Goal: Task Accomplishment & Management: Check status

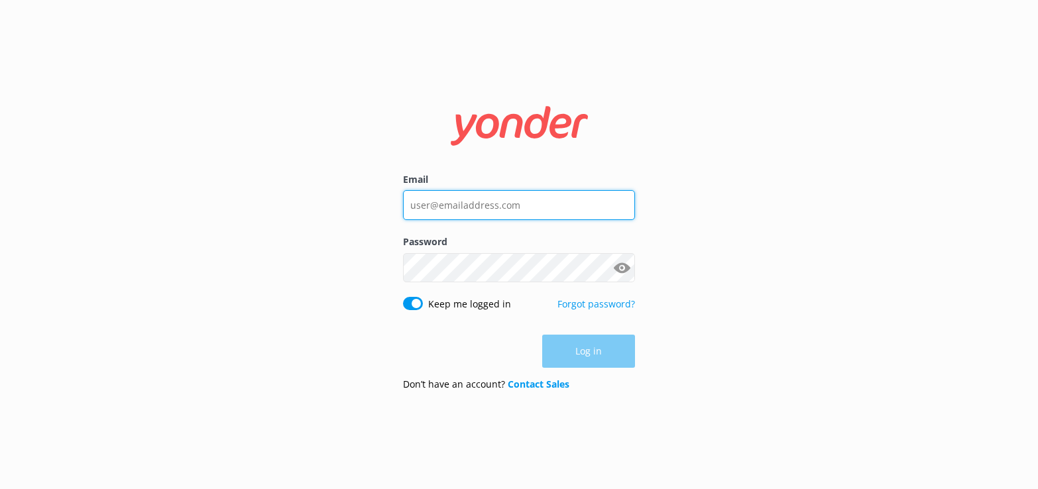
type input "[EMAIL_ADDRESS][DOMAIN_NAME]"
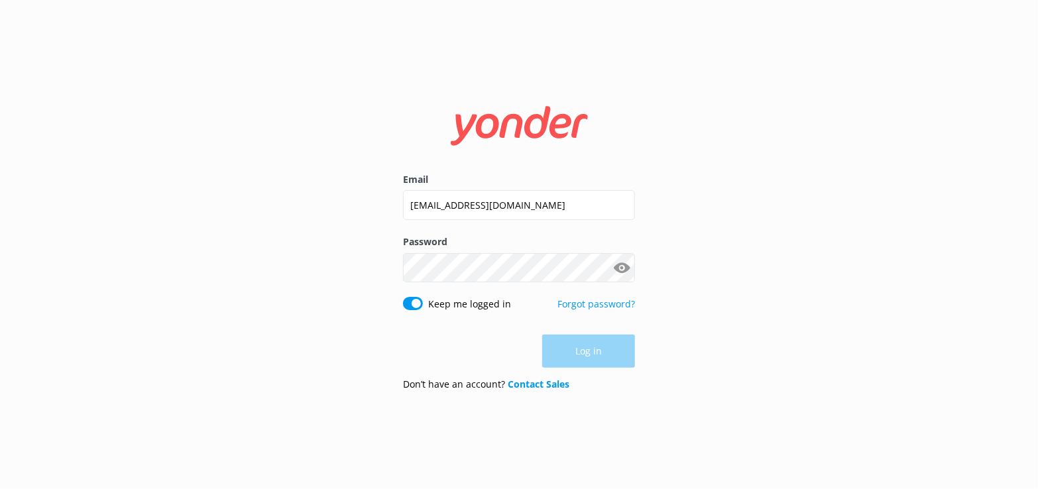
drag, startPoint x: 0, startPoint y: 0, endPoint x: 567, endPoint y: 359, distance: 670.9
click at [576, 357] on div "Log in" at bounding box center [519, 351] width 232 height 33
drag, startPoint x: 615, startPoint y: 357, endPoint x: 607, endPoint y: 357, distance: 8.6
click at [615, 357] on button "Log in" at bounding box center [588, 352] width 93 height 33
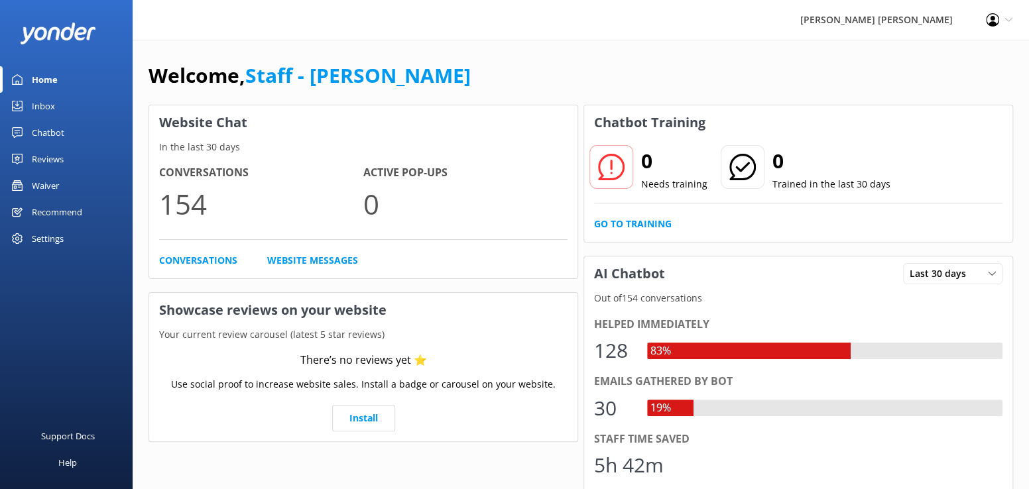
click at [57, 105] on link "Inbox" at bounding box center [66, 106] width 133 height 27
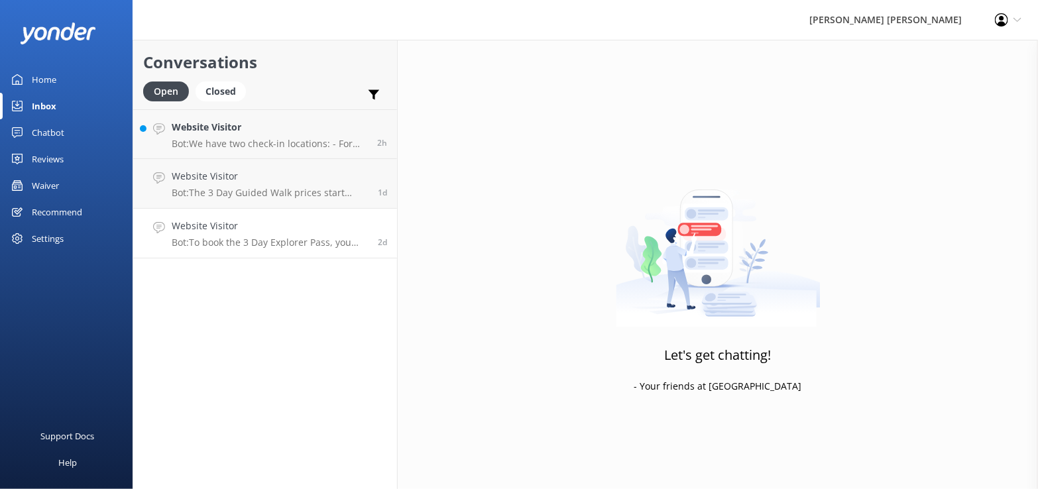
click at [215, 239] on p "Bot: To book the 3 Day Explorer Pass, you need to call the team at [PHONE_NUMBE…" at bounding box center [270, 243] width 196 height 12
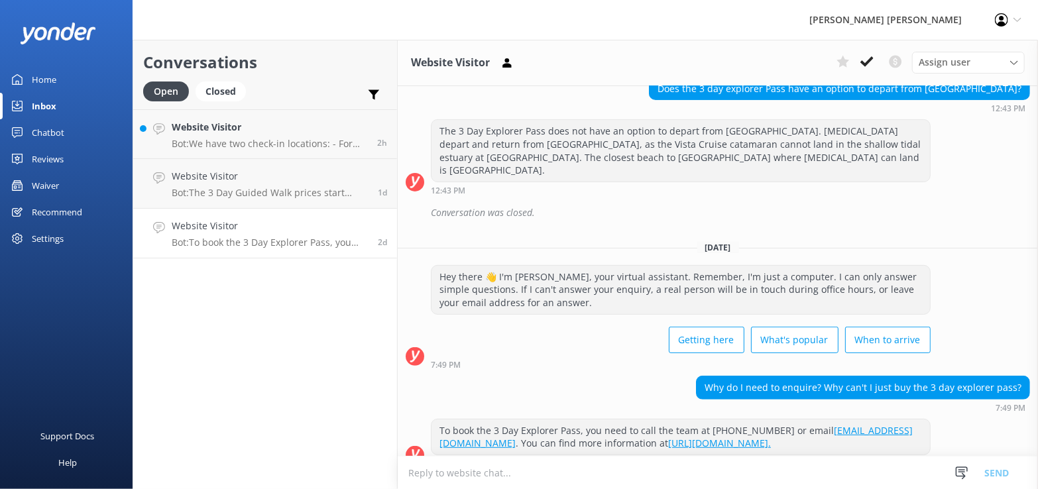
scroll to position [170, 0]
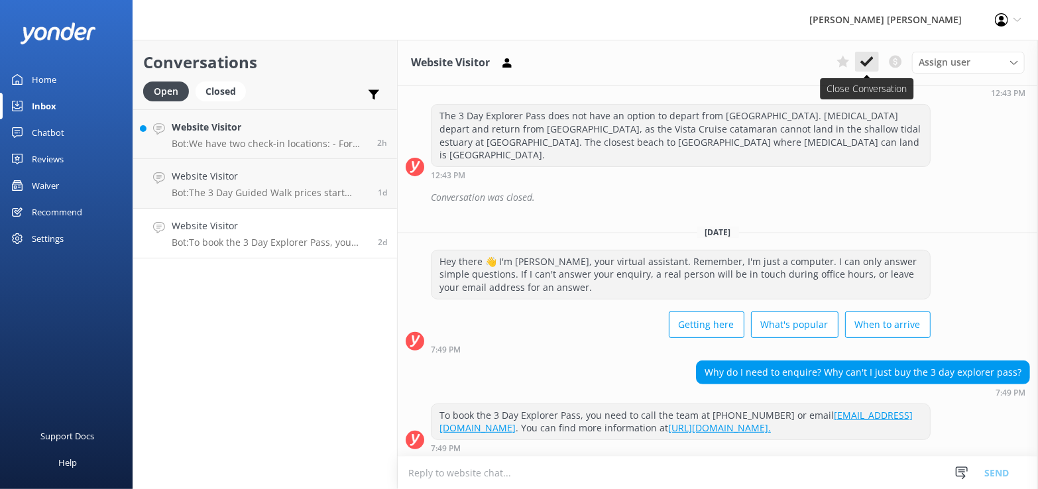
click at [865, 60] on icon at bounding box center [867, 61] width 13 height 13
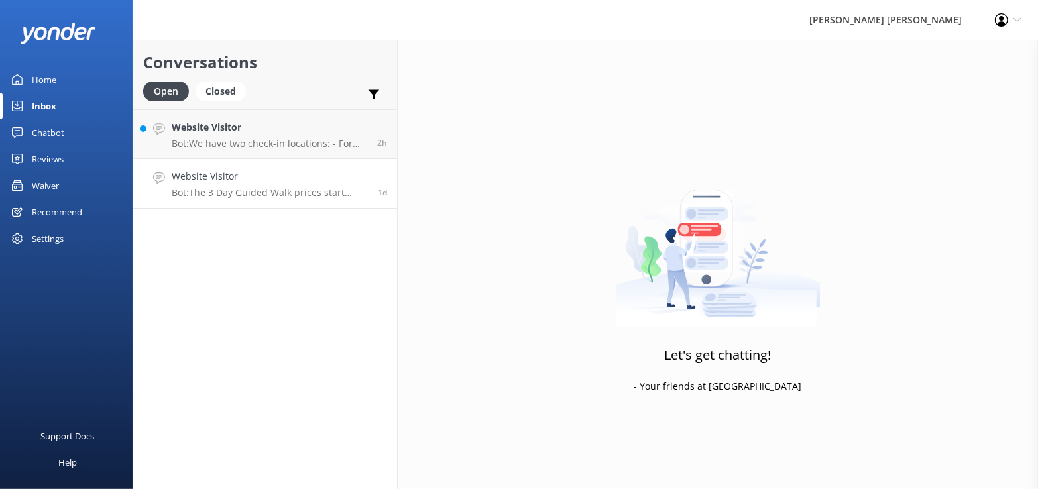
click at [190, 189] on p "Bot: The 3 Day Guided Walk prices start from $1650 per person (twin-share). For…" at bounding box center [270, 193] width 196 height 12
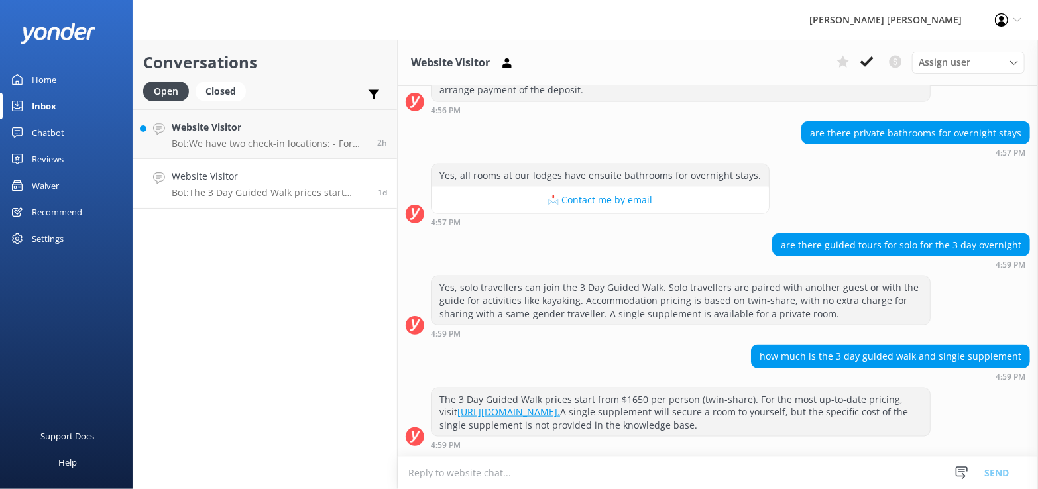
scroll to position [930, 0]
click at [869, 61] on use at bounding box center [867, 61] width 13 height 11
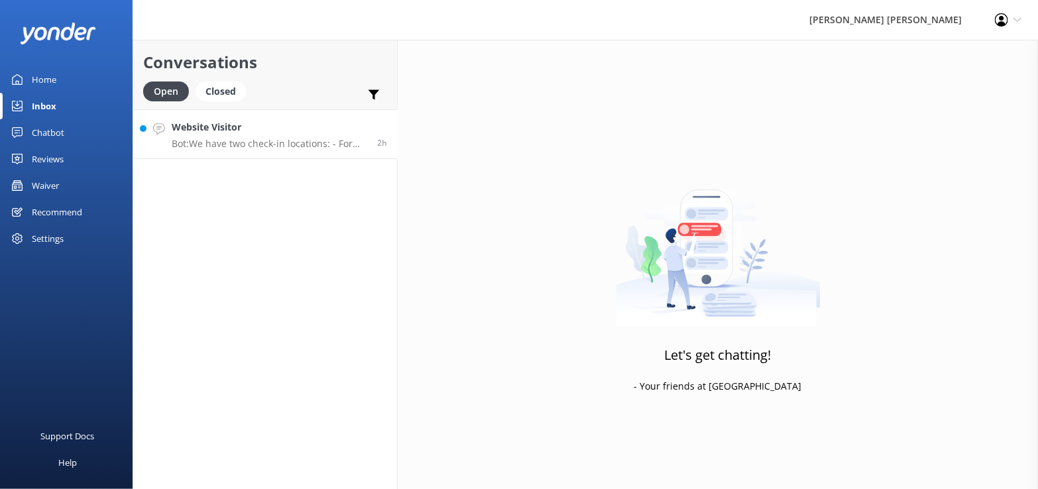
click at [194, 134] on h4 "Website Visitor" at bounding box center [270, 127] width 196 height 15
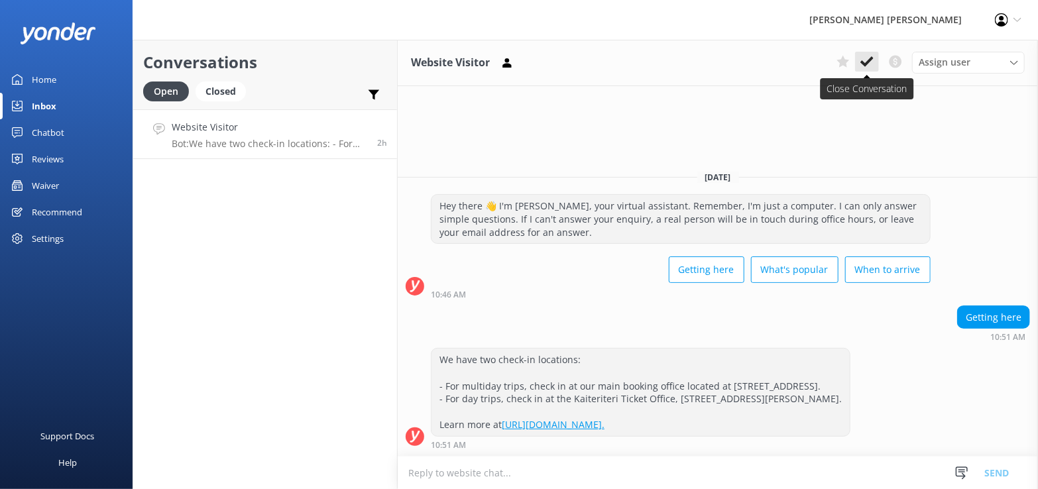
click at [878, 60] on button at bounding box center [867, 62] width 24 height 20
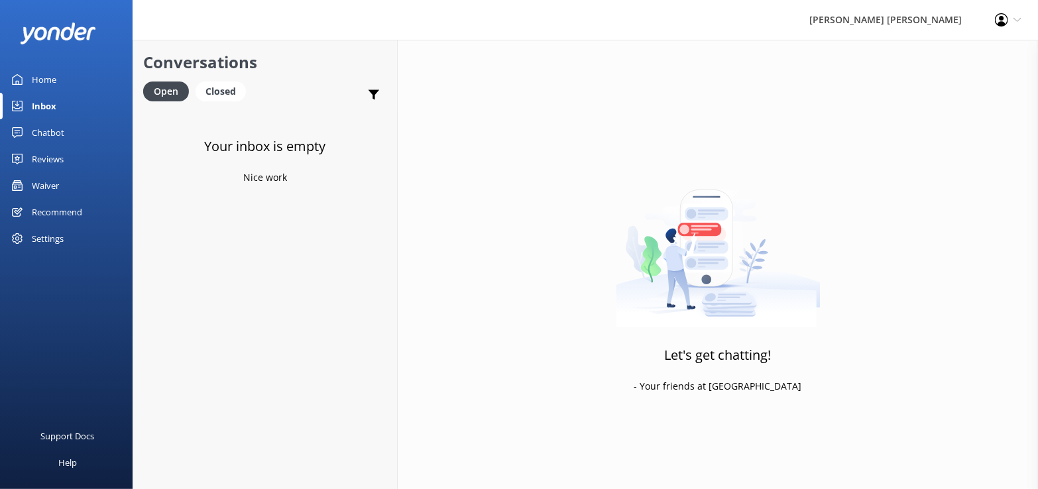
click at [62, 184] on link "Waiver" at bounding box center [66, 185] width 133 height 27
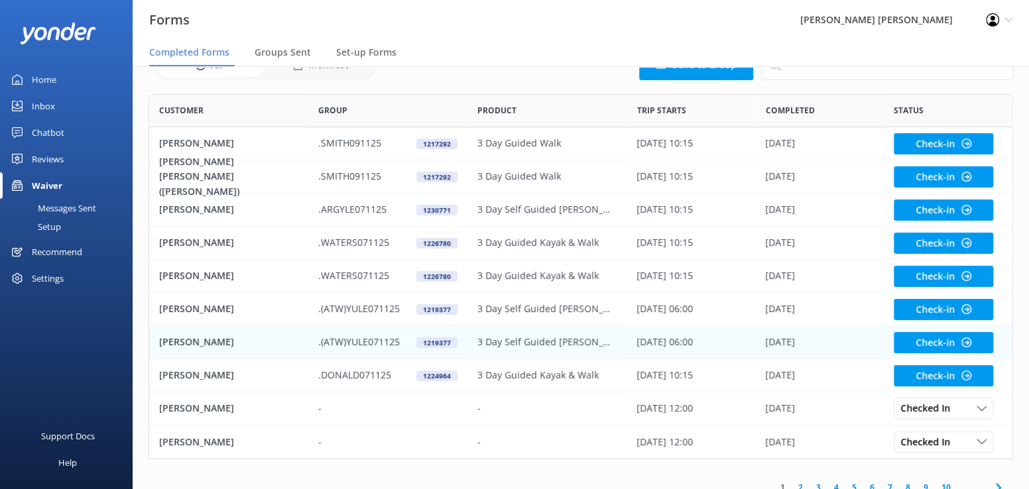
scroll to position [80, 0]
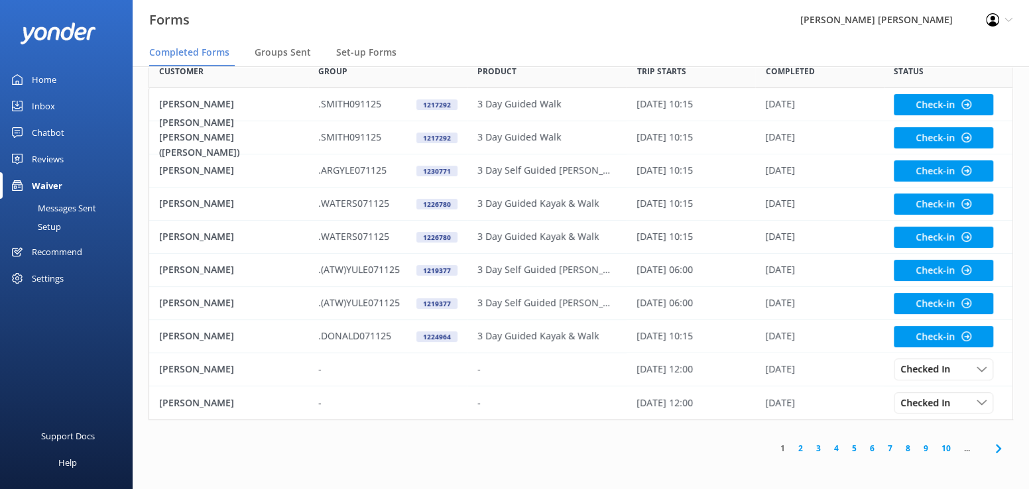
click at [800, 449] on link "2" at bounding box center [801, 448] width 18 height 13
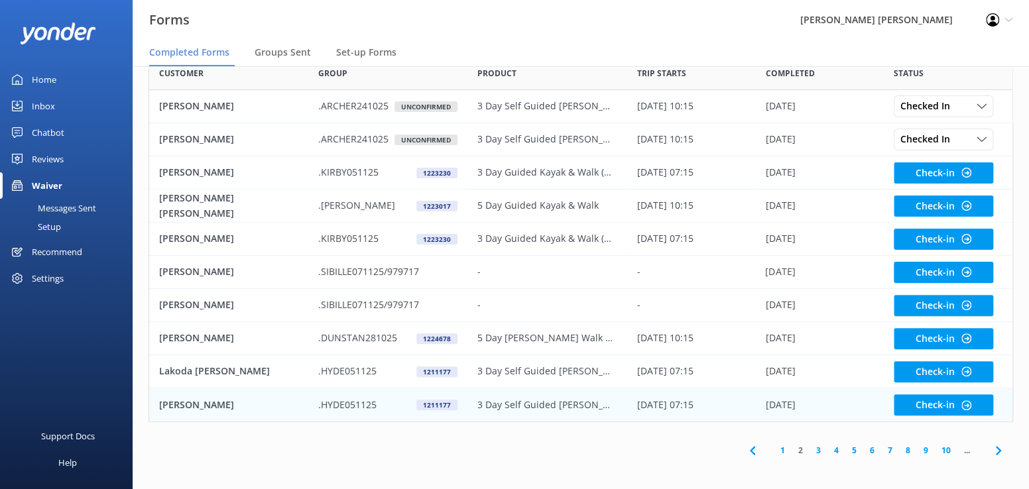
scroll to position [80, 0]
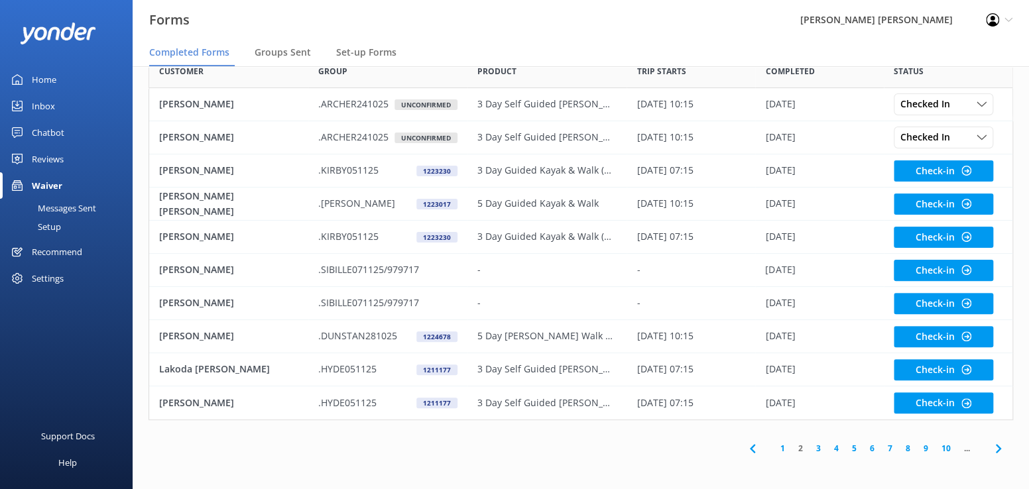
click at [814, 450] on link "3" at bounding box center [819, 448] width 18 height 13
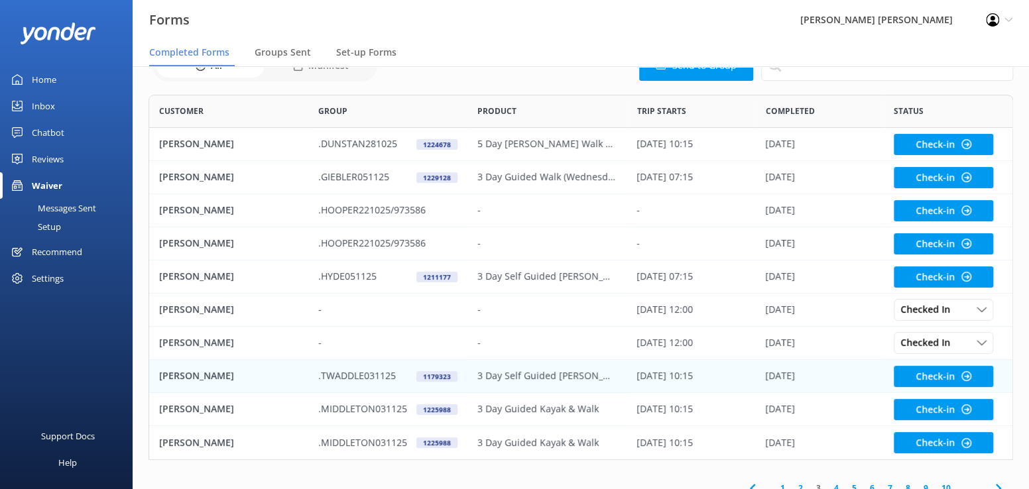
scroll to position [80, 0]
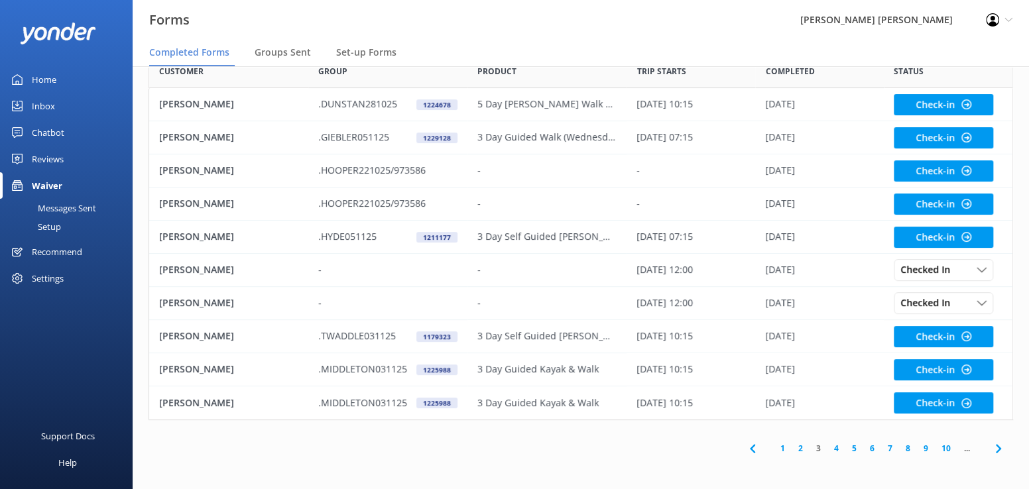
click at [835, 450] on link "4" at bounding box center [837, 448] width 18 height 13
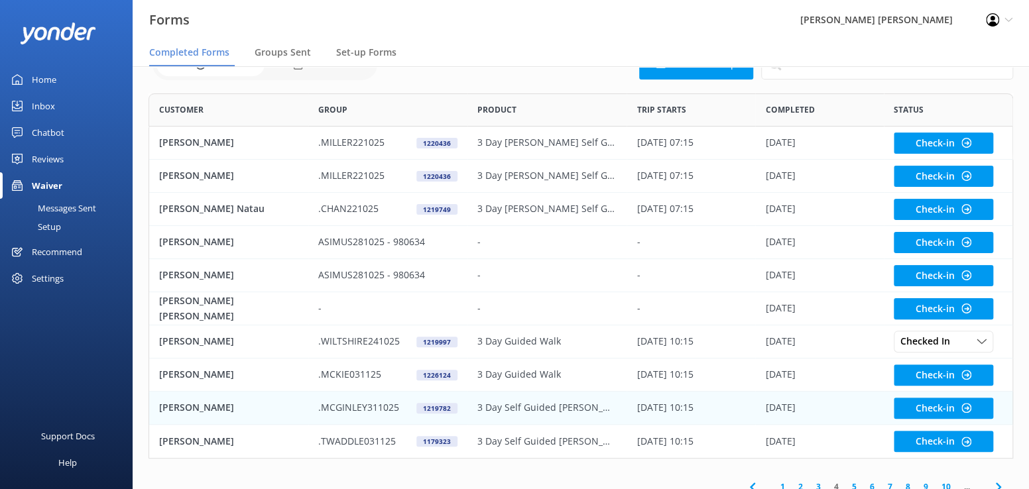
scroll to position [80, 0]
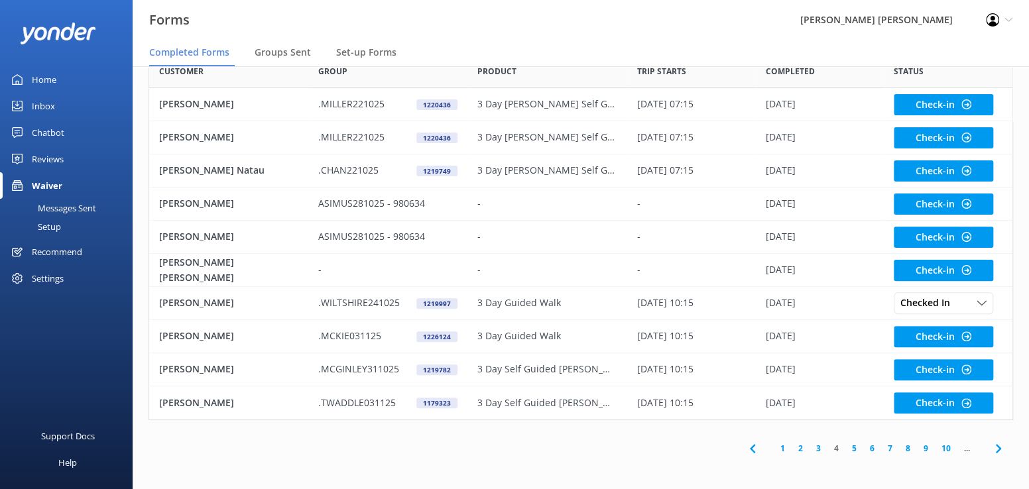
click at [853, 447] on link "5" at bounding box center [854, 448] width 18 height 13
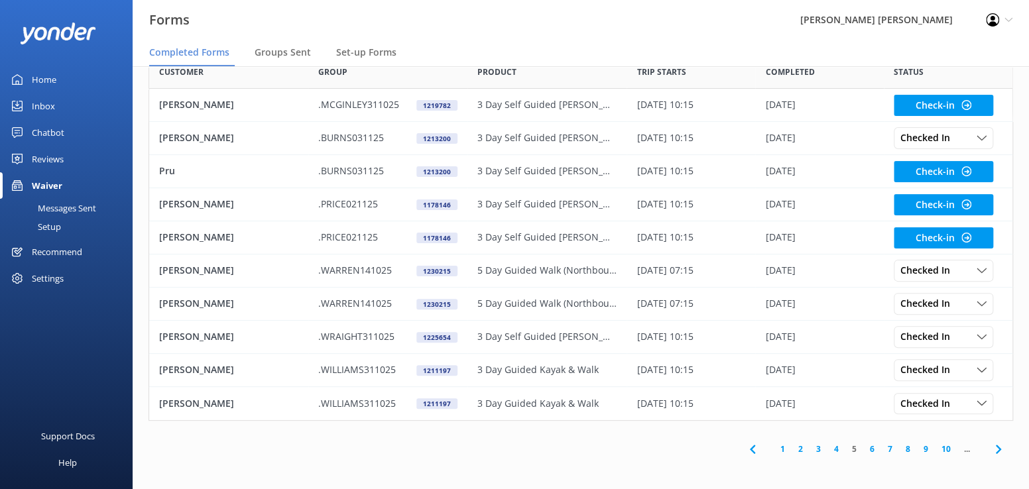
scroll to position [80, 0]
click at [874, 449] on link "6" at bounding box center [872, 448] width 18 height 13
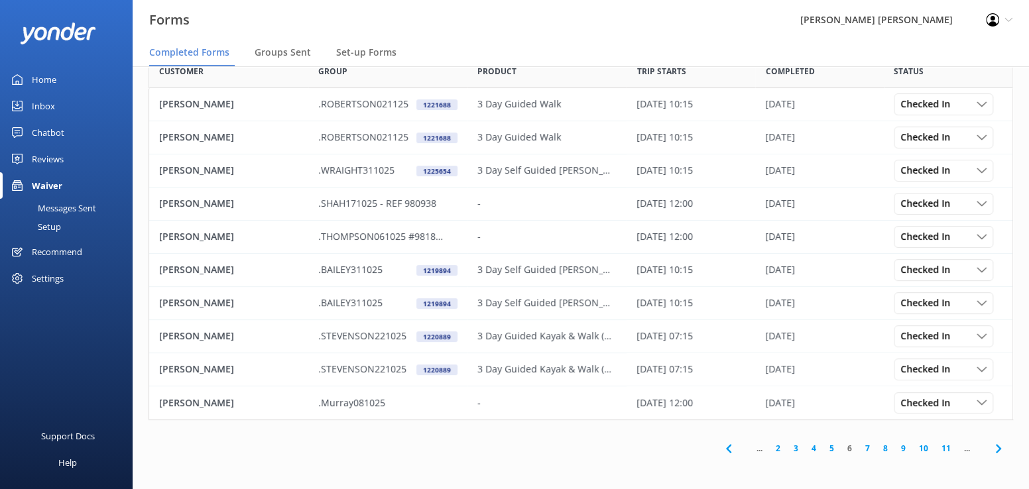
click at [831, 450] on link "5" at bounding box center [832, 448] width 18 height 13
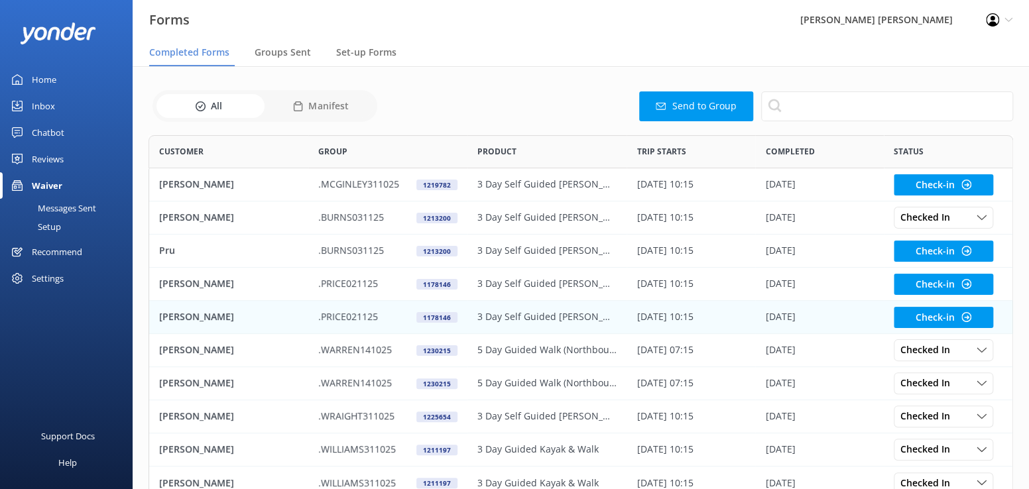
click at [201, 316] on p "[PERSON_NAME]" at bounding box center [196, 317] width 75 height 15
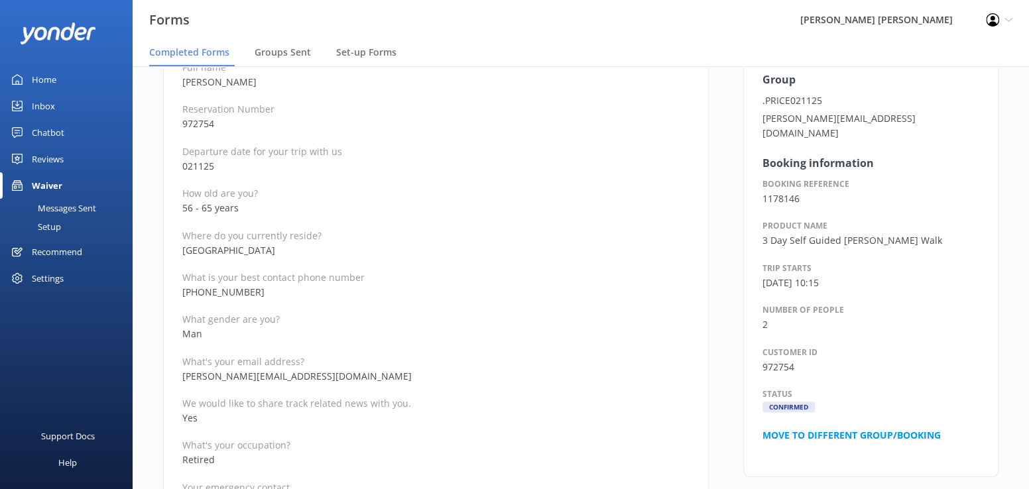
scroll to position [199, 0]
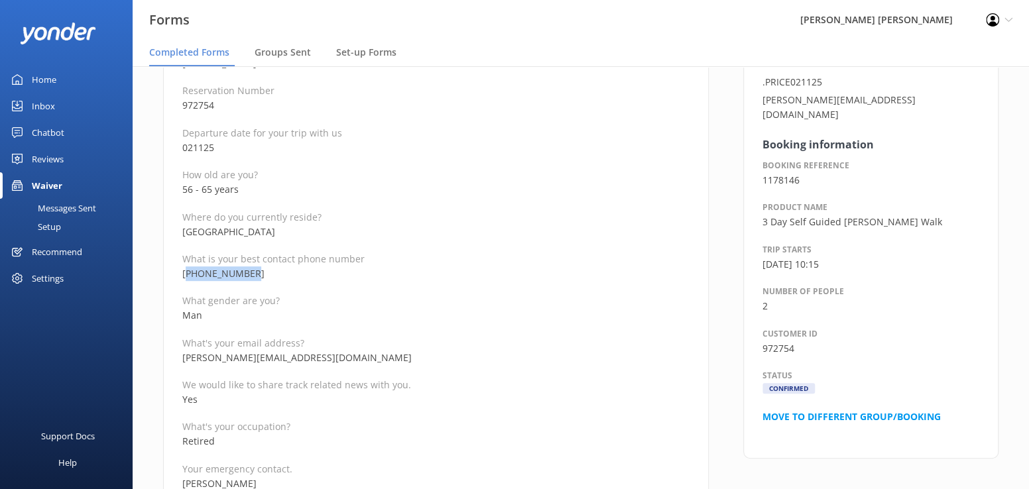
drag, startPoint x: 277, startPoint y: 275, endPoint x: 187, endPoint y: 271, distance: 90.3
click at [187, 271] on p "[PHONE_NUMBER]" at bounding box center [435, 274] width 507 height 15
copy p "447584563766"
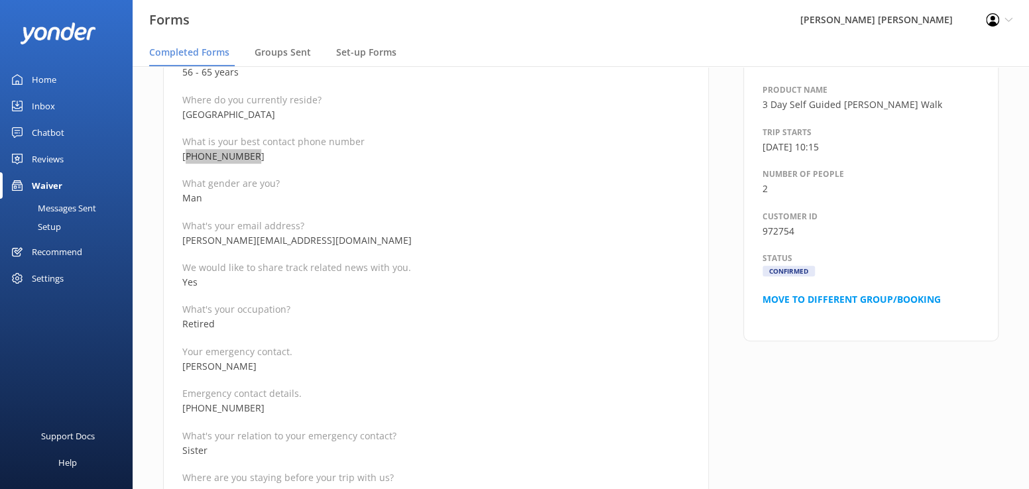
scroll to position [332, 0]
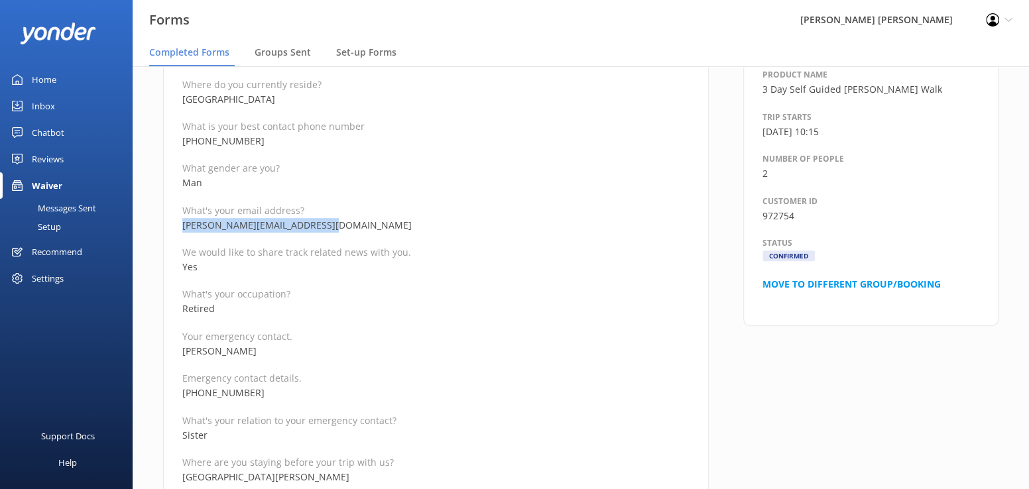
drag, startPoint x: 332, startPoint y: 223, endPoint x: 180, endPoint y: 226, distance: 151.9
copy p "[PERSON_NAME][EMAIL_ADDRESS][DOMAIN_NAME]"
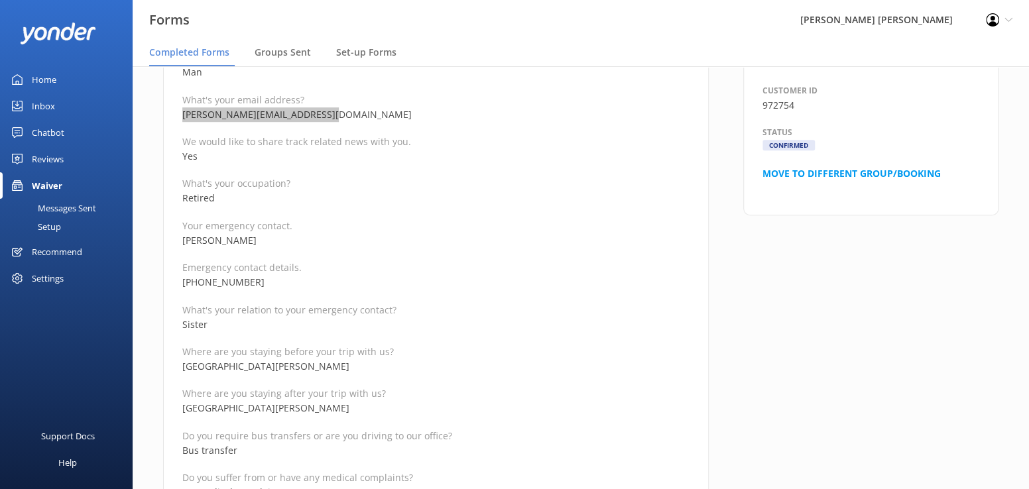
scroll to position [464, 0]
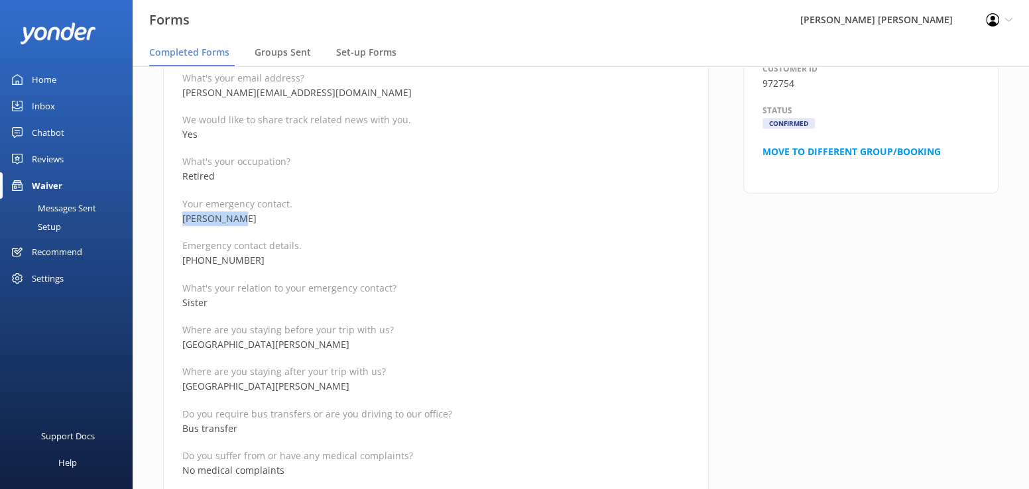
drag, startPoint x: 241, startPoint y: 220, endPoint x: 180, endPoint y: 215, distance: 61.2
copy p "[PERSON_NAME]"
drag, startPoint x: 275, startPoint y: 262, endPoint x: 180, endPoint y: 258, distance: 94.2
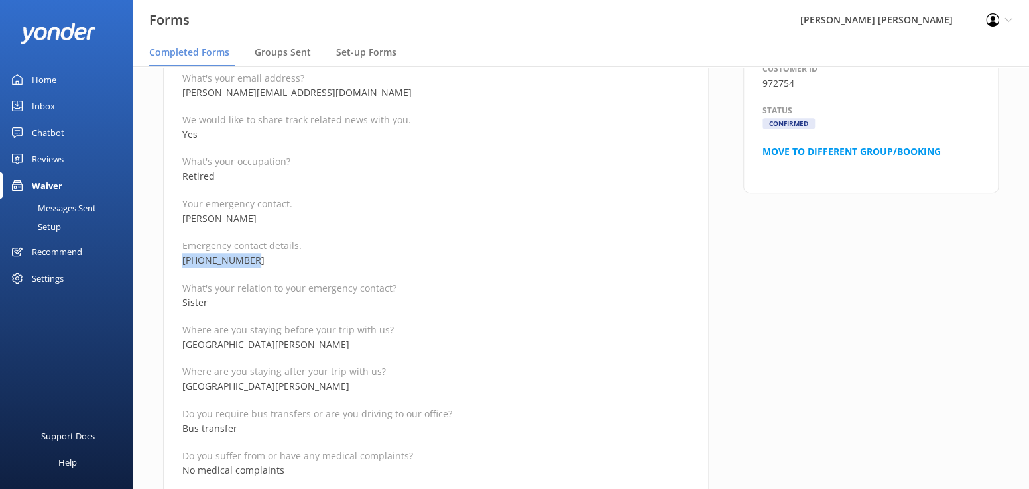
copy p "[PHONE_NUMBER]"
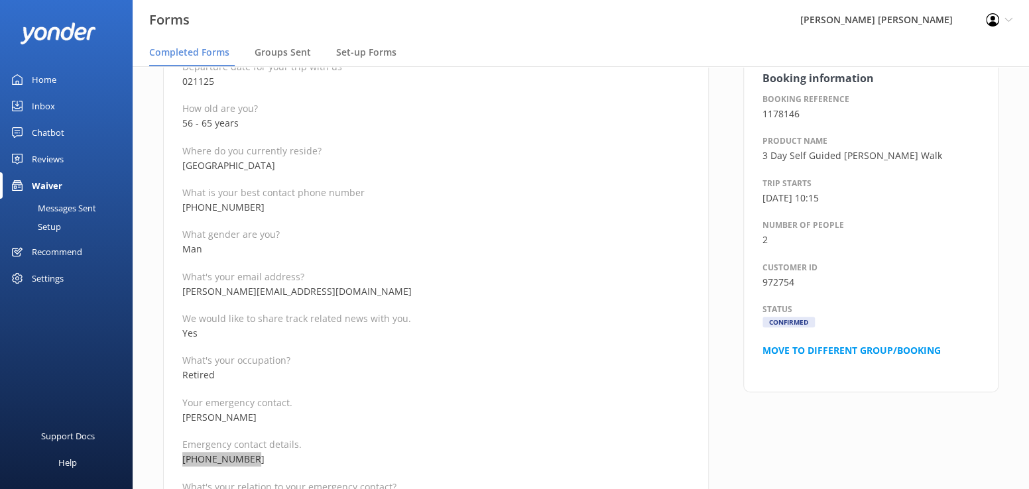
scroll to position [133, 0]
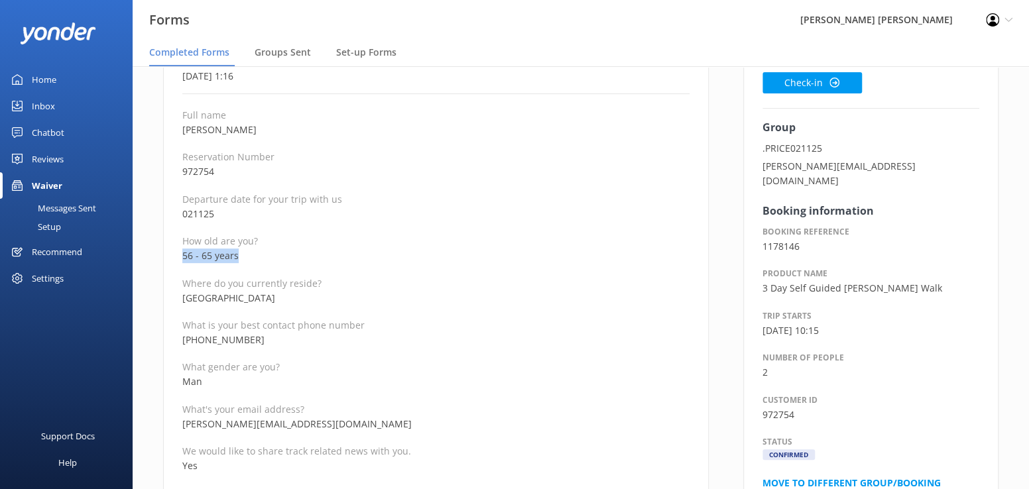
drag, startPoint x: 265, startPoint y: 258, endPoint x: 162, endPoint y: 258, distance: 102.8
copy p "56 - 65 years"
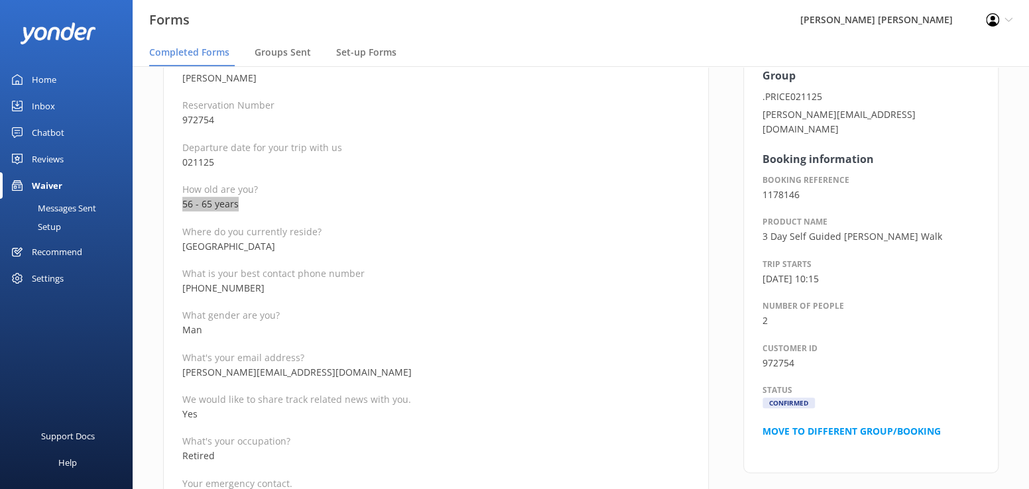
scroll to position [0, 0]
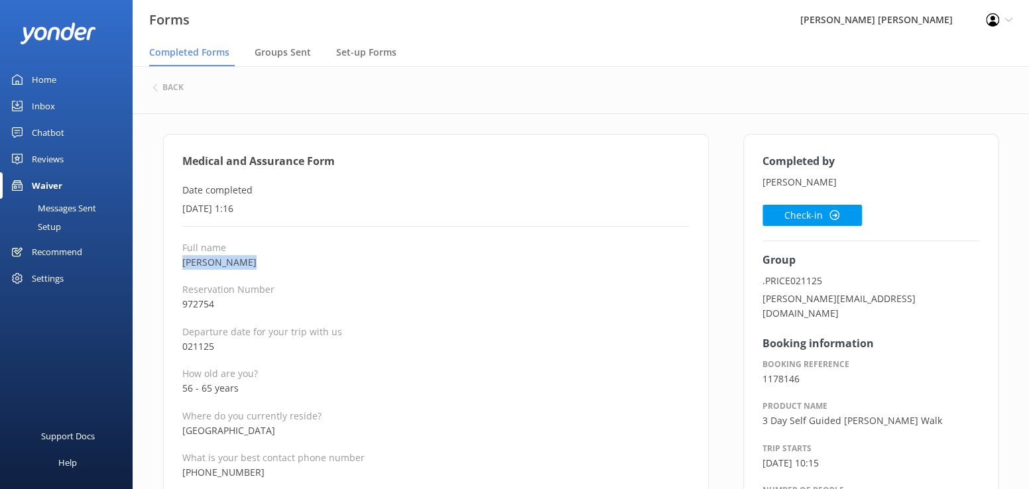
drag, startPoint x: 251, startPoint y: 262, endPoint x: 170, endPoint y: 265, distance: 80.3
copy p "[PERSON_NAME]"
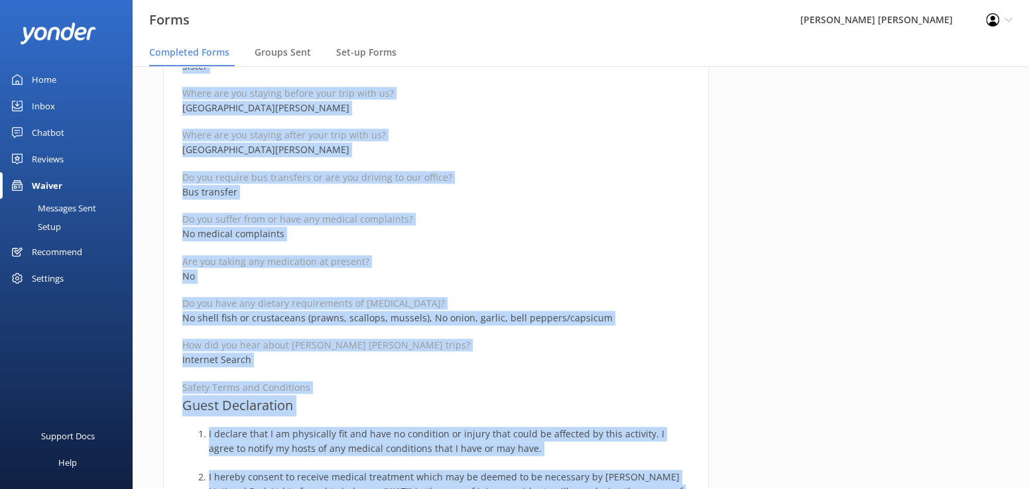
scroll to position [816, 0]
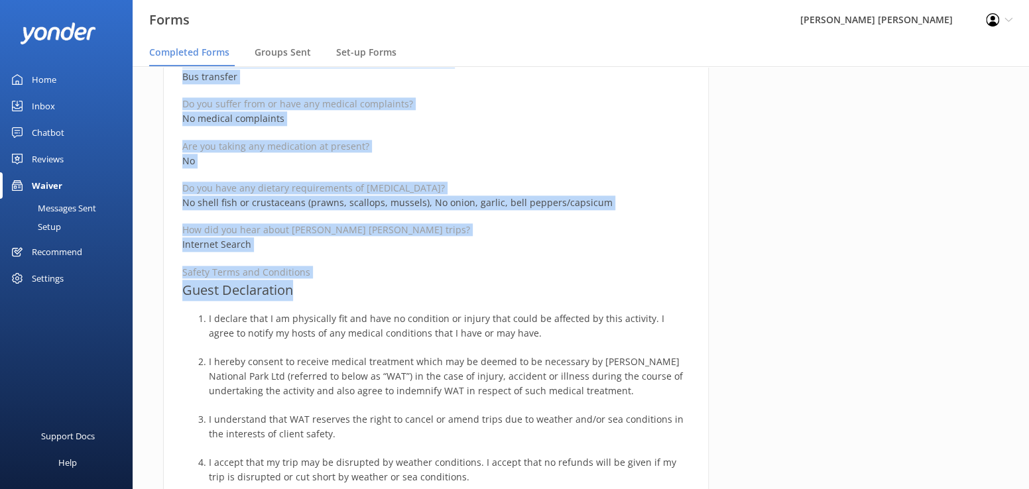
drag, startPoint x: 179, startPoint y: 158, endPoint x: 436, endPoint y: 284, distance: 285.6
click at [436, 284] on div "Medical and Assurance Form Date completed [DATE] 1:16 Full name [PERSON_NAME] R…" at bounding box center [436, 207] width 546 height 1779
copy div "Medical and Assurance Form Date completed [DATE] 1:16 Full name [PERSON_NAME] R…"
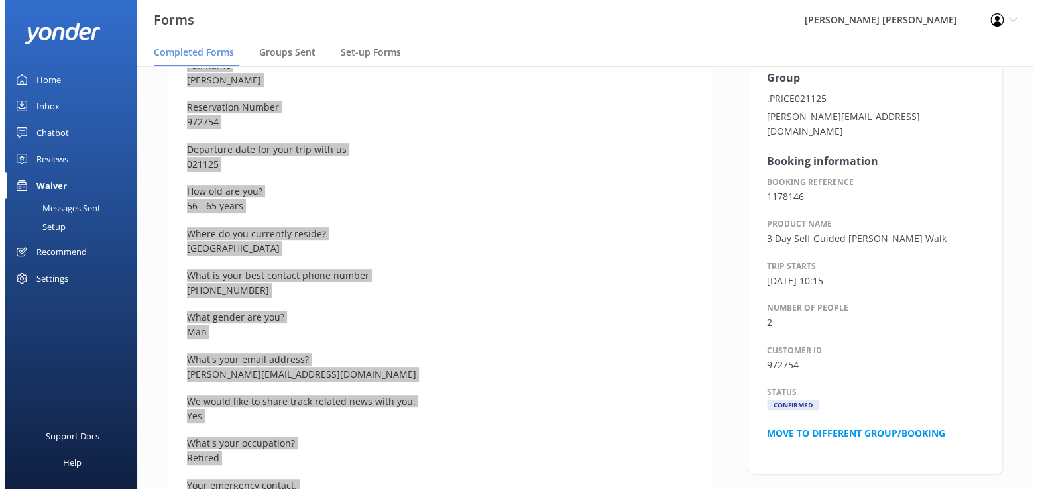
scroll to position [0, 0]
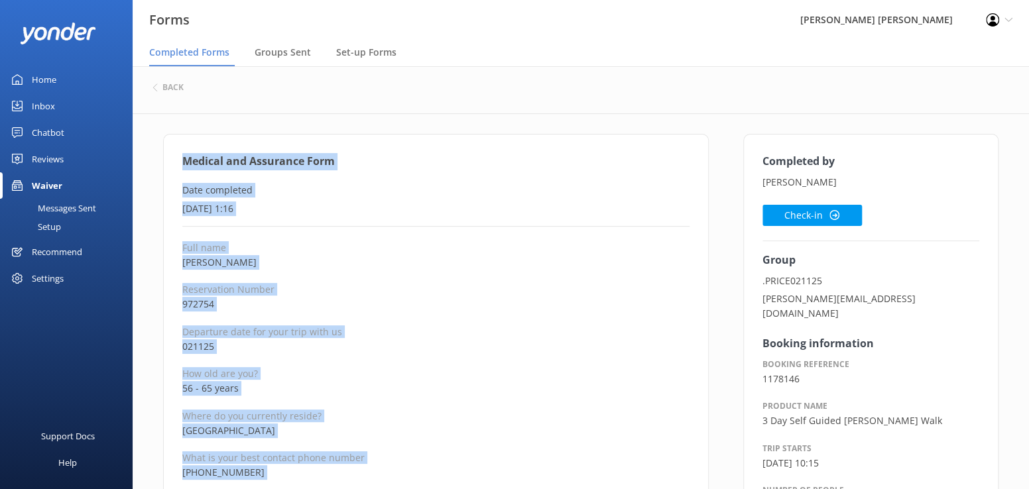
drag, startPoint x: 801, startPoint y: 210, endPoint x: 735, endPoint y: 283, distance: 98.6
click at [801, 210] on button "Check-in" at bounding box center [812, 215] width 99 height 21
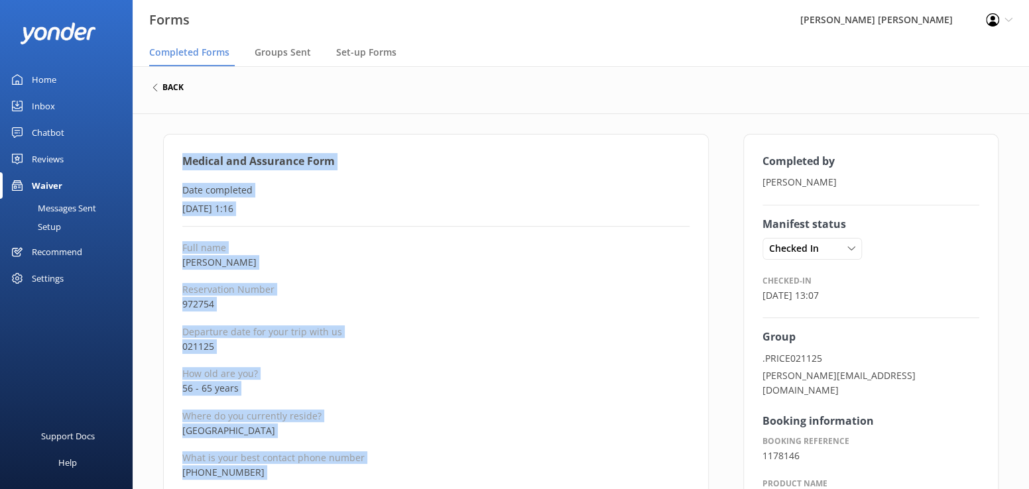
click at [181, 90] on h6 "back" at bounding box center [172, 88] width 21 height 8
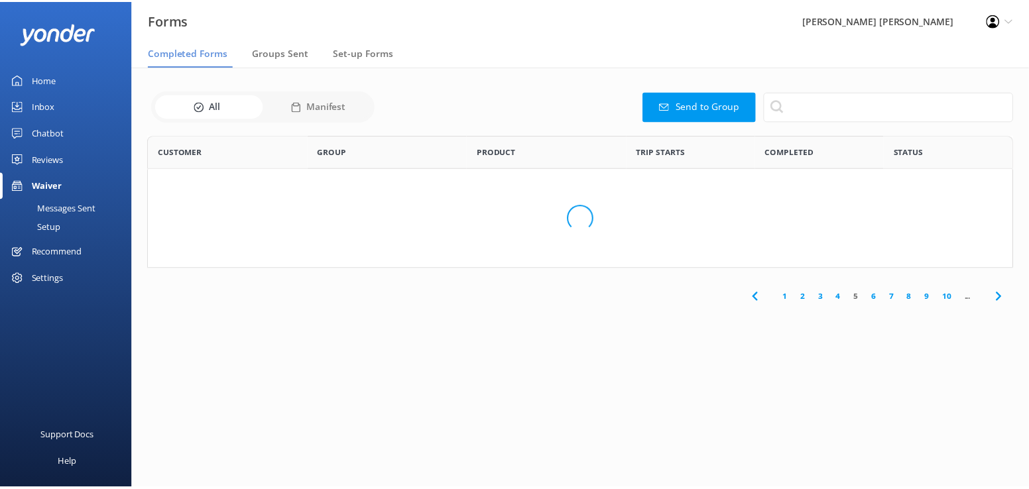
scroll to position [355, 855]
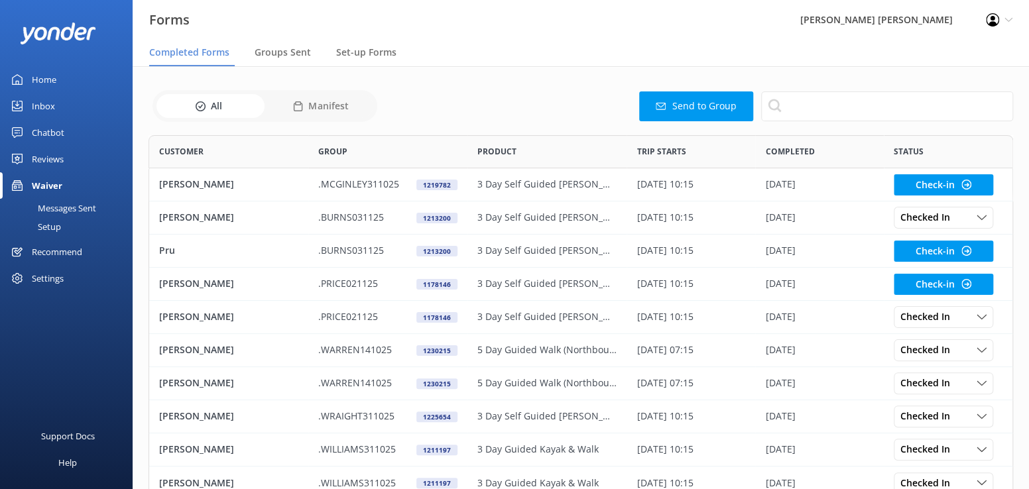
drag, startPoint x: 162, startPoint y: 282, endPoint x: 58, endPoint y: 271, distance: 105.4
click at [162, 282] on p "[PERSON_NAME]" at bounding box center [196, 284] width 75 height 15
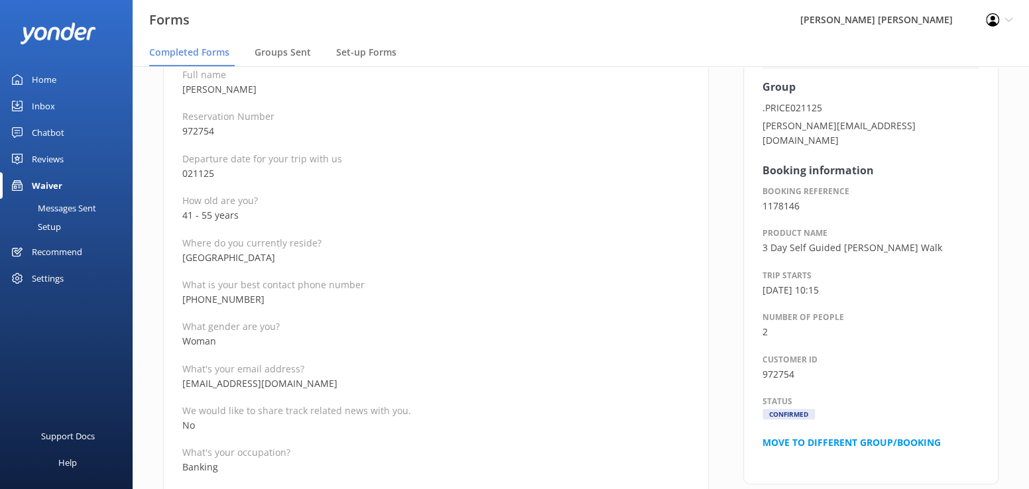
scroll to position [199, 0]
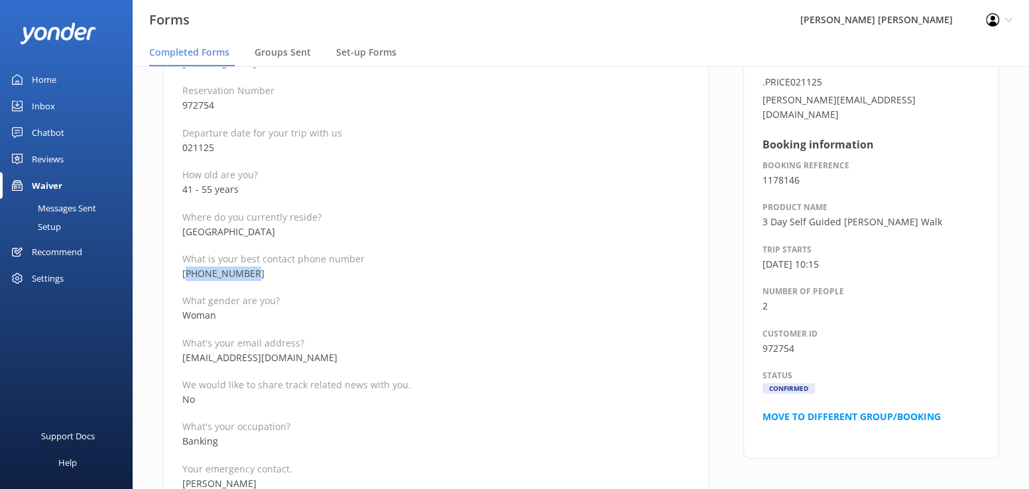
drag, startPoint x: 278, startPoint y: 275, endPoint x: 189, endPoint y: 273, distance: 89.5
click at [189, 273] on p "[PHONE_NUMBER]" at bounding box center [435, 274] width 507 height 15
copy p "447912594625"
drag, startPoint x: 282, startPoint y: 353, endPoint x: 169, endPoint y: 351, distance: 113.4
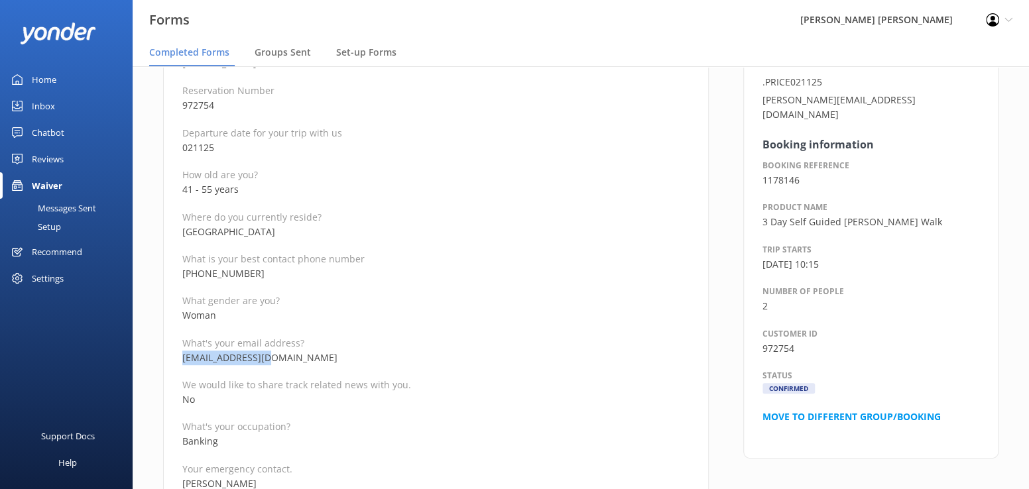
copy p "[EMAIL_ADDRESS][DOMAIN_NAME]"
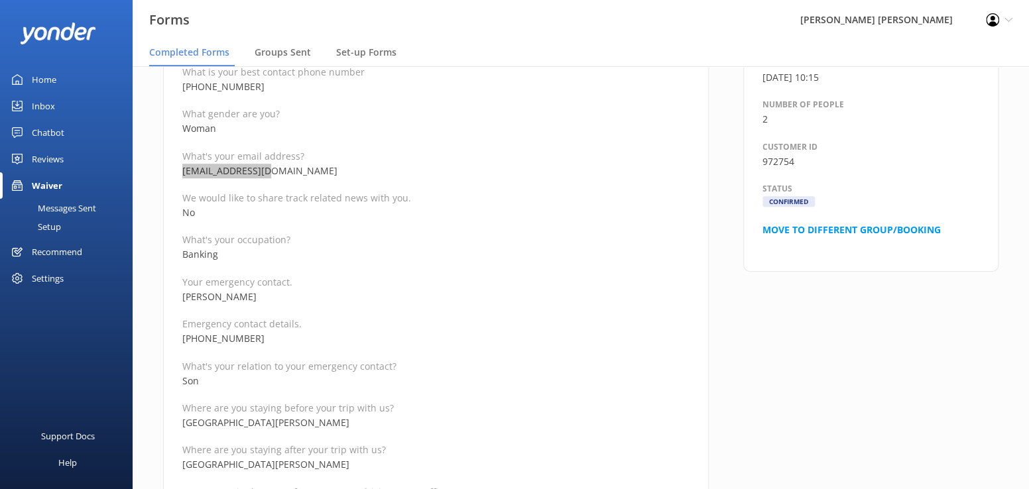
scroll to position [398, 0]
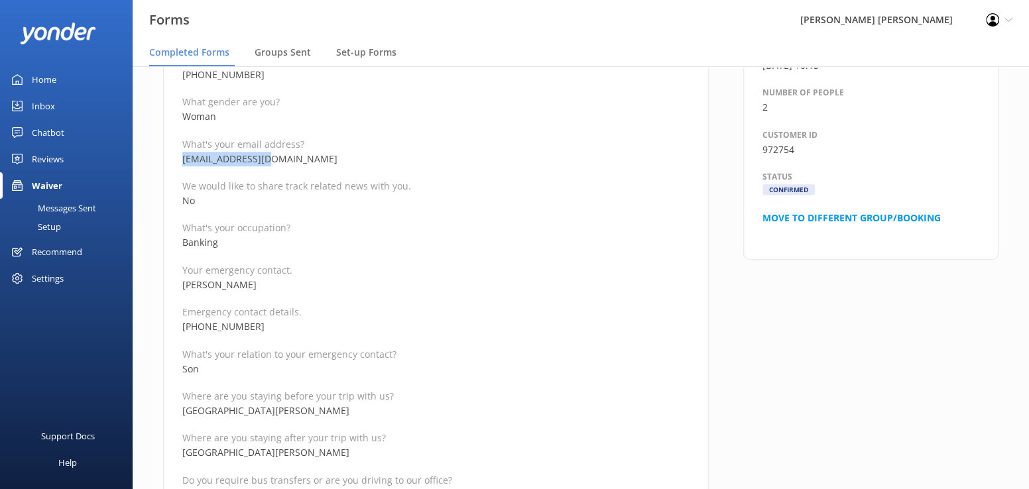
drag, startPoint x: 277, startPoint y: 282, endPoint x: 176, endPoint y: 281, distance: 101.5
copy p "[PERSON_NAME]"
drag, startPoint x: 261, startPoint y: 330, endPoint x: 182, endPoint y: 328, distance: 79.6
click at [182, 328] on p "[PHONE_NUMBER]" at bounding box center [435, 327] width 507 height 15
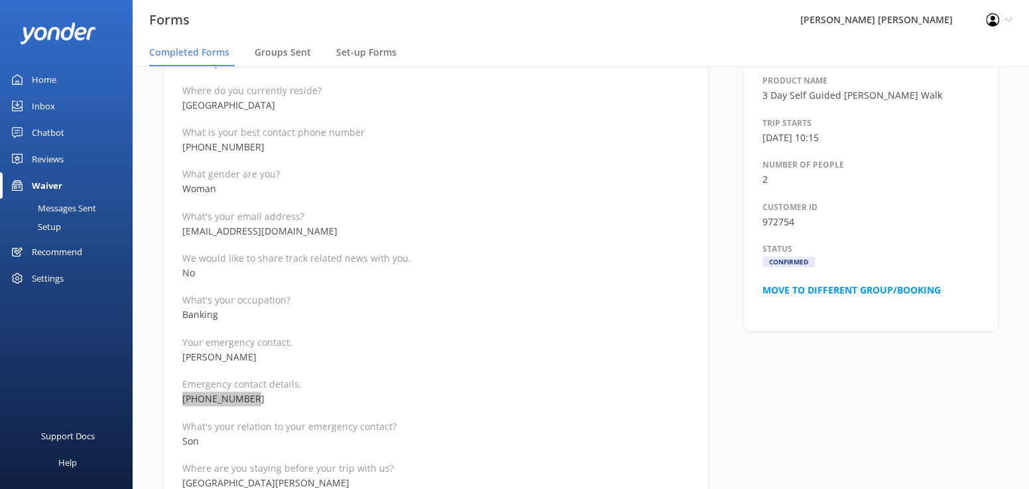
scroll to position [265, 0]
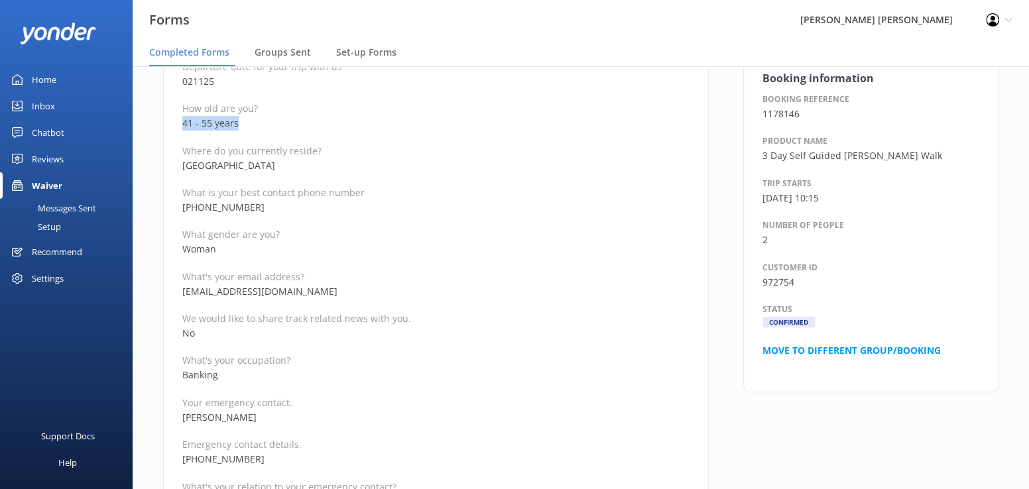
drag, startPoint x: 255, startPoint y: 127, endPoint x: 184, endPoint y: 121, distance: 71.9
click at [184, 121] on p "41 - 55 years" at bounding box center [435, 123] width 507 height 15
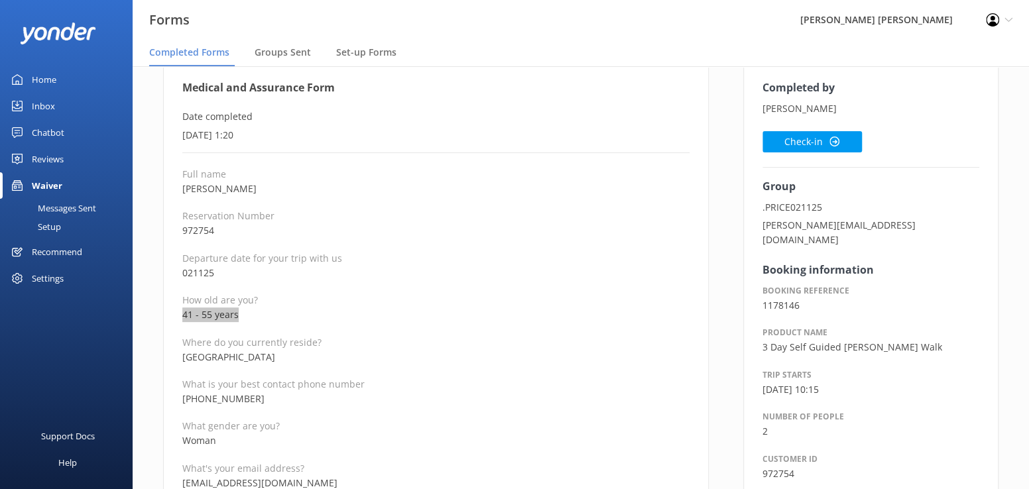
scroll to position [0, 0]
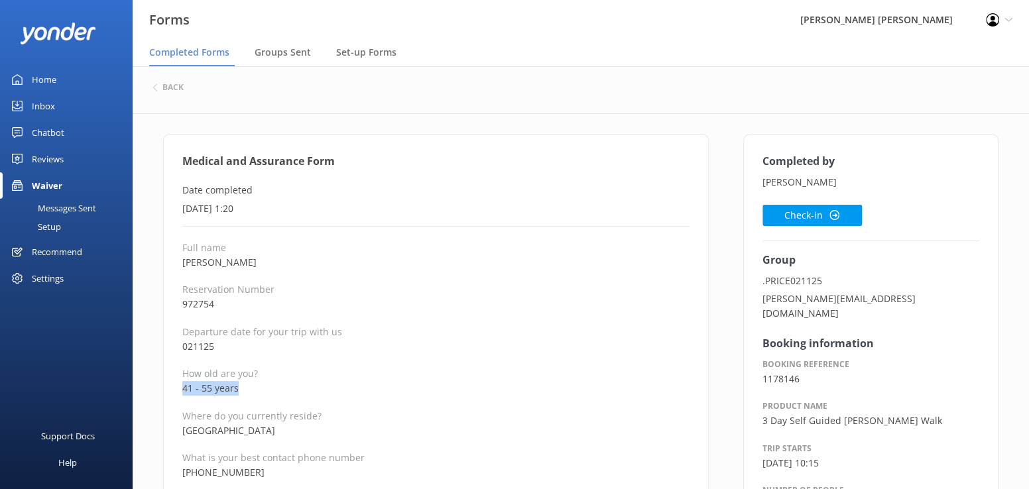
drag, startPoint x: 269, startPoint y: 263, endPoint x: 172, endPoint y: 260, distance: 96.2
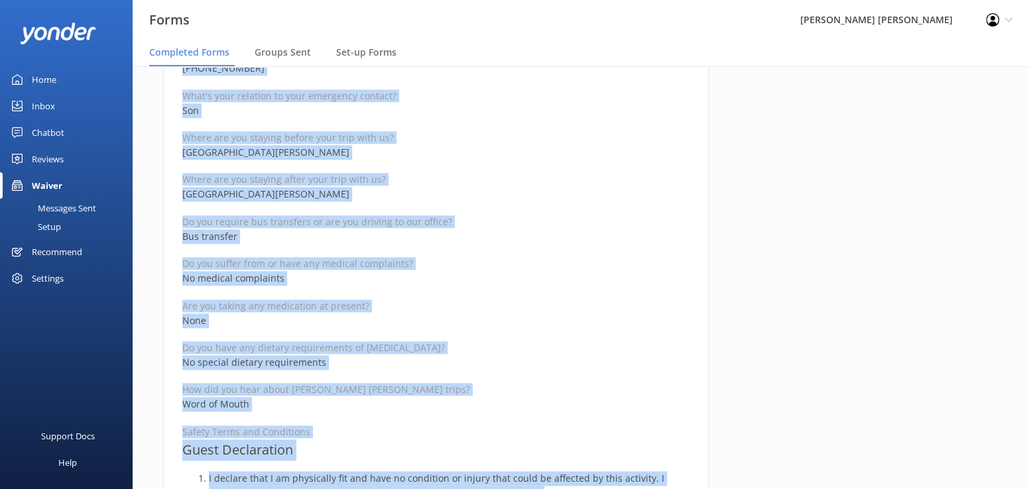
scroll to position [713, 0]
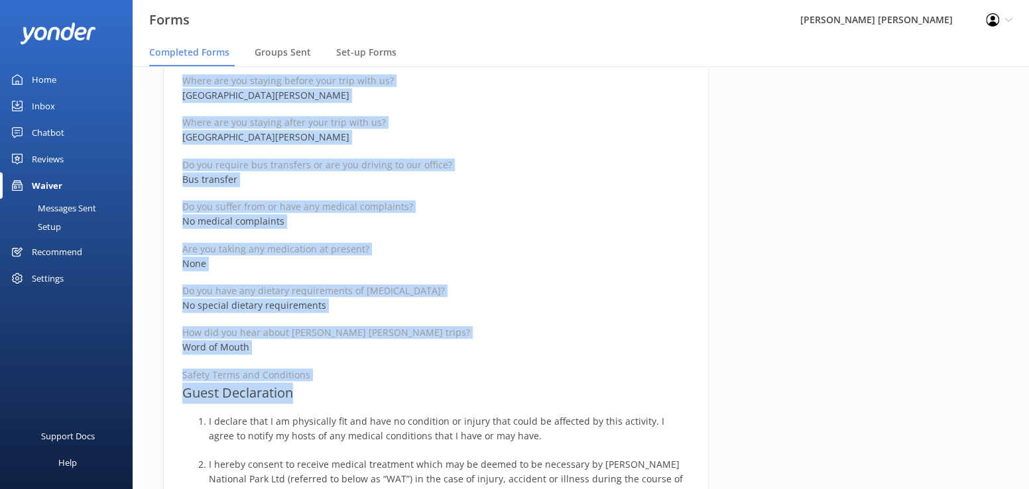
drag, startPoint x: 170, startPoint y: 161, endPoint x: 377, endPoint y: 395, distance: 311.9
click at [377, 395] on div "Medical and Assurance Form Date completed [DATE] 1:20 Full name [PERSON_NAME] R…" at bounding box center [436, 309] width 546 height 1779
click at [778, 208] on div "Completed by [PERSON_NAME] Check-in Group .PRICE021125 [PERSON_NAME][EMAIL_ADDR…" at bounding box center [871, 316] width 290 height 1792
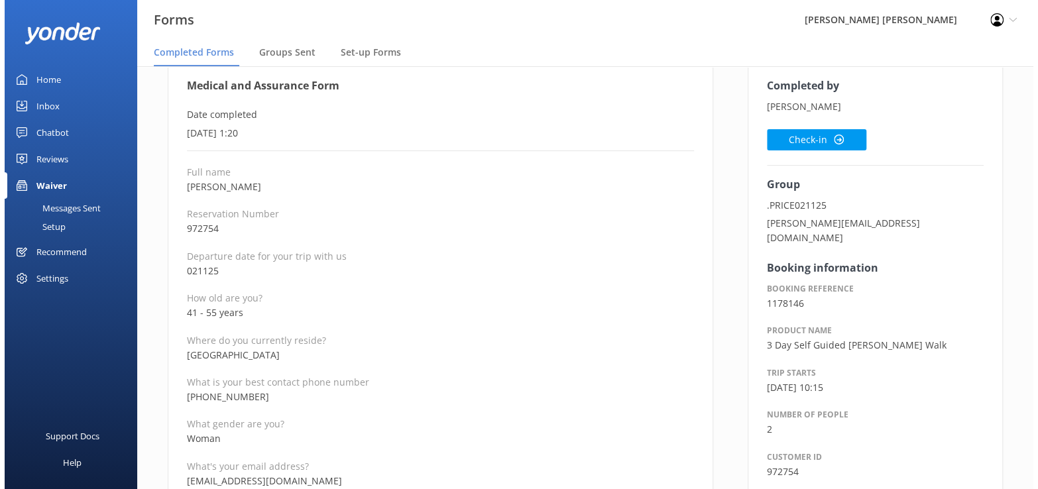
scroll to position [0, 0]
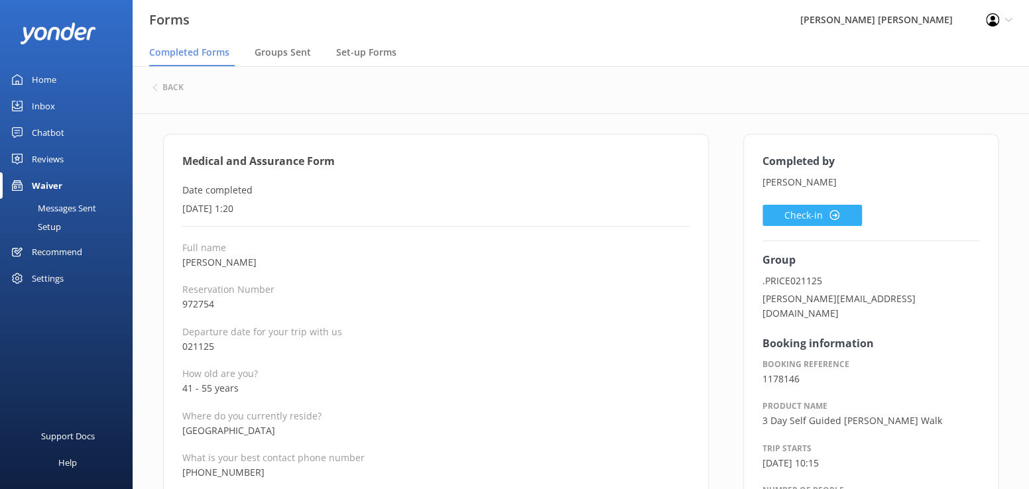
click at [797, 208] on button "Check-in" at bounding box center [812, 215] width 99 height 21
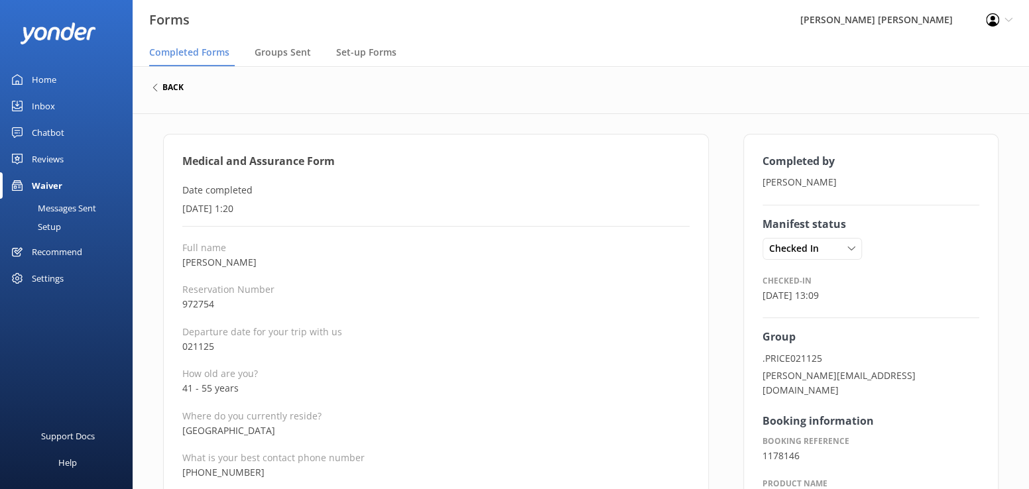
click at [175, 88] on h6 "back" at bounding box center [172, 88] width 21 height 8
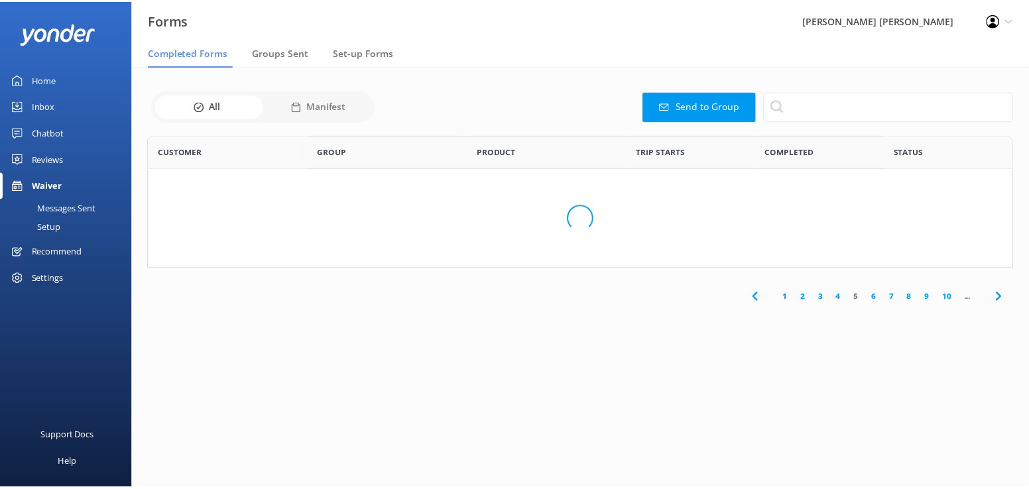
scroll to position [355, 855]
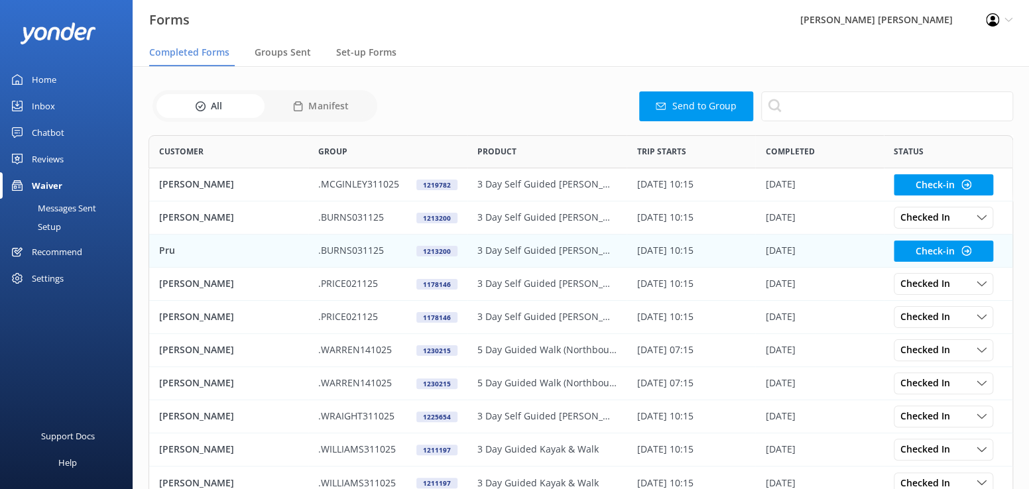
click at [172, 249] on p "Pru" at bounding box center [167, 250] width 16 height 15
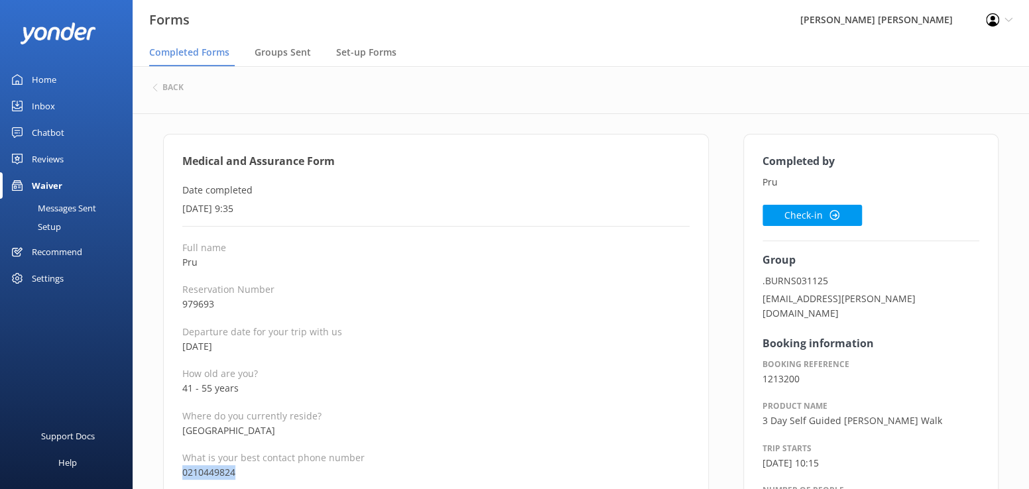
drag, startPoint x: 241, startPoint y: 473, endPoint x: 169, endPoint y: 470, distance: 71.7
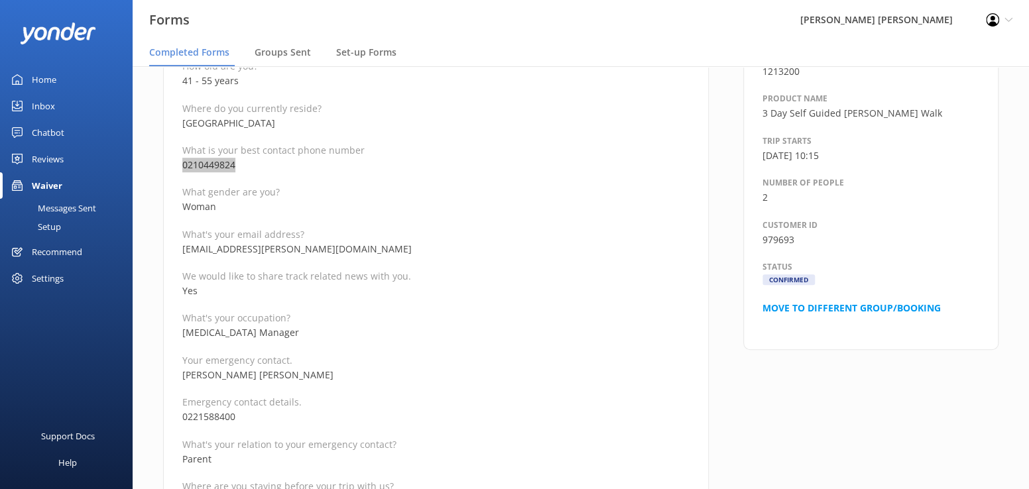
scroll to position [332, 0]
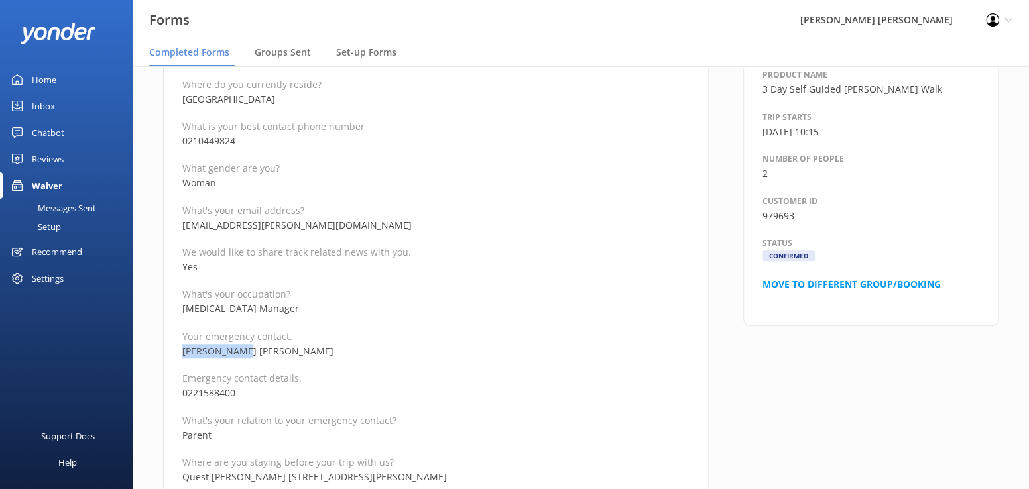
drag, startPoint x: 267, startPoint y: 352, endPoint x: 167, endPoint y: 349, distance: 100.2
drag, startPoint x: 245, startPoint y: 393, endPoint x: 182, endPoint y: 390, distance: 63.1
click at [182, 390] on p "0221588400" at bounding box center [435, 393] width 507 height 15
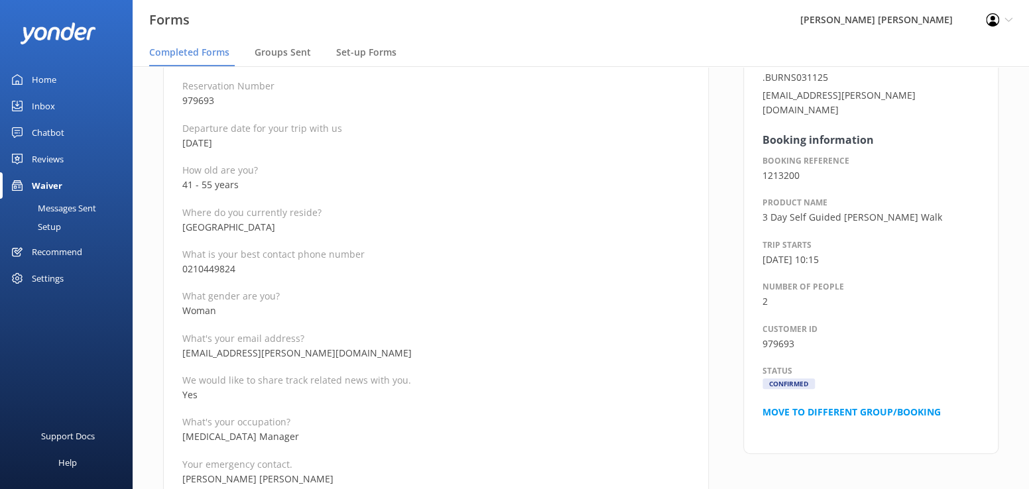
scroll to position [199, 0]
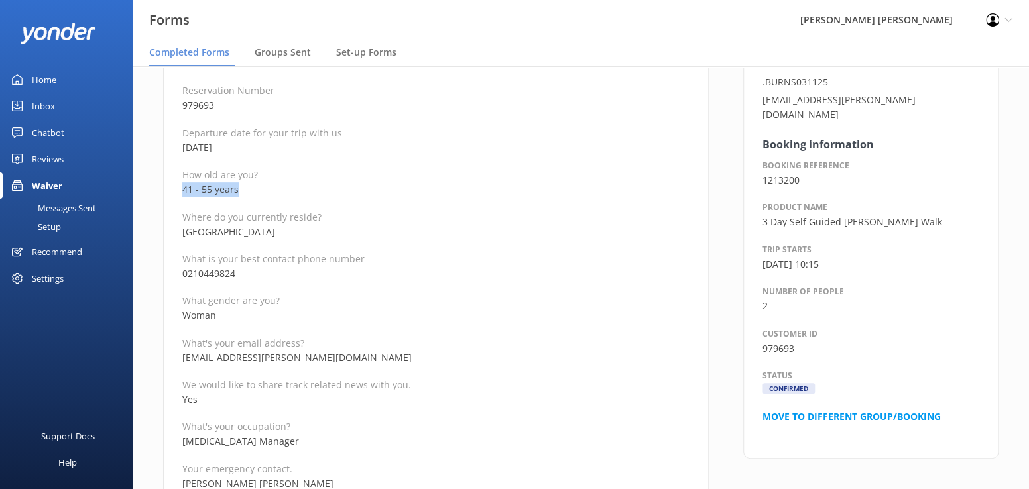
drag, startPoint x: 247, startPoint y: 189, endPoint x: 180, endPoint y: 190, distance: 67.0
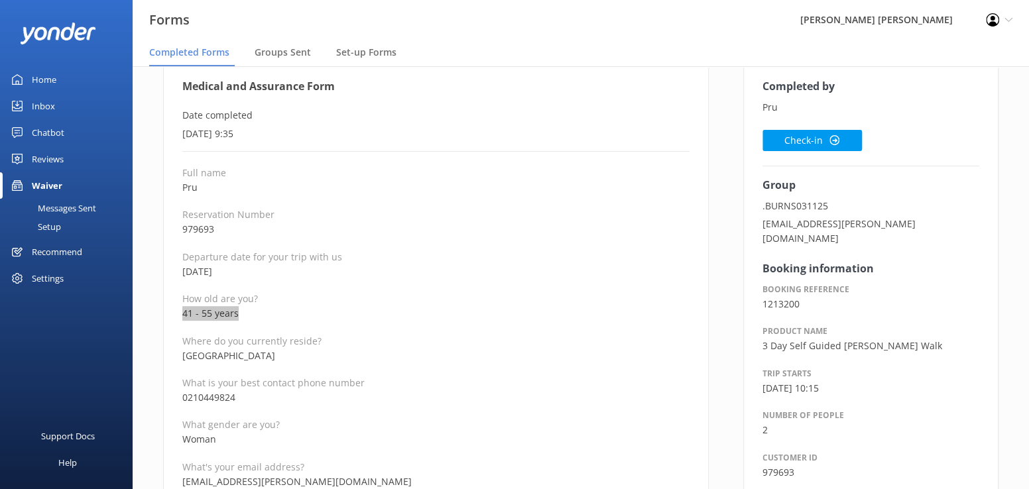
scroll to position [66, 0]
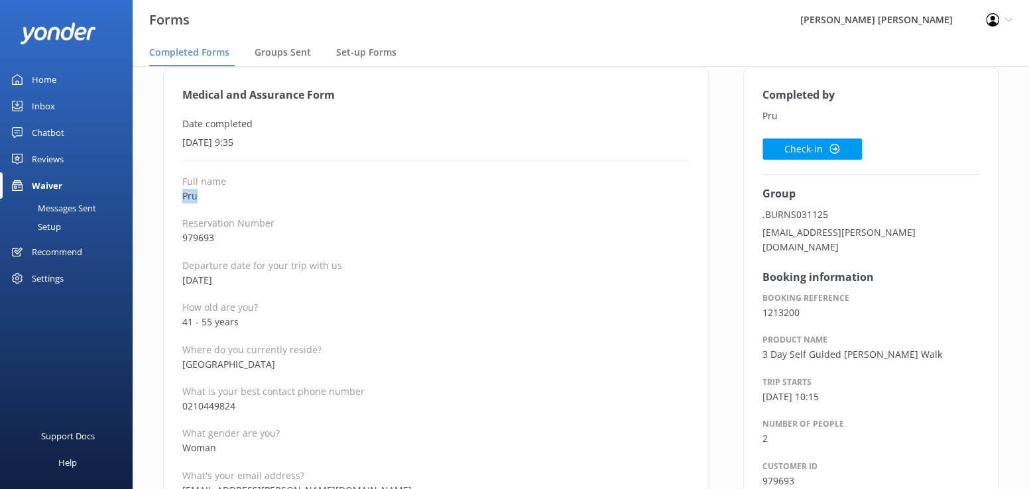
drag, startPoint x: 217, startPoint y: 199, endPoint x: 154, endPoint y: 194, distance: 63.2
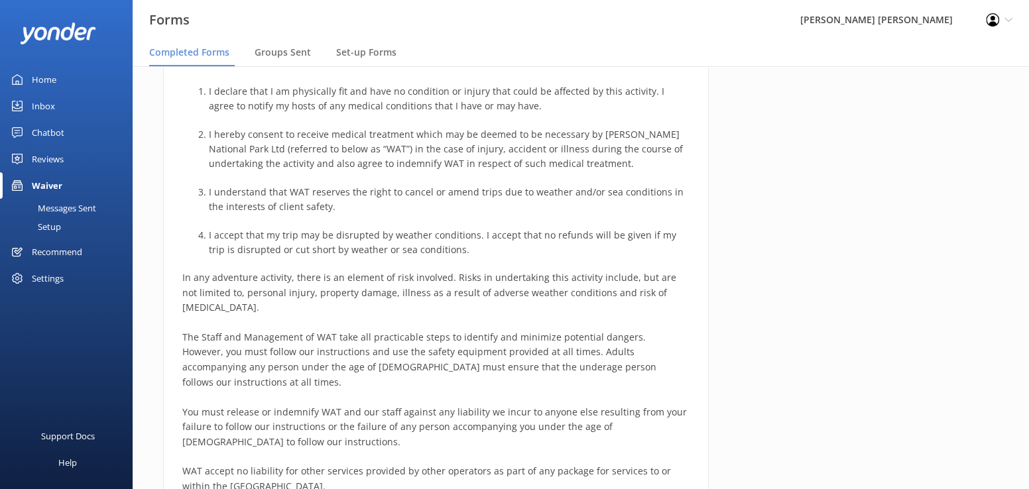
scroll to position [880, 0]
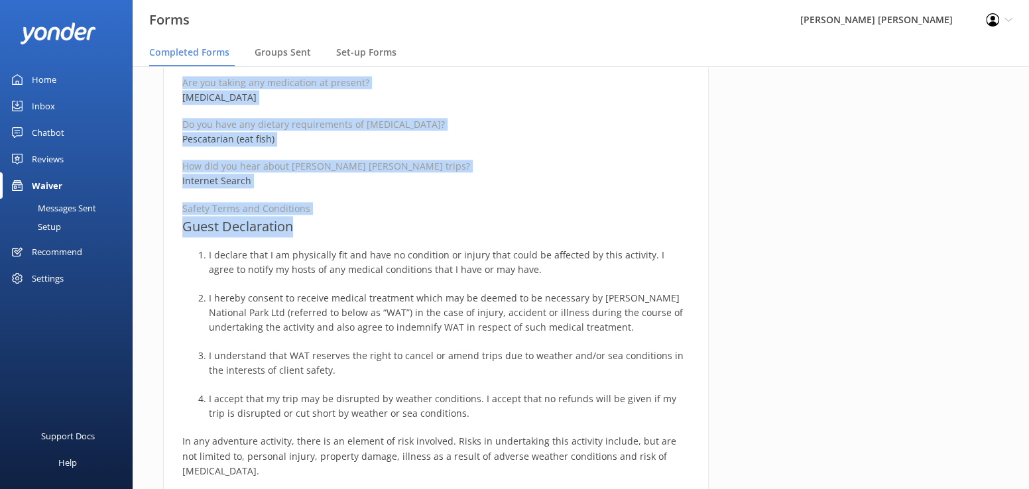
drag, startPoint x: 182, startPoint y: 95, endPoint x: 431, endPoint y: 220, distance: 279.0
click at [431, 220] on div "Medical and Assurance Form Date completed [DATE] 9:35 Full name Pru Reservation…" at bounding box center [436, 143] width 546 height 1779
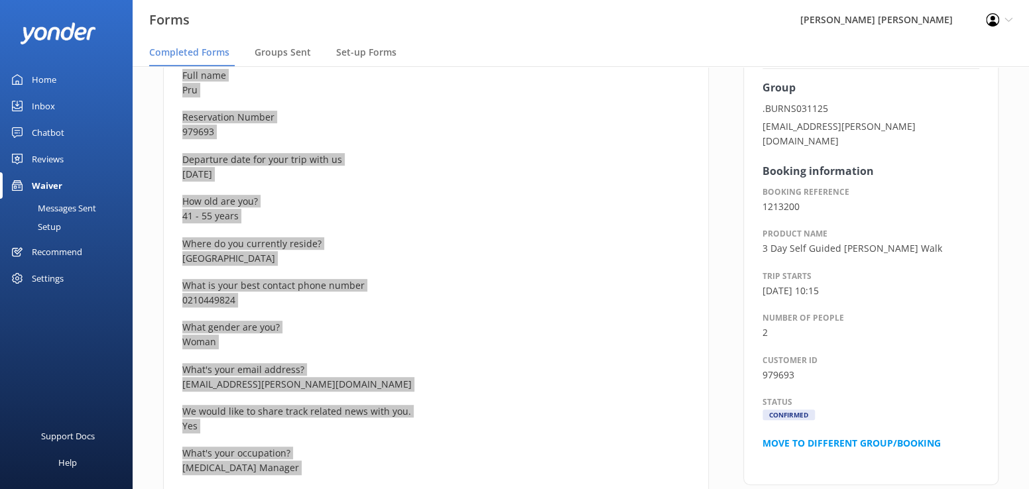
scroll to position [0, 0]
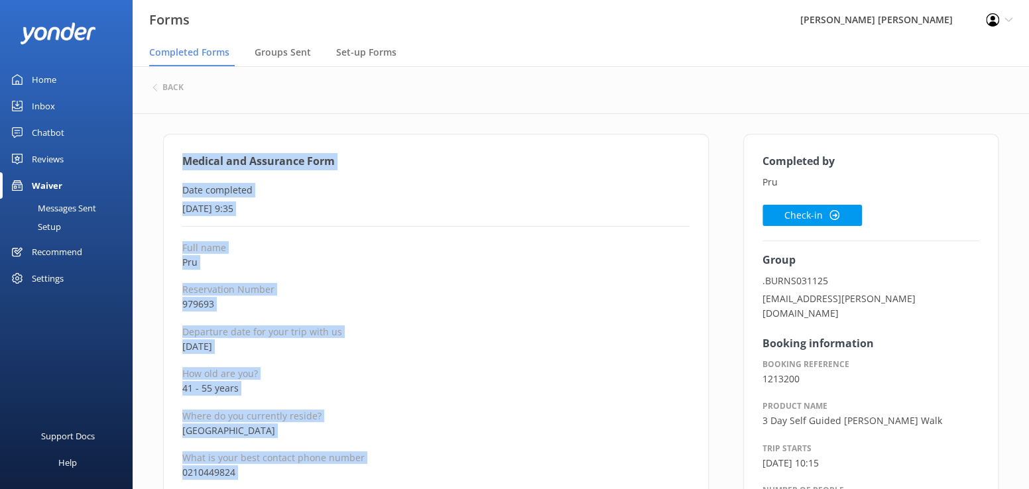
drag, startPoint x: 806, startPoint y: 214, endPoint x: 749, endPoint y: 233, distance: 60.0
click at [806, 214] on button "Check-in" at bounding box center [812, 215] width 99 height 21
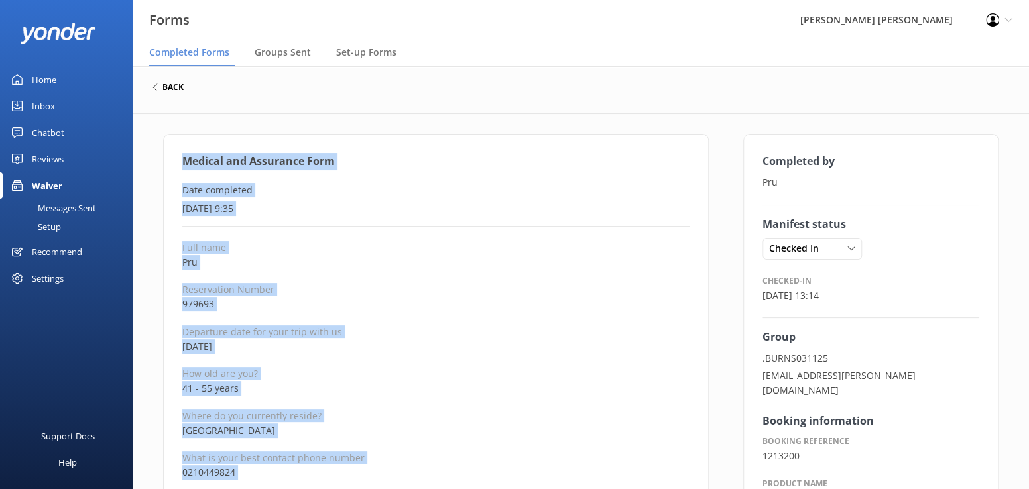
click at [163, 89] on h6 "back" at bounding box center [172, 88] width 21 height 8
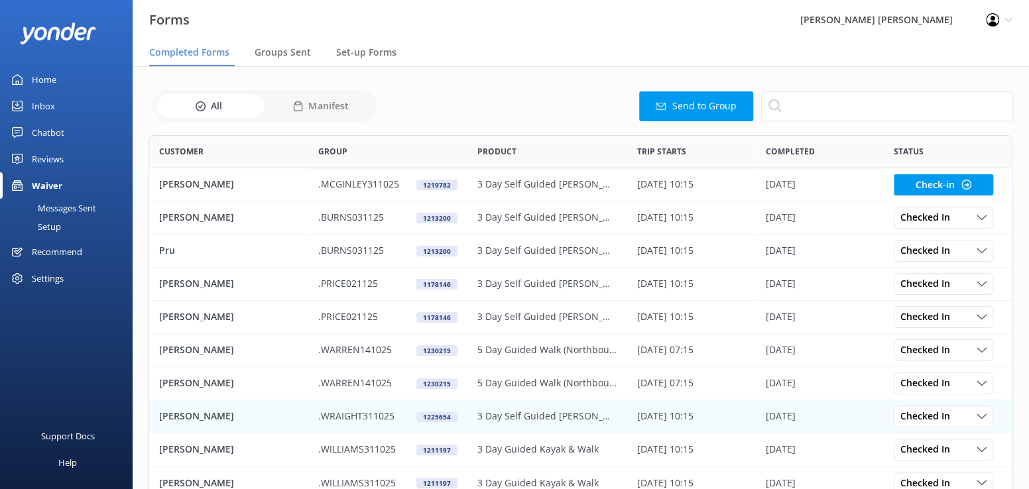
scroll to position [355, 855]
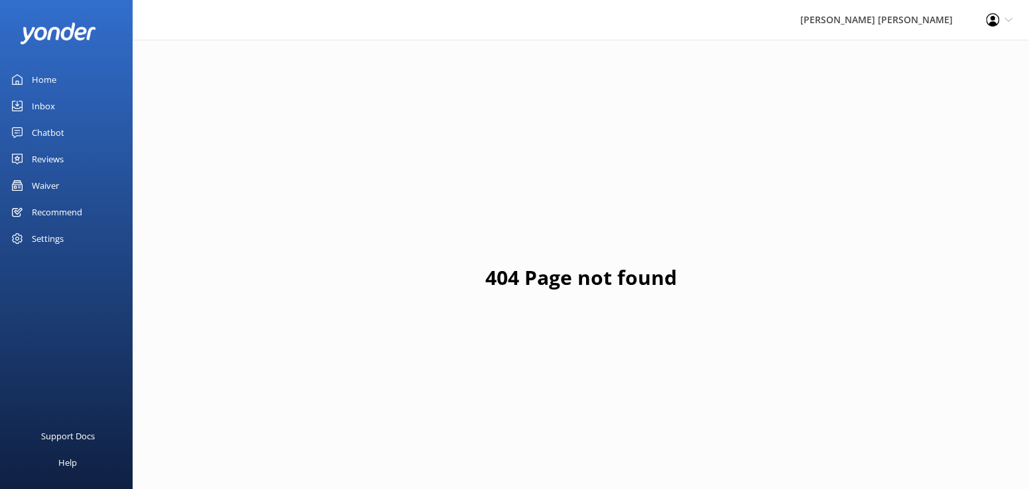
drag, startPoint x: 40, startPoint y: 182, endPoint x: 84, endPoint y: 210, distance: 52.4
click at [39, 182] on div "Waiver" at bounding box center [45, 185] width 27 height 27
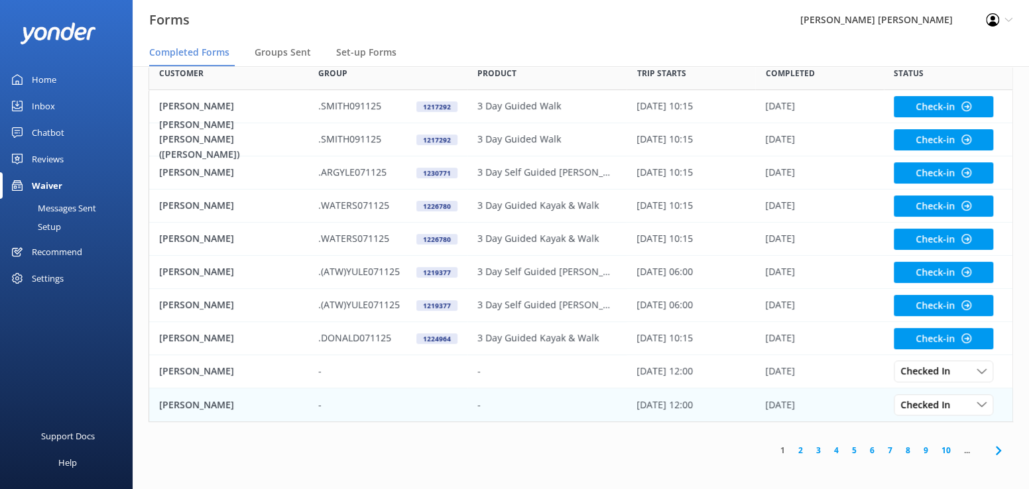
scroll to position [80, 0]
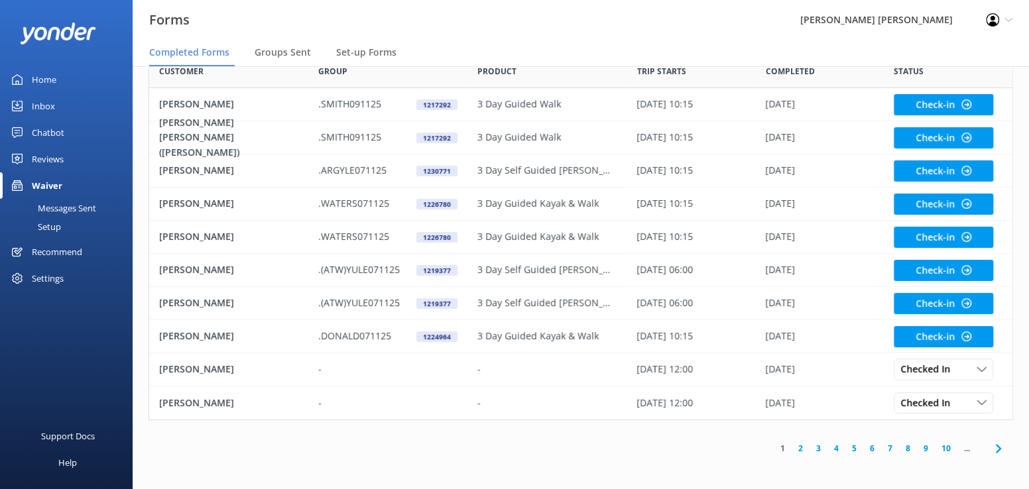
click at [838, 448] on link "4" at bounding box center [837, 448] width 18 height 13
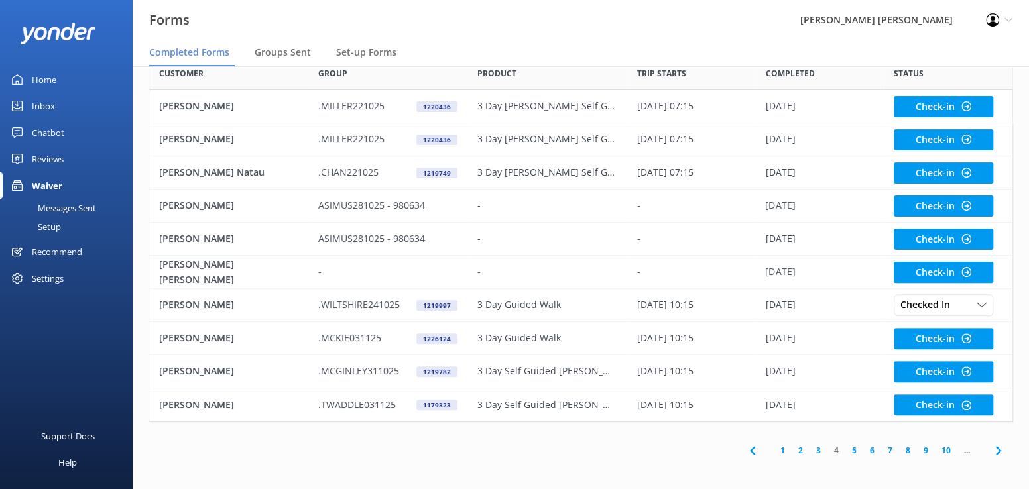
scroll to position [80, 0]
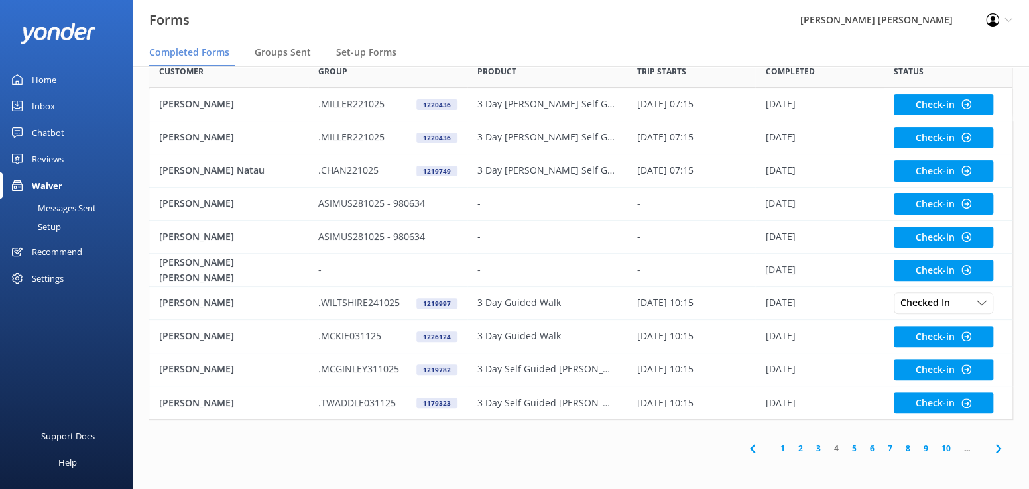
click at [853, 448] on link "5" at bounding box center [854, 448] width 18 height 13
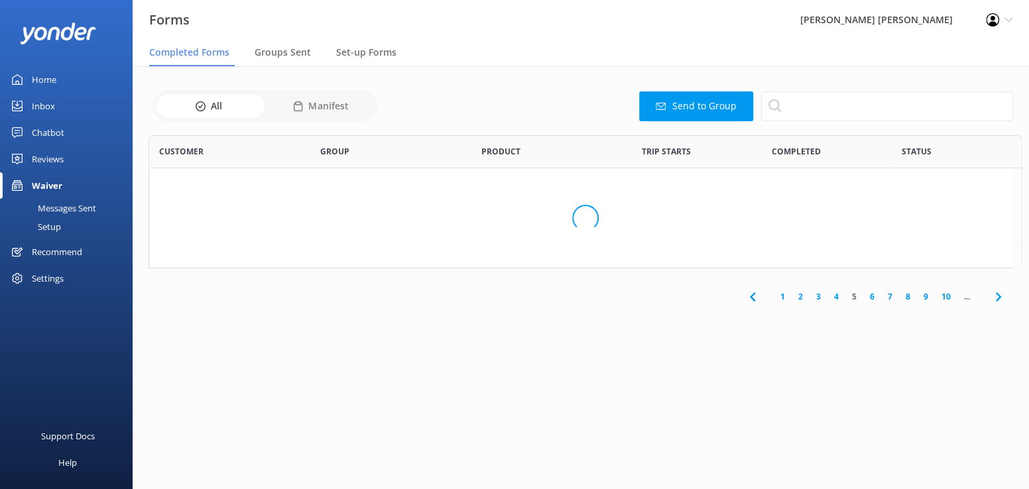
scroll to position [355, 855]
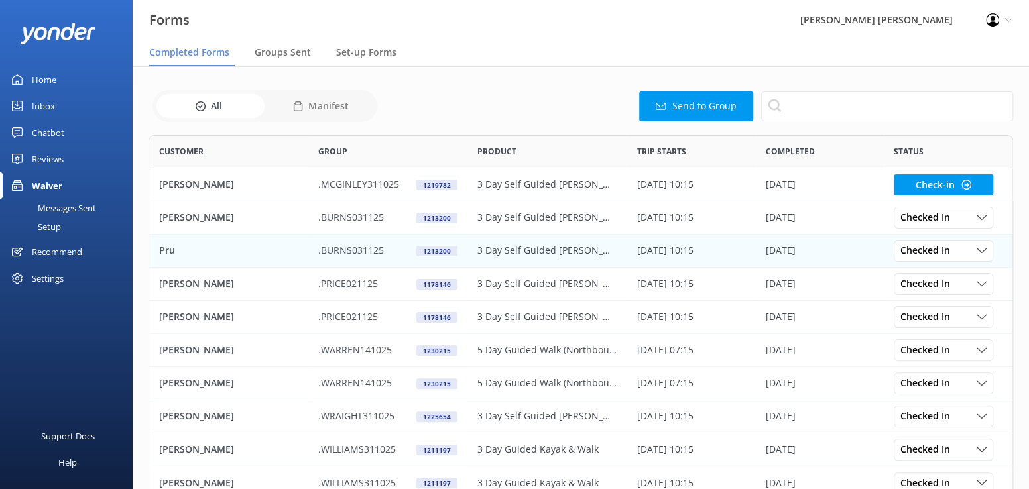
click at [184, 257] on div "Pru" at bounding box center [228, 251] width 159 height 33
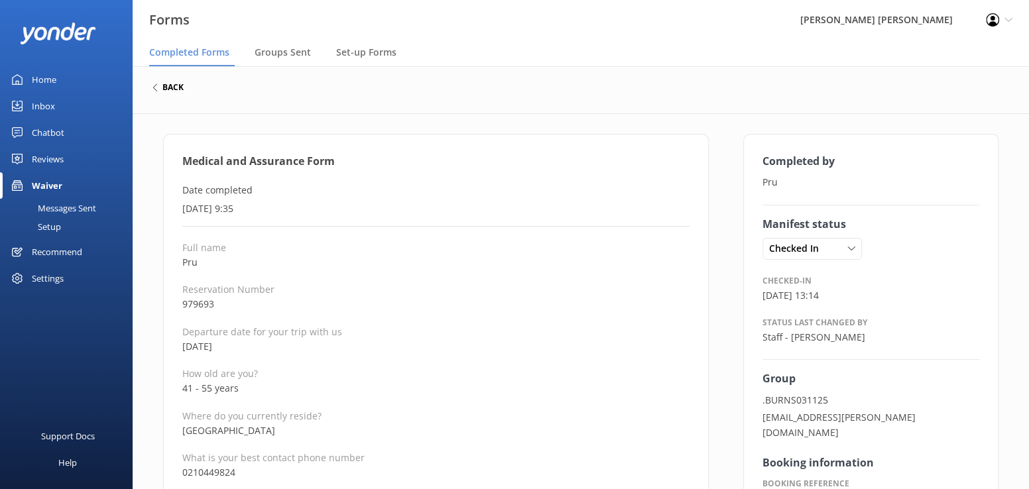
click at [174, 85] on h6 "back" at bounding box center [172, 88] width 21 height 8
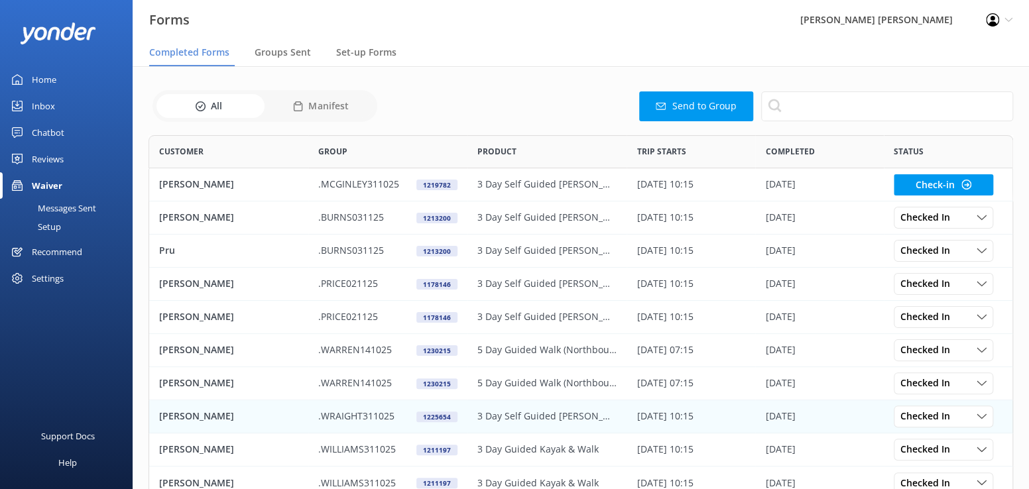
scroll to position [355, 855]
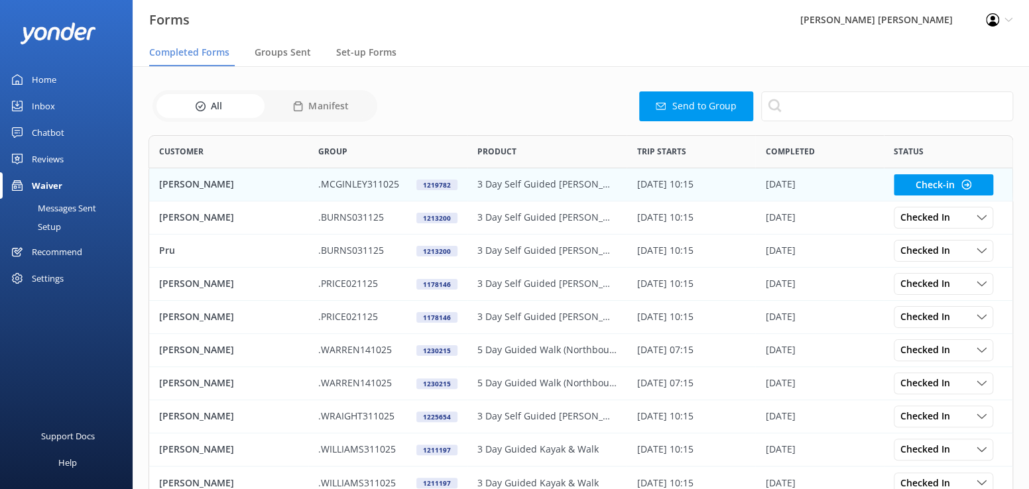
click at [192, 185] on p "[PERSON_NAME]" at bounding box center [196, 184] width 75 height 15
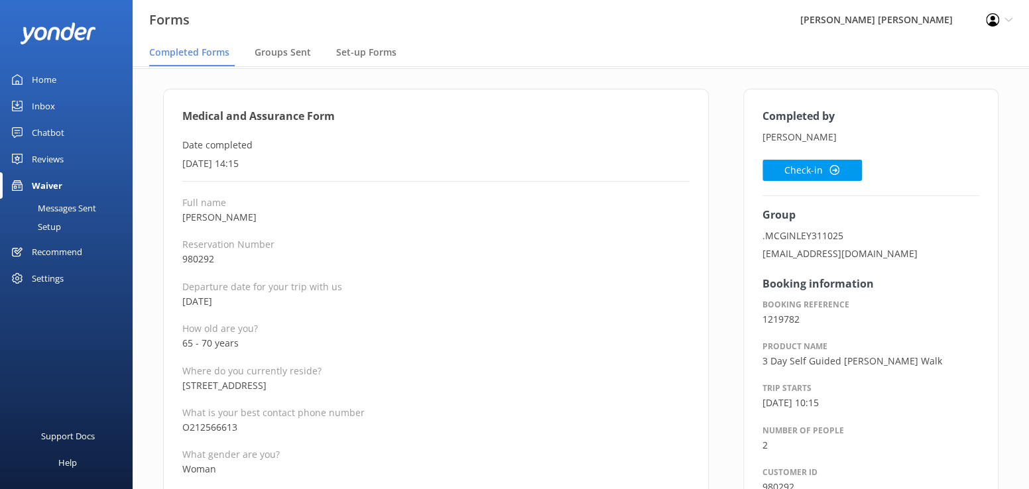
scroll to position [133, 0]
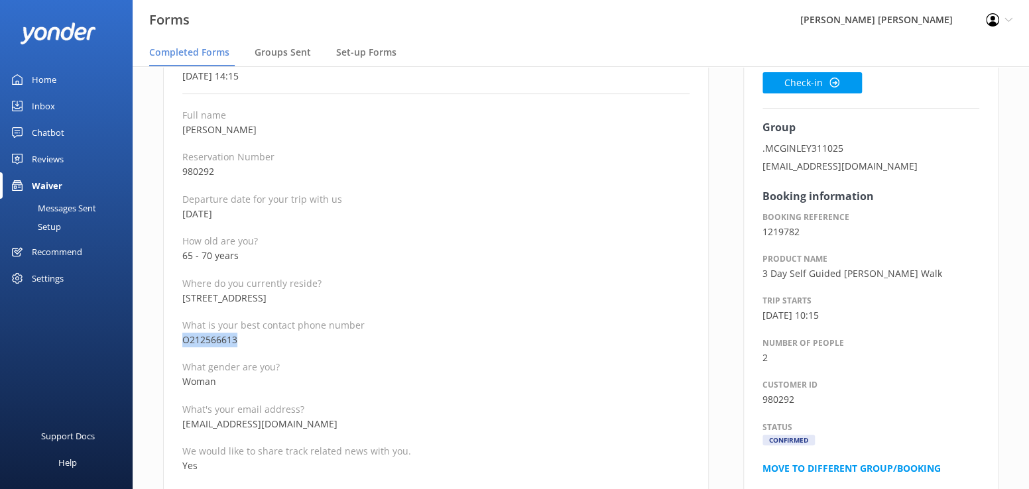
drag, startPoint x: 256, startPoint y: 338, endPoint x: 162, endPoint y: 343, distance: 94.3
copy p "O212566613"
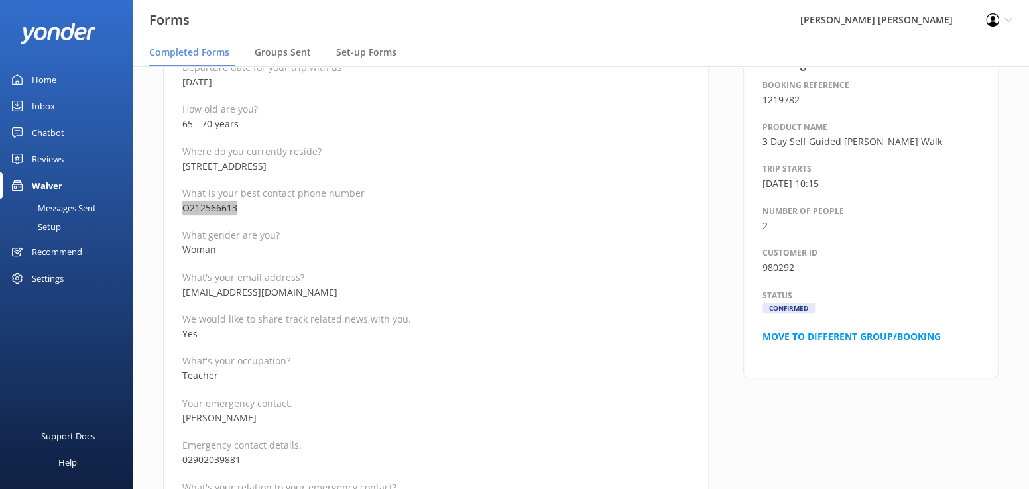
scroll to position [265, 0]
drag, startPoint x: 312, startPoint y: 292, endPoint x: 180, endPoint y: 289, distance: 132.0
copy p "colbern2009@gmail.com"
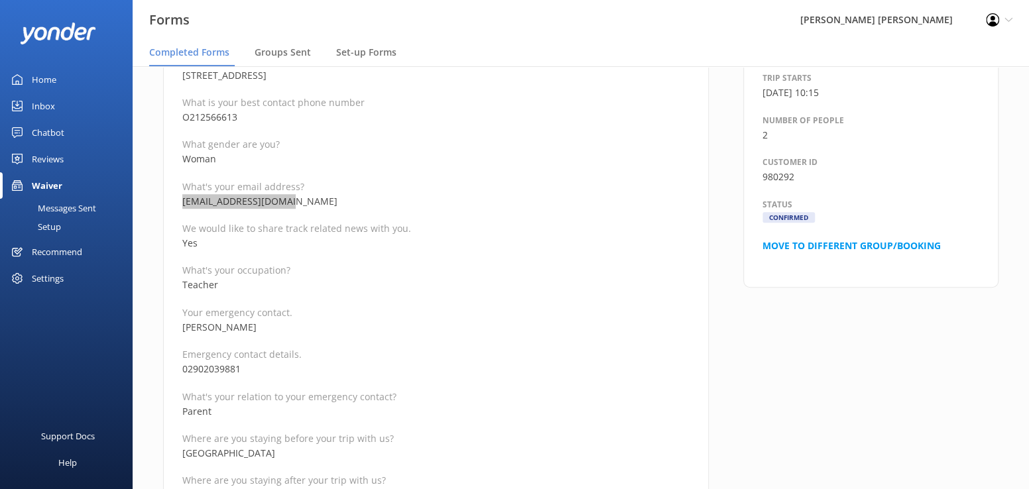
scroll to position [398, 0]
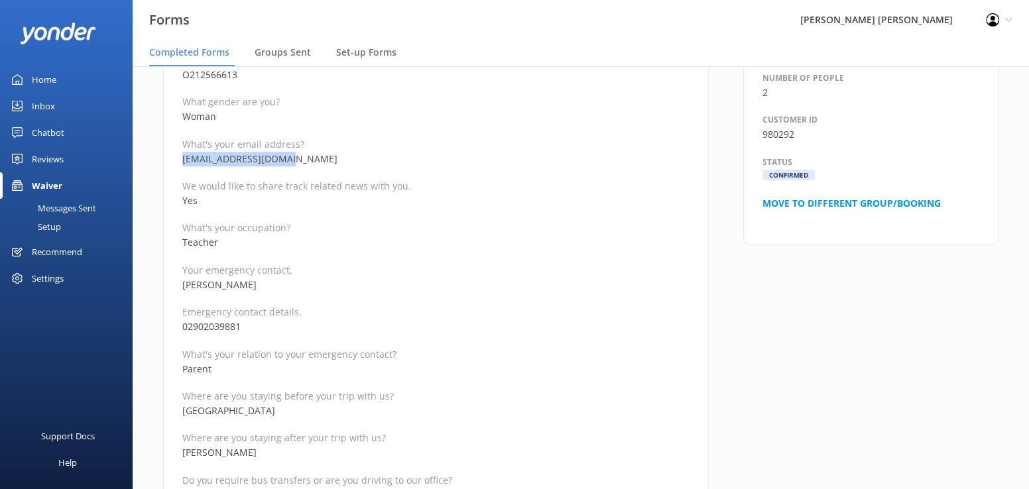
drag, startPoint x: 294, startPoint y: 288, endPoint x: 183, endPoint y: 284, distance: 111.5
click at [183, 284] on p "Simon McGinley" at bounding box center [435, 285] width 507 height 15
copy p "Simon McGinley"
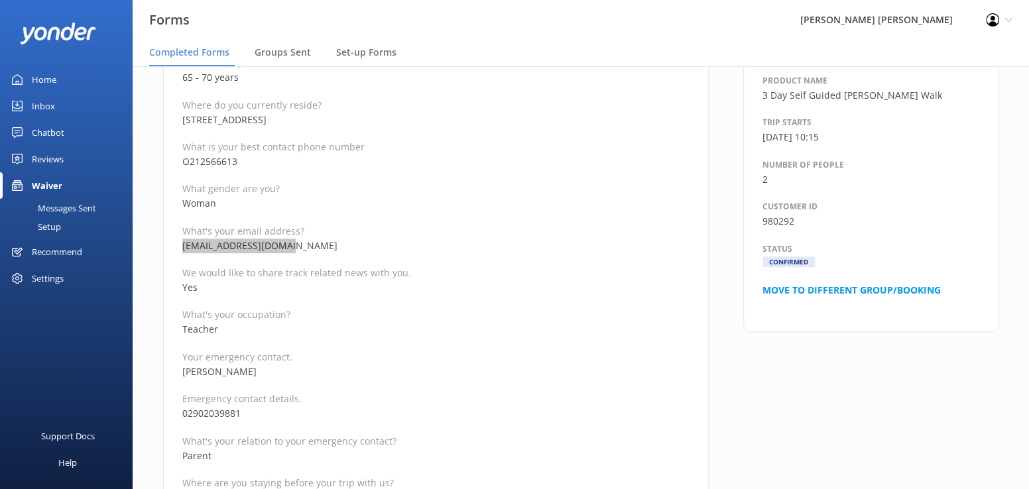
scroll to position [332, 0]
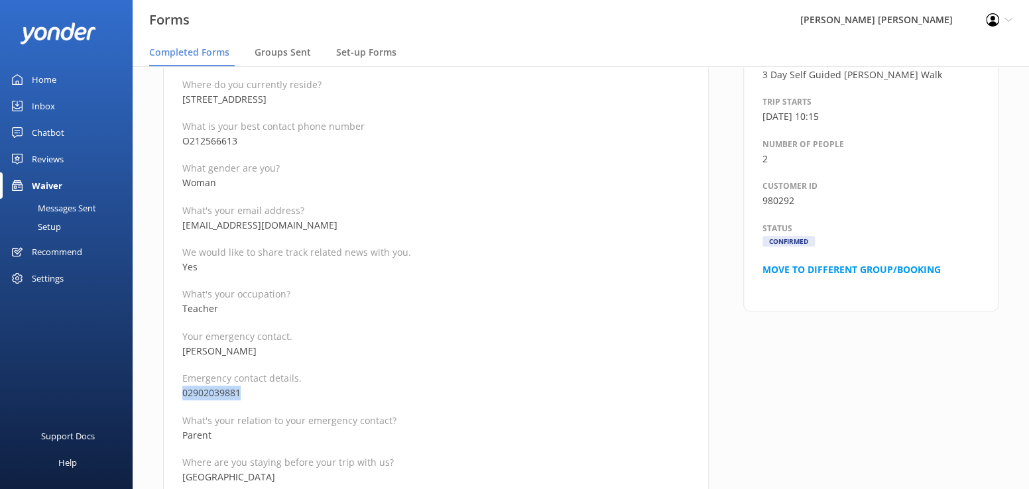
drag, startPoint x: 258, startPoint y: 392, endPoint x: 177, endPoint y: 395, distance: 80.9
copy p "02902039881"
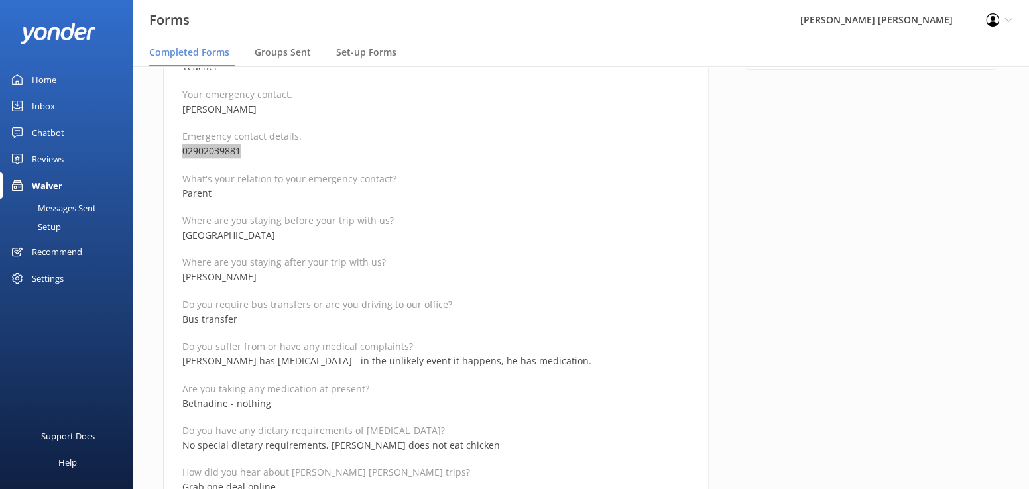
scroll to position [597, 0]
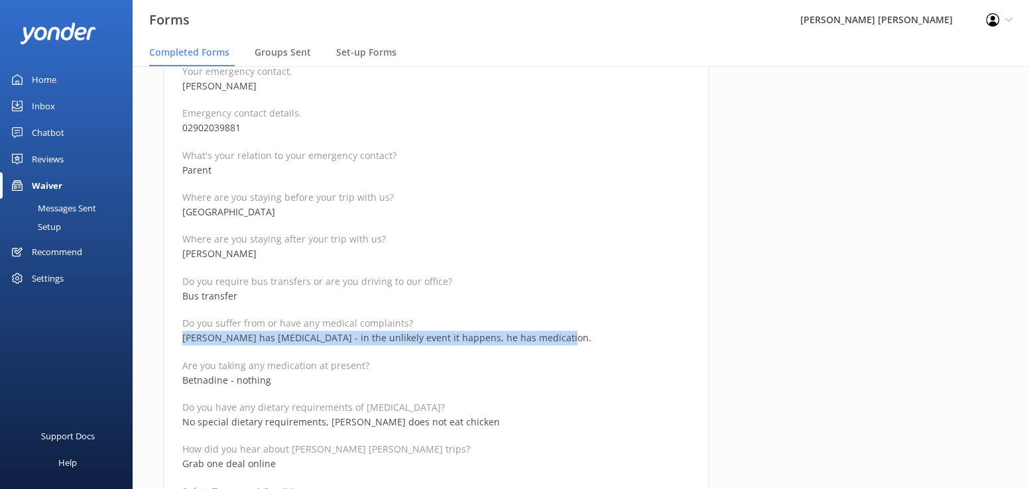
drag, startPoint x: 538, startPoint y: 338, endPoint x: 184, endPoint y: 338, distance: 354.7
click at [184, 338] on p "Colin has atrial fibrillation - in the unlikely event it happens, he has medica…" at bounding box center [435, 338] width 507 height 15
copy p "Colin has atrial fibrillation - in the unlikely event it happens, he has medica…"
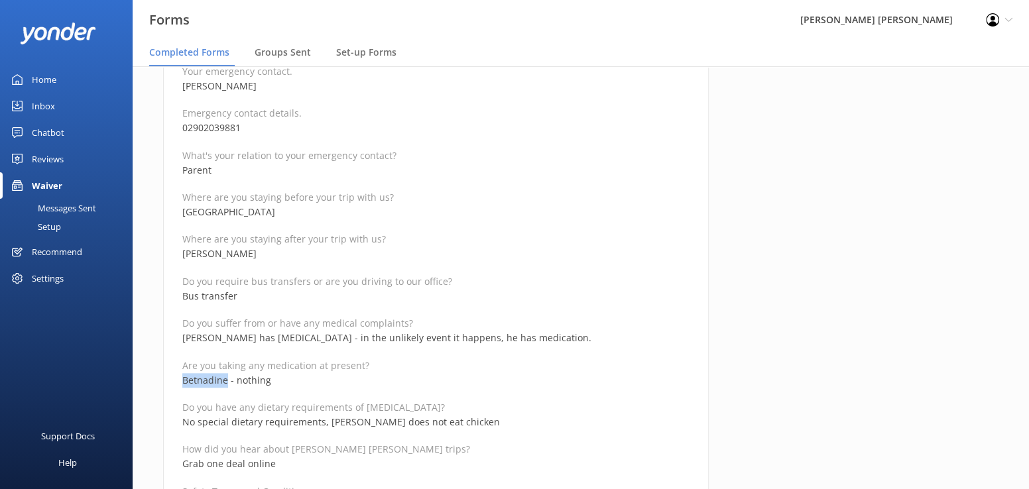
drag, startPoint x: 226, startPoint y: 378, endPoint x: 175, endPoint y: 378, distance: 51.1
click at [175, 378] on div "Medical and Assurance Form Date completed 6th October 2025, 14:15 Full name Ber…" at bounding box center [436, 426] width 546 height 1779
copy p "Betnadine"
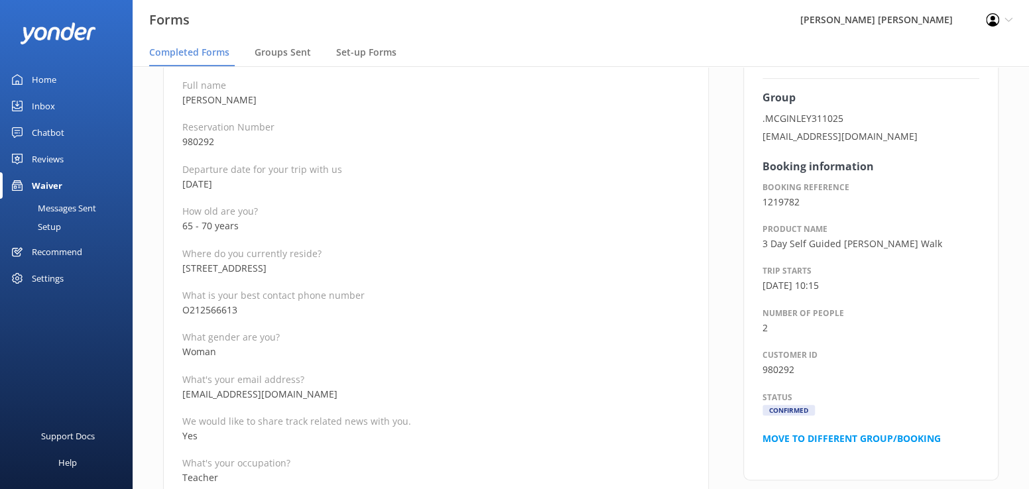
scroll to position [0, 0]
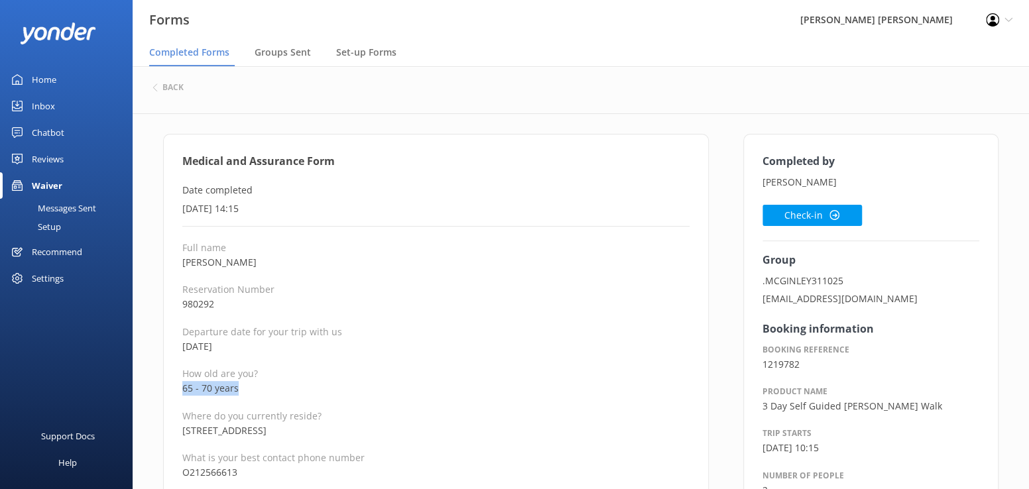
drag, startPoint x: 246, startPoint y: 388, endPoint x: 175, endPoint y: 383, distance: 71.1
copy p "65 - 70 years"
drag, startPoint x: 280, startPoint y: 262, endPoint x: 179, endPoint y: 261, distance: 100.8
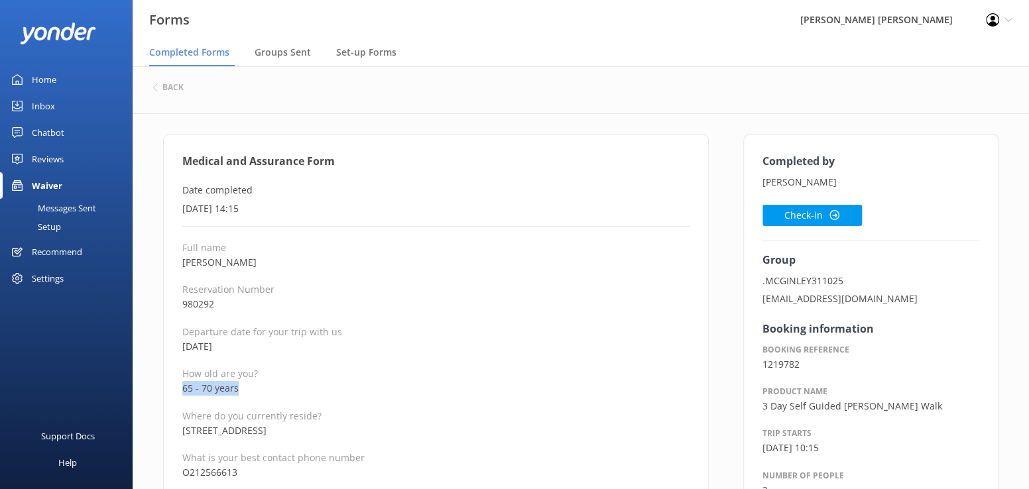
copy p "[PERSON_NAME]"
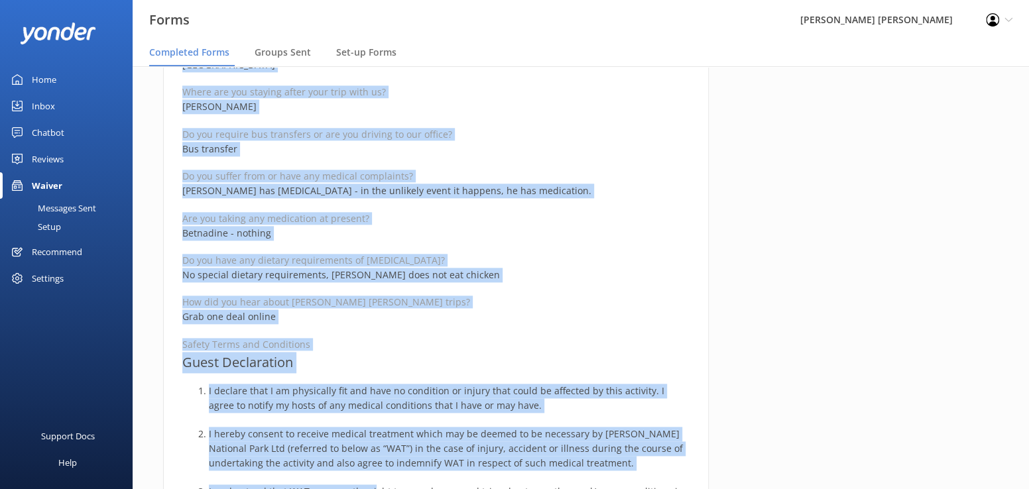
scroll to position [822, 0]
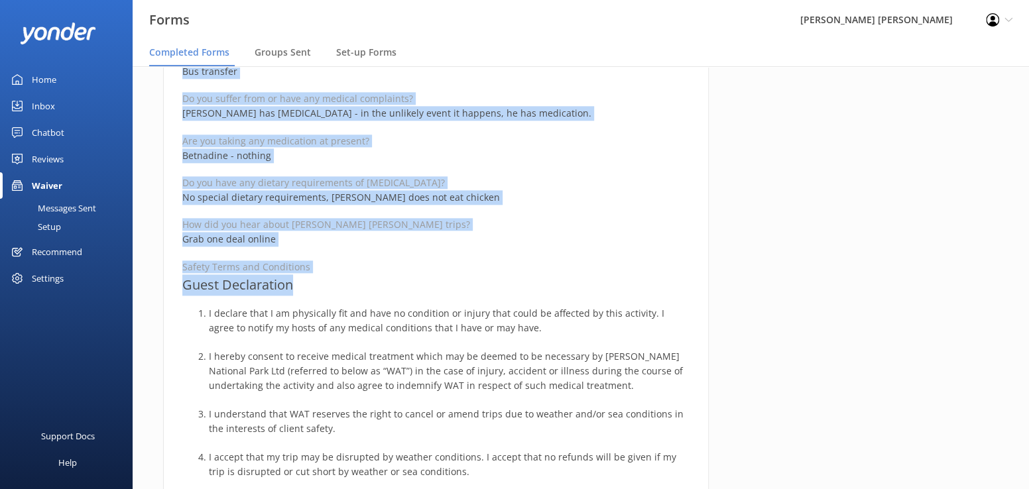
drag, startPoint x: 175, startPoint y: 160, endPoint x: 410, endPoint y: 286, distance: 267.3
click at [410, 286] on div "Medical and Assurance Form Date completed 6th October 2025, 14:15 Full name Ber…" at bounding box center [436, 201] width 546 height 1779
copy div "Medical and Assurance Form Date completed 6th October 2025, 14:15 Full name Ber…"
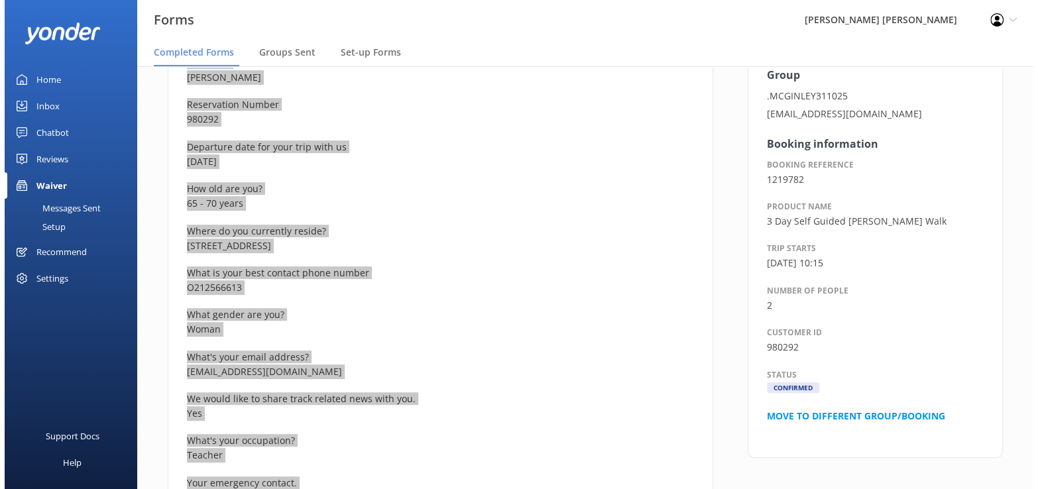
scroll to position [0, 0]
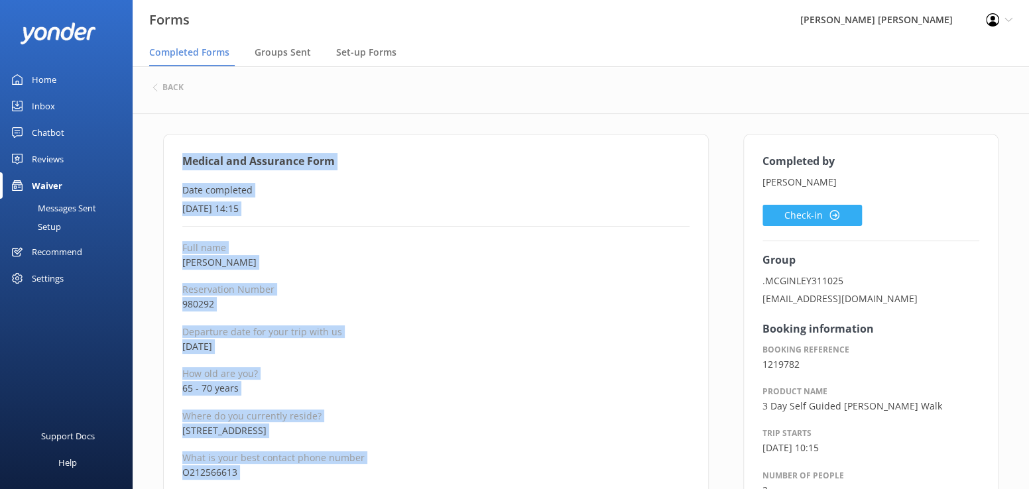
click at [778, 210] on button "Check-in" at bounding box center [812, 215] width 99 height 21
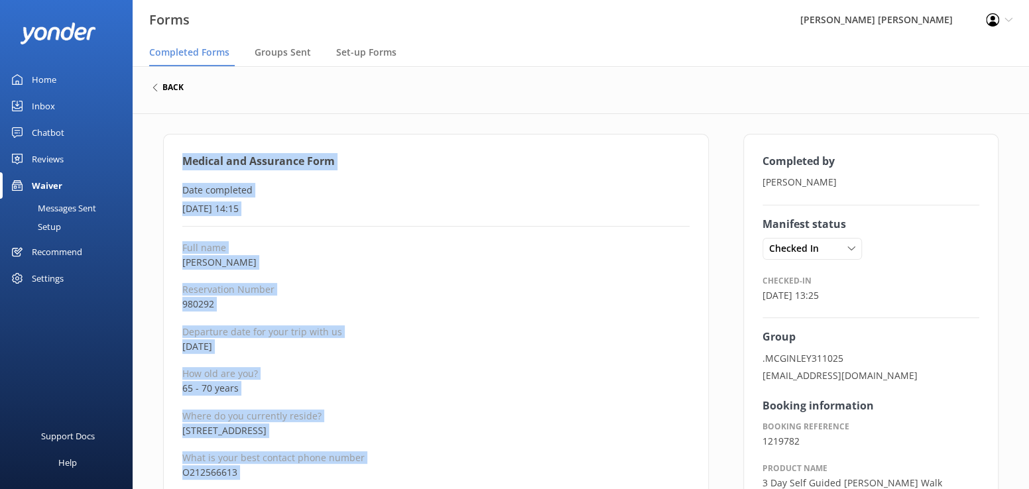
click at [169, 90] on h6 "back" at bounding box center [172, 88] width 21 height 8
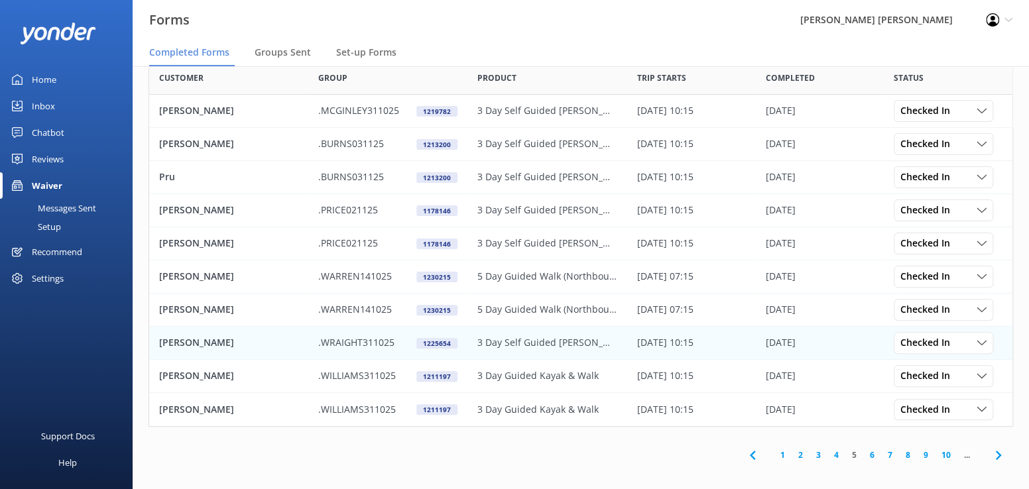
scroll to position [80, 0]
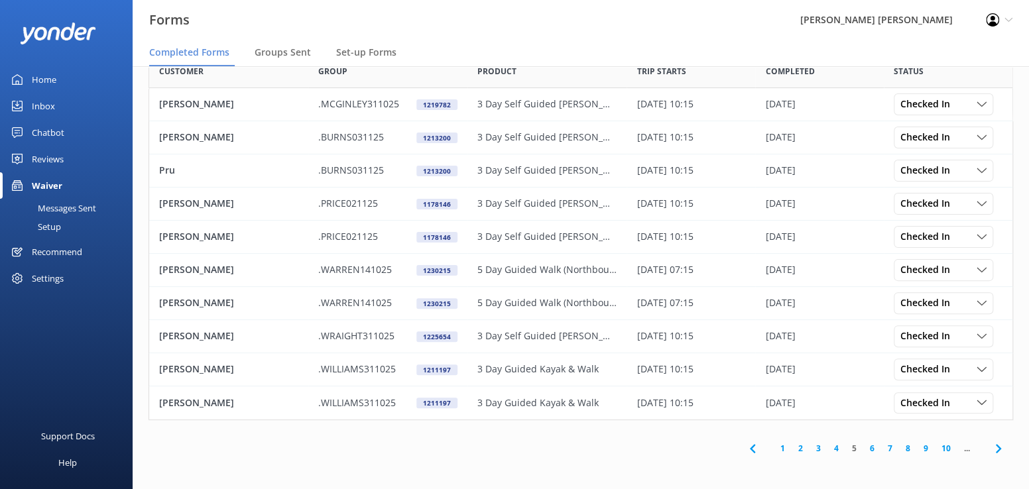
click at [835, 450] on link "4" at bounding box center [837, 448] width 18 height 13
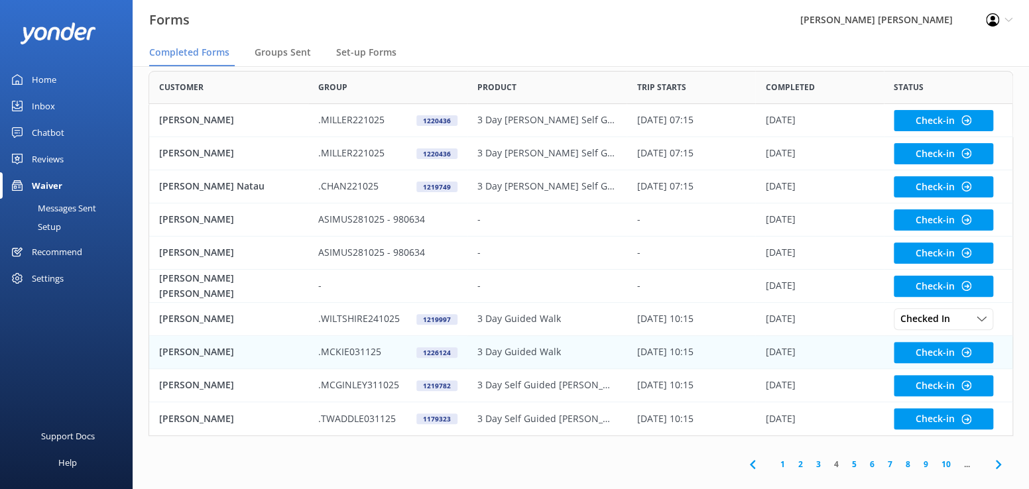
scroll to position [80, 0]
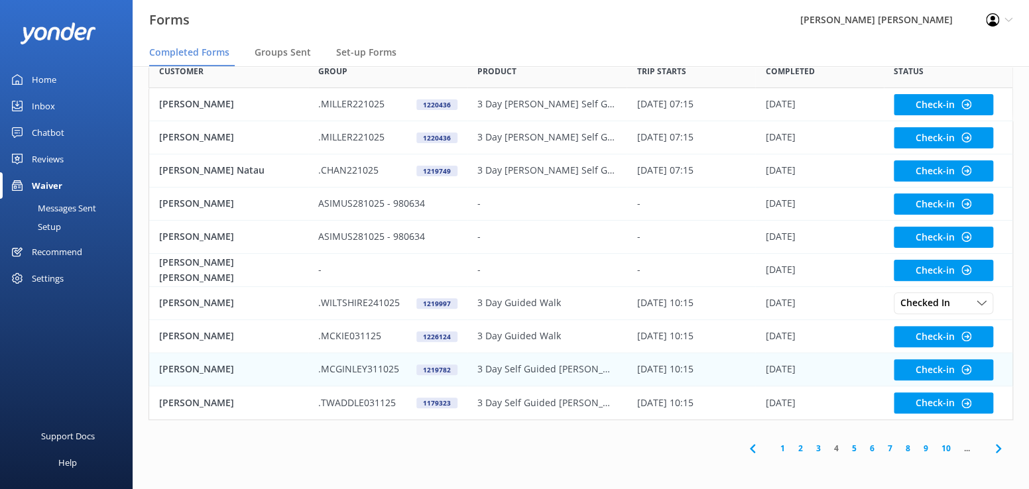
click at [194, 368] on p "[PERSON_NAME]" at bounding box center [196, 369] width 75 height 15
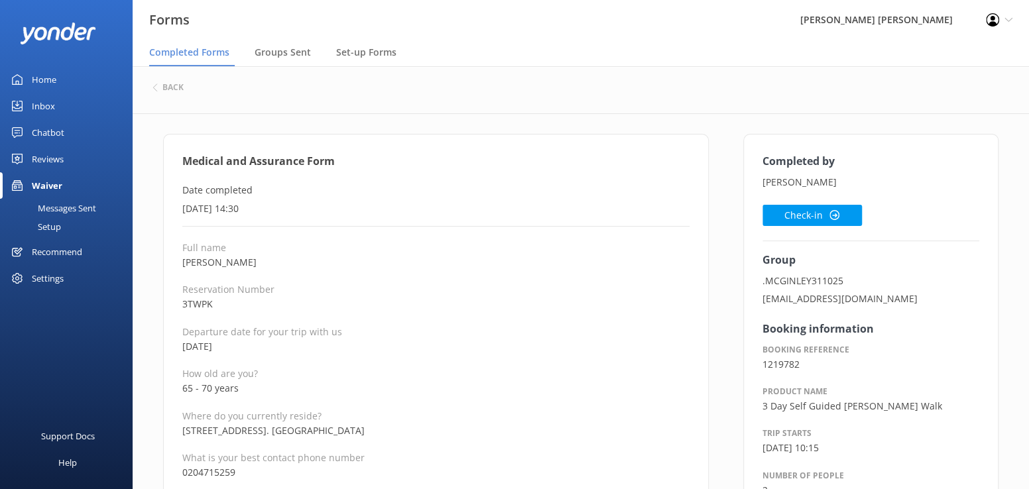
scroll to position [66, 0]
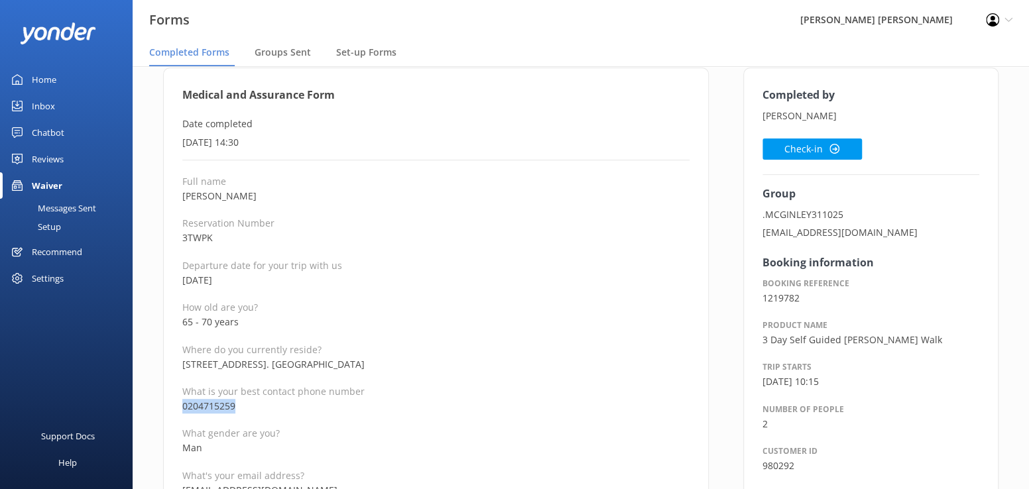
drag, startPoint x: 216, startPoint y: 404, endPoint x: 149, endPoint y: 407, distance: 67.0
copy p "0204715259"
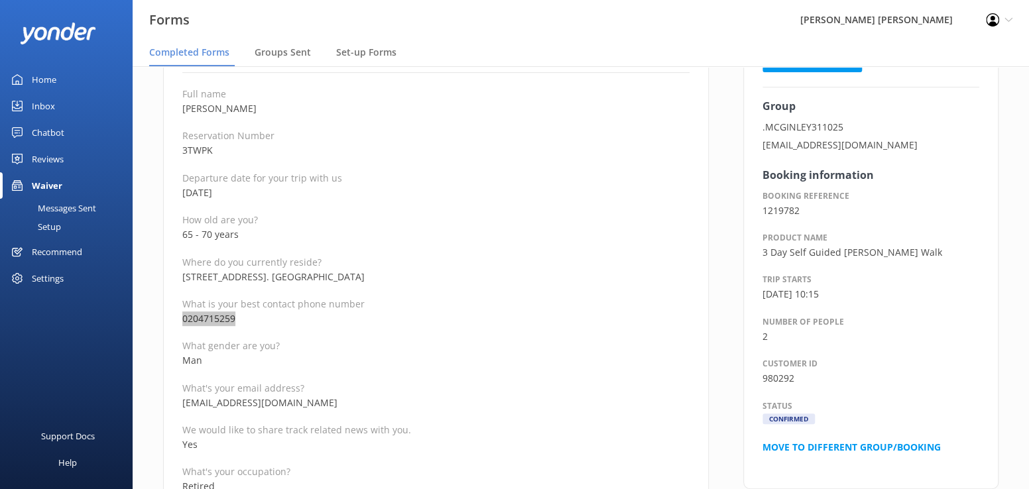
scroll to position [199, 0]
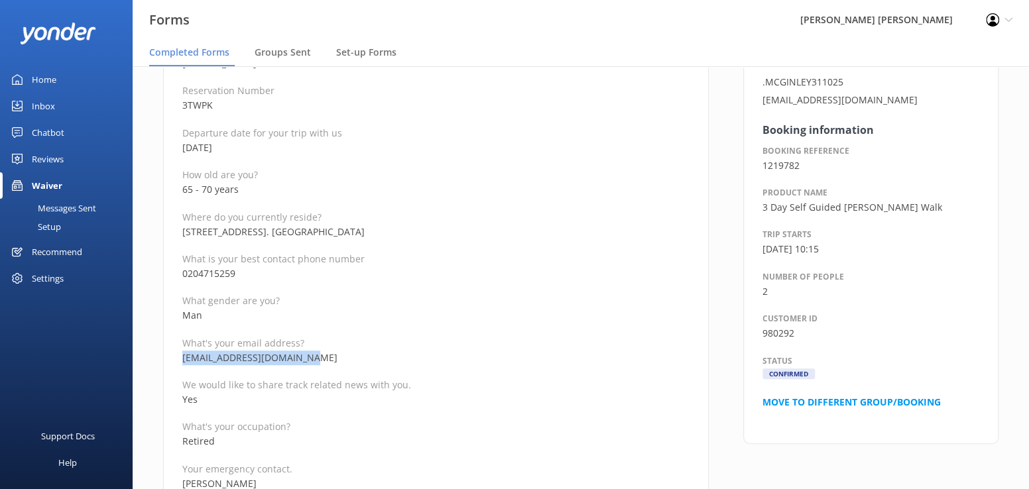
drag, startPoint x: 310, startPoint y: 357, endPoint x: 151, endPoint y: 357, distance: 159.8
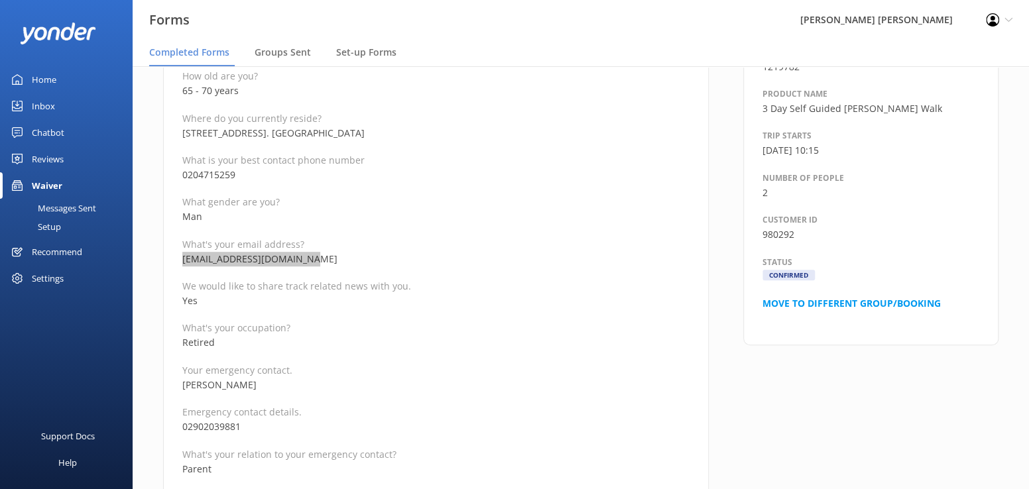
scroll to position [332, 0]
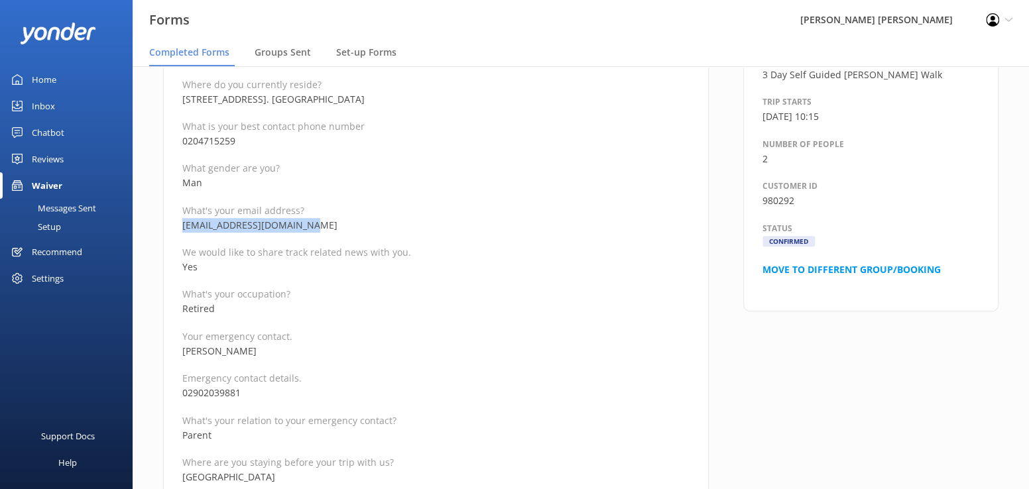
drag, startPoint x: 271, startPoint y: 349, endPoint x: 168, endPoint y: 349, distance: 103.4
drag, startPoint x: 255, startPoint y: 392, endPoint x: 169, endPoint y: 395, distance: 86.3
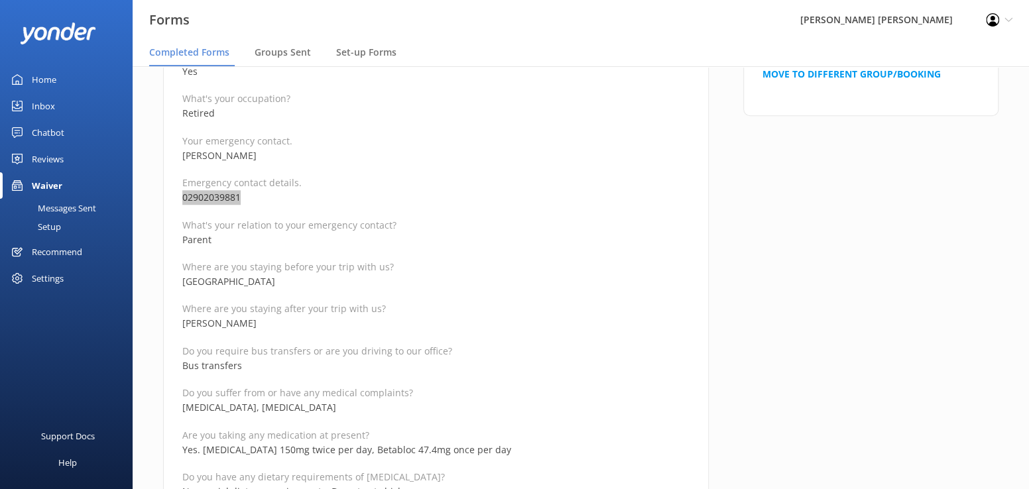
scroll to position [530, 0]
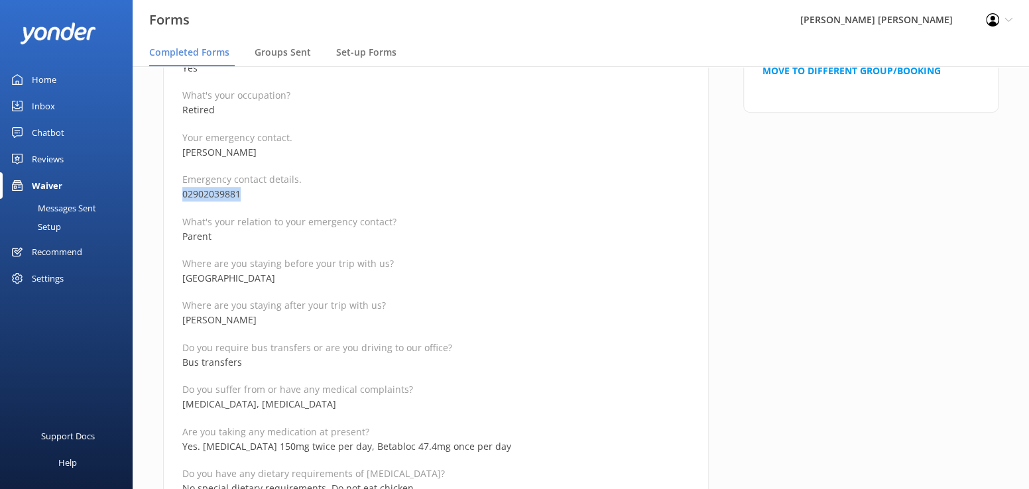
drag, startPoint x: 339, startPoint y: 404, endPoint x: 172, endPoint y: 400, distance: 167.1
click at [172, 400] on div "Medical and Assurance Form Date completed 6th October 2025, 14:30 Full name Col…" at bounding box center [436, 492] width 546 height 1779
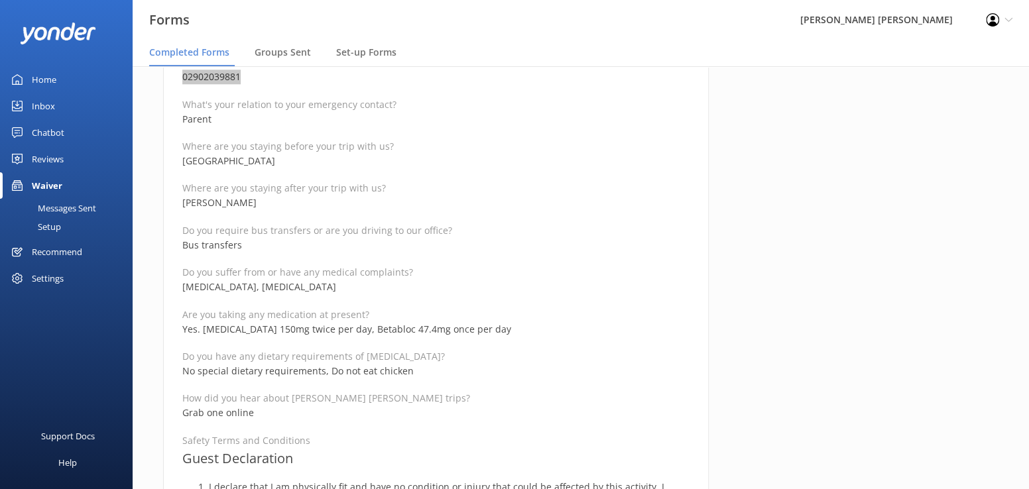
scroll to position [663, 0]
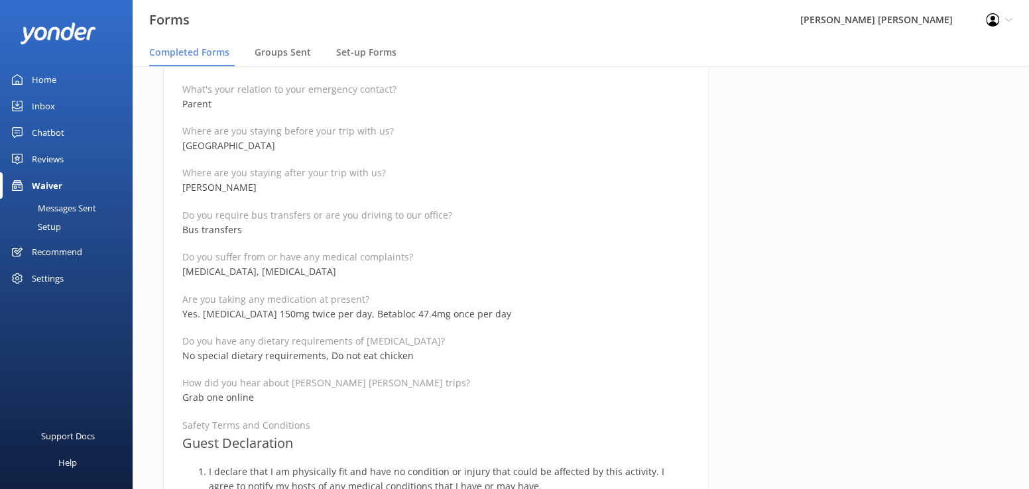
click at [523, 338] on p "Do you have any dietary requirements of [MEDICAL_DATA]?" at bounding box center [435, 341] width 507 height 13
drag, startPoint x: 522, startPoint y: 314, endPoint x: 202, endPoint y: 308, distance: 320.3
click at [202, 308] on p "Yes. Dabigatran etexilate 150mg twice per day, Betabloc 47.4mg once per day" at bounding box center [435, 314] width 507 height 15
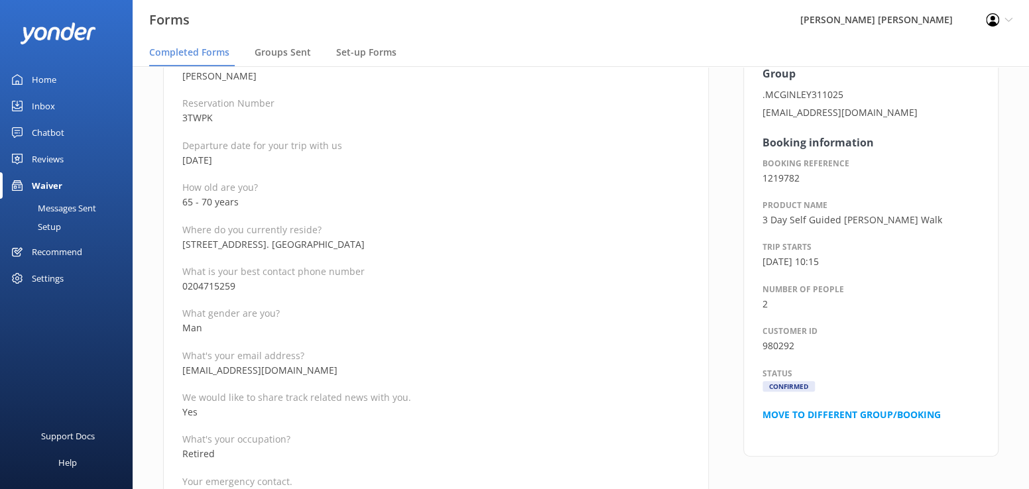
scroll to position [133, 0]
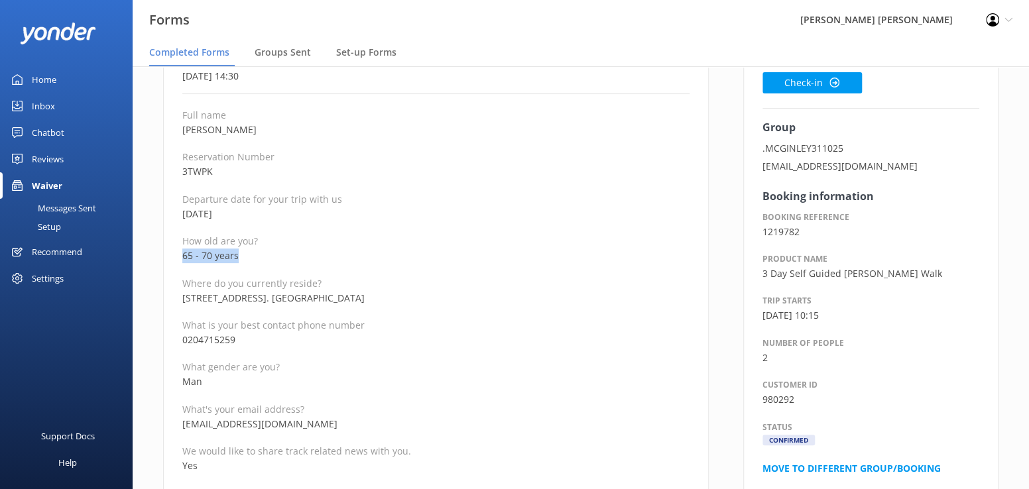
drag, startPoint x: 244, startPoint y: 256, endPoint x: 166, endPoint y: 253, distance: 78.3
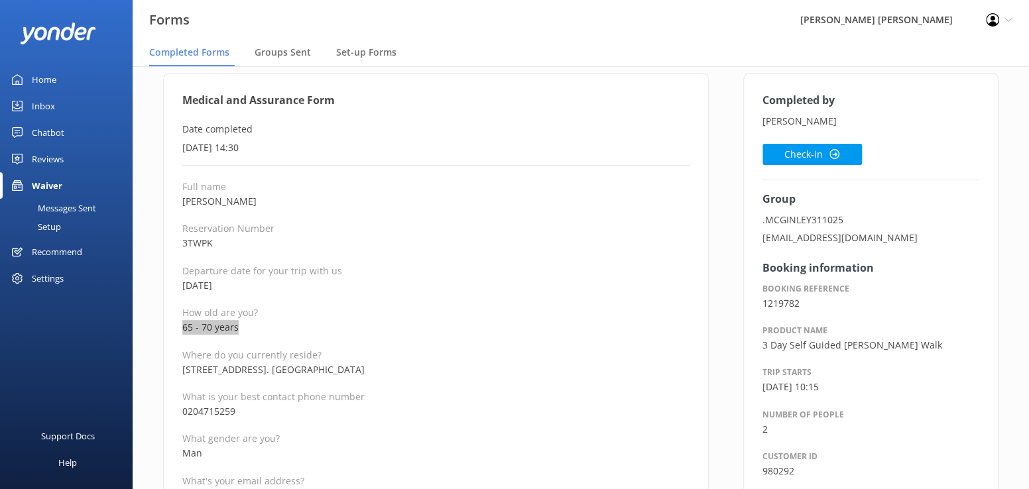
scroll to position [0, 0]
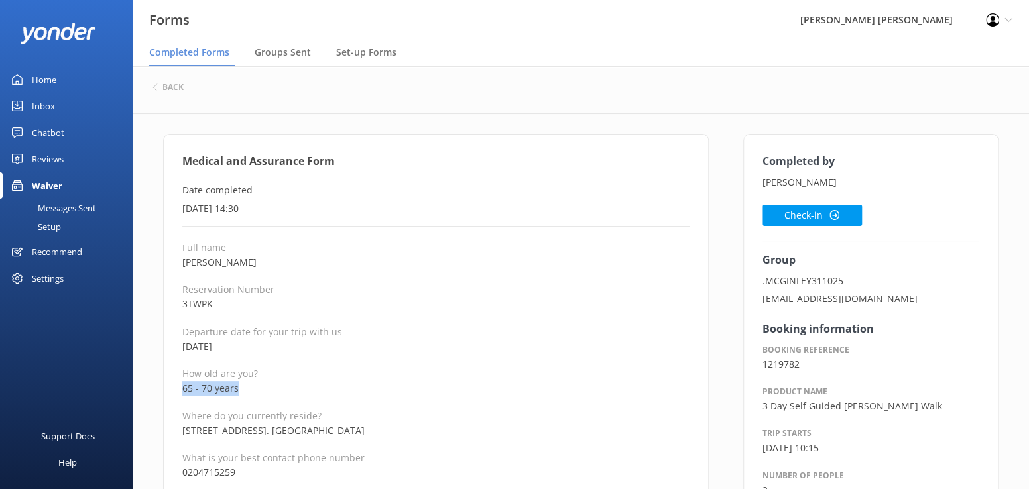
drag, startPoint x: 258, startPoint y: 263, endPoint x: 168, endPoint y: 263, distance: 90.2
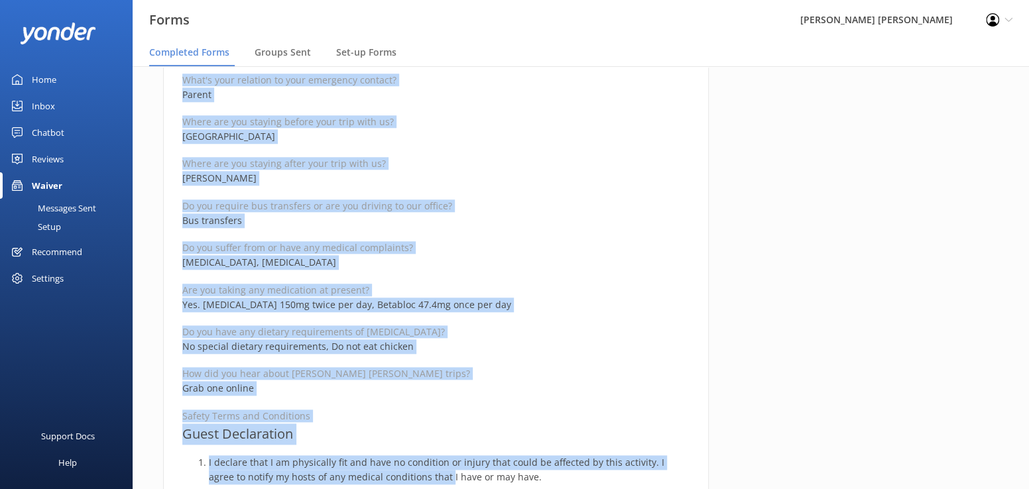
scroll to position [686, 0]
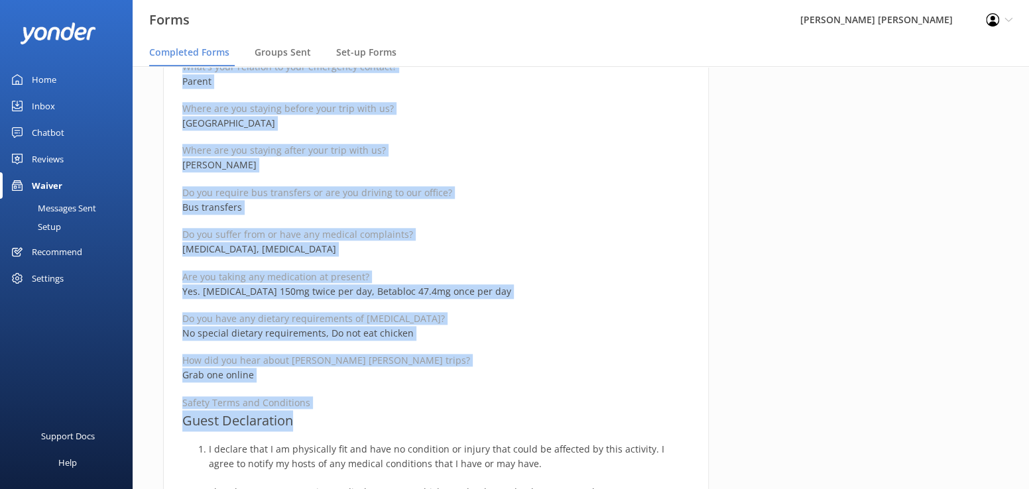
drag, startPoint x: 182, startPoint y: 159, endPoint x: 407, endPoint y: 414, distance: 340.1
click at [407, 414] on div "Medical and Assurance Form Date completed 6th October 2025, 14:30 Full name Col…" at bounding box center [436, 337] width 546 height 1779
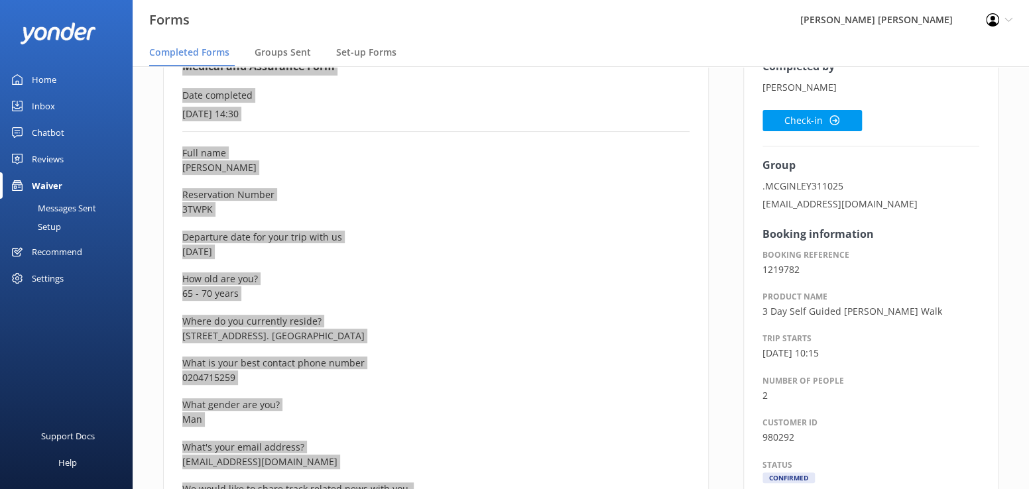
scroll to position [0, 0]
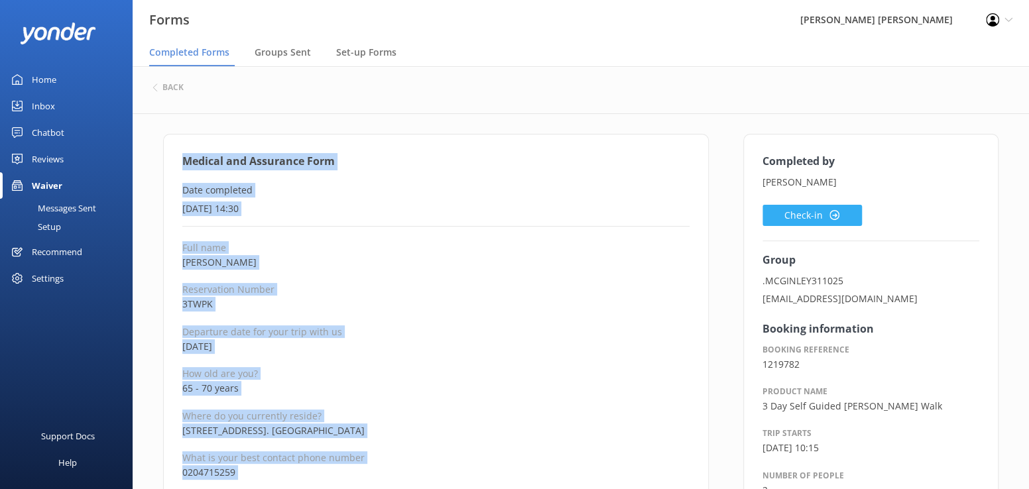
click at [802, 214] on button "Check-in" at bounding box center [812, 215] width 99 height 21
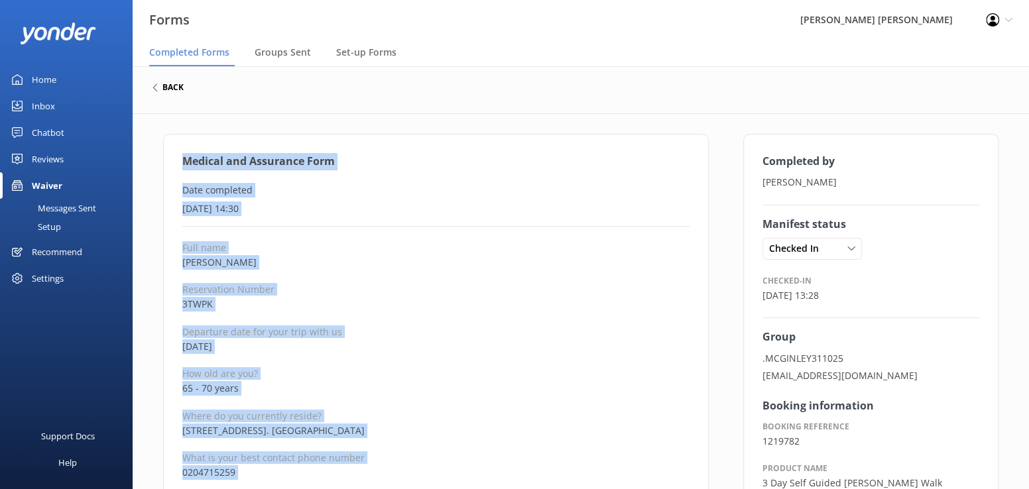
click at [165, 85] on h6 "back" at bounding box center [172, 88] width 21 height 8
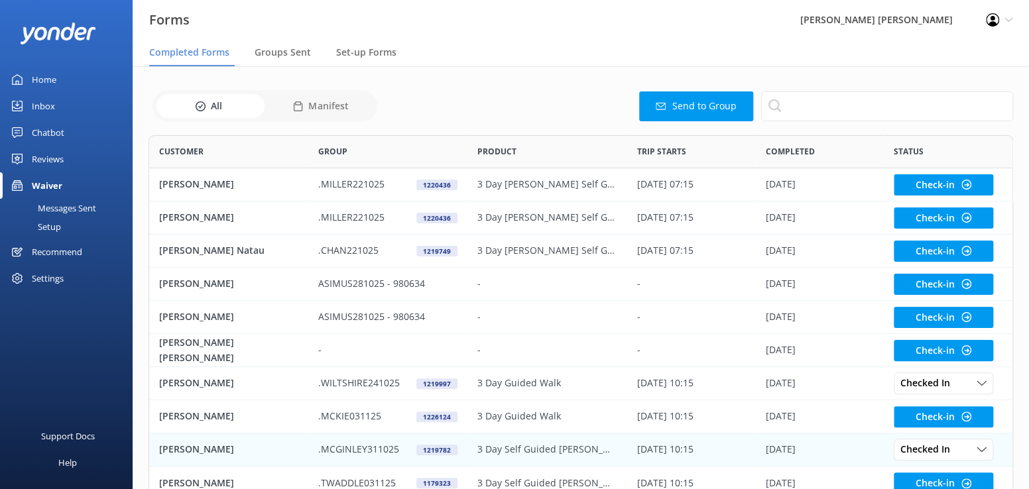
scroll to position [80, 0]
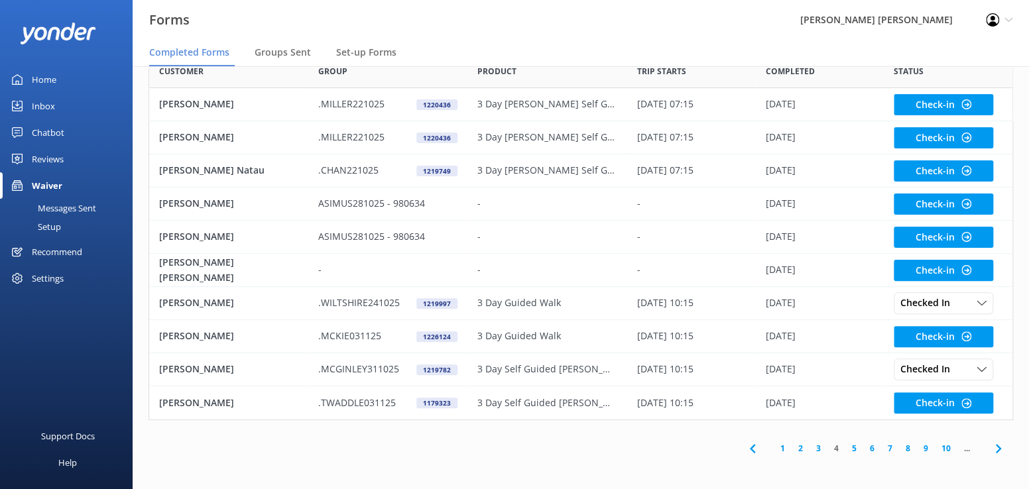
drag, startPoint x: 192, startPoint y: 401, endPoint x: 57, endPoint y: 378, distance: 136.6
click at [191, 401] on p "[PERSON_NAME]" at bounding box center [196, 403] width 75 height 15
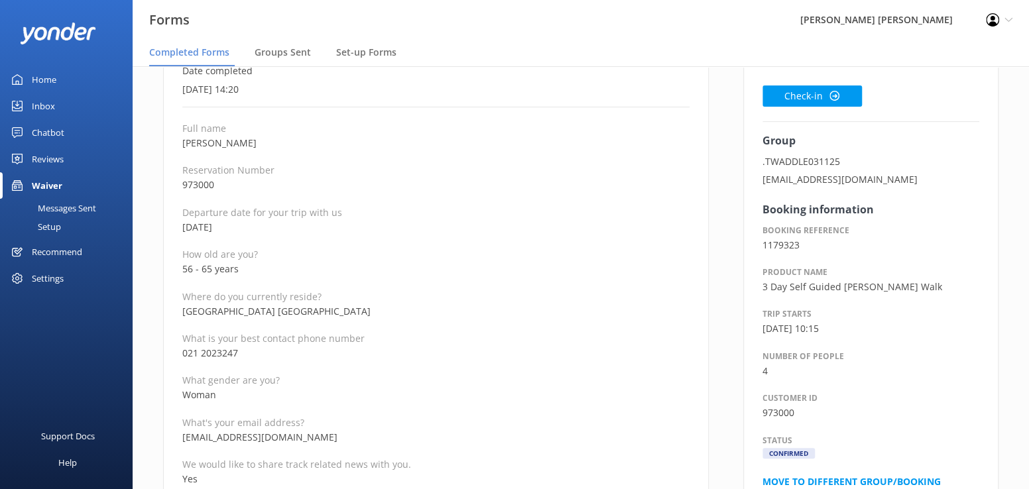
scroll to position [199, 0]
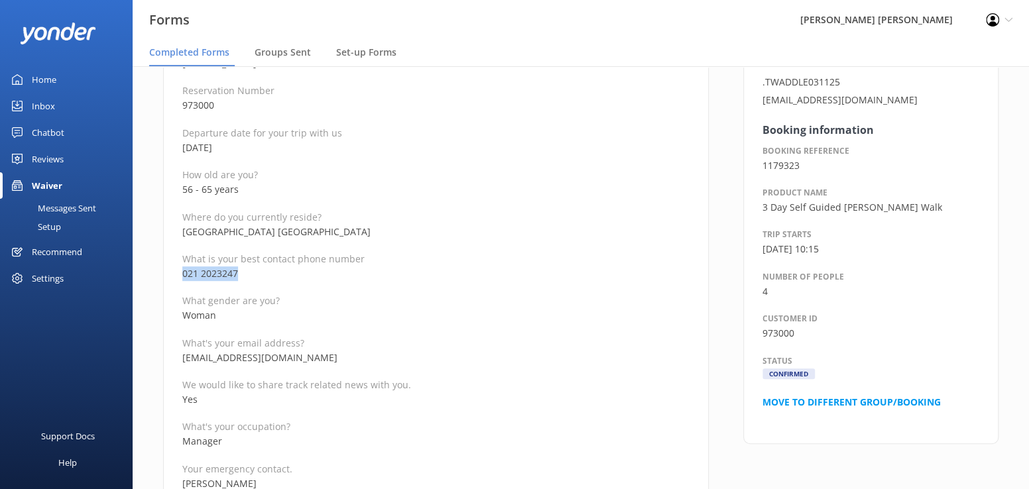
drag, startPoint x: 253, startPoint y: 275, endPoint x: 182, endPoint y: 276, distance: 71.0
click at [182, 276] on p "021 2023247" at bounding box center [435, 274] width 507 height 15
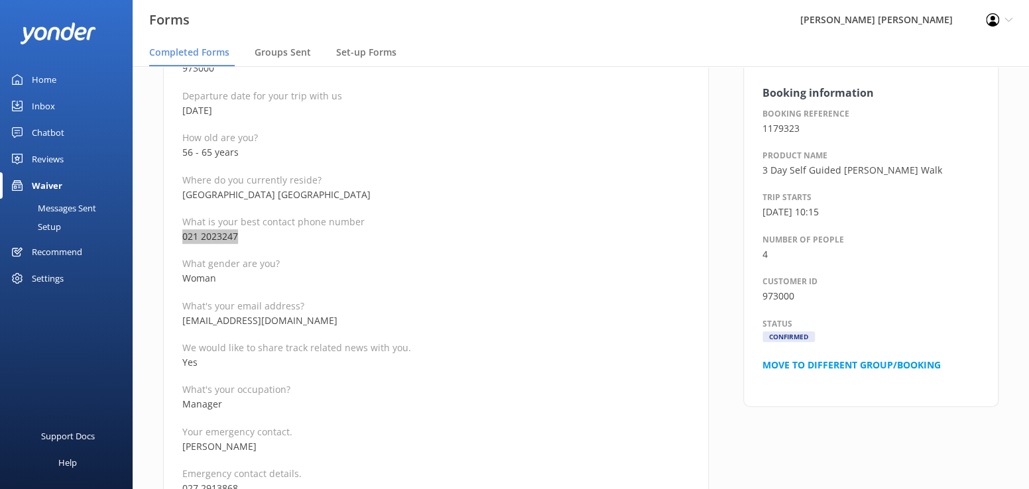
scroll to position [265, 0]
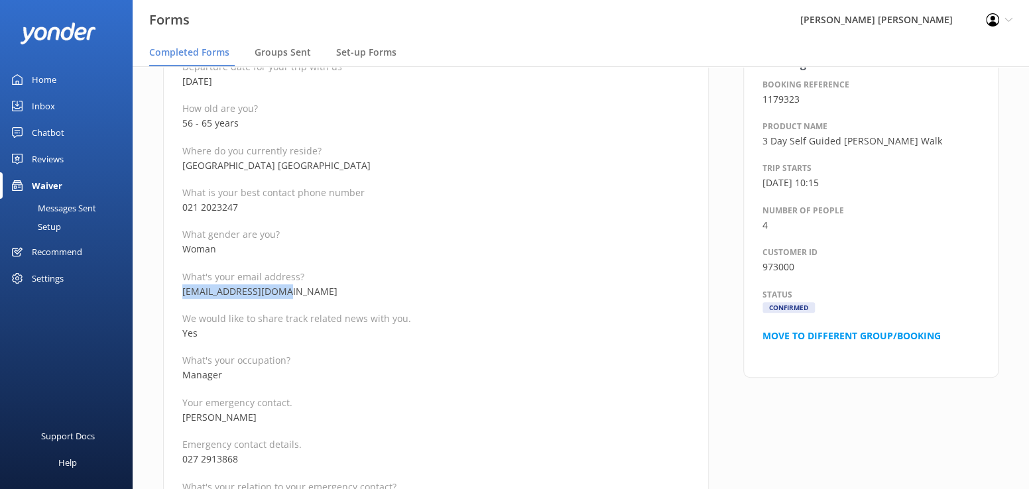
drag, startPoint x: 296, startPoint y: 290, endPoint x: 172, endPoint y: 294, distance: 123.4
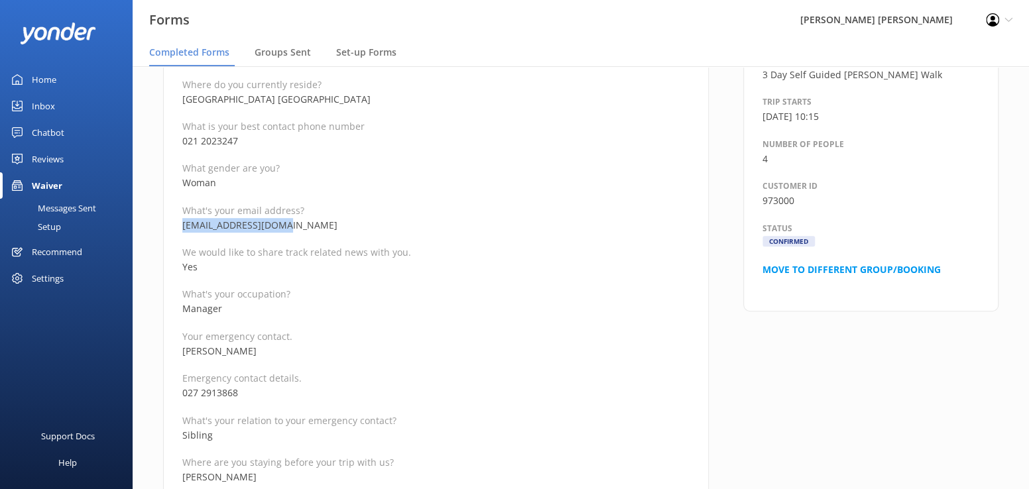
drag, startPoint x: 282, startPoint y: 353, endPoint x: 176, endPoint y: 354, distance: 106.8
drag, startPoint x: 261, startPoint y: 397, endPoint x: 164, endPoint y: 395, distance: 96.8
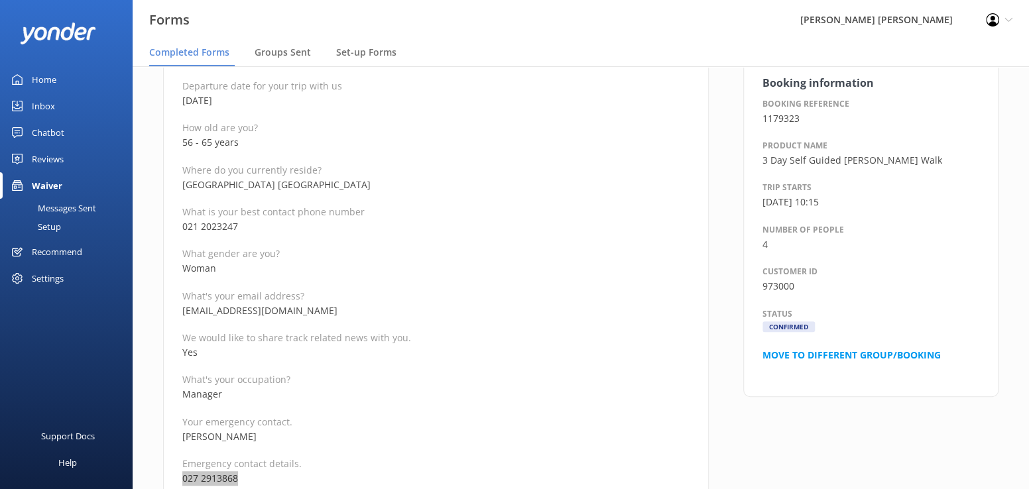
scroll to position [66, 0]
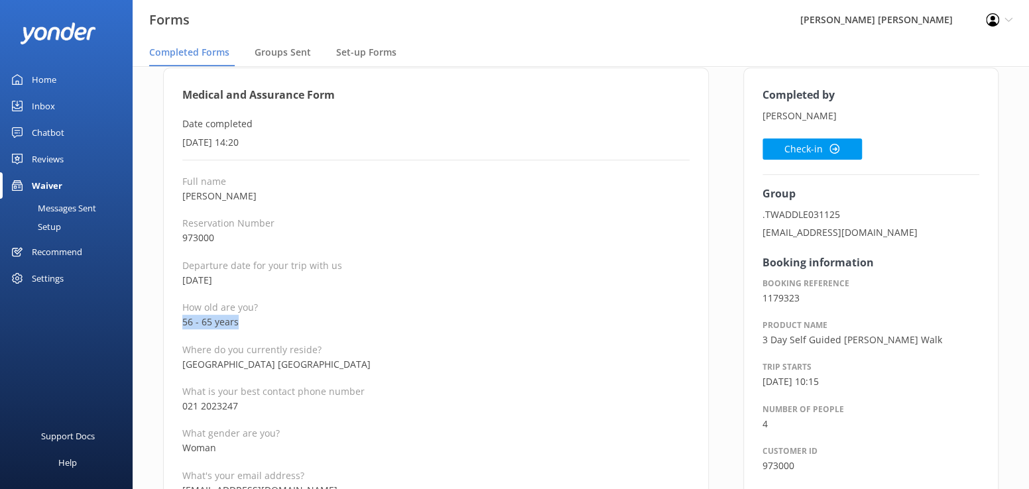
drag, startPoint x: 245, startPoint y: 324, endPoint x: 180, endPoint y: 320, distance: 64.4
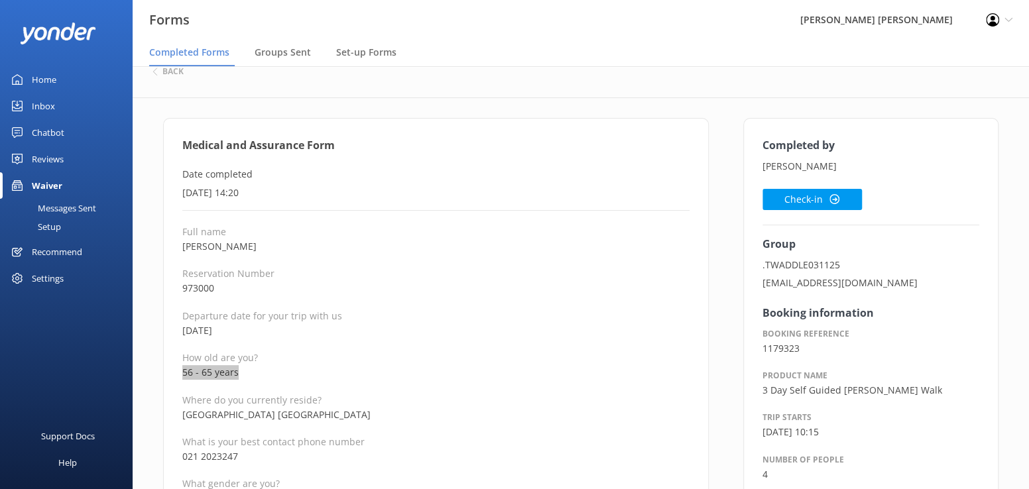
scroll to position [0, 0]
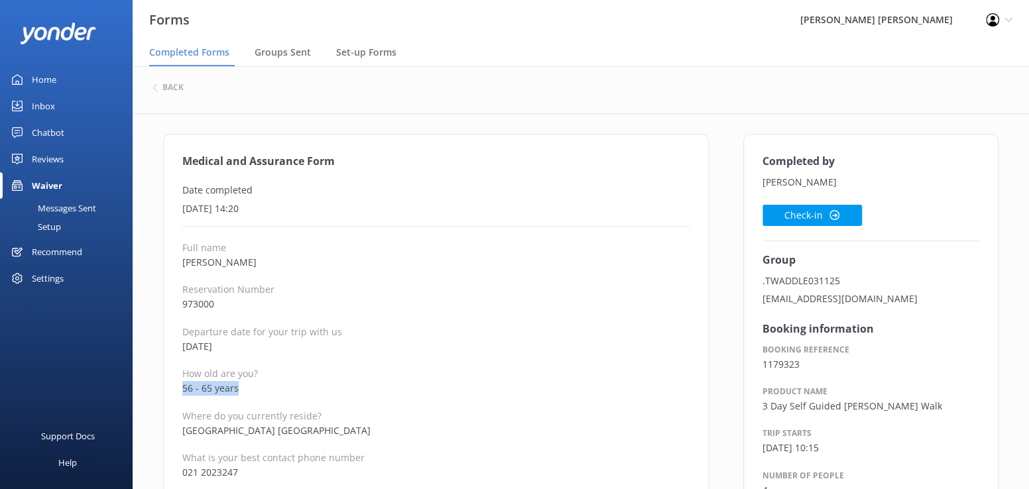
drag, startPoint x: 280, startPoint y: 263, endPoint x: 184, endPoint y: 256, distance: 97.1
click at [184, 256] on p "[PERSON_NAME]" at bounding box center [435, 262] width 507 height 15
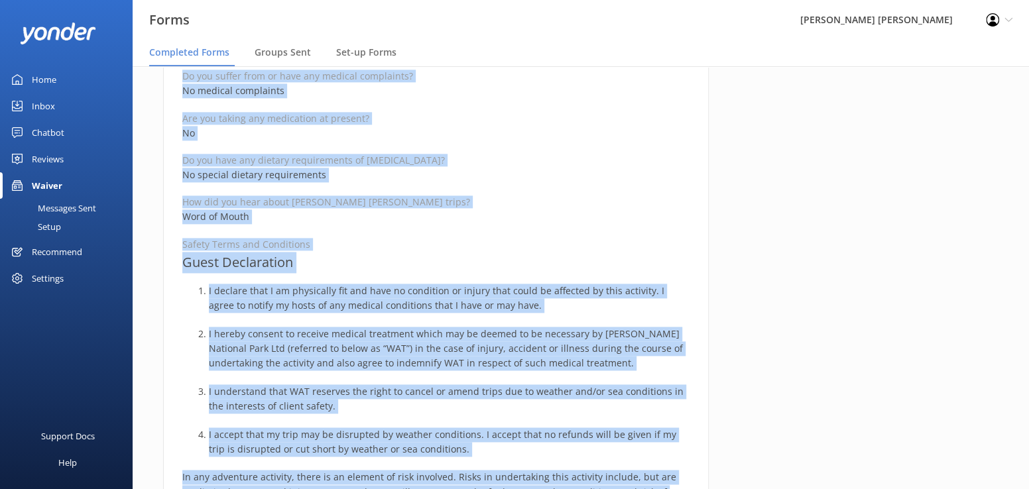
scroll to position [909, 0]
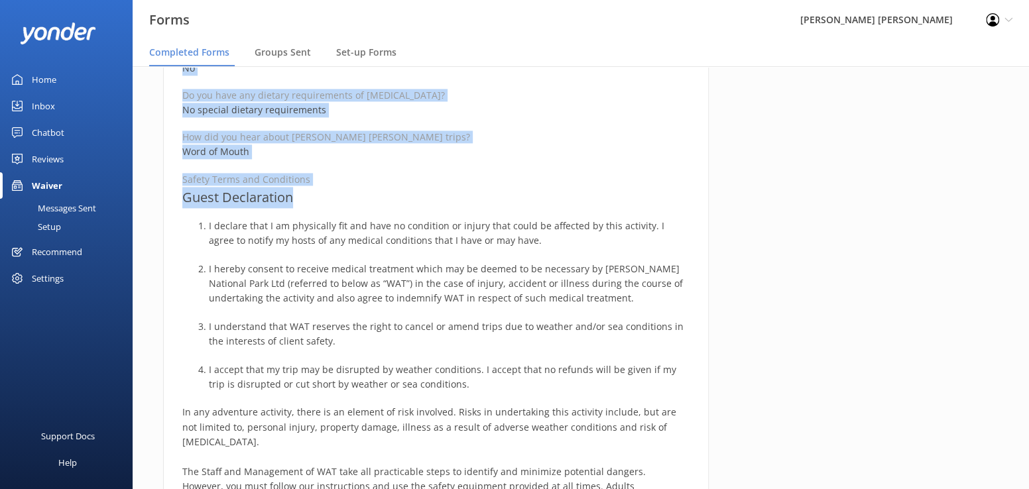
drag, startPoint x: 177, startPoint y: 159, endPoint x: 369, endPoint y: 200, distance: 195.9
click at [369, 200] on div "Medical and Assurance Form Date completed 6th October 2025, 14:20 Full name Ali…" at bounding box center [436, 114] width 546 height 1779
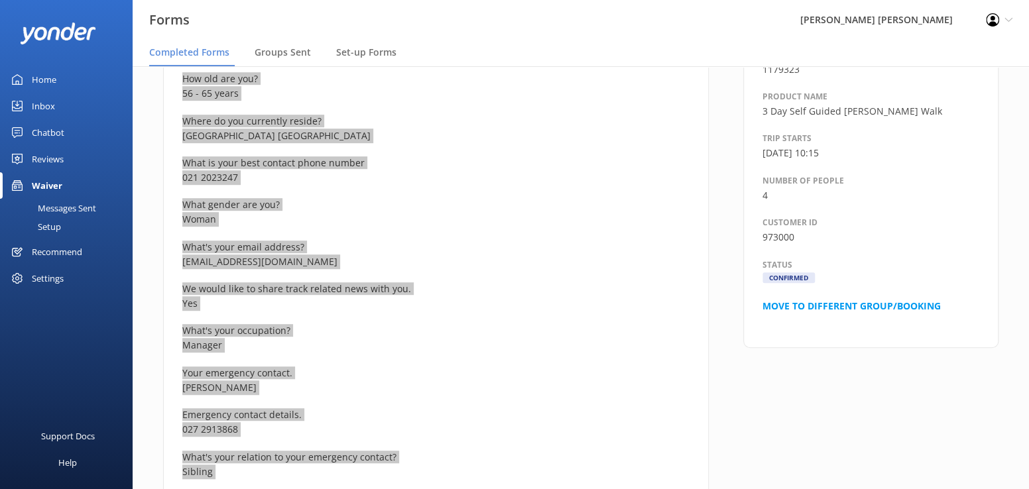
scroll to position [47, 0]
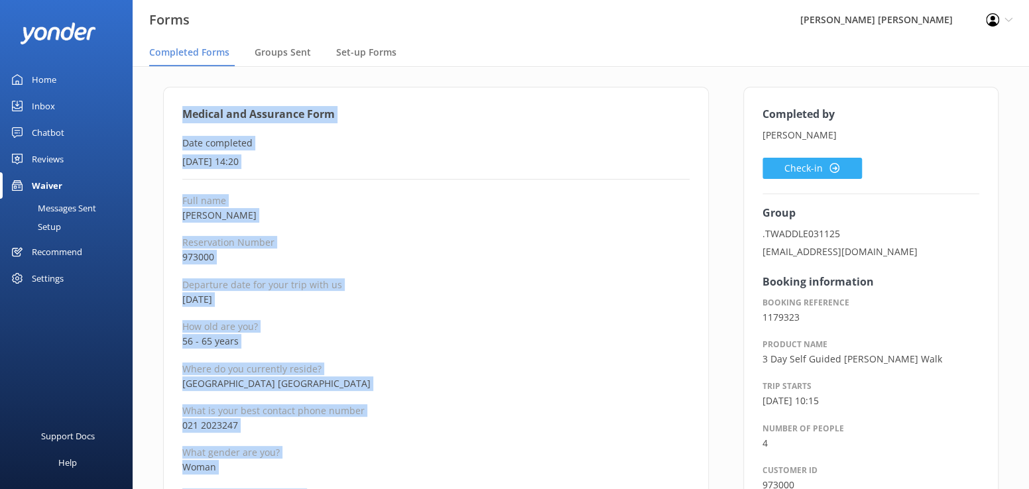
click at [780, 168] on button "Check-in" at bounding box center [812, 168] width 99 height 21
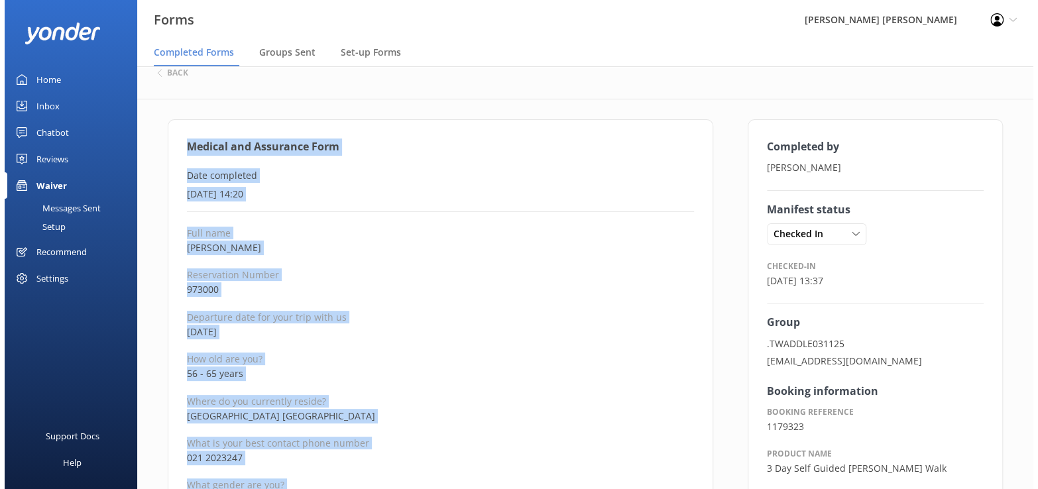
scroll to position [0, 0]
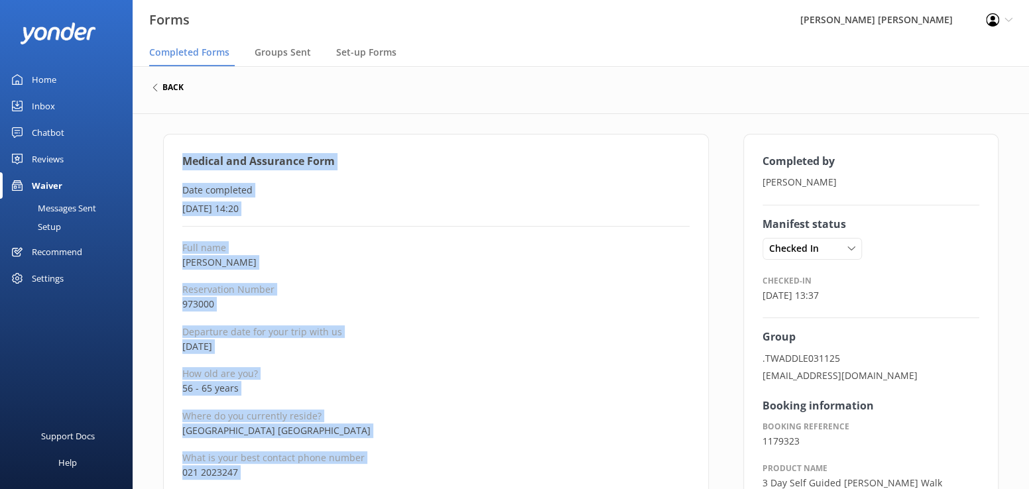
click at [172, 86] on h6 "back" at bounding box center [172, 88] width 21 height 8
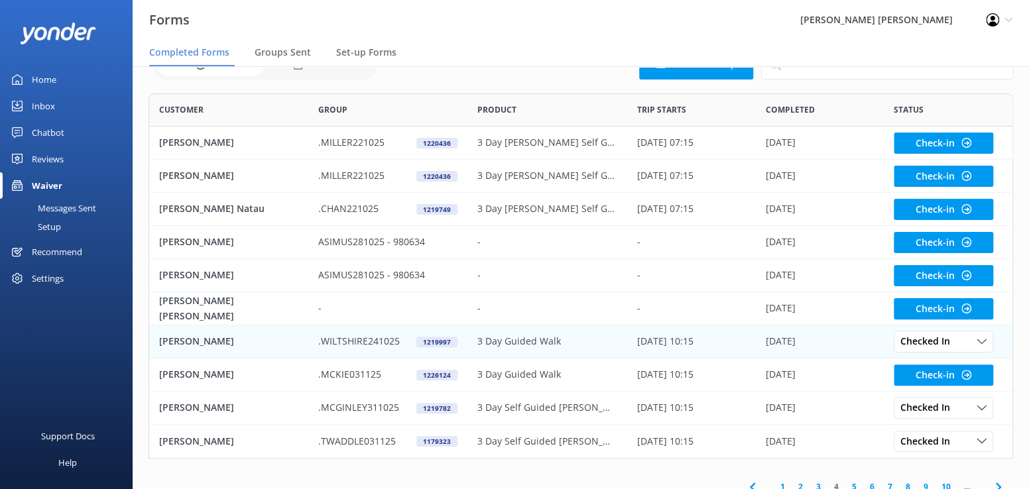
scroll to position [80, 0]
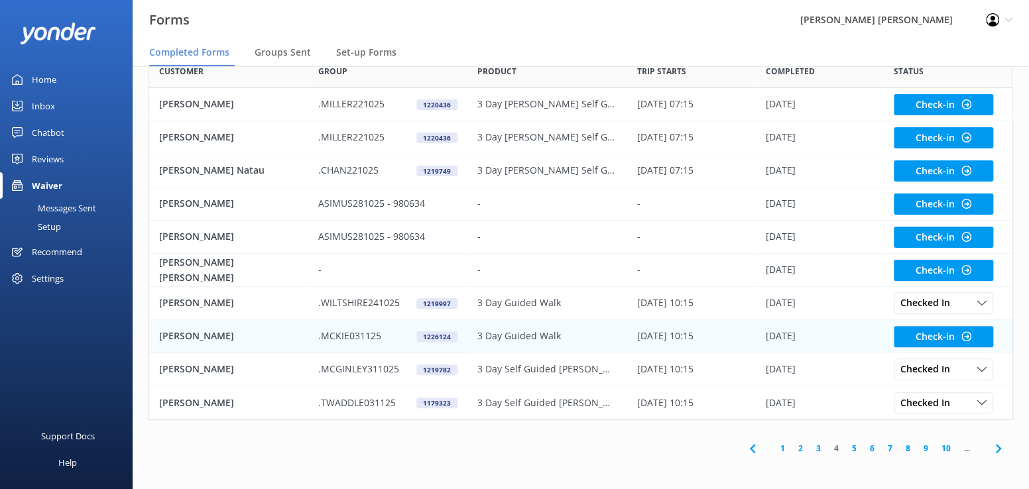
click at [182, 338] on p "[PERSON_NAME]" at bounding box center [196, 336] width 75 height 15
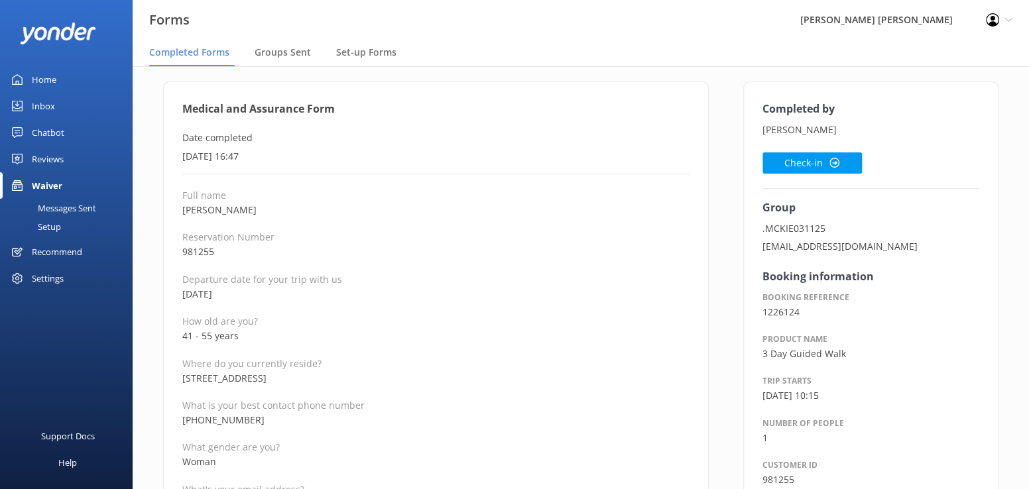
scroll to position [133, 0]
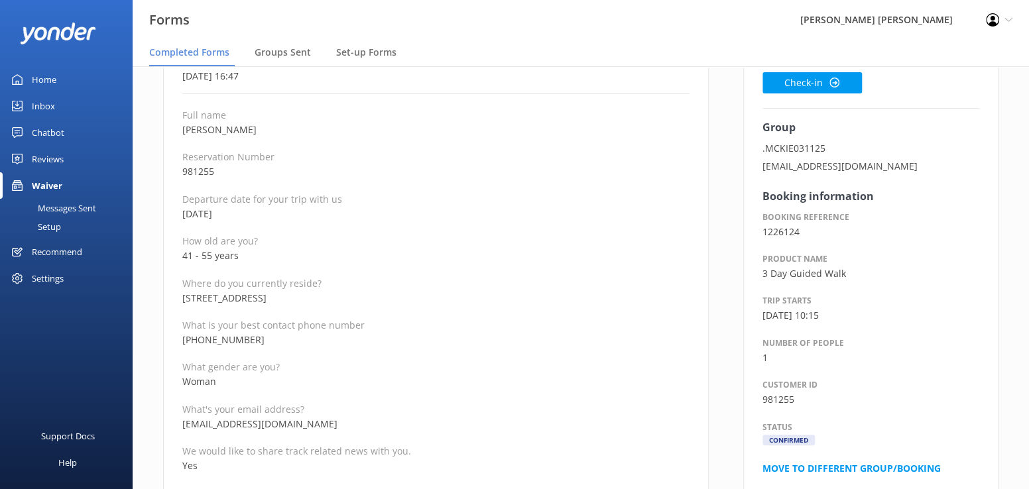
drag, startPoint x: 267, startPoint y: 336, endPoint x: 355, endPoint y: 387, distance: 102.2
click at [252, 341] on p "+61438050088" at bounding box center [435, 340] width 507 height 15
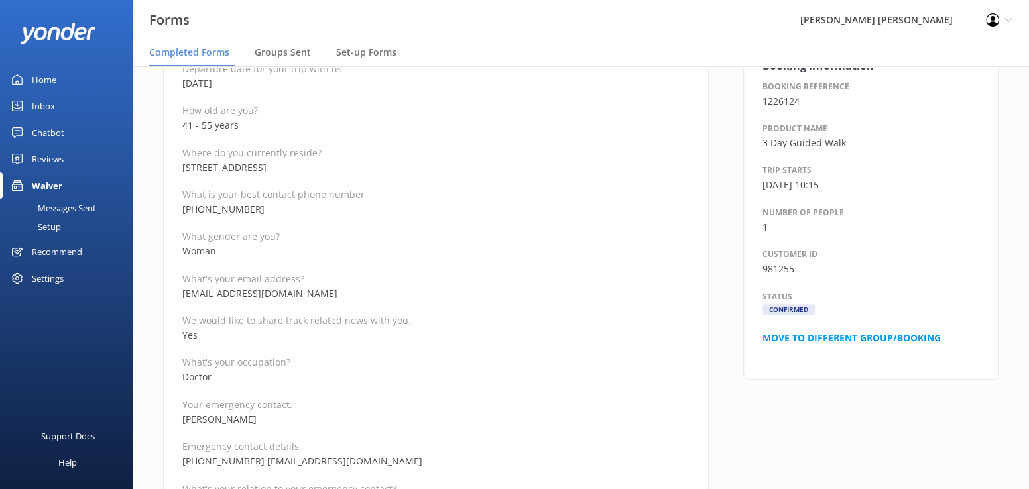
scroll to position [265, 0]
drag, startPoint x: 304, startPoint y: 291, endPoint x: 173, endPoint y: 294, distance: 131.3
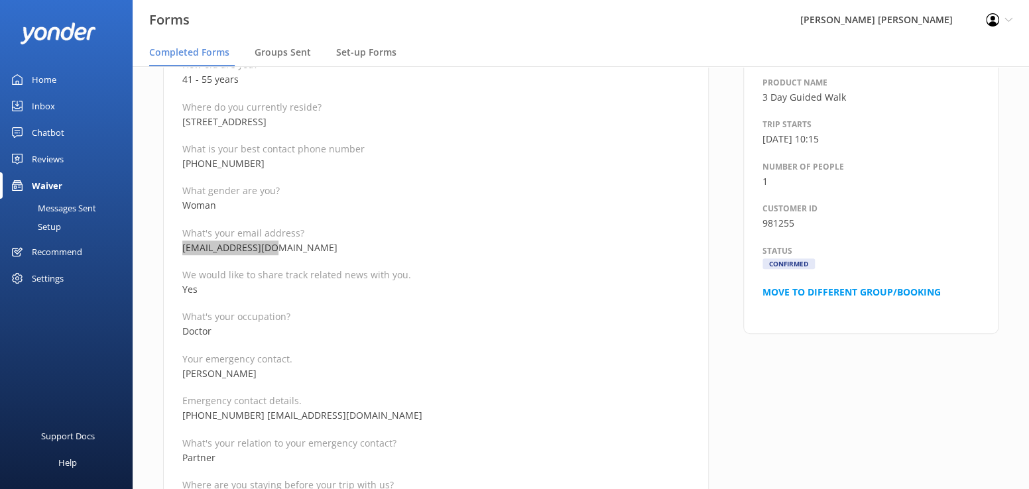
scroll to position [332, 0]
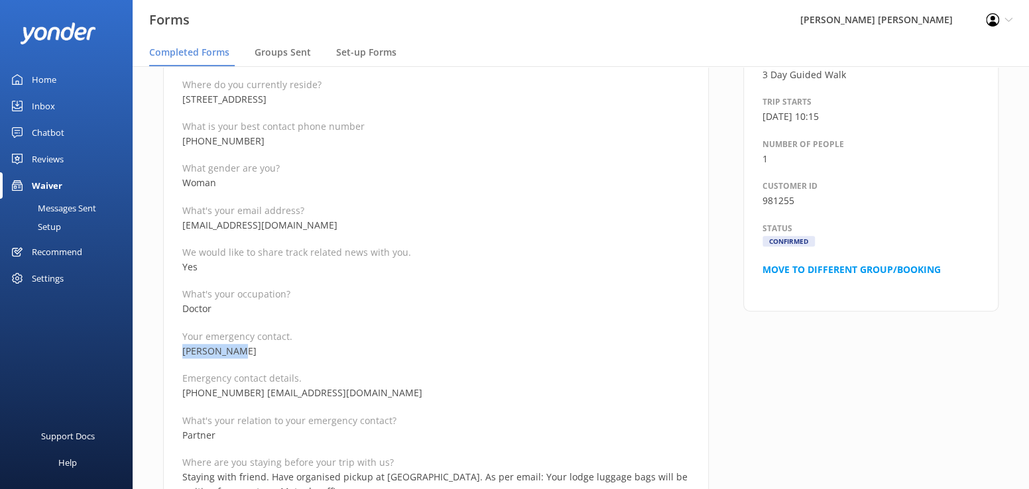
drag, startPoint x: 265, startPoint y: 349, endPoint x: 170, endPoint y: 351, distance: 94.8
drag, startPoint x: 372, startPoint y: 395, endPoint x: 253, endPoint y: 390, distance: 119.5
click at [253, 390] on p "+61 416850314 andrewjtagg@gmail.com" at bounding box center [435, 393] width 507 height 15
drag, startPoint x: 243, startPoint y: 410, endPoint x: 248, endPoint y: 399, distance: 11.6
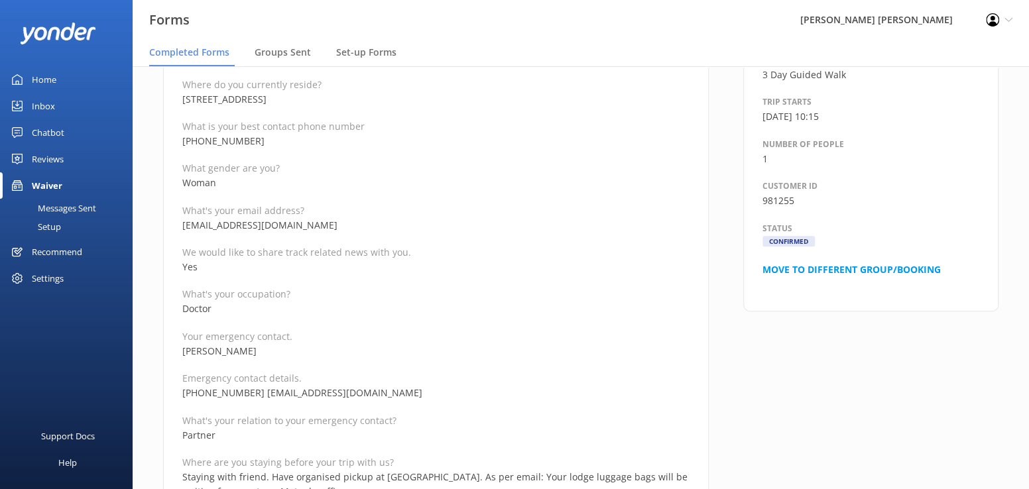
drag, startPoint x: 250, startPoint y: 393, endPoint x: 154, endPoint y: 384, distance: 95.9
click at [529, 355] on p "Andrew Tagg" at bounding box center [435, 351] width 507 height 15
drag, startPoint x: 249, startPoint y: 395, endPoint x: 180, endPoint y: 388, distance: 68.7
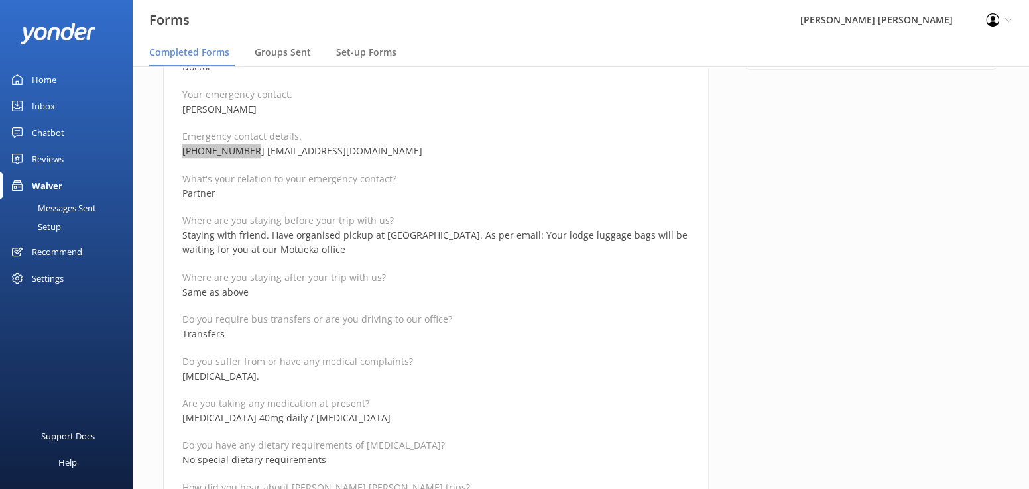
scroll to position [597, 0]
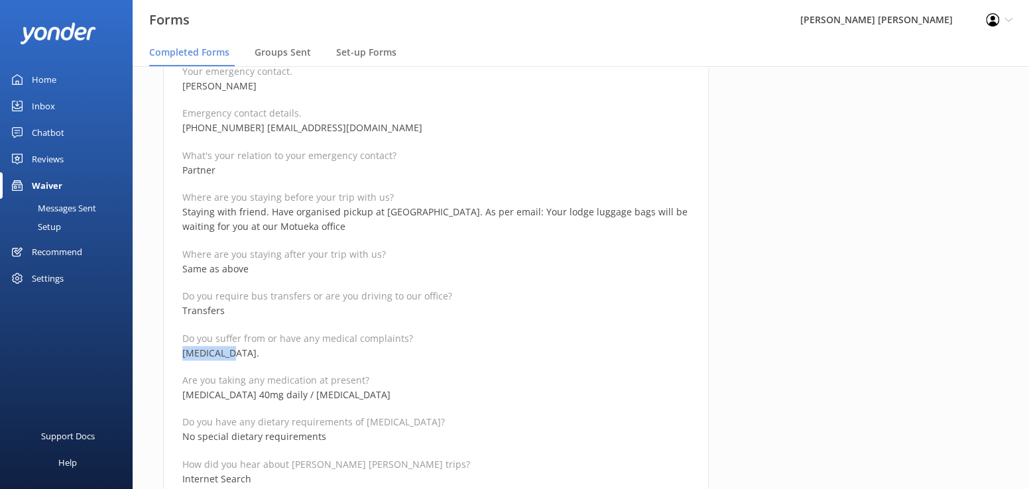
drag, startPoint x: 264, startPoint y: 349, endPoint x: 178, endPoint y: 357, distance: 86.5
click at [178, 357] on div "Medical and Assurance Form Date completed 6th October 2025, 16:47 Full name Cla…" at bounding box center [436, 434] width 546 height 1794
drag, startPoint x: 349, startPoint y: 391, endPoint x: 177, endPoint y: 389, distance: 172.4
click at [177, 389] on div "Medical and Assurance Form Date completed 6th October 2025, 16:47 Full name Cla…" at bounding box center [436, 434] width 546 height 1794
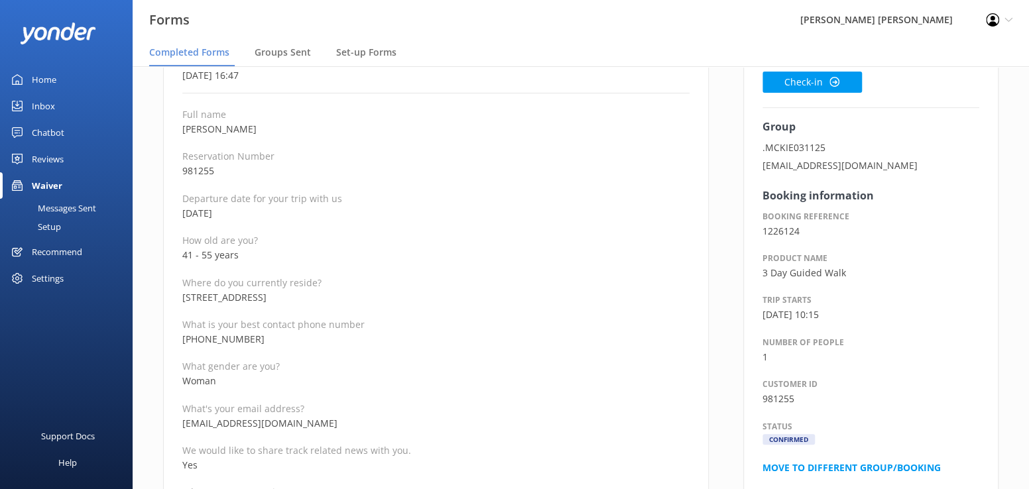
scroll to position [133, 0]
drag, startPoint x: 251, startPoint y: 253, endPoint x: 157, endPoint y: 257, distance: 93.6
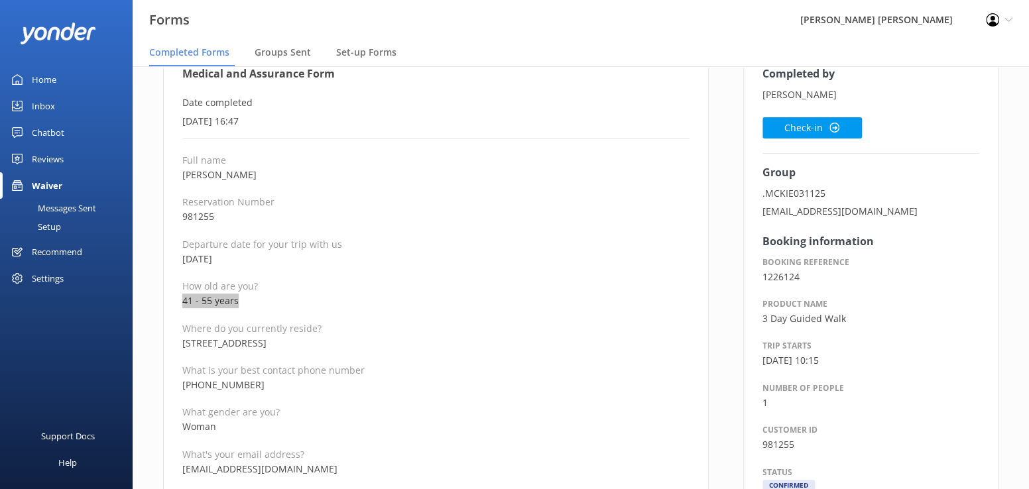
scroll to position [0, 0]
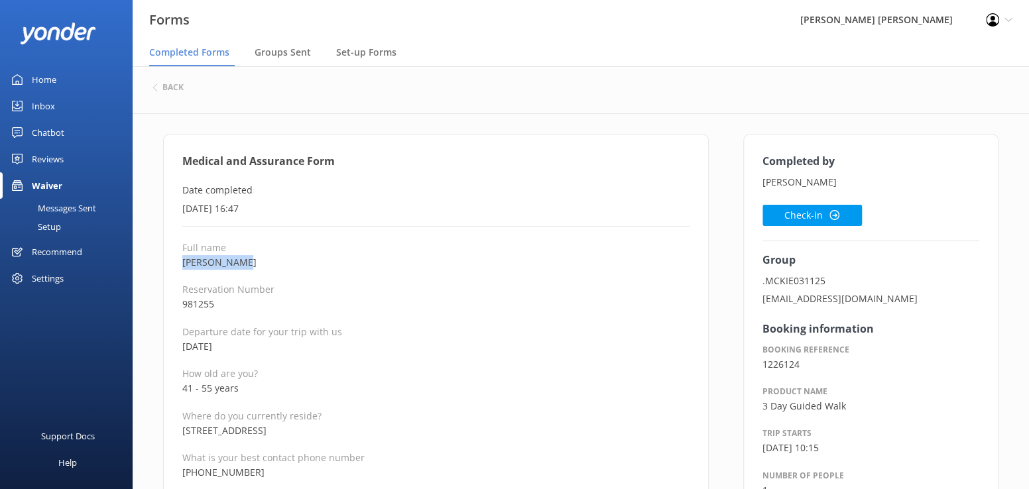
drag, startPoint x: 241, startPoint y: 263, endPoint x: 164, endPoint y: 255, distance: 76.6
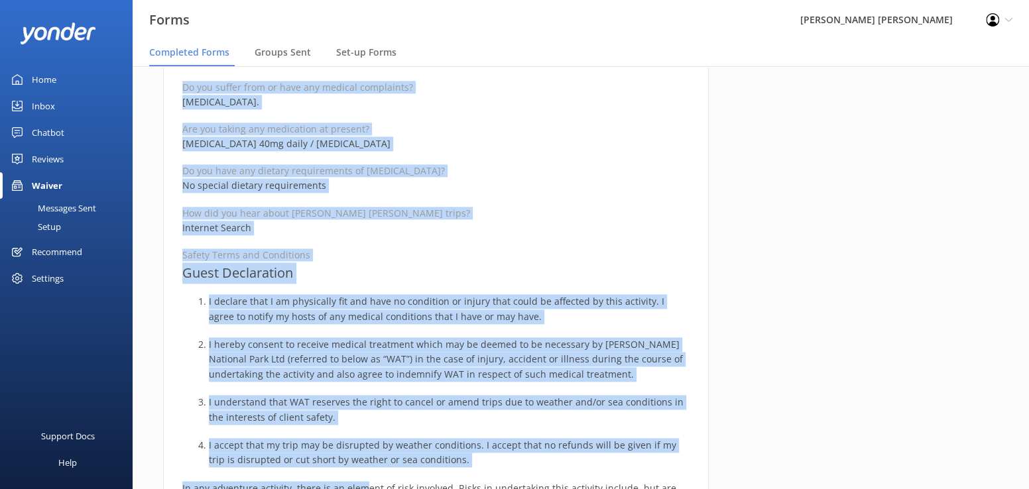
scroll to position [958, 0]
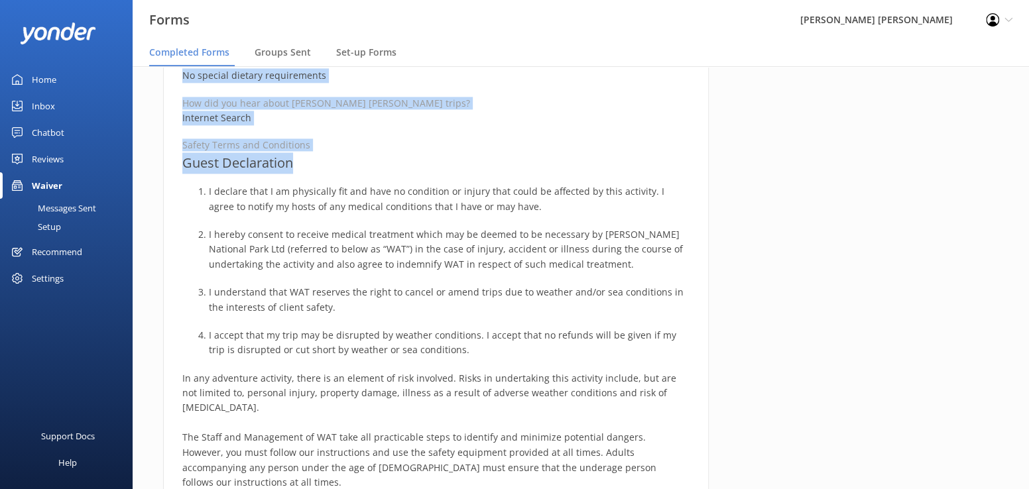
drag, startPoint x: 174, startPoint y: 164, endPoint x: 400, endPoint y: 162, distance: 226.1
click at [400, 162] on div "Medical and Assurance Form Date completed 6th October 2025, 16:47 Full name Cla…" at bounding box center [436, 73] width 546 height 1794
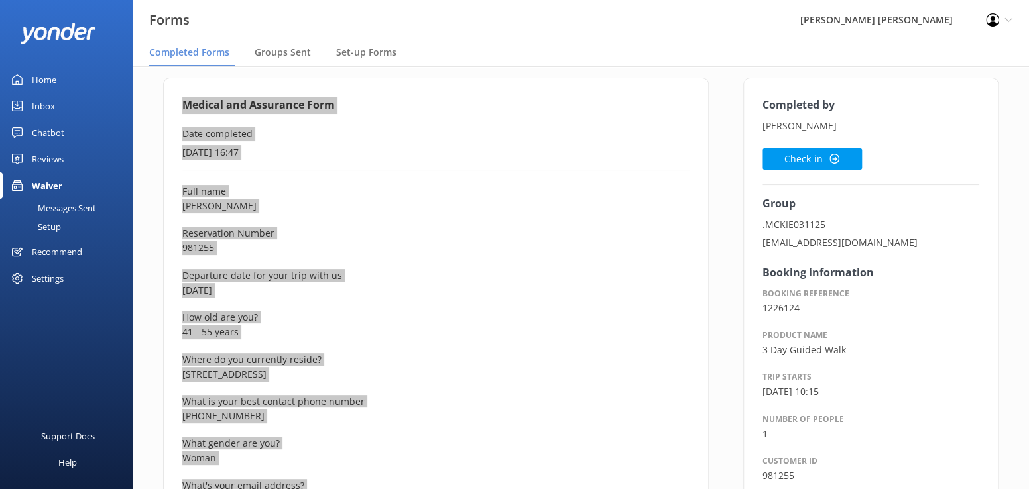
scroll to position [0, 0]
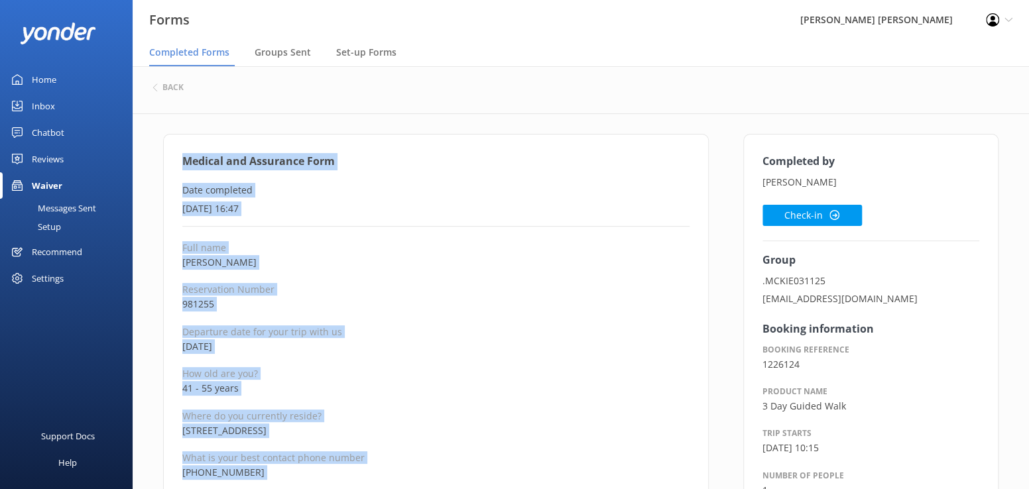
drag, startPoint x: 800, startPoint y: 217, endPoint x: 717, endPoint y: 223, distance: 83.8
click at [800, 217] on button "Check-in" at bounding box center [812, 215] width 99 height 21
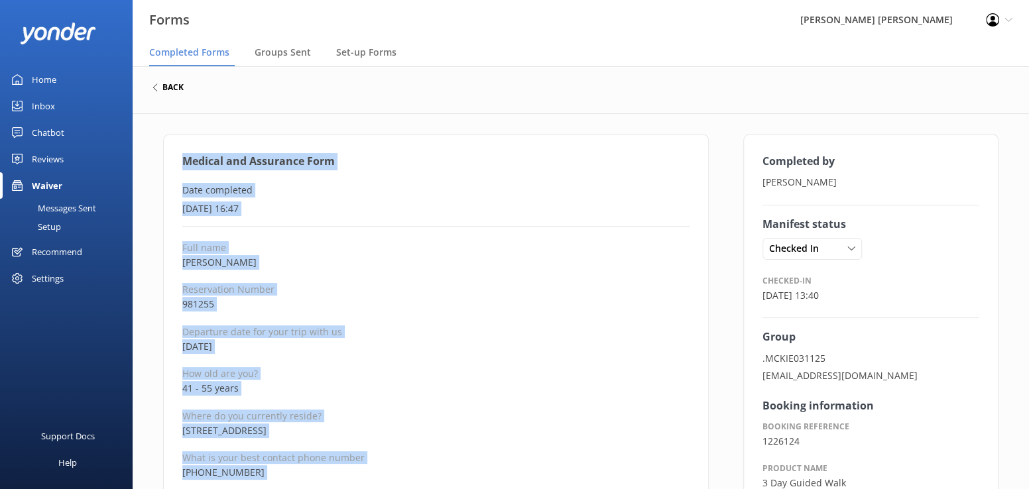
click at [176, 88] on h6 "back" at bounding box center [172, 88] width 21 height 8
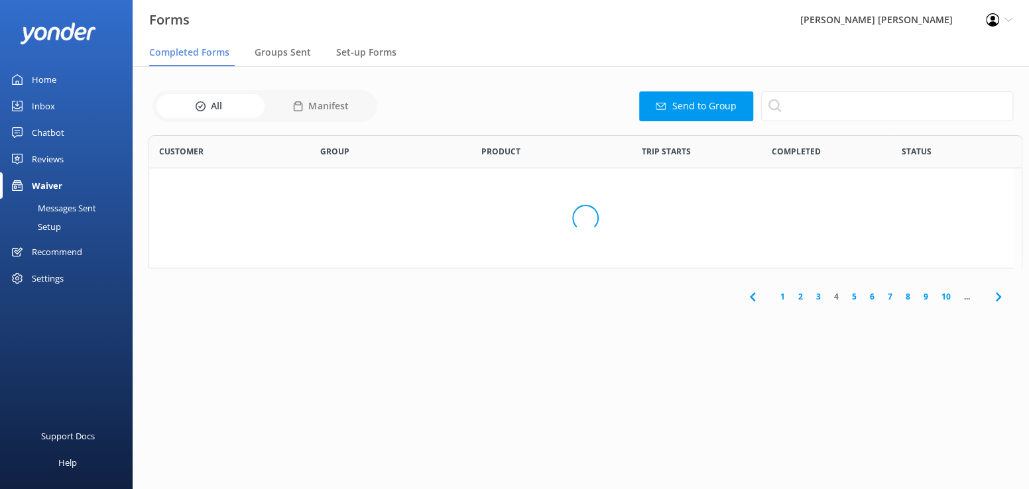
scroll to position [355, 855]
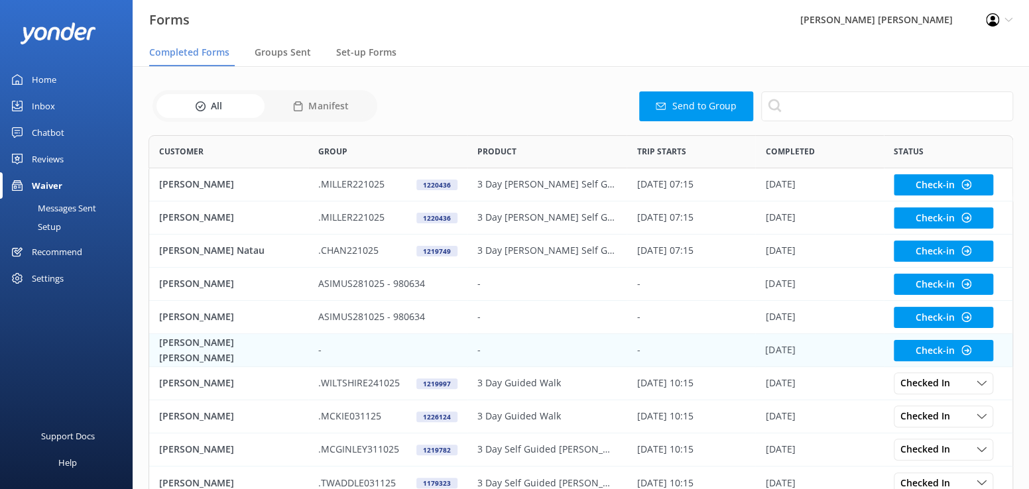
click at [211, 350] on p "[PERSON_NAME] [PERSON_NAME]" at bounding box center [228, 351] width 139 height 30
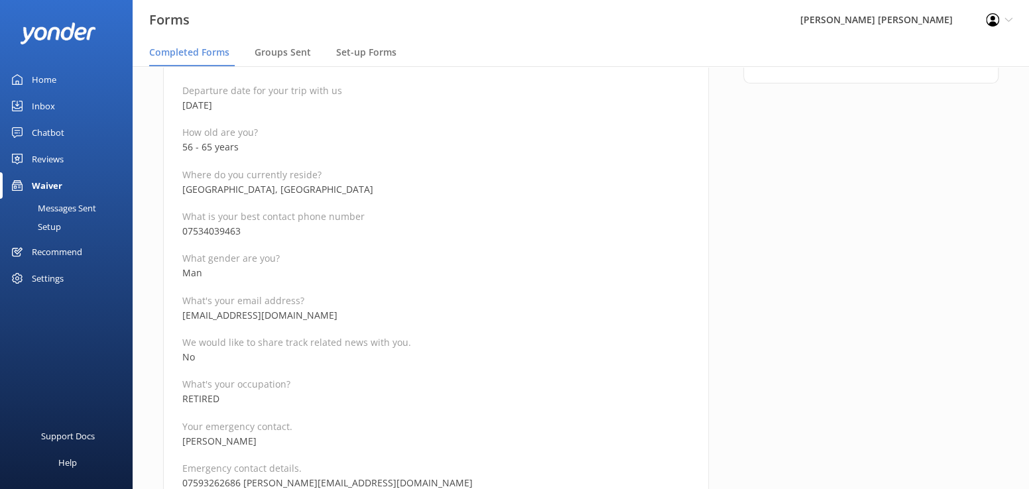
scroll to position [265, 0]
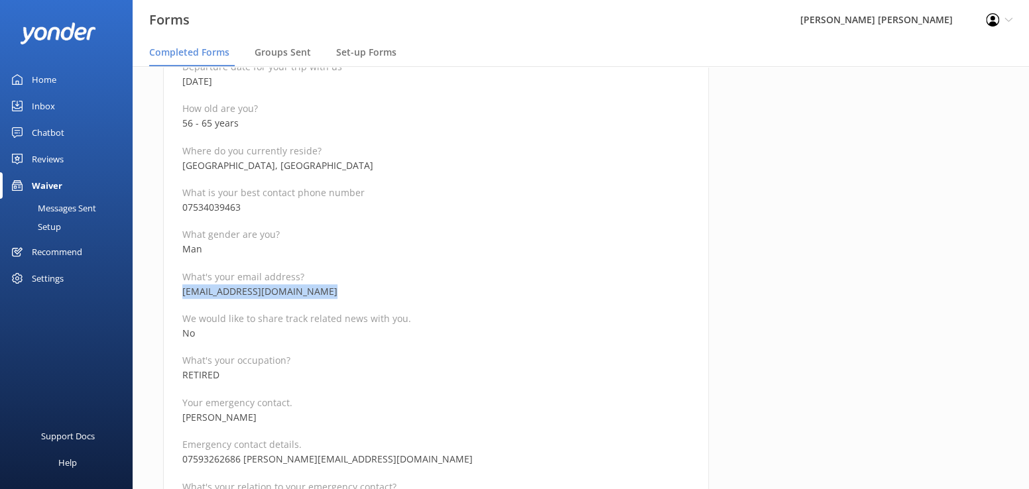
drag, startPoint x: 331, startPoint y: 290, endPoint x: 181, endPoint y: 294, distance: 149.9
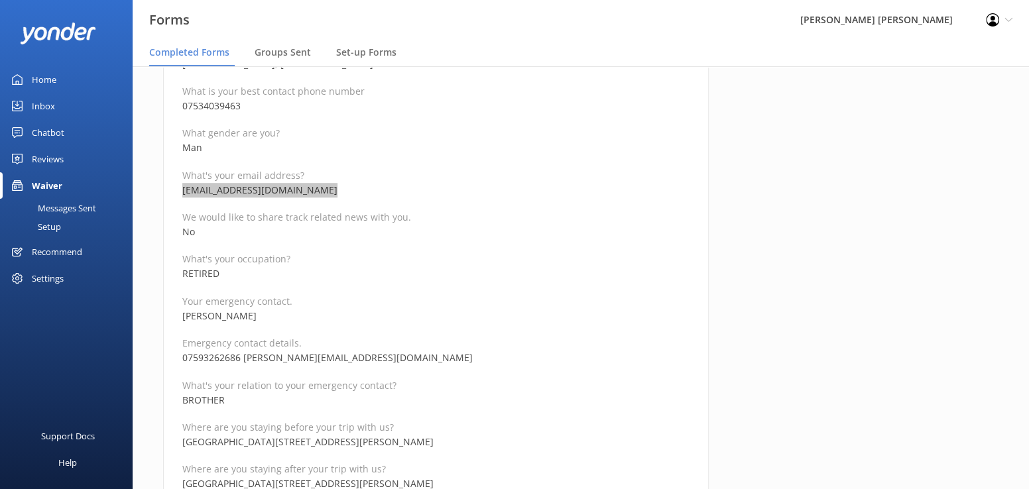
scroll to position [398, 0]
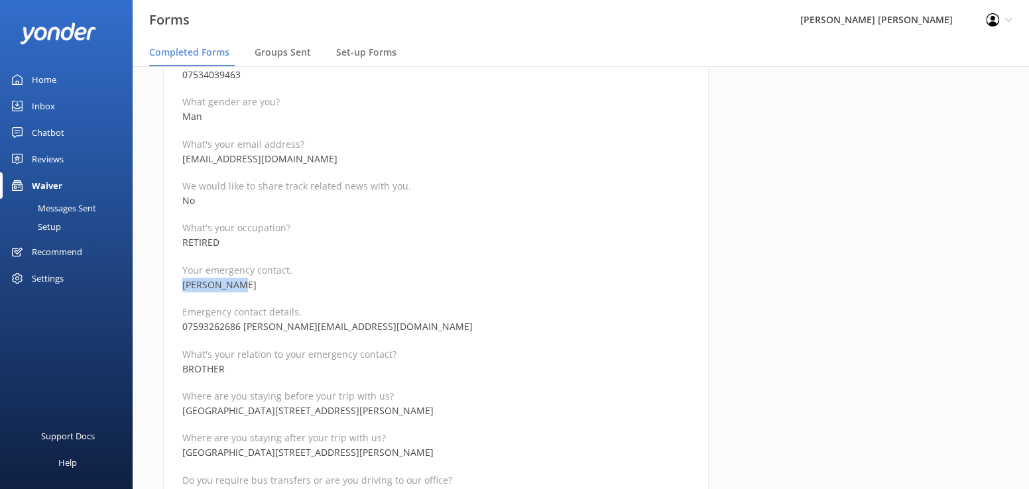
drag, startPoint x: 255, startPoint y: 283, endPoint x: 165, endPoint y: 284, distance: 89.5
drag, startPoint x: 362, startPoint y: 326, endPoint x: 244, endPoint y: 324, distance: 118.0
click at [244, 324] on p "07593262686 pete.jones9lr@gmail.com" at bounding box center [435, 327] width 507 height 15
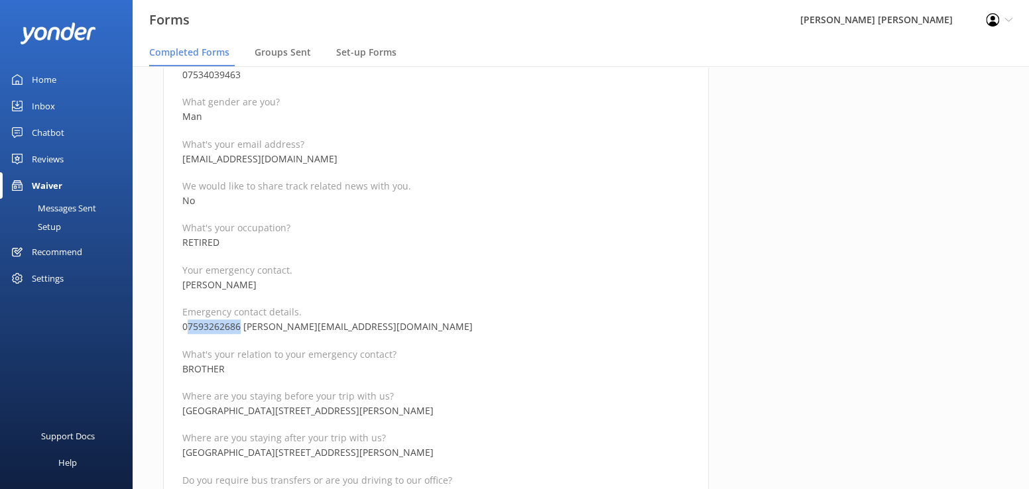
drag, startPoint x: 239, startPoint y: 327, endPoint x: 190, endPoint y: 326, distance: 49.7
click at [190, 326] on p "07593262686 pete.jones9lr@gmail.com" at bounding box center [435, 327] width 507 height 15
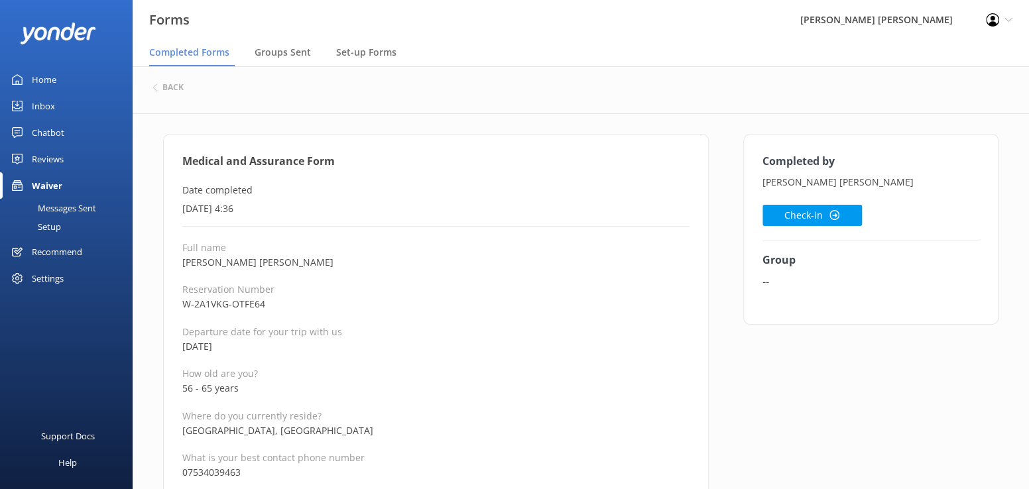
scroll to position [0, 0]
drag, startPoint x: 211, startPoint y: 384, endPoint x: 173, endPoint y: 385, distance: 37.8
drag, startPoint x: 277, startPoint y: 261, endPoint x: 184, endPoint y: 264, distance: 92.9
click at [184, 264] on p "[PERSON_NAME] [PERSON_NAME]" at bounding box center [435, 262] width 507 height 15
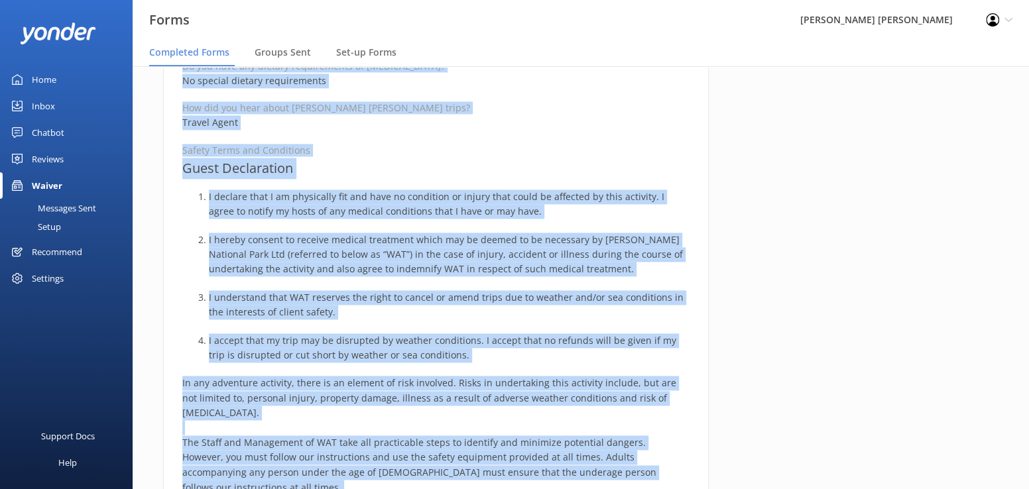
scroll to position [965, 0]
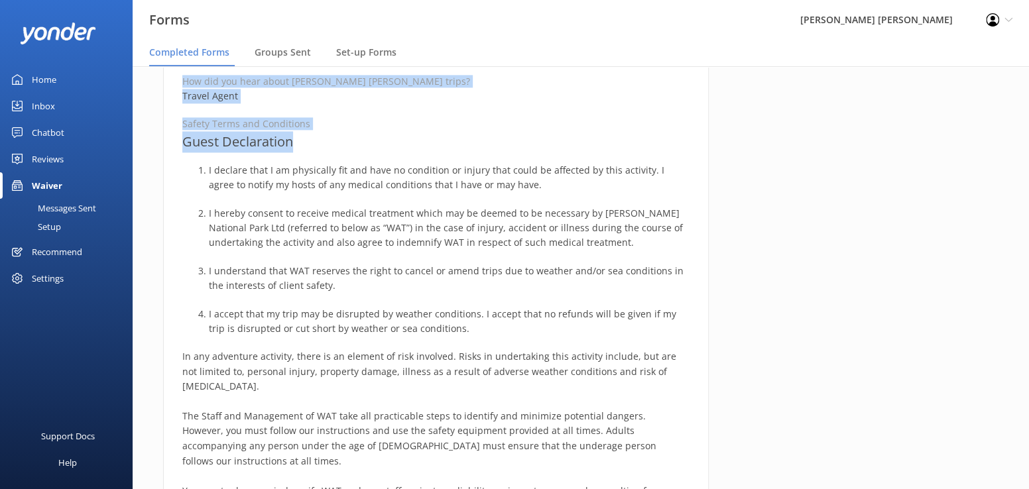
drag, startPoint x: 178, startPoint y: 160, endPoint x: 430, endPoint y: 140, distance: 253.4
click at [430, 140] on div "Medical and Assurance Form Date completed 7th October 2025, 4:36 Full name Mart…" at bounding box center [436, 58] width 546 height 1779
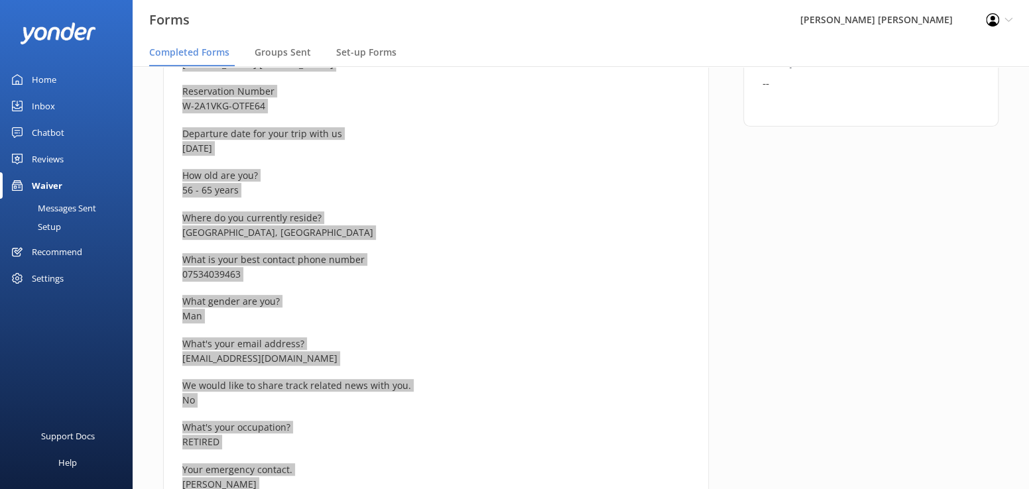
scroll to position [36, 0]
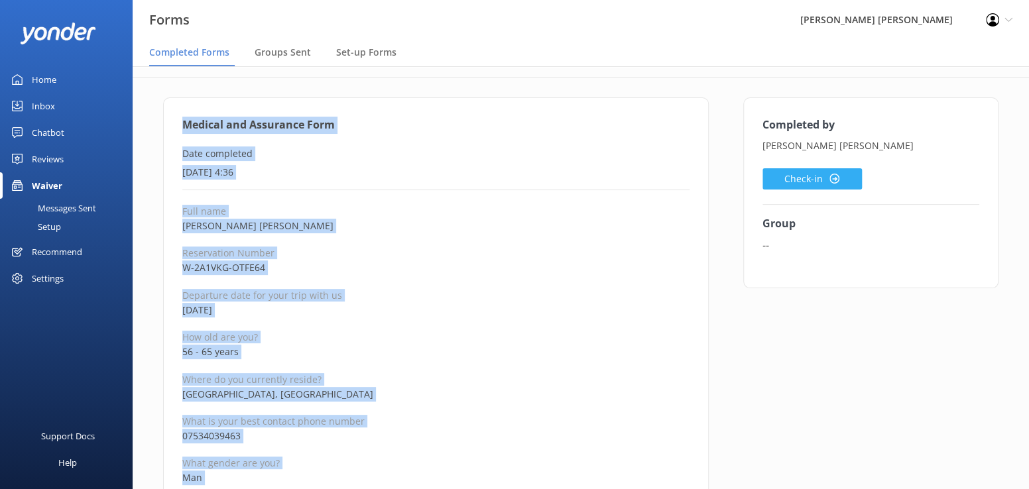
click at [791, 182] on button "Check-in" at bounding box center [812, 178] width 99 height 21
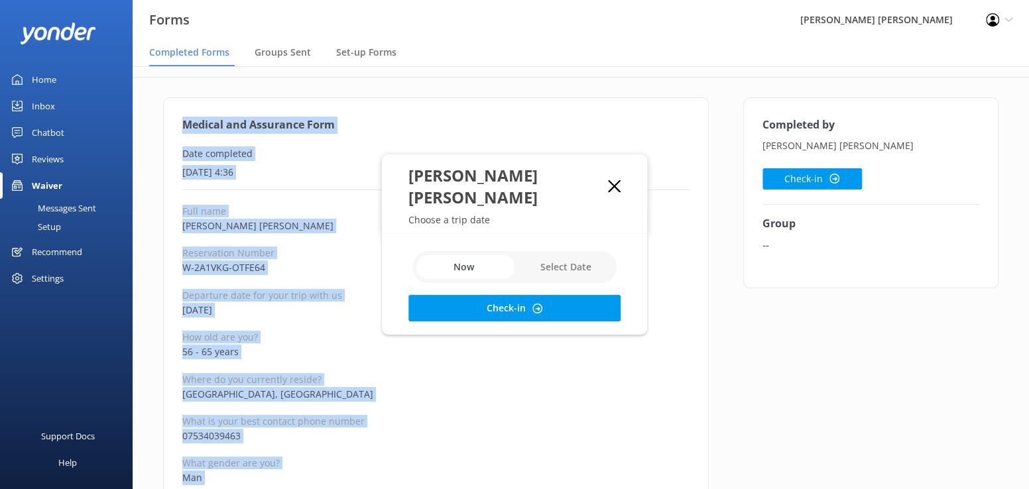
click at [566, 251] on input "checkbox" at bounding box center [514, 267] width 204 height 32
checkbox input "true"
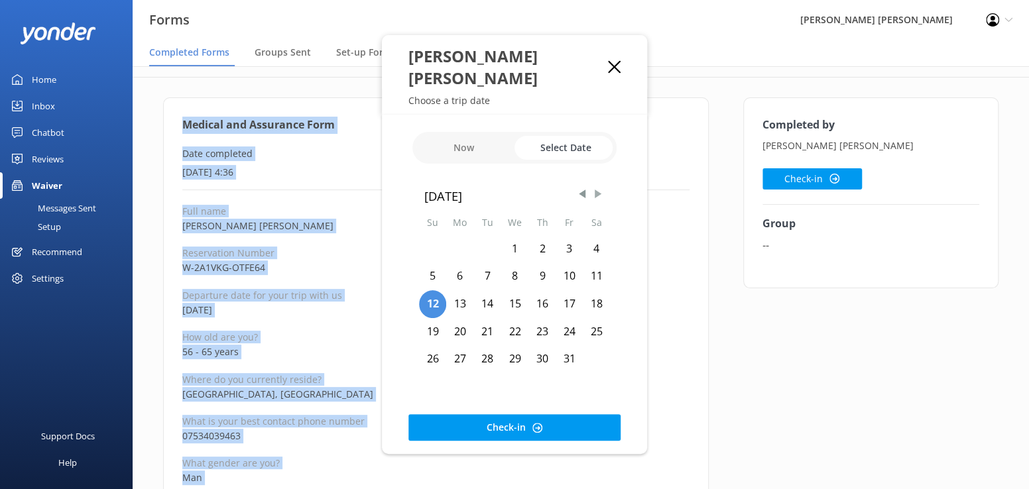
click at [595, 188] on span "Next Month" at bounding box center [597, 194] width 13 height 13
click at [513, 322] on div "19" at bounding box center [515, 332] width 28 height 28
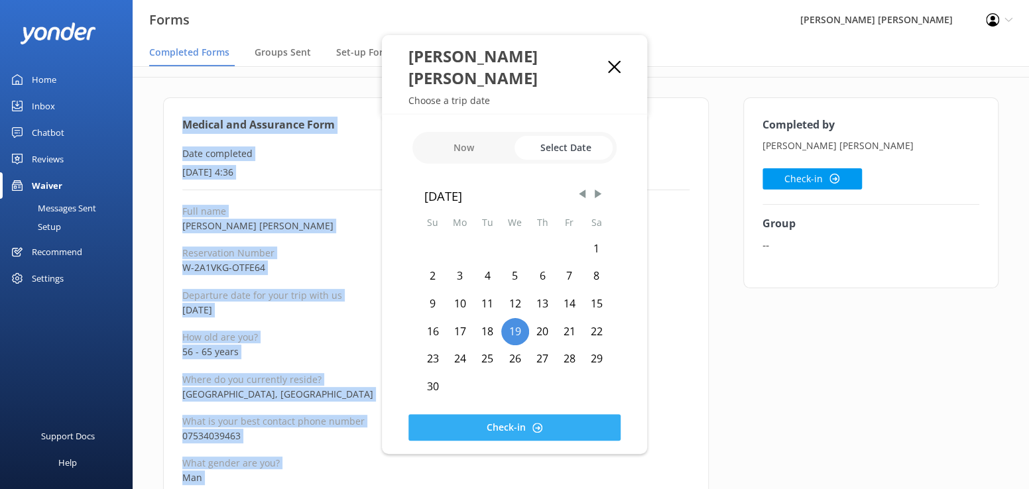
click at [495, 424] on button "Check-in" at bounding box center [514, 427] width 212 height 27
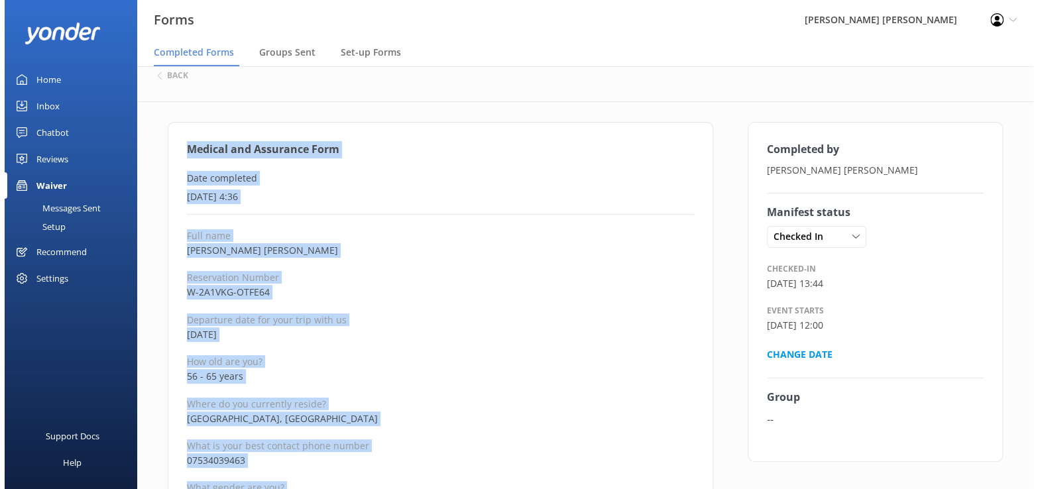
scroll to position [0, 0]
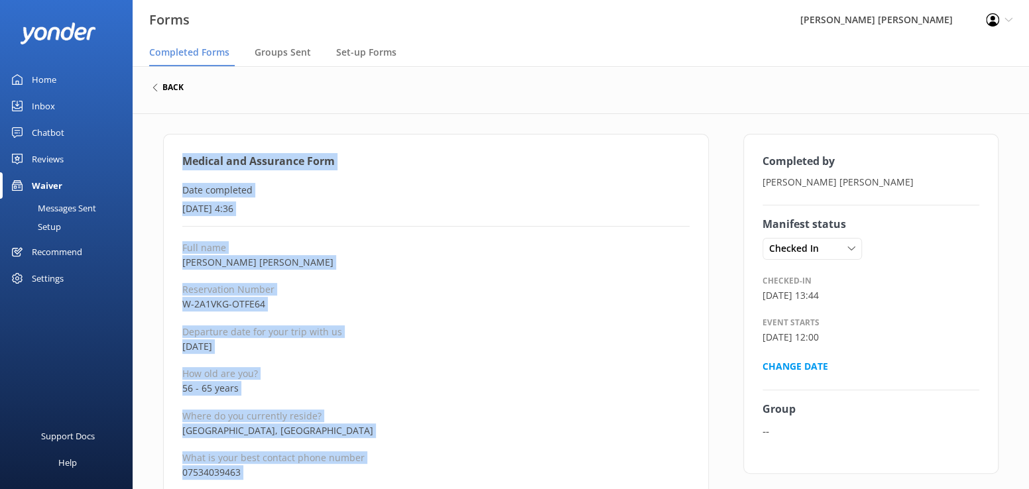
click at [165, 89] on h6 "back" at bounding box center [172, 88] width 21 height 8
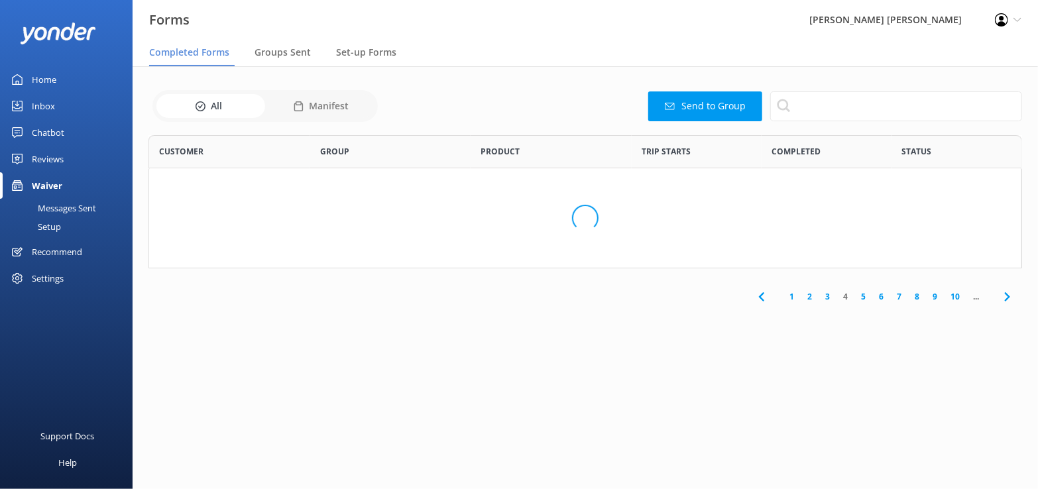
scroll to position [355, 855]
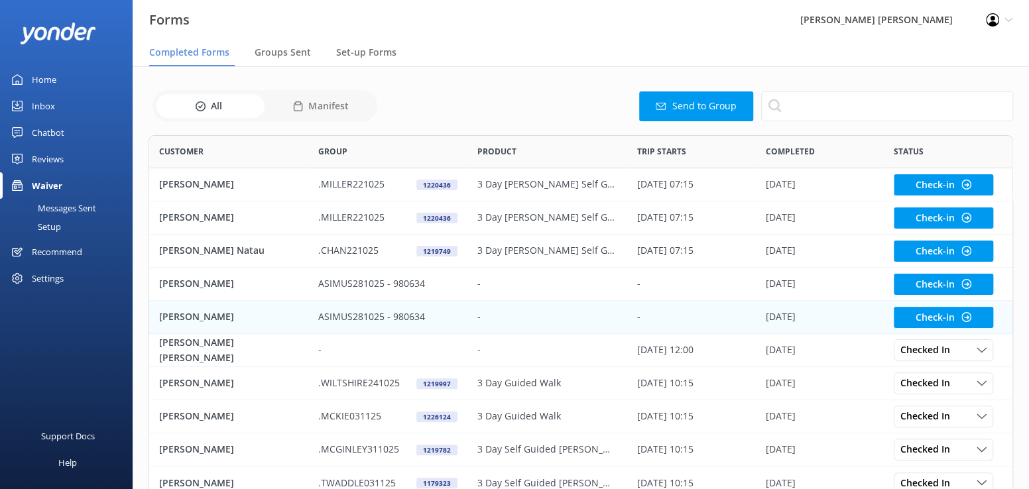
click at [205, 318] on p "[PERSON_NAME]" at bounding box center [196, 317] width 75 height 15
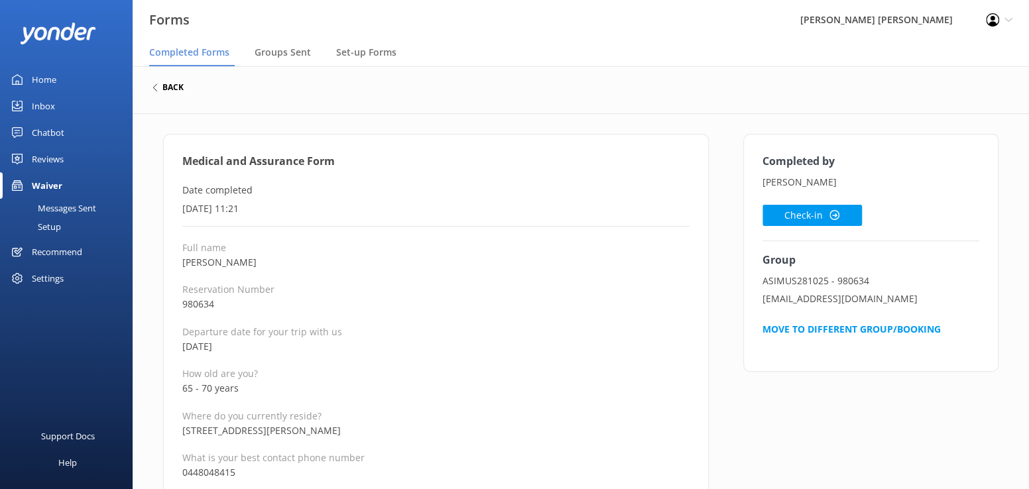
click at [165, 86] on h6 "back" at bounding box center [172, 88] width 21 height 8
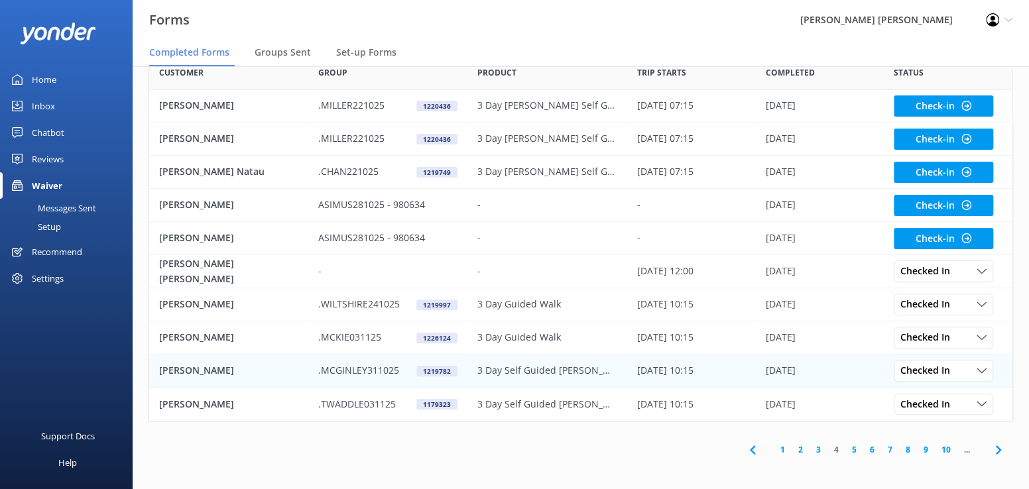
scroll to position [80, 0]
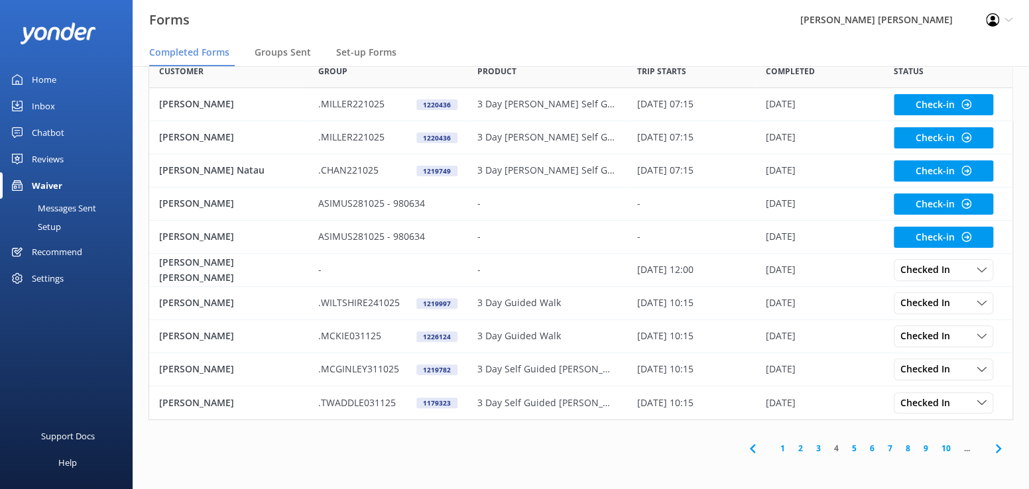
click at [818, 452] on link "3" at bounding box center [819, 448] width 18 height 13
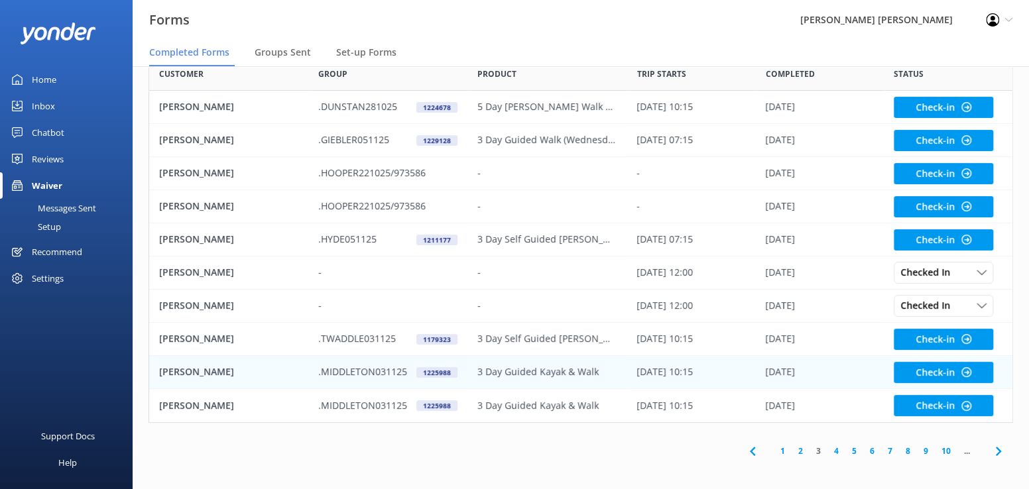
scroll to position [80, 0]
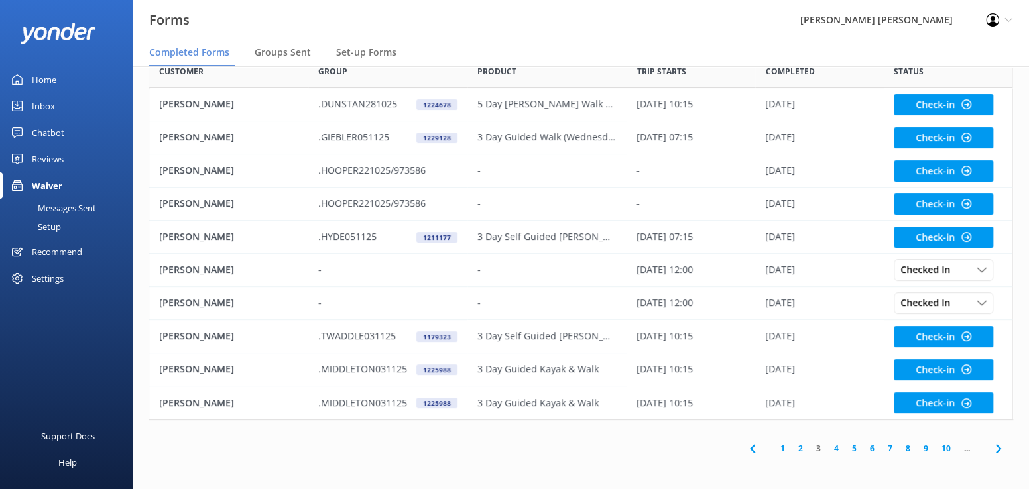
click at [832, 450] on link "4" at bounding box center [837, 448] width 18 height 13
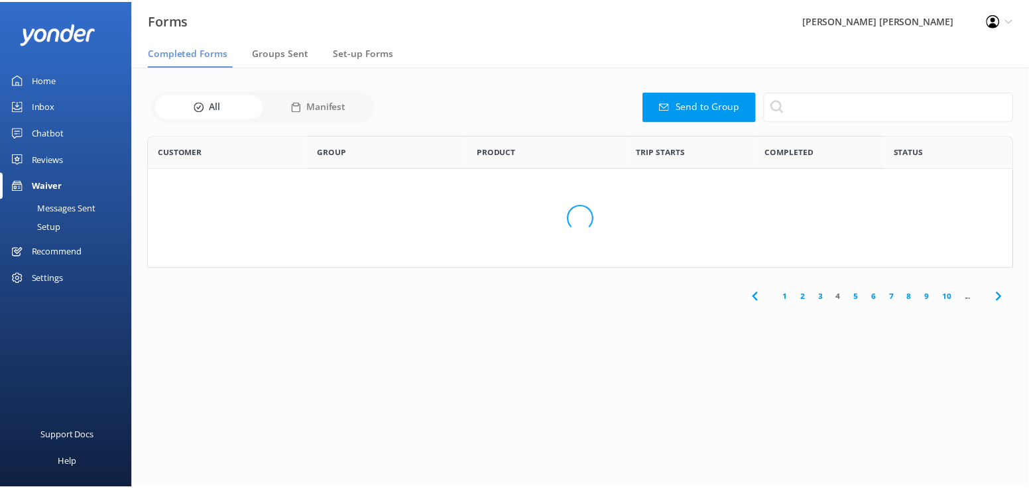
scroll to position [355, 855]
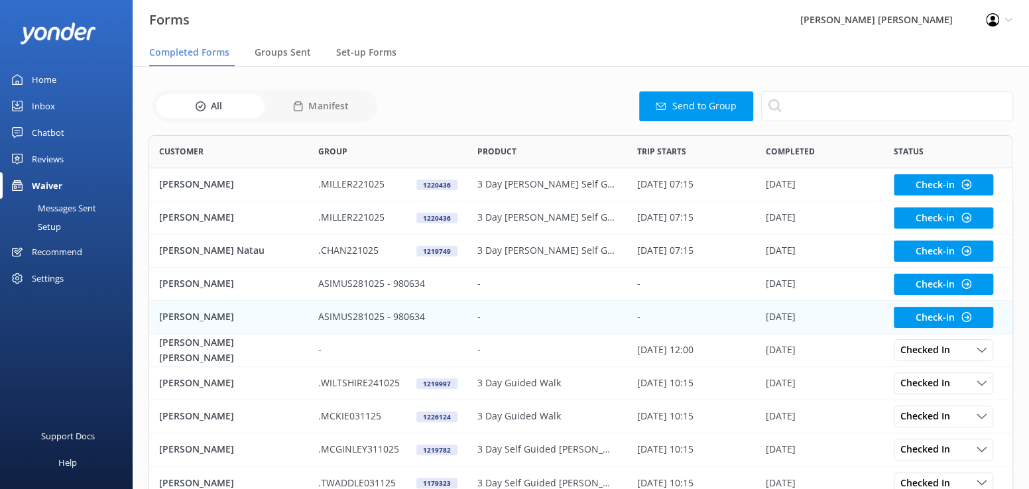
click at [204, 317] on p "[PERSON_NAME]" at bounding box center [196, 317] width 75 height 15
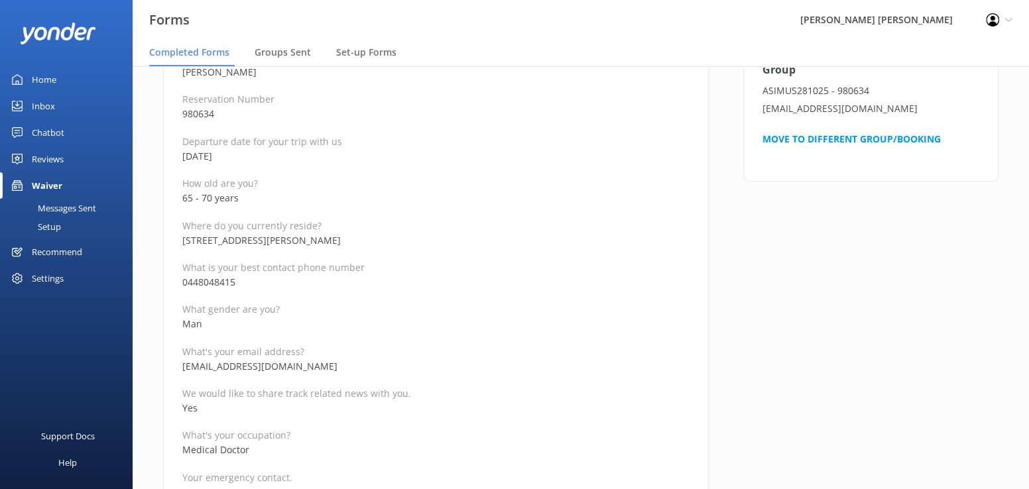
scroll to position [199, 0]
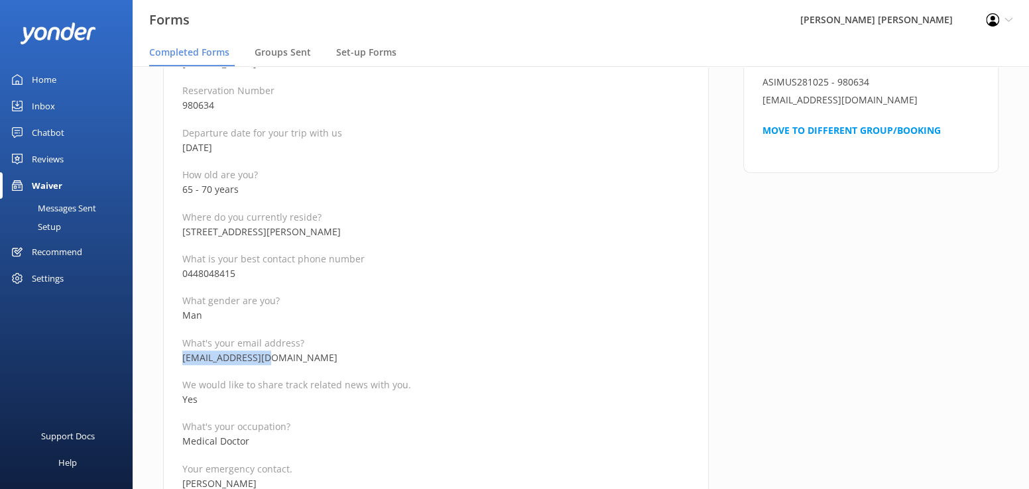
drag, startPoint x: 286, startPoint y: 362, endPoint x: 180, endPoint y: 358, distance: 106.2
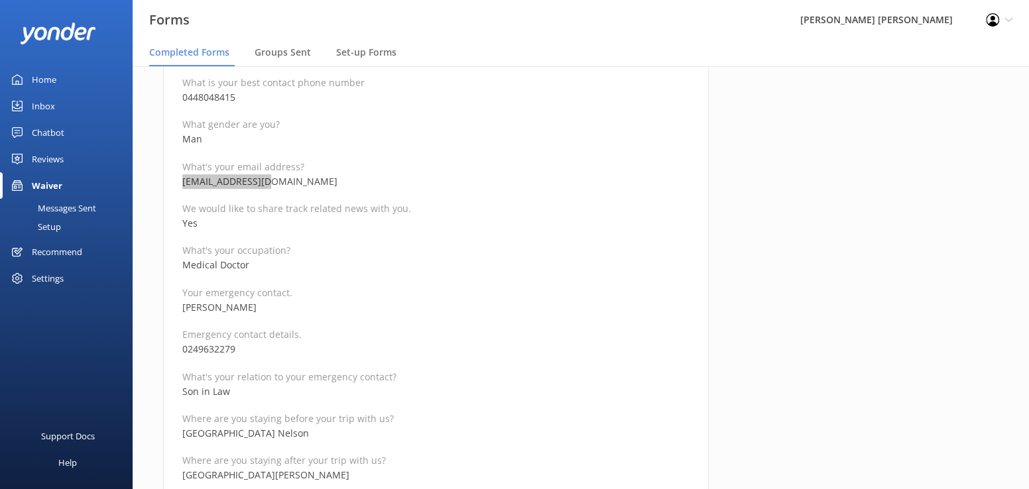
scroll to position [398, 0]
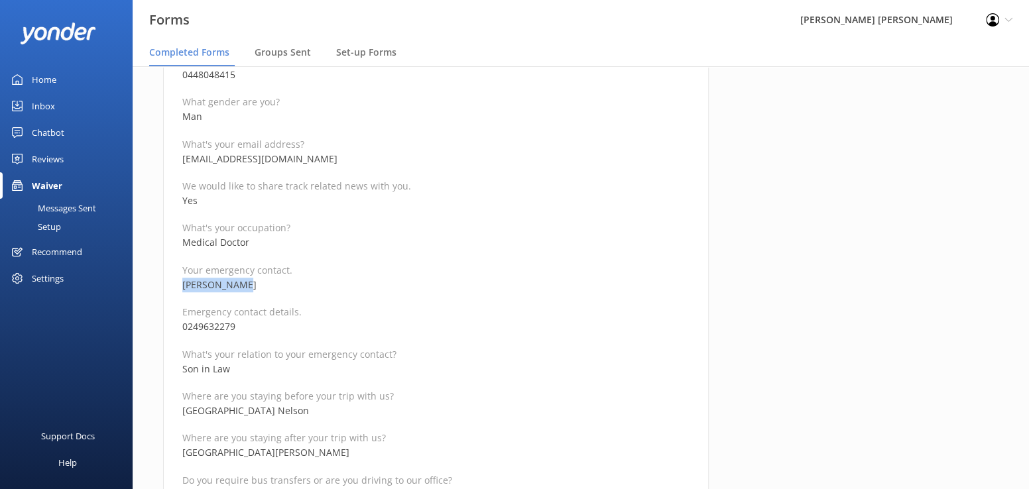
drag, startPoint x: 283, startPoint y: 282, endPoint x: 174, endPoint y: 284, distance: 108.8
drag, startPoint x: 248, startPoint y: 328, endPoint x: 174, endPoint y: 326, distance: 73.6
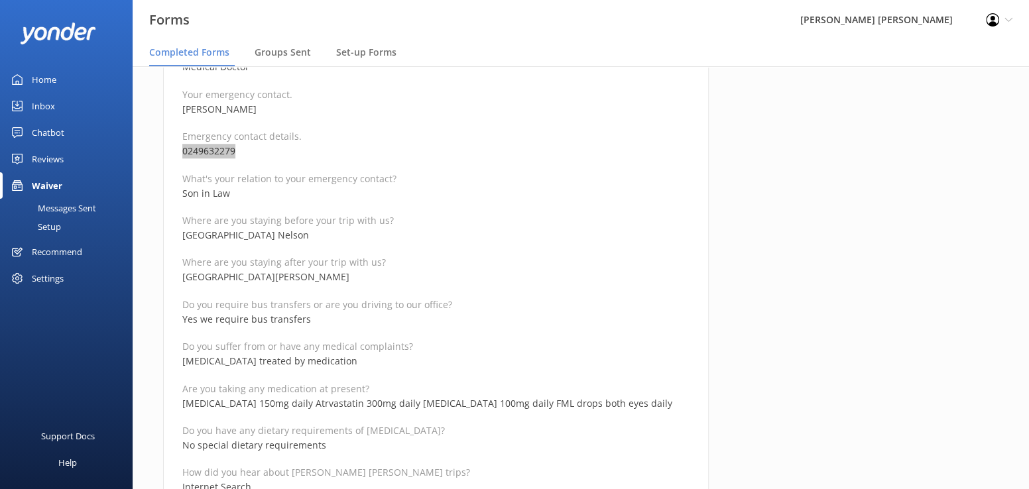
scroll to position [597, 0]
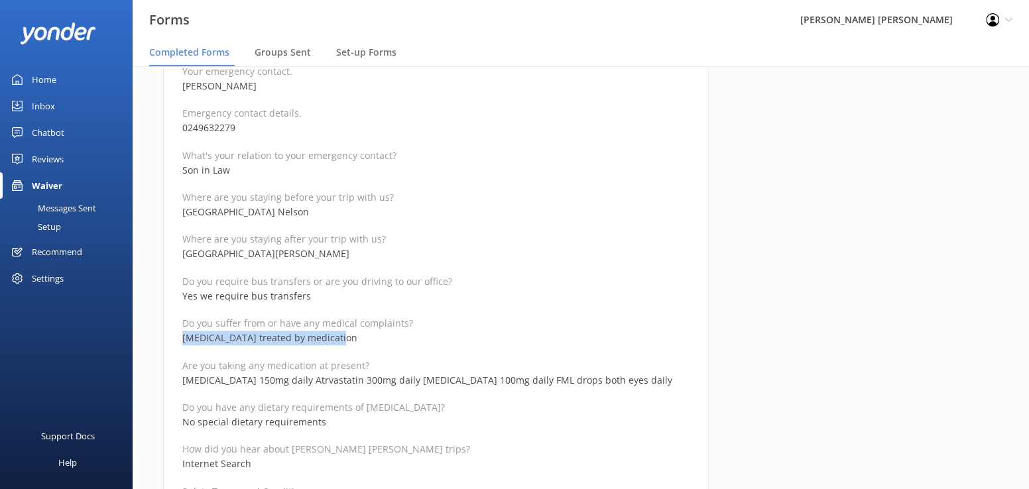
drag, startPoint x: 358, startPoint y: 334, endPoint x: 180, endPoint y: 343, distance: 178.6
click at [180, 343] on div "Medical and Assurance Form Date completed 7th October 2025, 11:21 Full name Ray…" at bounding box center [436, 426] width 546 height 1779
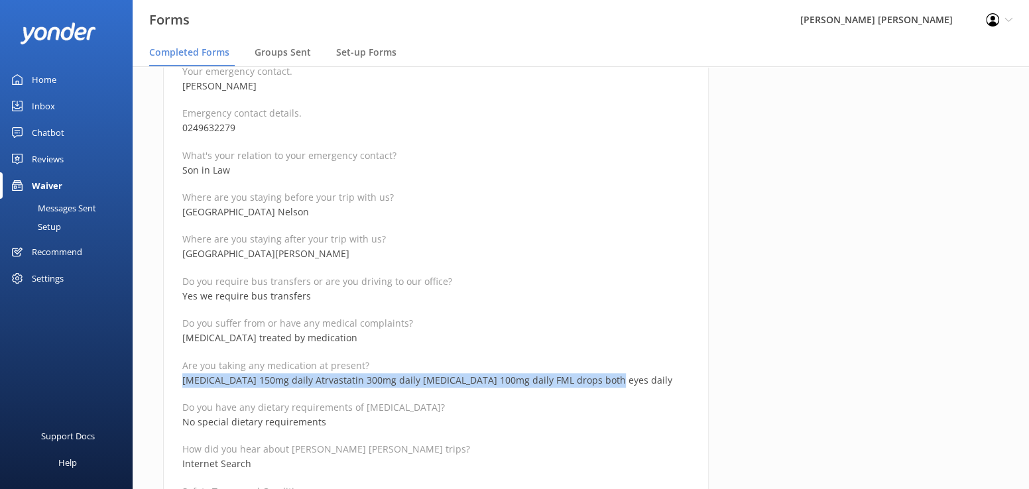
drag, startPoint x: 594, startPoint y: 378, endPoint x: 181, endPoint y: 383, distance: 413.1
click at [181, 383] on div "Medical and Assurance Form Date completed 7th October 2025, 11:21 Full name Ray…" at bounding box center [436, 426] width 546 height 1779
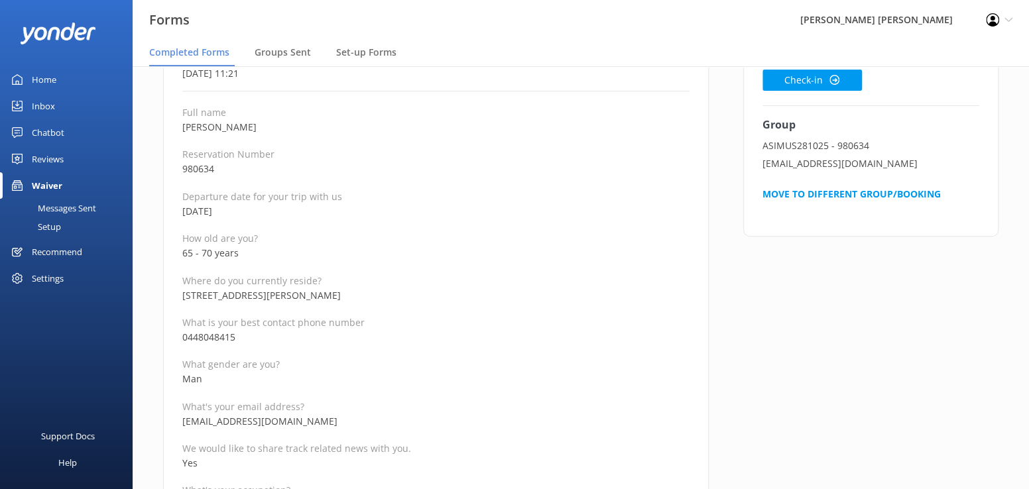
scroll to position [133, 0]
drag, startPoint x: 265, startPoint y: 258, endPoint x: 180, endPoint y: 253, distance: 85.7
click at [465, 214] on p "28 October 2025" at bounding box center [435, 214] width 507 height 15
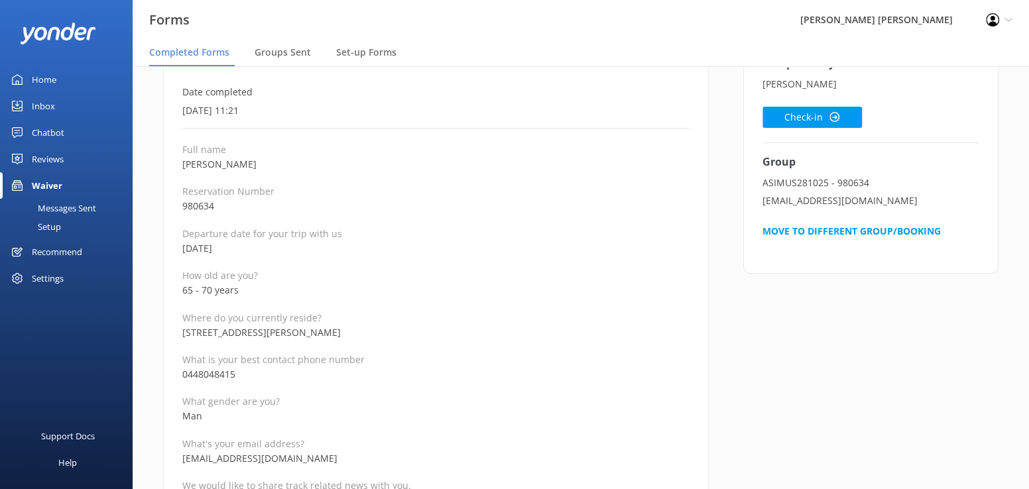
scroll to position [66, 0]
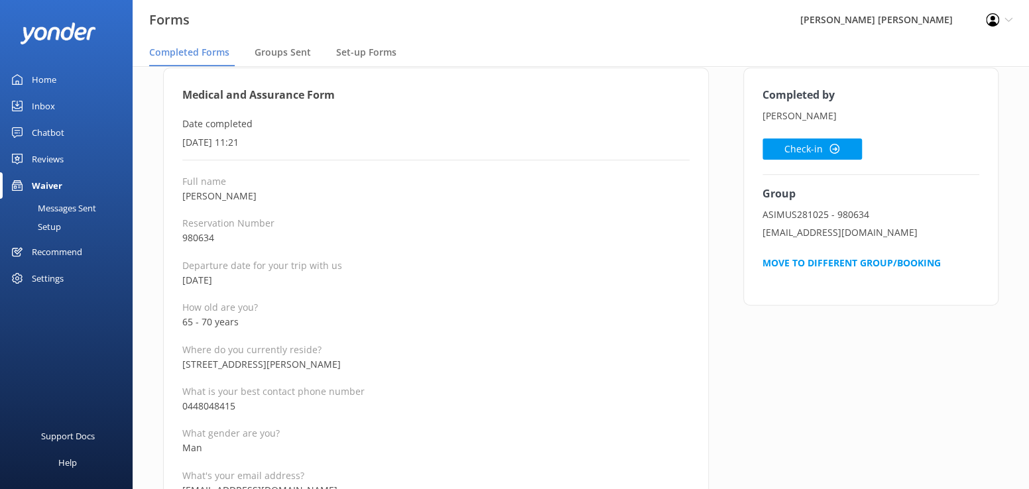
drag, startPoint x: 267, startPoint y: 196, endPoint x: 162, endPoint y: 196, distance: 104.8
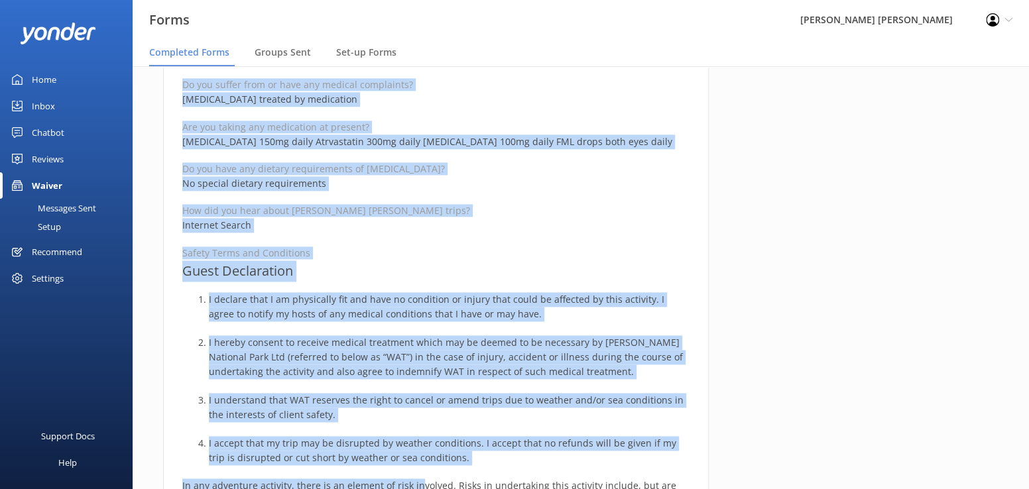
scroll to position [843, 0]
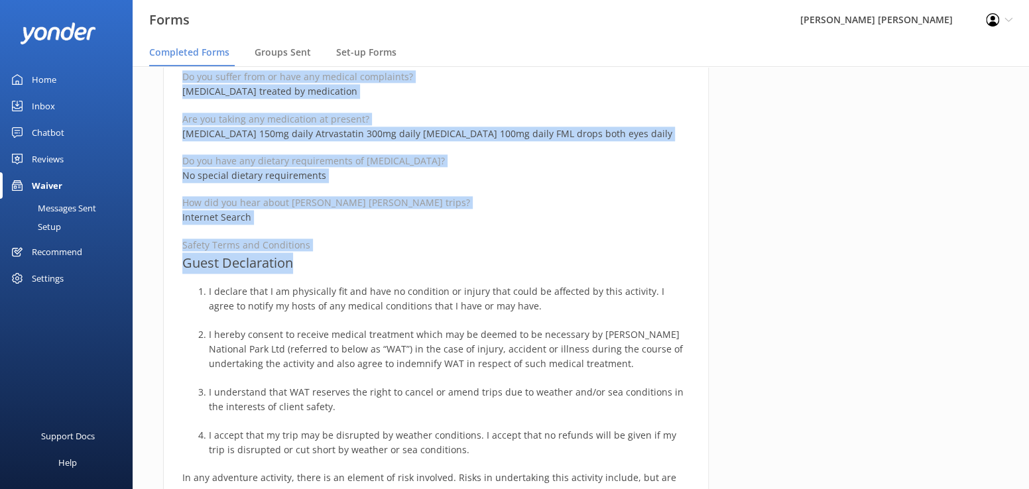
drag, startPoint x: 186, startPoint y: 94, endPoint x: 402, endPoint y: 254, distance: 268.8
click at [402, 254] on div "Medical and Assurance Form Date completed 7th October 2025, 11:21 Full name Ray…" at bounding box center [436, 180] width 546 height 1779
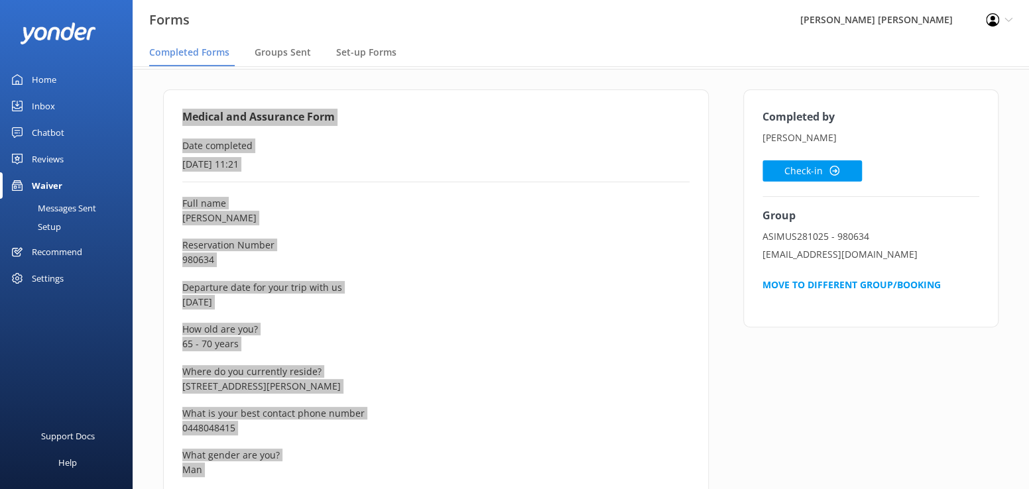
scroll to position [40, 0]
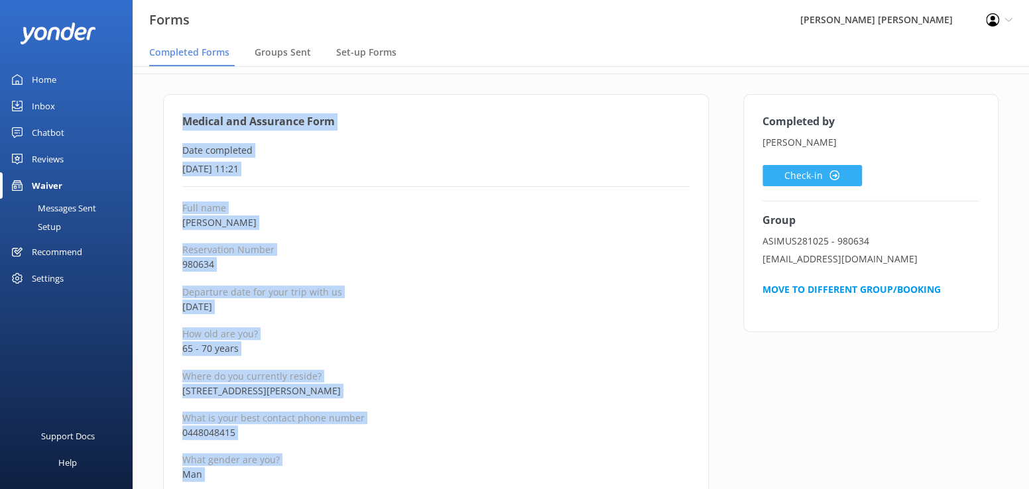
click at [793, 172] on button "Check-in" at bounding box center [812, 175] width 99 height 21
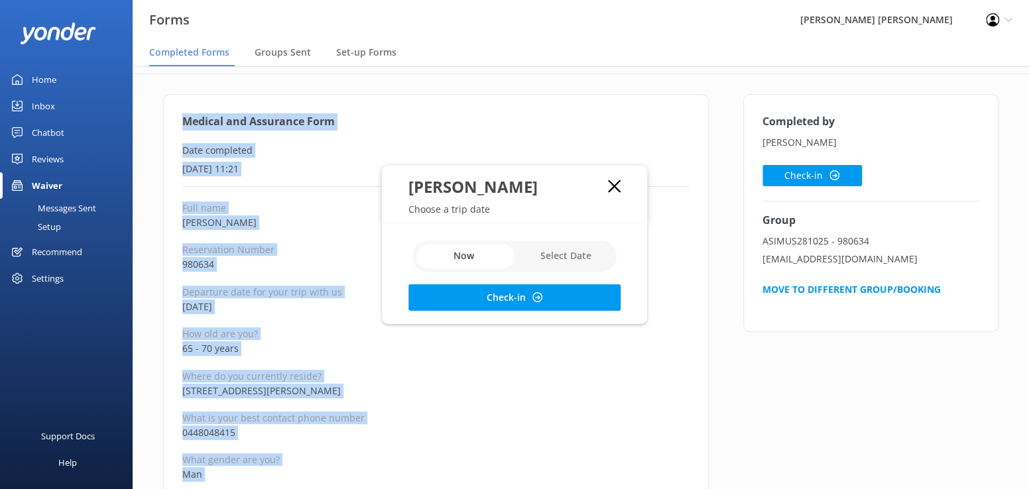
click at [554, 257] on input "checkbox" at bounding box center [514, 257] width 204 height 32
checkbox input "true"
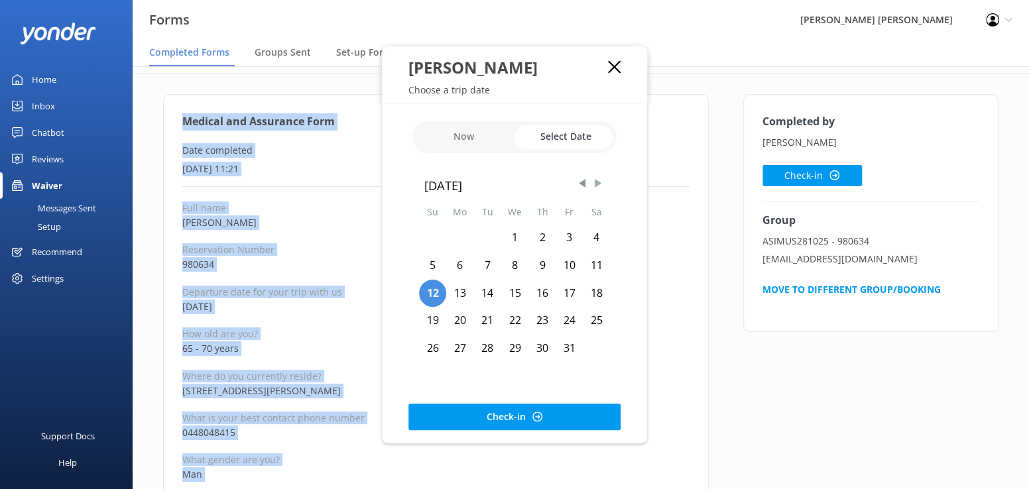
click at [599, 184] on span "Next Month" at bounding box center [597, 183] width 13 height 13
click at [596, 235] on div "1" at bounding box center [596, 238] width 27 height 28
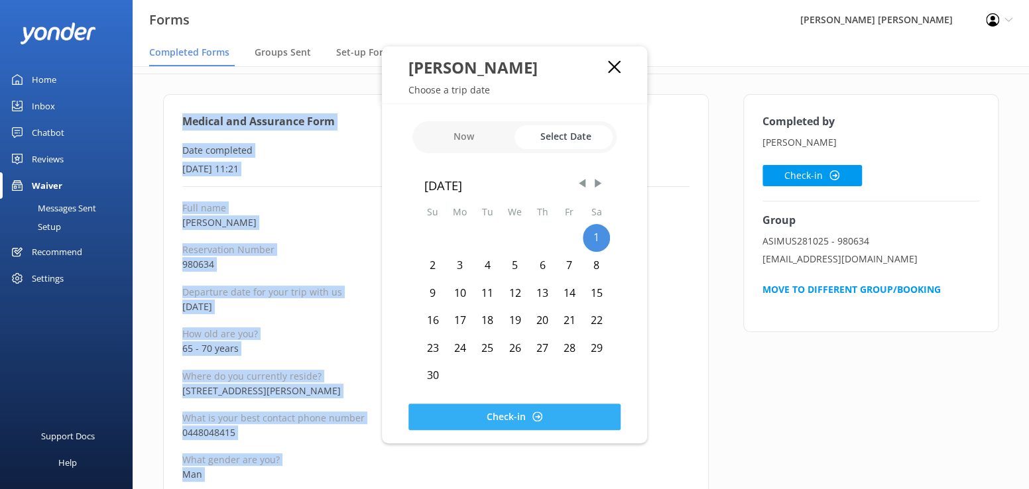
click at [501, 420] on button "Check-in" at bounding box center [514, 417] width 212 height 27
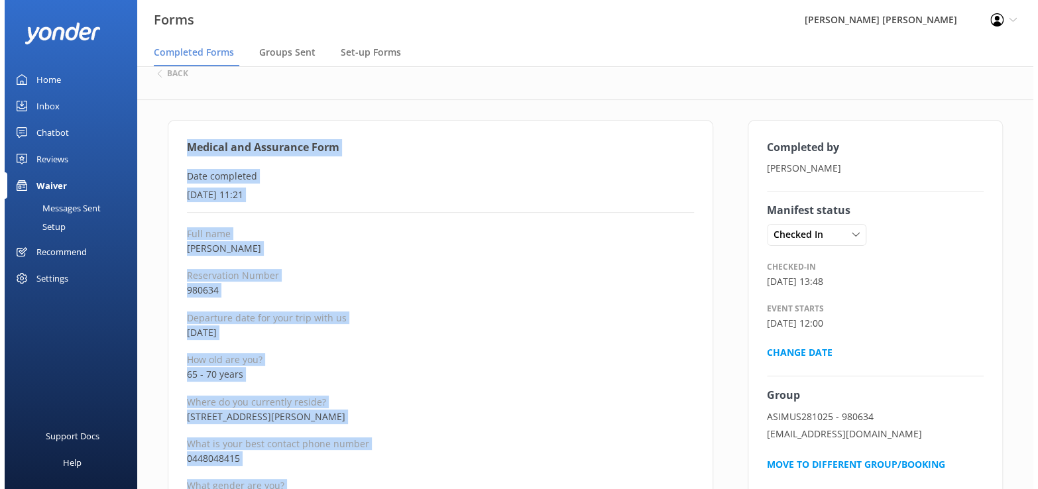
scroll to position [0, 0]
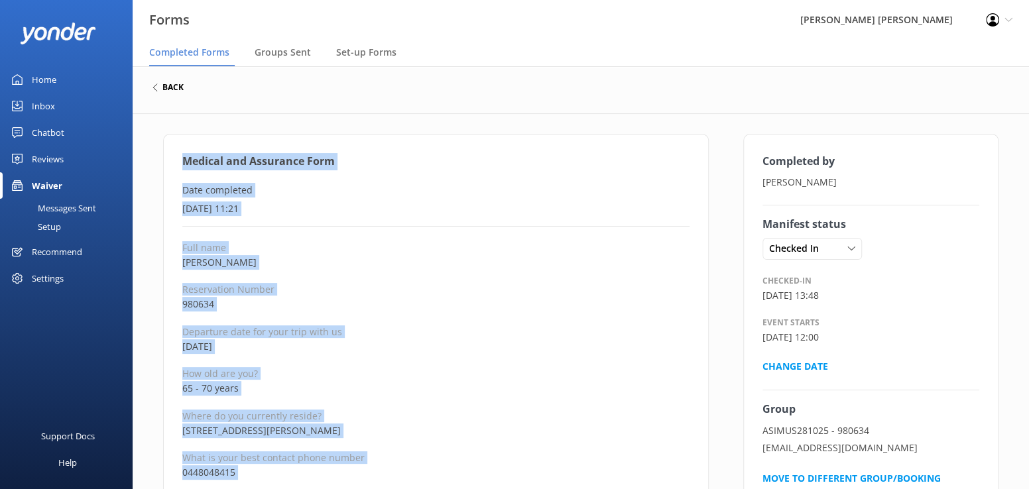
click at [168, 86] on h6 "back" at bounding box center [172, 88] width 21 height 8
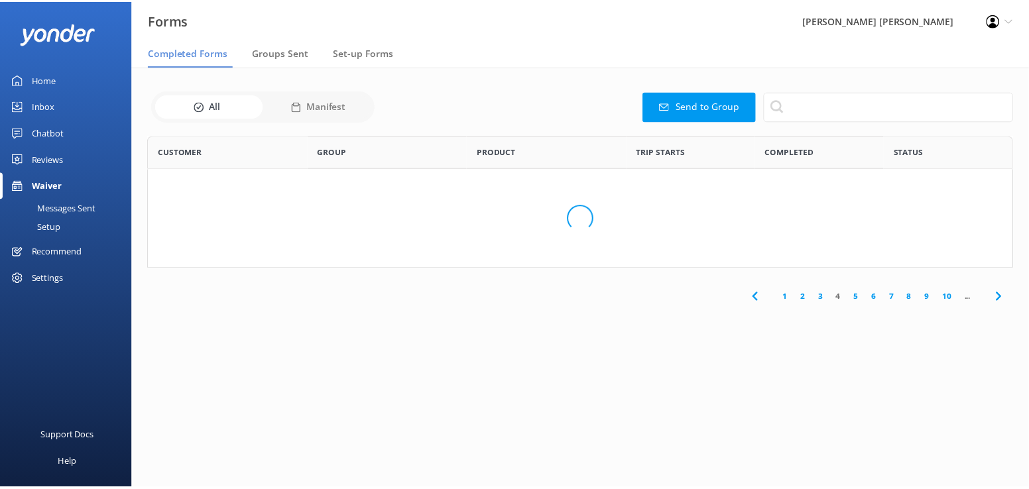
scroll to position [355, 855]
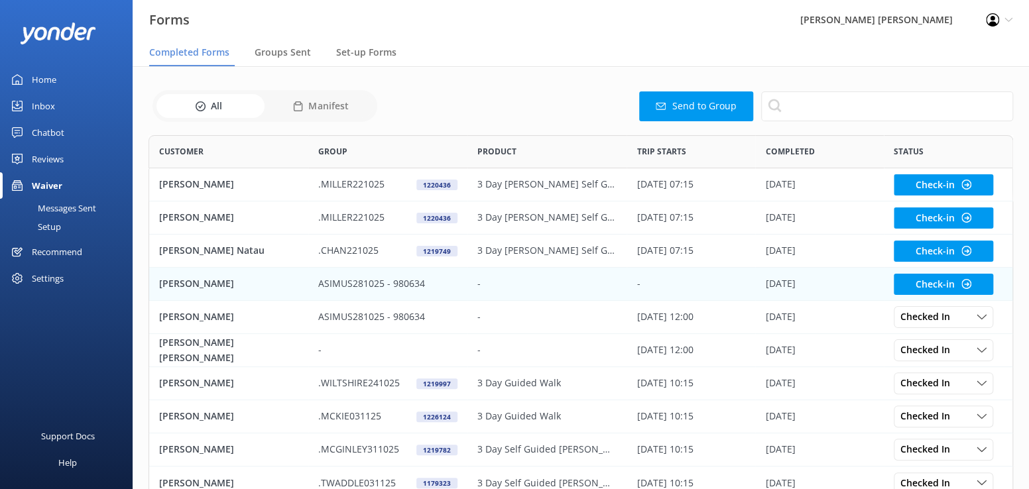
click at [163, 283] on p "[PERSON_NAME]" at bounding box center [196, 284] width 75 height 15
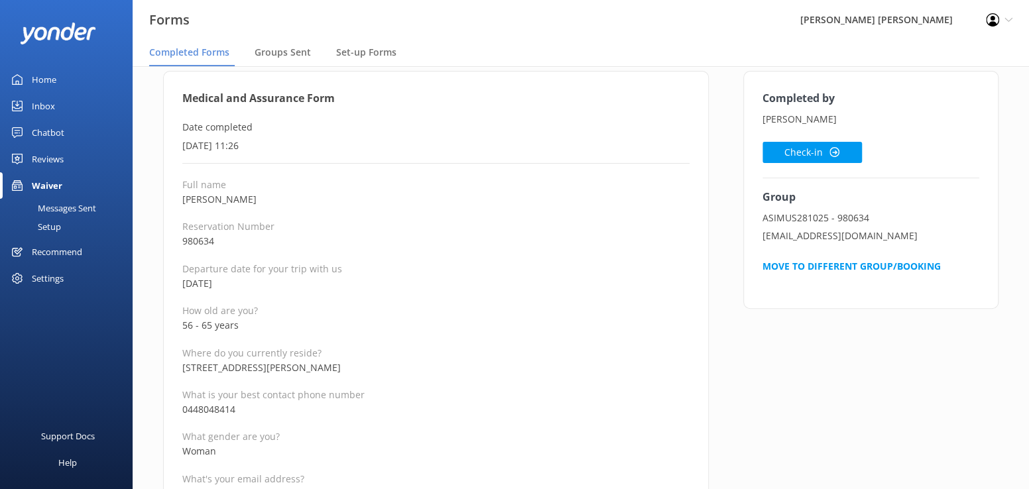
scroll to position [66, 0]
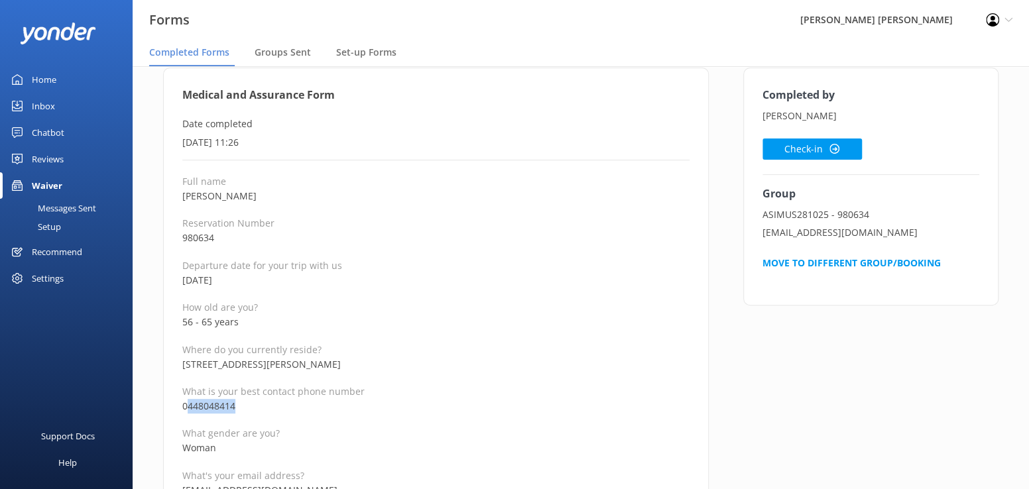
drag, startPoint x: 259, startPoint y: 399, endPoint x: 185, endPoint y: 408, distance: 74.2
click at [185, 408] on p "0448048414" at bounding box center [435, 406] width 507 height 15
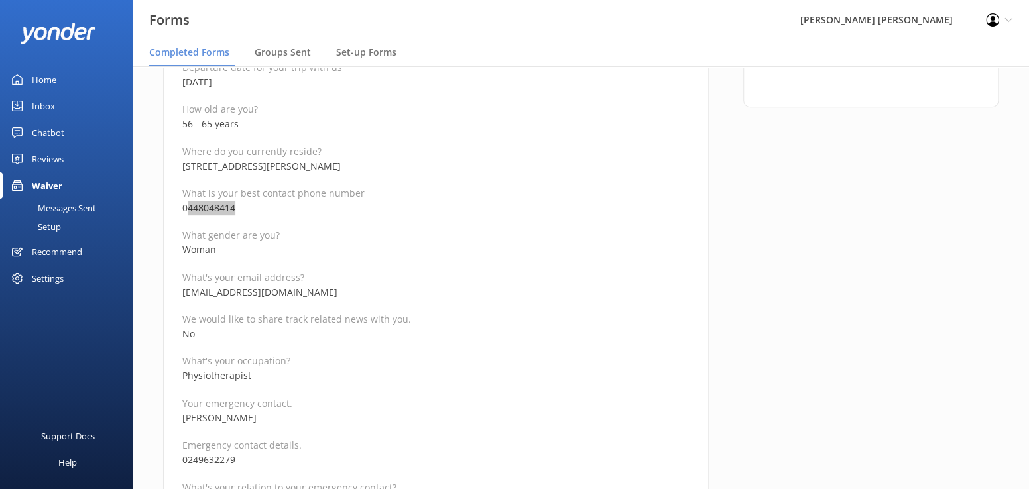
scroll to position [265, 0]
drag, startPoint x: 306, startPoint y: 293, endPoint x: 161, endPoint y: 298, distance: 145.3
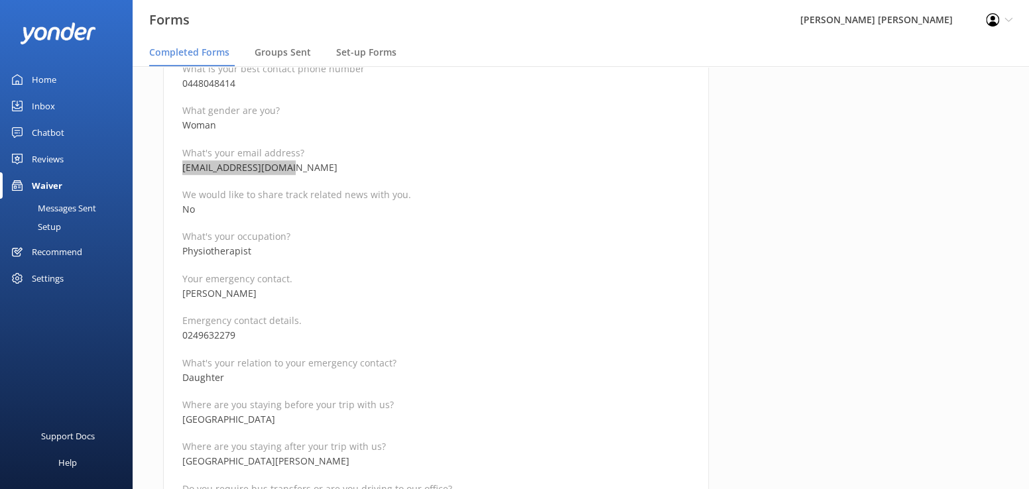
scroll to position [398, 0]
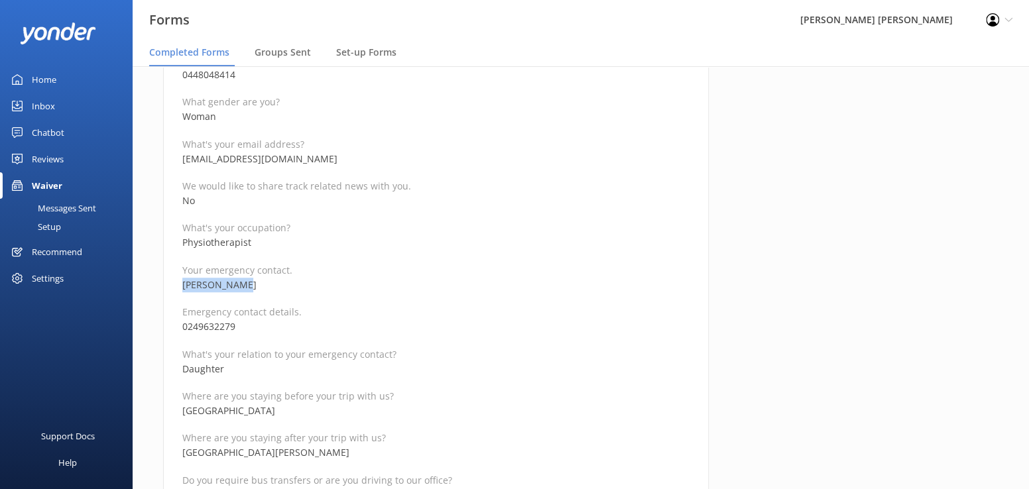
drag, startPoint x: 256, startPoint y: 284, endPoint x: 166, endPoint y: 288, distance: 90.3
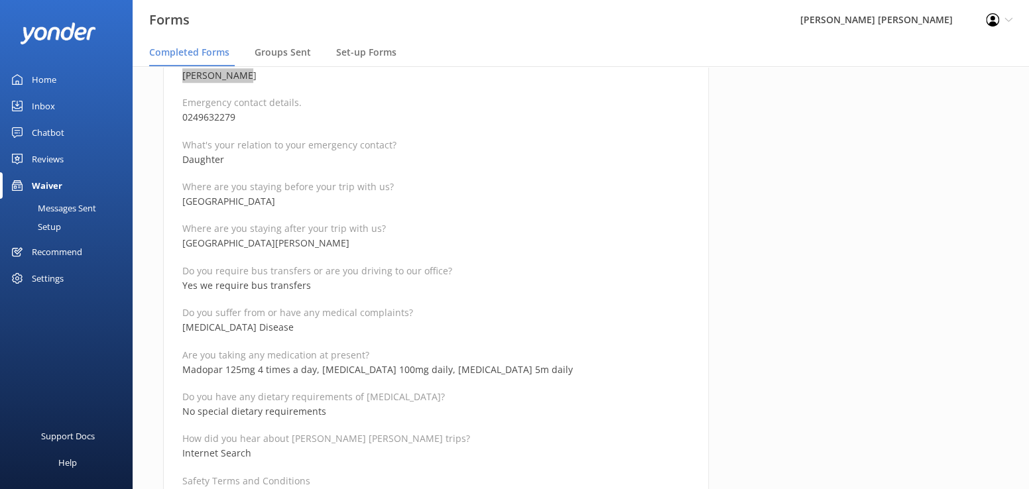
scroll to position [464, 0]
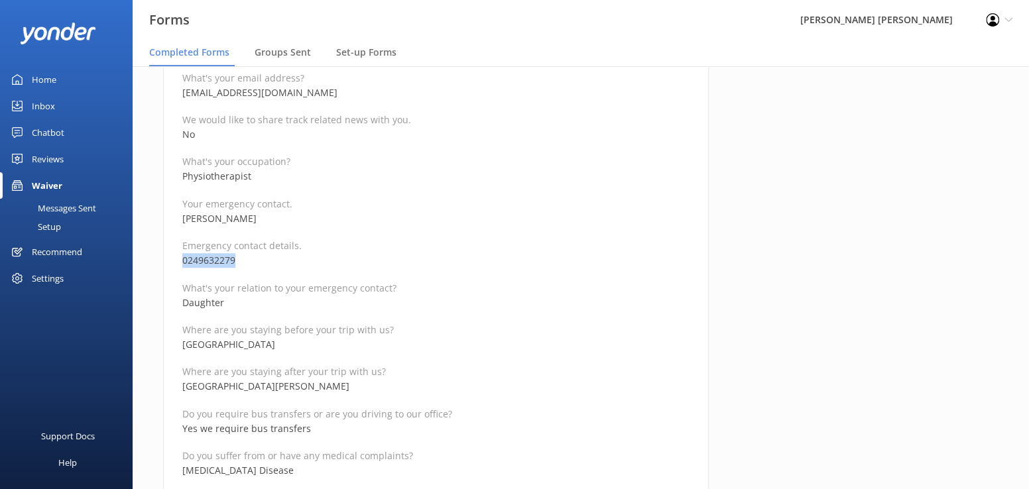
drag, startPoint x: 237, startPoint y: 259, endPoint x: 166, endPoint y: 263, distance: 71.0
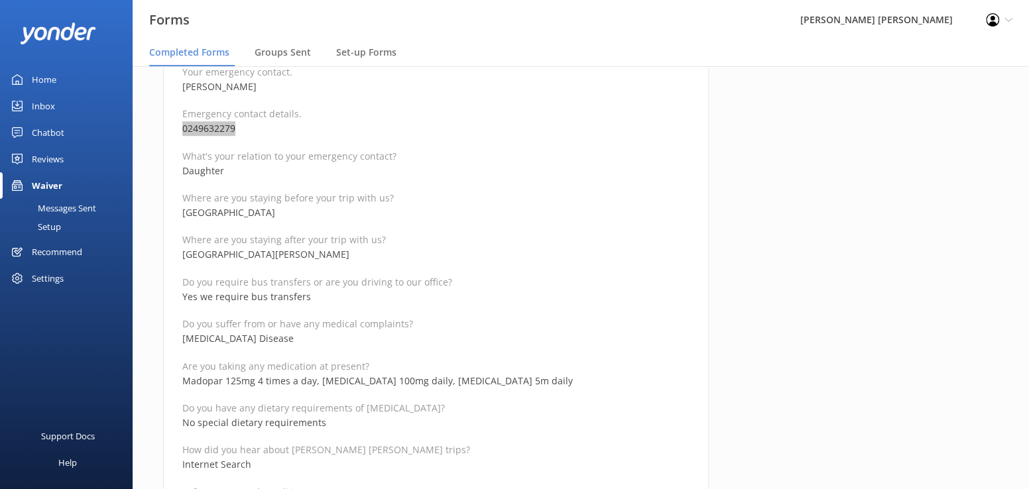
scroll to position [597, 0]
drag, startPoint x: 299, startPoint y: 332, endPoint x: 178, endPoint y: 338, distance: 121.5
click at [178, 338] on div "Medical and Assurance Form Date completed 7th October 2025, 11:26 Full name Hel…" at bounding box center [436, 426] width 546 height 1779
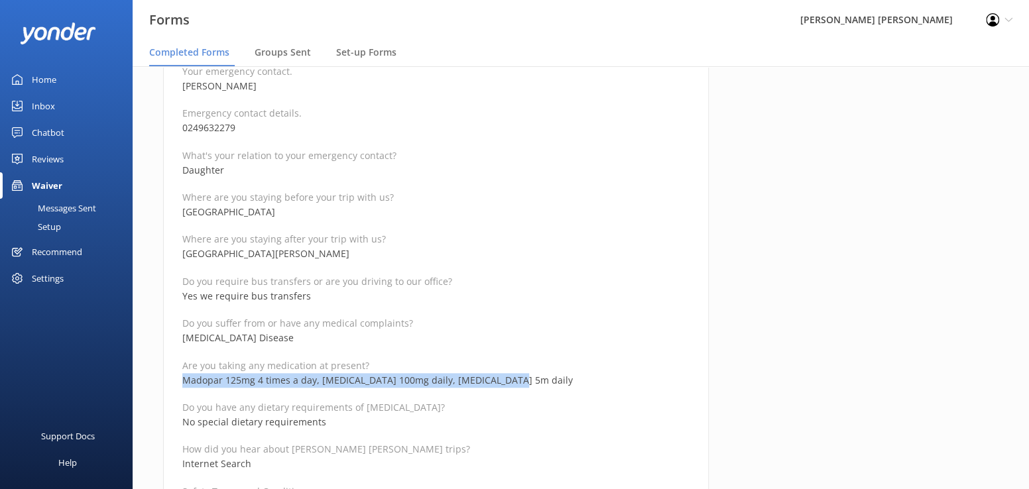
drag, startPoint x: 515, startPoint y: 381, endPoint x: 166, endPoint y: 374, distance: 348.2
click at [166, 374] on div "Medical and Assurance Form Date completed 7th October 2025, 11:26 Full name Hel…" at bounding box center [436, 426] width 546 height 1779
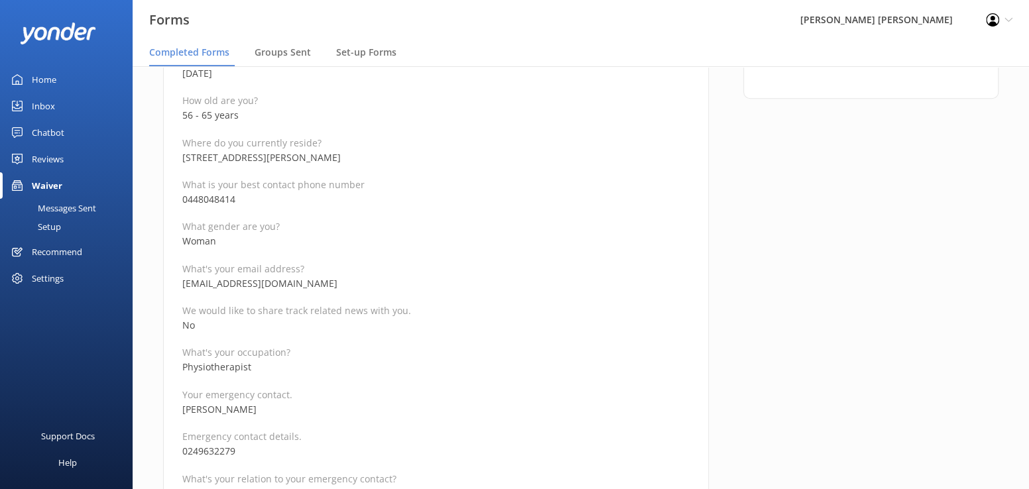
scroll to position [265, 0]
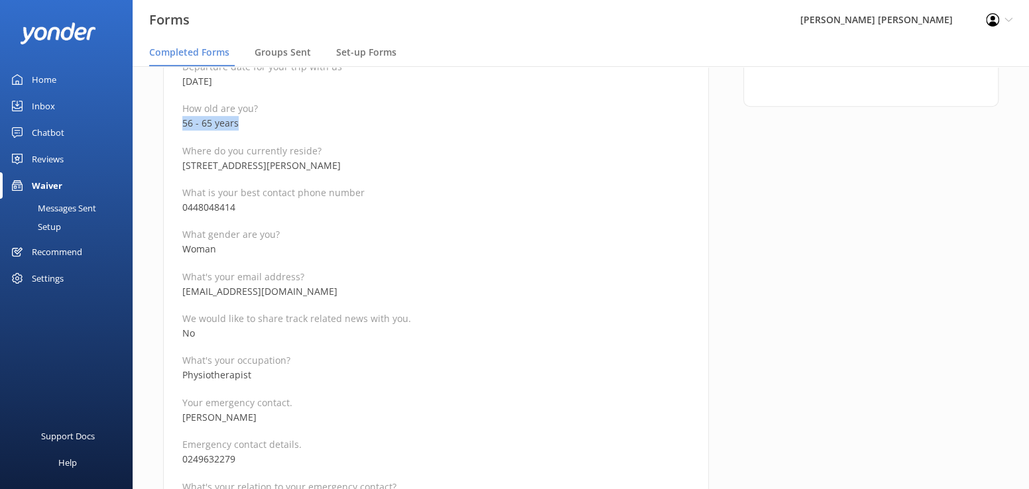
drag, startPoint x: 241, startPoint y: 123, endPoint x: 170, endPoint y: 121, distance: 71.6
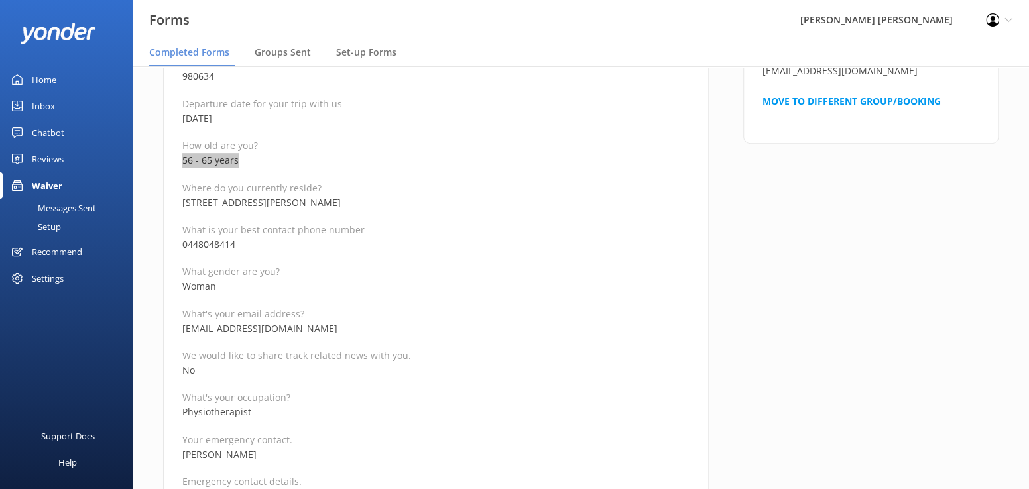
scroll to position [133, 0]
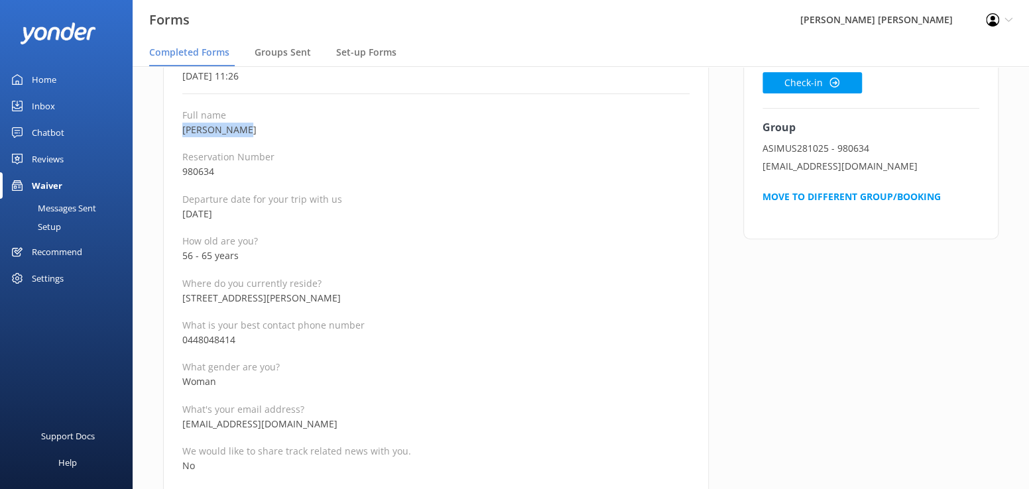
drag, startPoint x: 253, startPoint y: 129, endPoint x: 181, endPoint y: 131, distance: 72.3
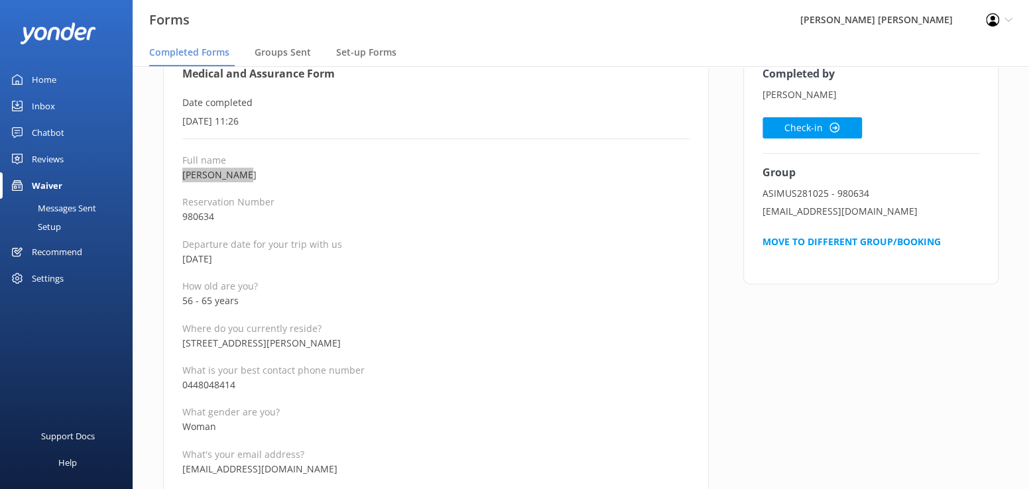
scroll to position [66, 0]
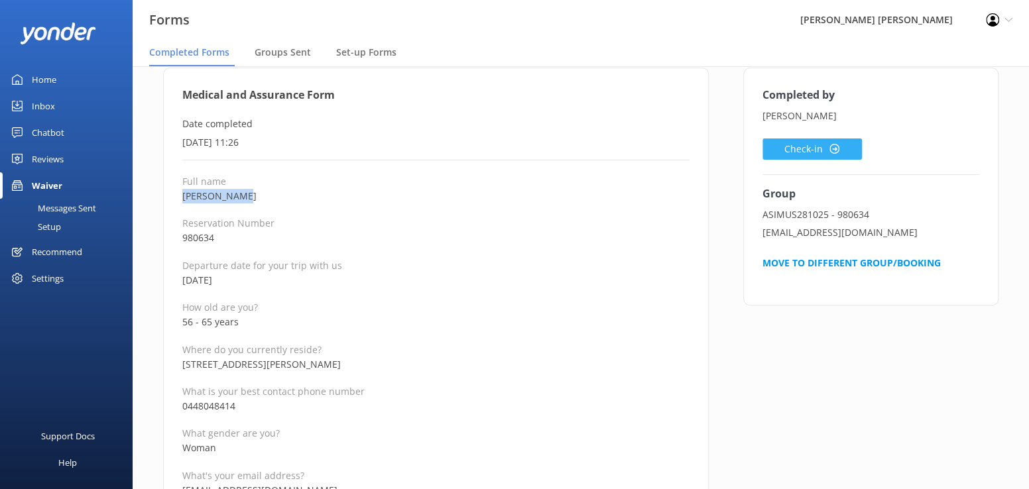
click at [784, 148] on button "Check-in" at bounding box center [812, 149] width 99 height 21
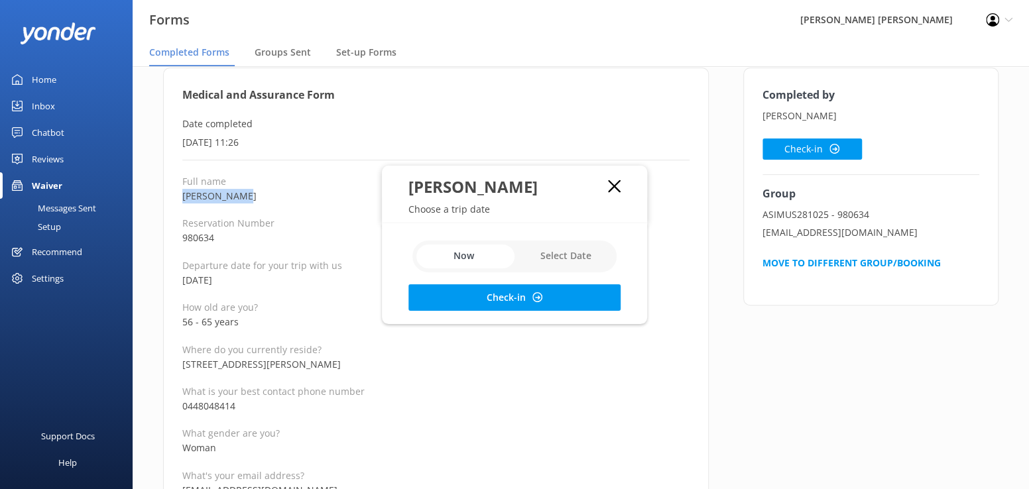
click at [541, 258] on input "checkbox" at bounding box center [514, 257] width 204 height 32
checkbox input "true"
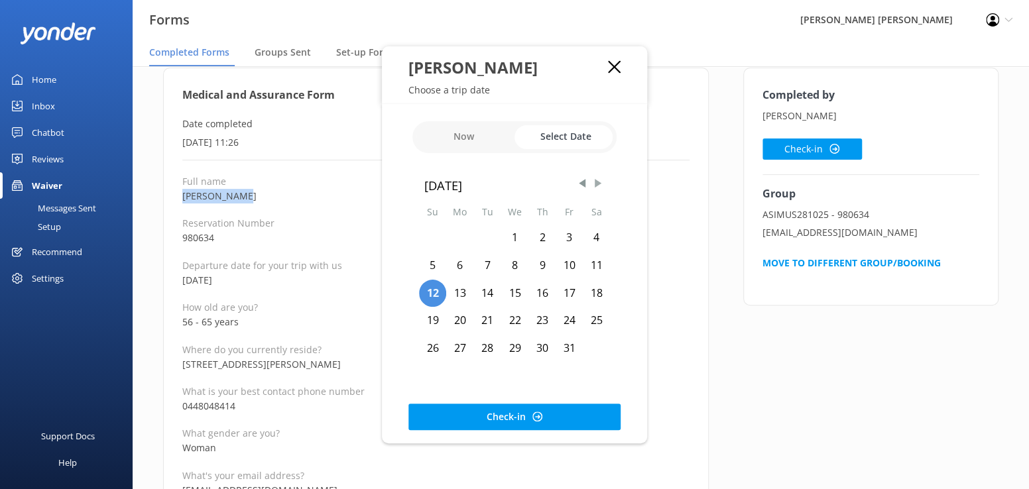
click at [597, 184] on span "Next Month" at bounding box center [597, 183] width 13 height 13
click at [582, 180] on span "Previous Month" at bounding box center [582, 183] width 13 height 13
click at [484, 347] on div "28" at bounding box center [487, 349] width 27 height 28
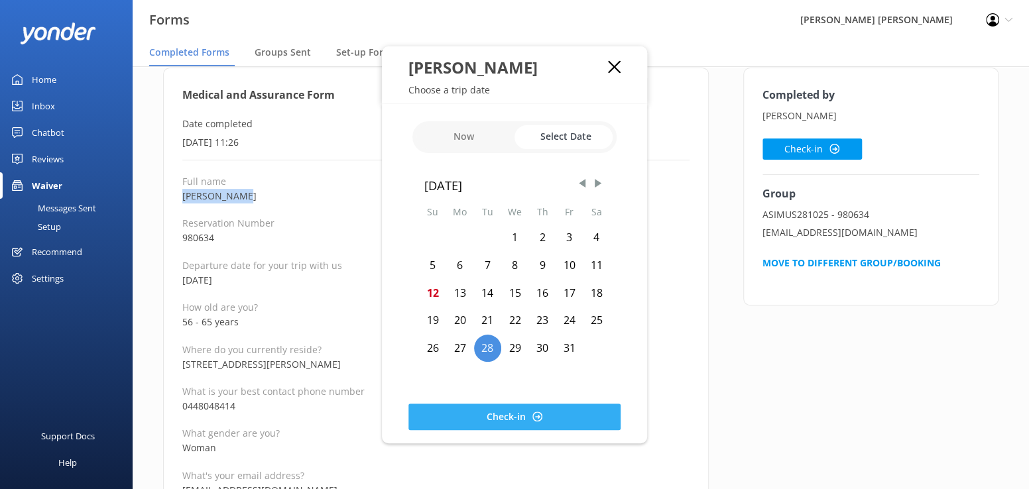
click at [493, 417] on button "Check-in" at bounding box center [514, 417] width 212 height 27
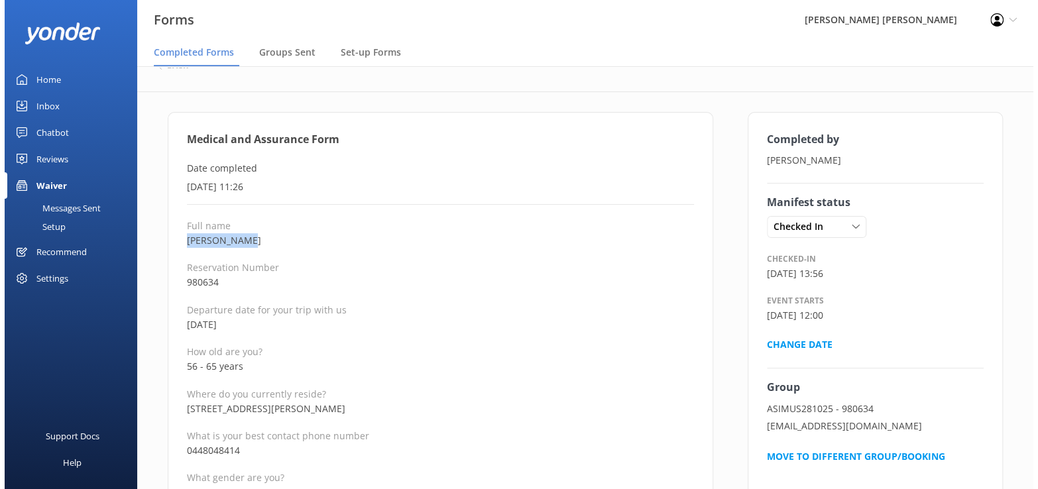
scroll to position [0, 0]
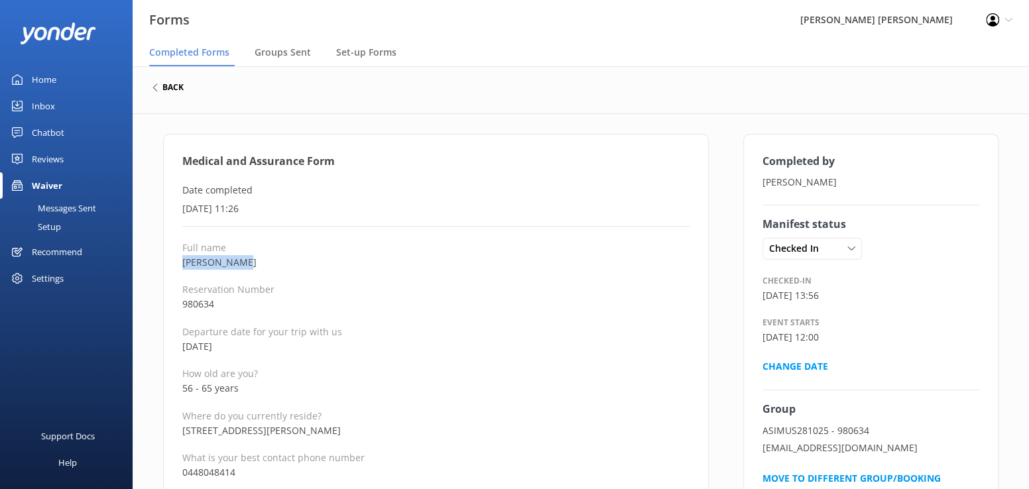
click at [170, 88] on h6 "back" at bounding box center [172, 88] width 21 height 8
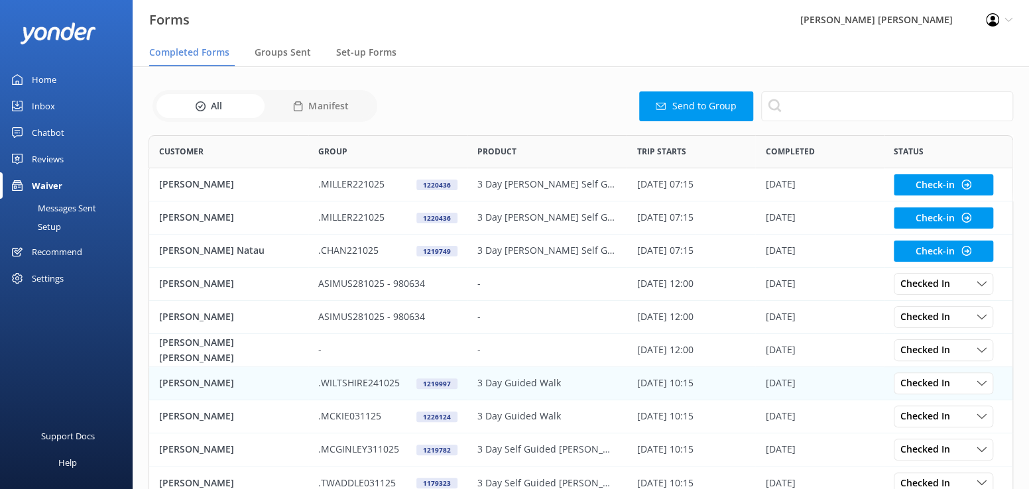
scroll to position [355, 855]
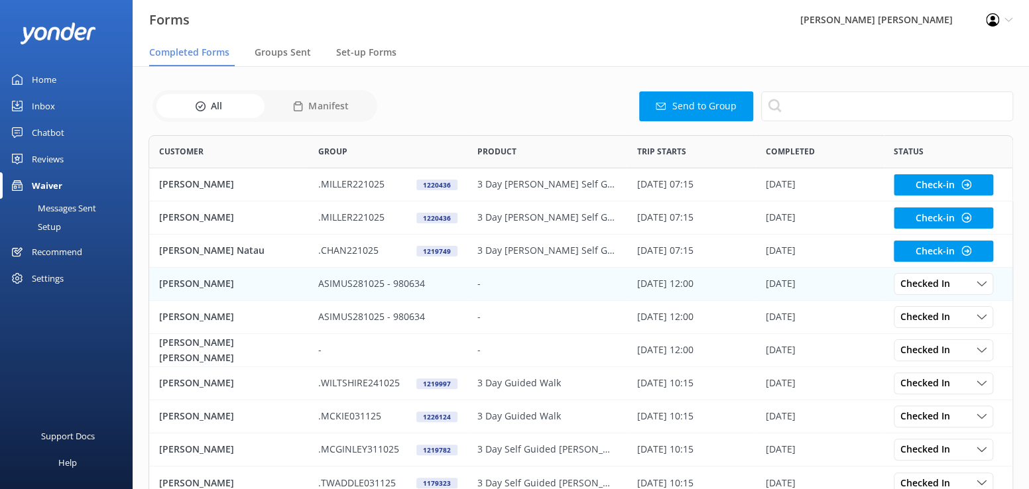
click at [192, 284] on p "[PERSON_NAME]" at bounding box center [196, 284] width 75 height 15
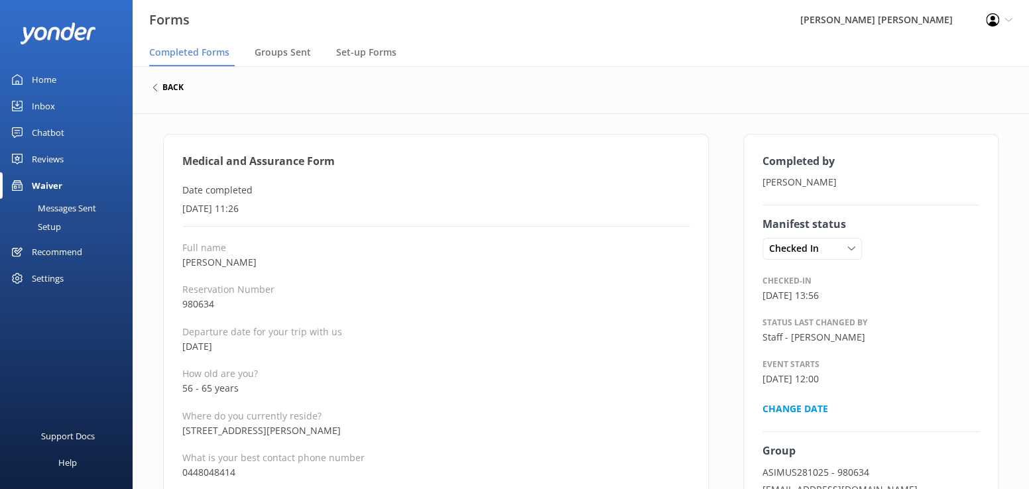
click at [174, 86] on h6 "back" at bounding box center [172, 88] width 21 height 8
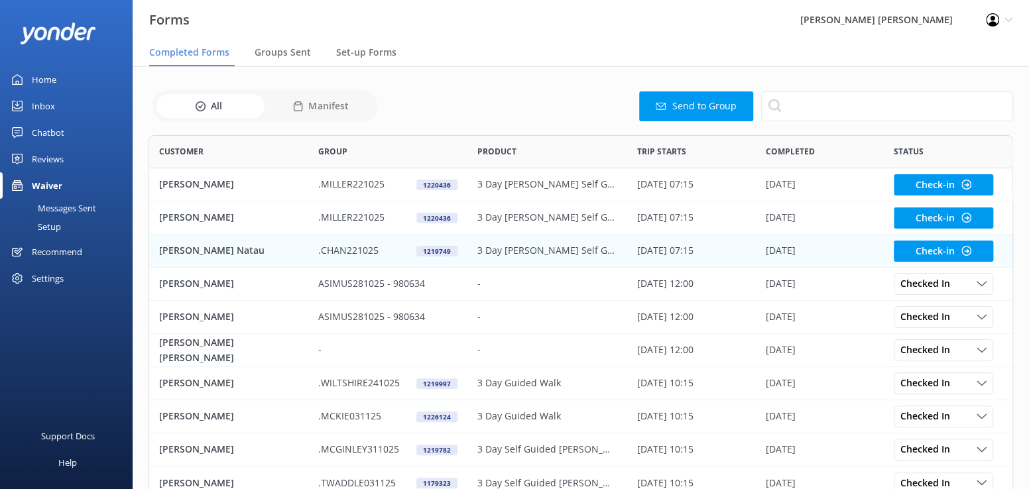
scroll to position [355, 855]
click at [202, 250] on p "[PERSON_NAME] Natau" at bounding box center [211, 250] width 105 height 15
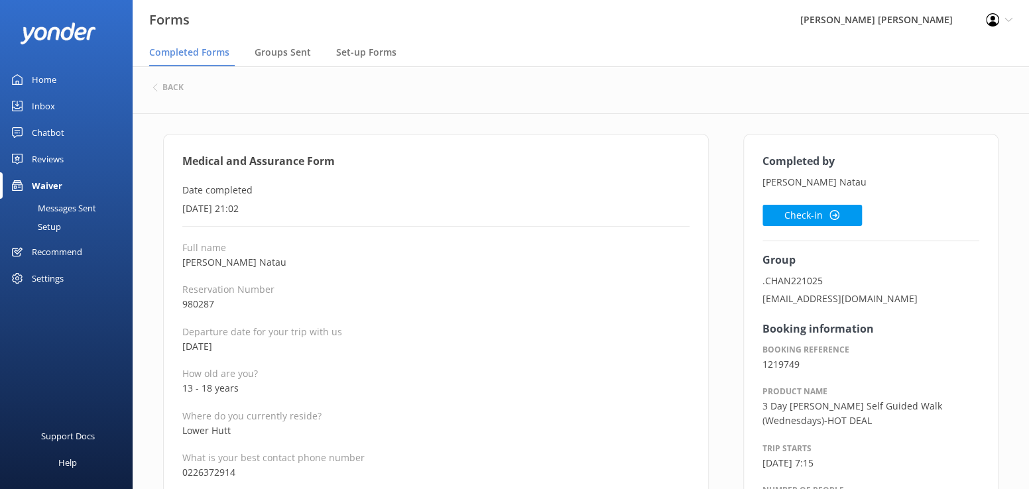
click at [159, 82] on div "back" at bounding box center [581, 88] width 857 height 17
click at [166, 87] on h6 "back" at bounding box center [172, 88] width 21 height 8
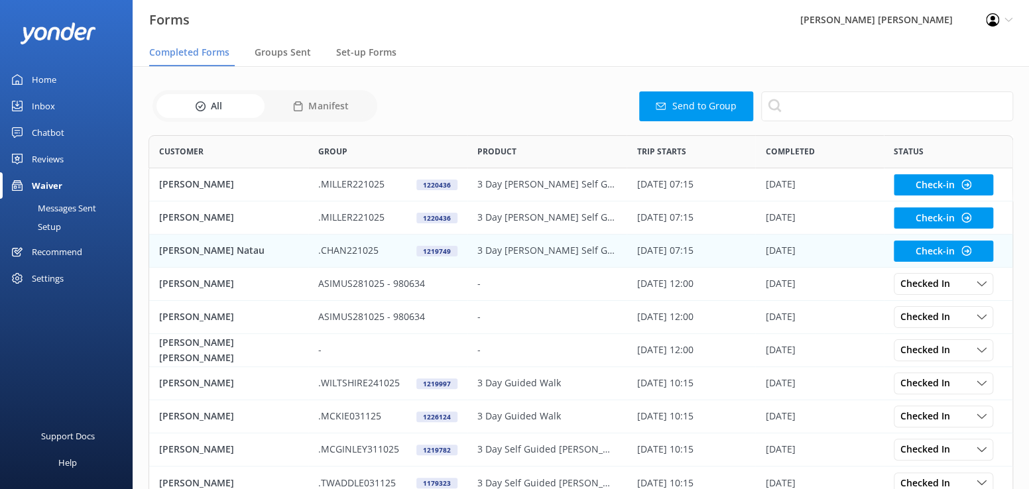
scroll to position [355, 855]
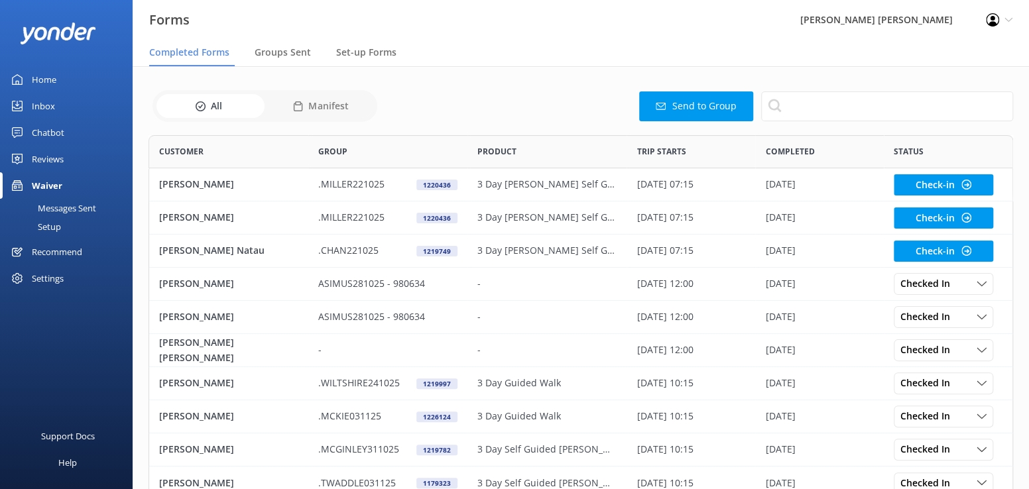
drag, startPoint x: 168, startPoint y: 249, endPoint x: 23, endPoint y: 252, distance: 145.9
click at [166, 250] on p "[PERSON_NAME] Natau" at bounding box center [211, 250] width 105 height 15
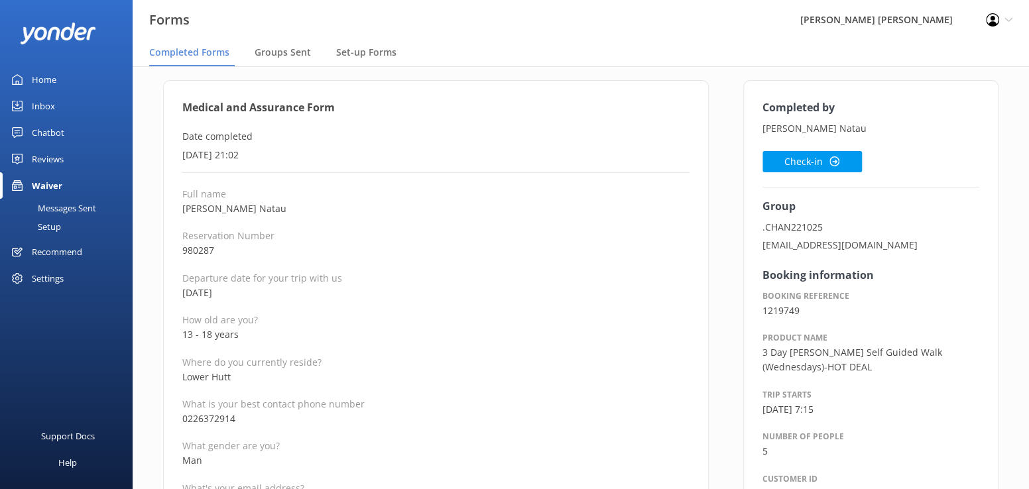
scroll to position [133, 0]
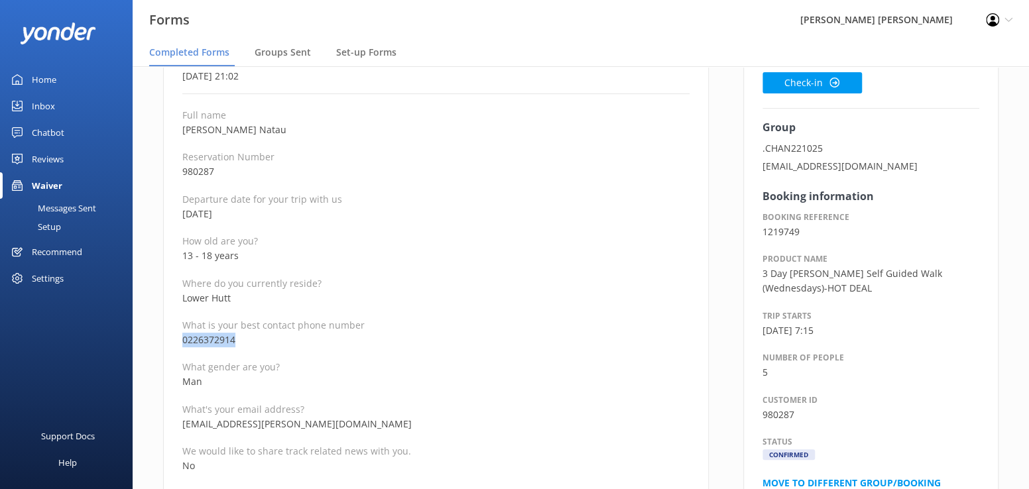
drag, startPoint x: 250, startPoint y: 336, endPoint x: 168, endPoint y: 336, distance: 81.6
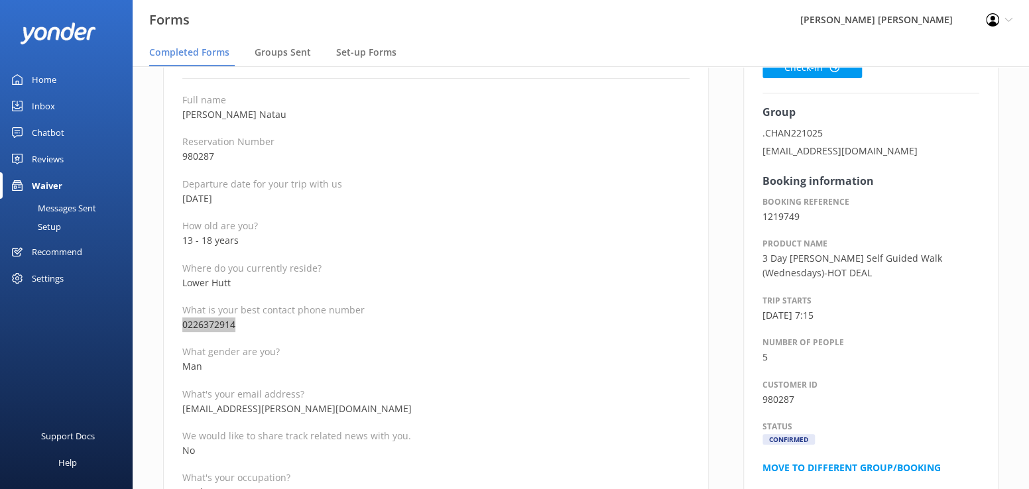
scroll to position [199, 0]
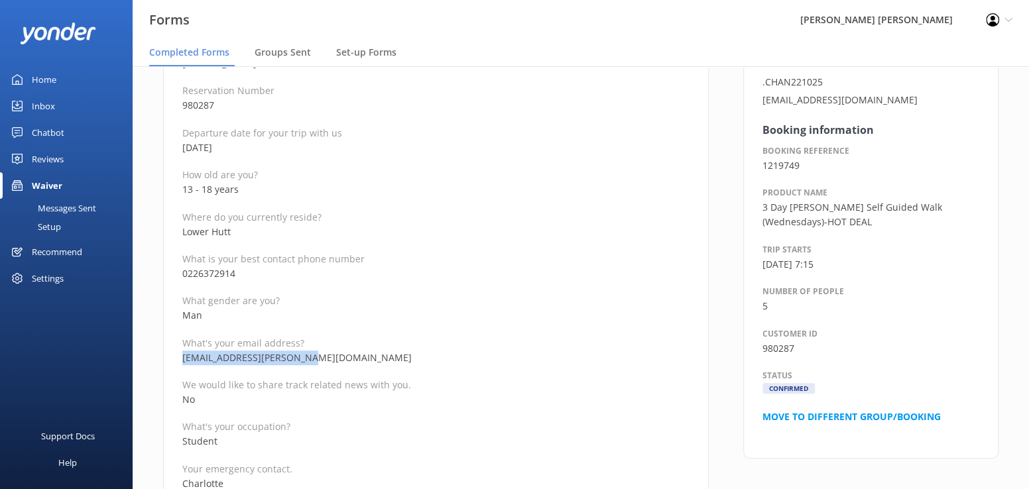
drag, startPoint x: 329, startPoint y: 355, endPoint x: 182, endPoint y: 350, distance: 147.3
click at [182, 351] on p "megan.j.goodall@gmail.com" at bounding box center [435, 358] width 507 height 15
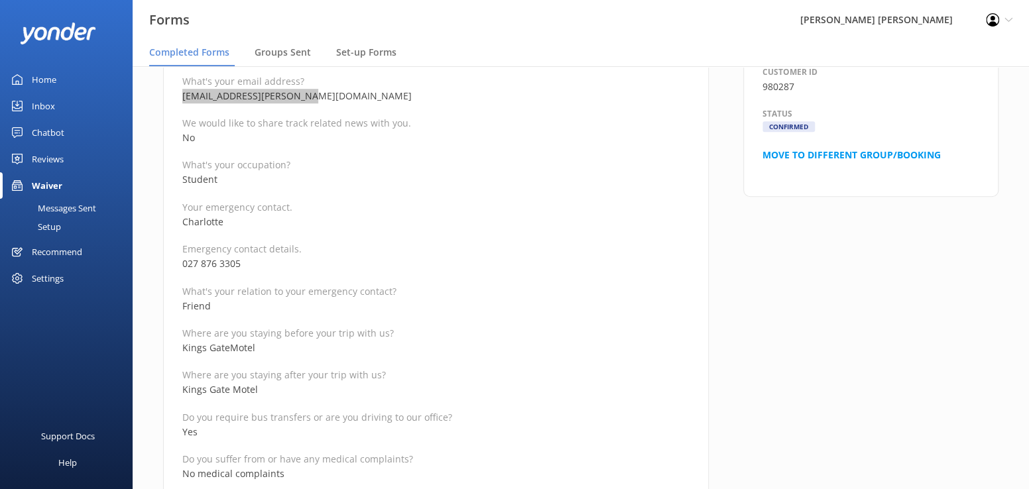
scroll to position [398, 0]
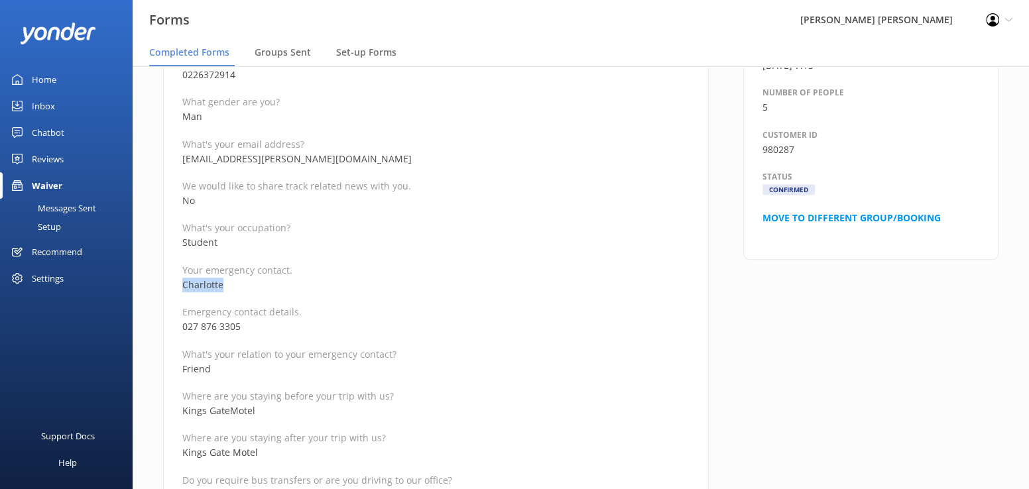
drag, startPoint x: 207, startPoint y: 286, endPoint x: 149, endPoint y: 285, distance: 58.4
drag, startPoint x: 261, startPoint y: 326, endPoint x: 160, endPoint y: 325, distance: 100.8
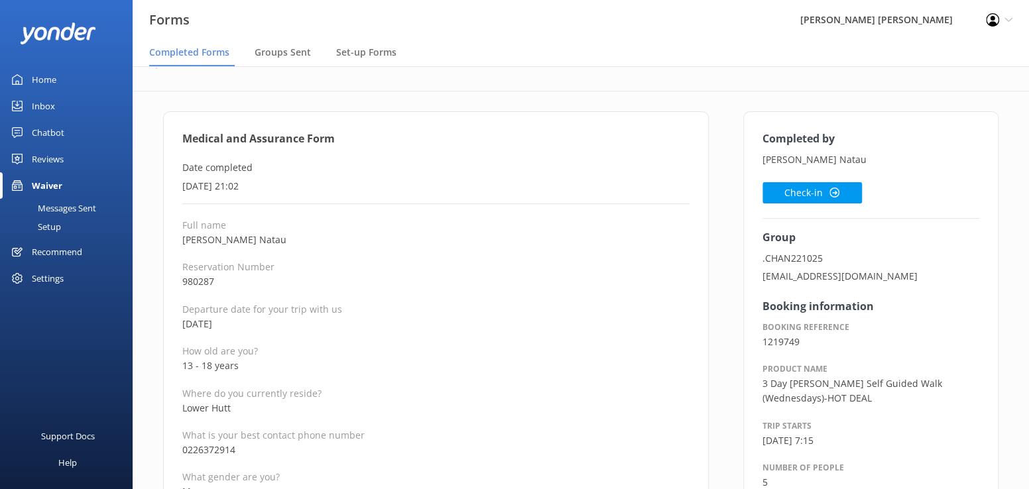
scroll to position [0, 0]
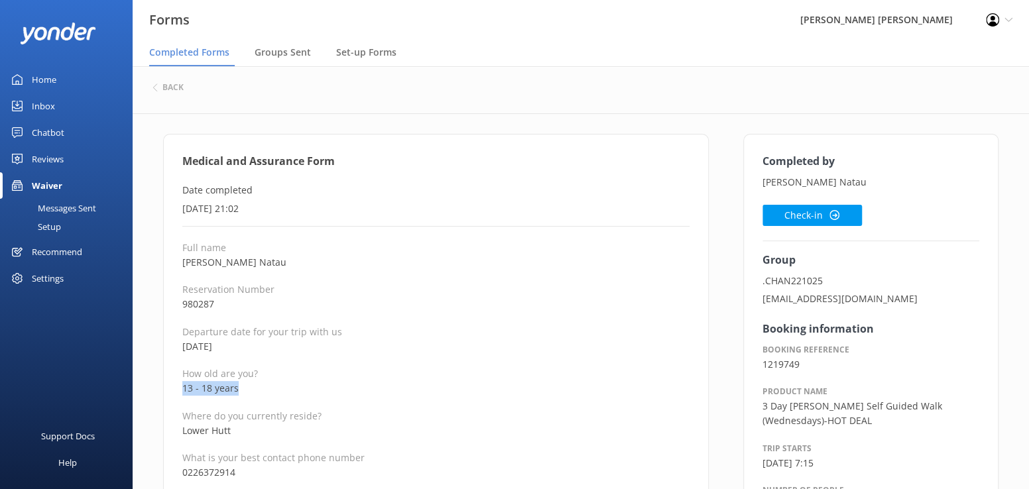
drag, startPoint x: 247, startPoint y: 391, endPoint x: 157, endPoint y: 389, distance: 90.2
drag, startPoint x: 270, startPoint y: 262, endPoint x: 175, endPoint y: 262, distance: 94.8
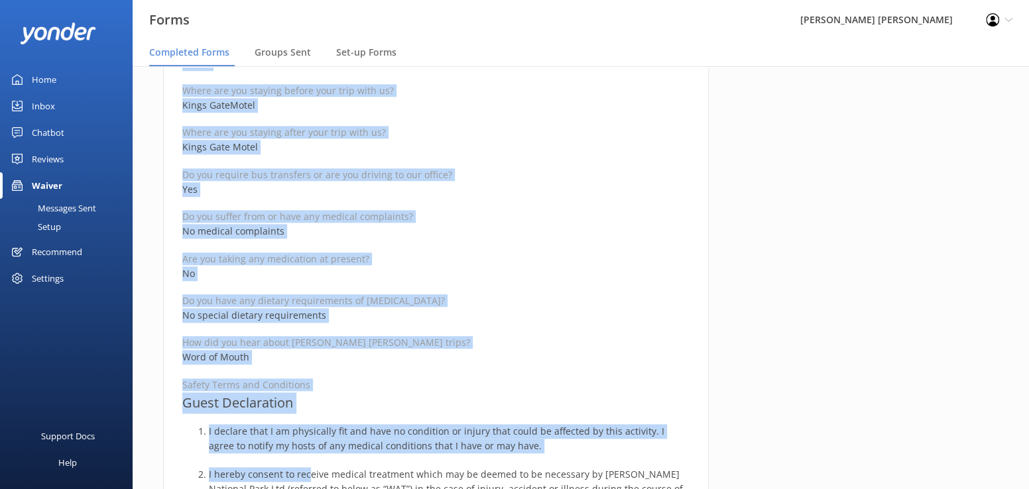
scroll to position [711, 0]
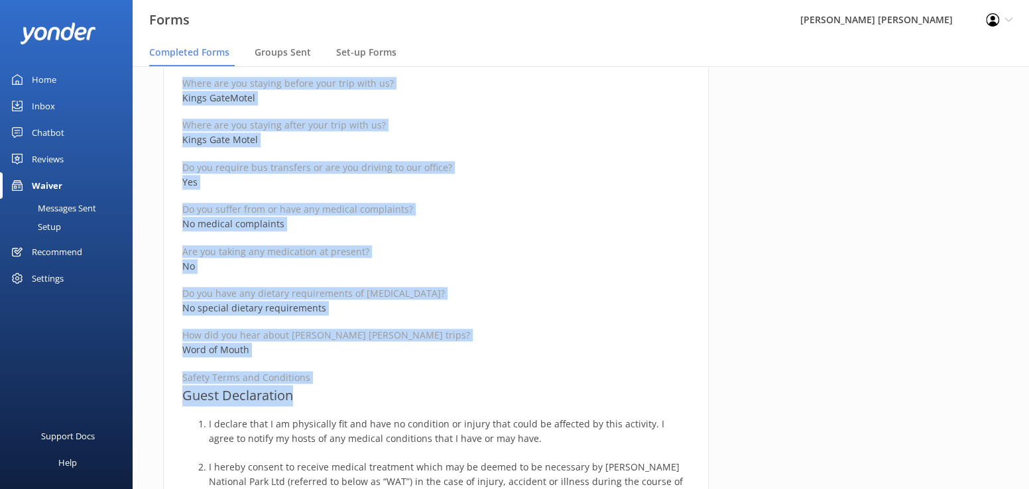
drag, startPoint x: 177, startPoint y: 154, endPoint x: 310, endPoint y: 396, distance: 276.3
click at [310, 396] on div "Medical and Assurance Form Date completed 7th October 2025, 21:02 Full name Jon…" at bounding box center [436, 312] width 546 height 1779
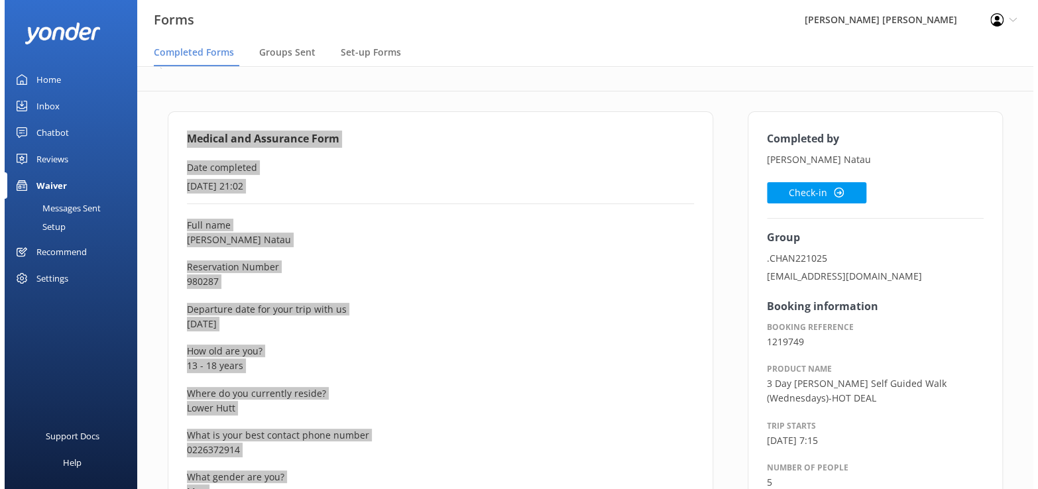
scroll to position [0, 0]
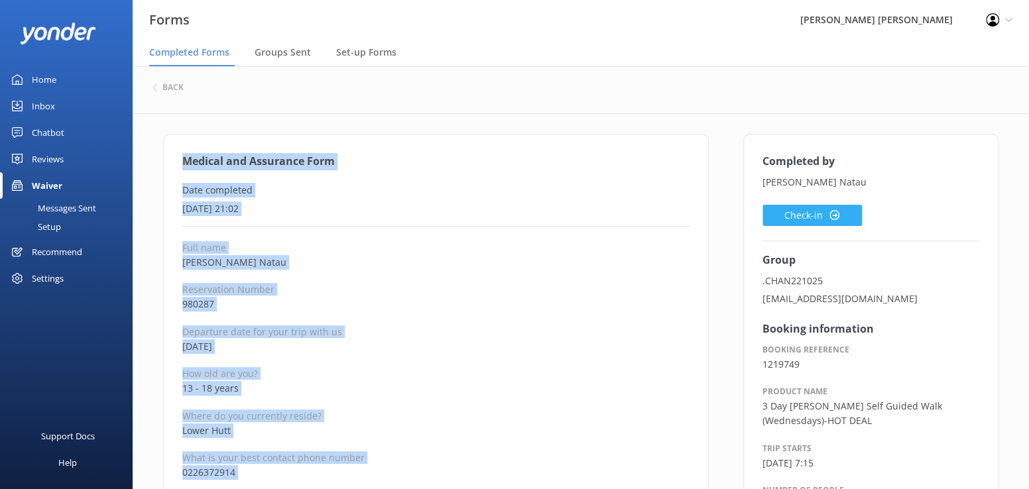
drag, startPoint x: 784, startPoint y: 213, endPoint x: 771, endPoint y: 214, distance: 12.7
click at [784, 213] on button "Check-in" at bounding box center [812, 215] width 99 height 21
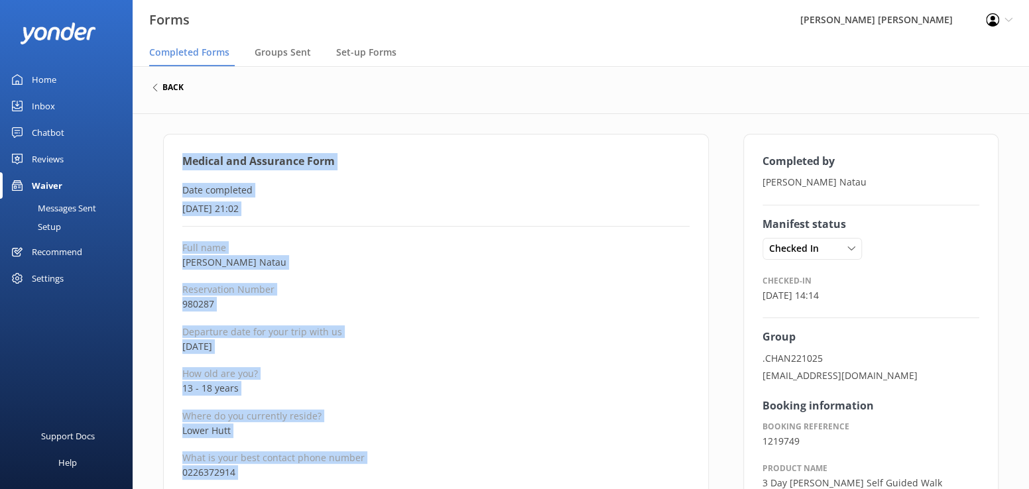
click at [172, 84] on h6 "back" at bounding box center [172, 88] width 21 height 8
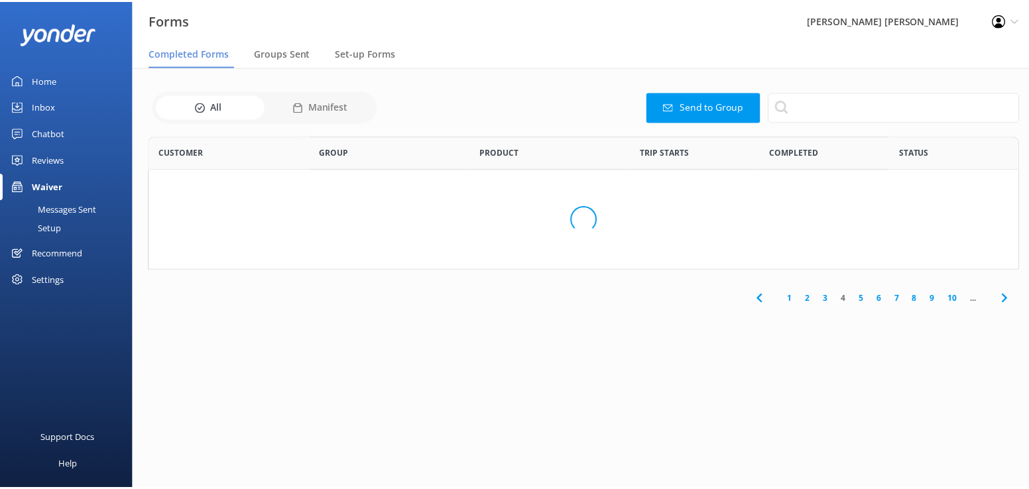
scroll to position [355, 855]
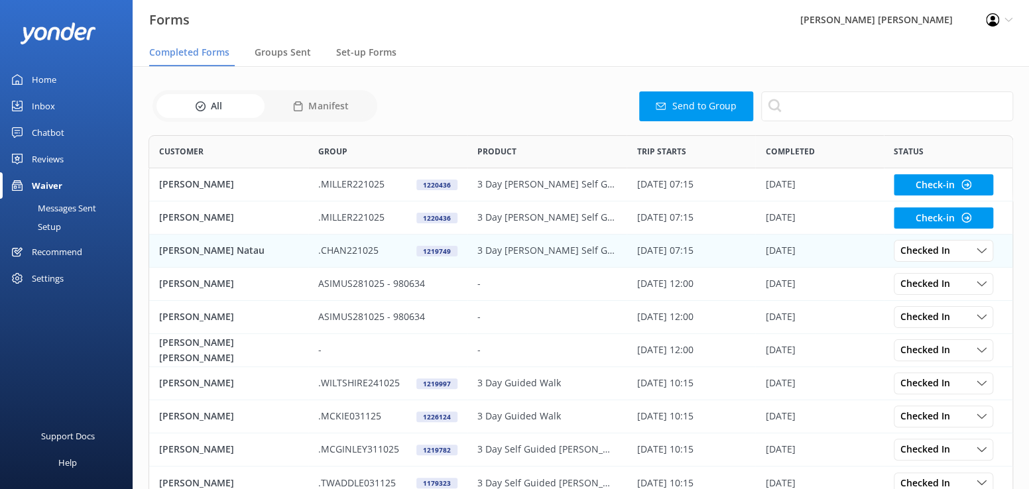
click at [185, 247] on p "[PERSON_NAME] Natau" at bounding box center [211, 250] width 105 height 15
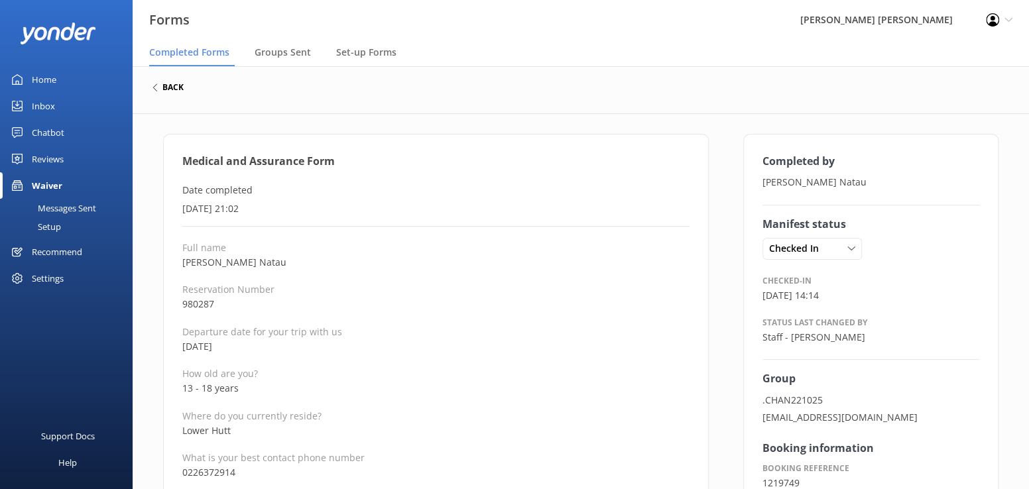
click at [175, 90] on h6 "back" at bounding box center [172, 88] width 21 height 8
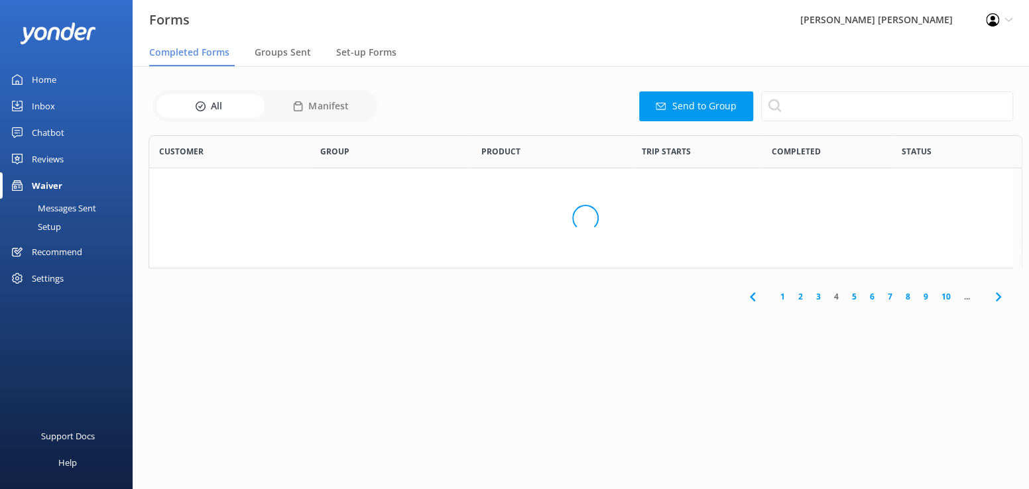
scroll to position [355, 855]
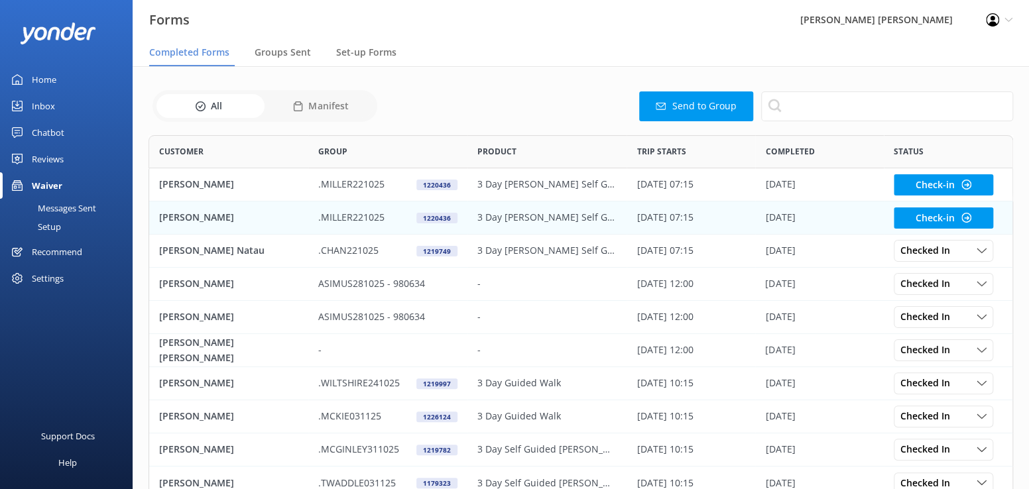
click at [177, 217] on p "[PERSON_NAME]" at bounding box center [196, 217] width 75 height 15
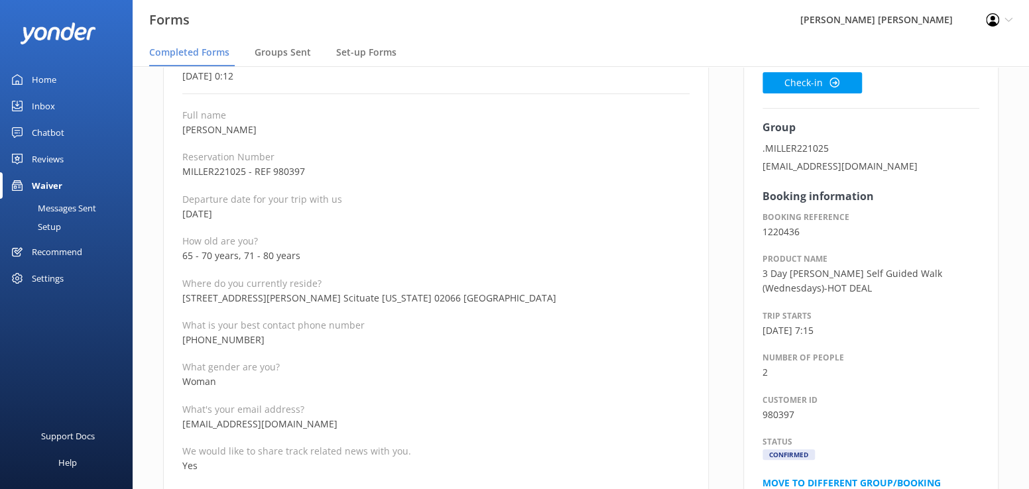
scroll to position [199, 0]
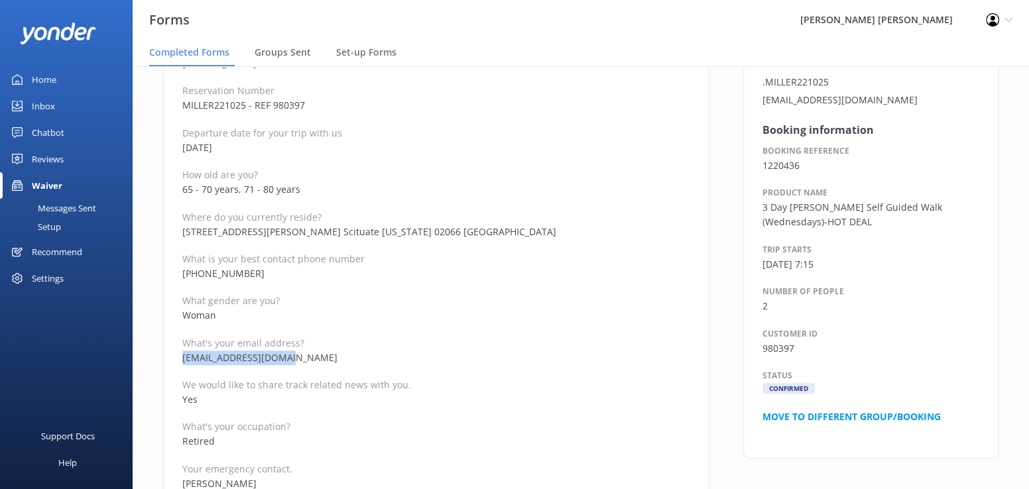
drag, startPoint x: 314, startPoint y: 358, endPoint x: 172, endPoint y: 359, distance: 141.9
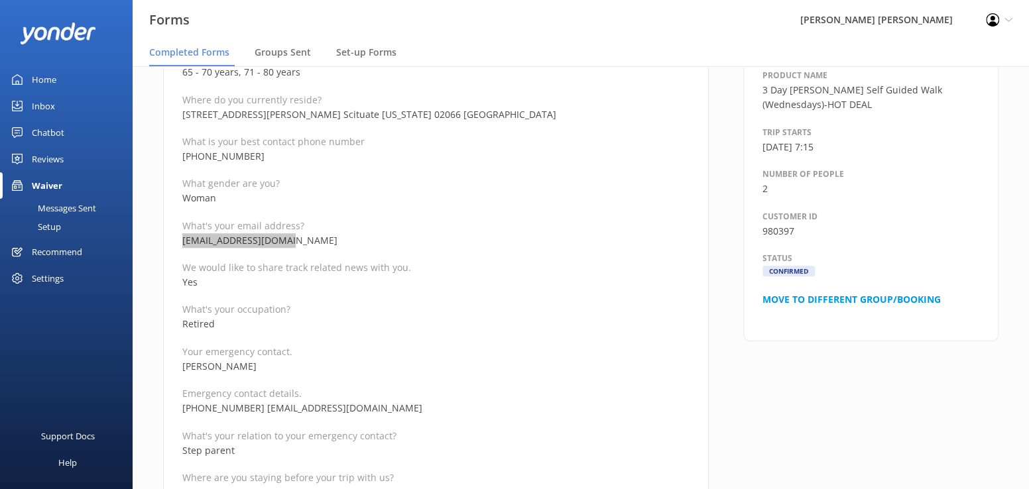
scroll to position [332, 0]
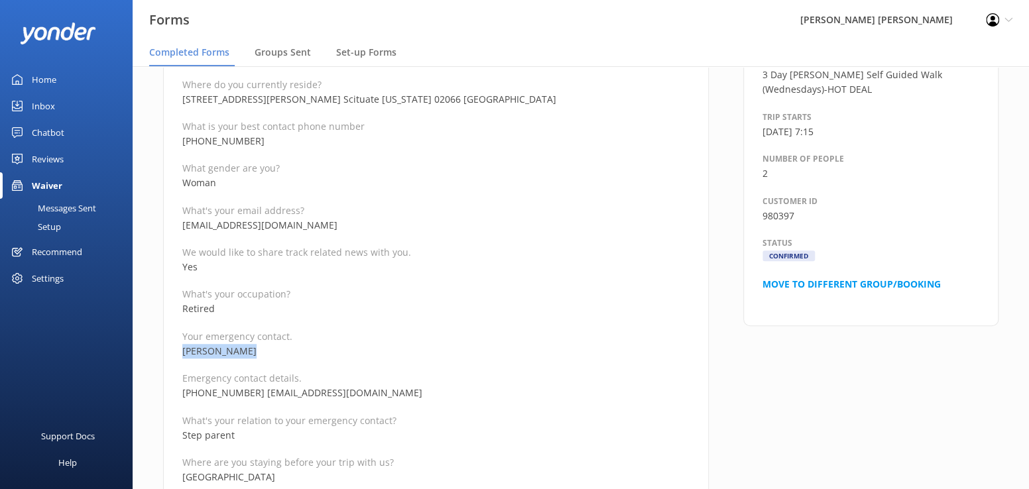
drag, startPoint x: 274, startPoint y: 350, endPoint x: 178, endPoint y: 349, distance: 96.1
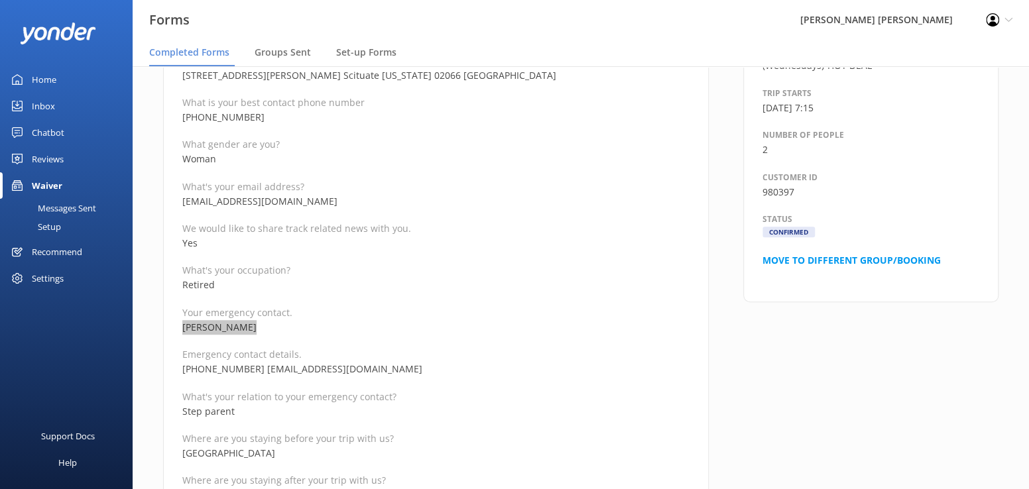
scroll to position [398, 0]
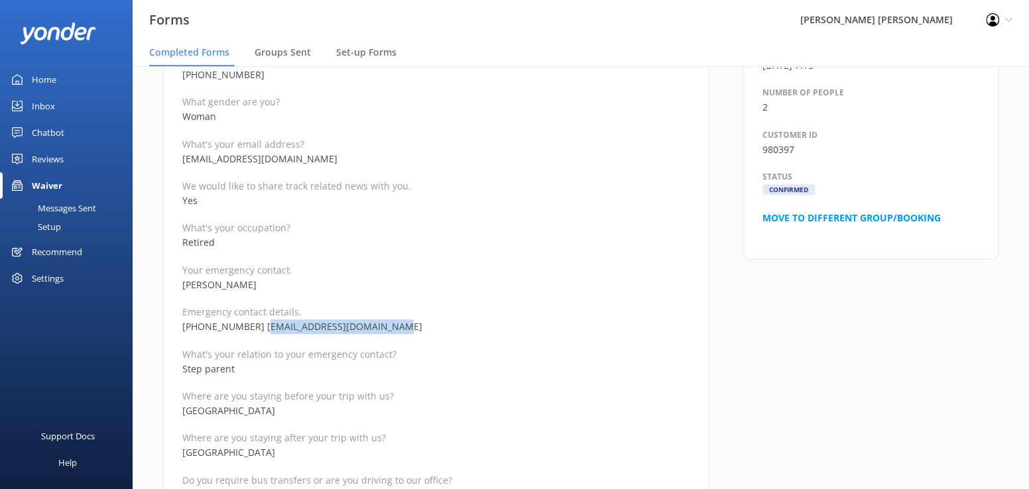
drag, startPoint x: 417, startPoint y: 326, endPoint x: 260, endPoint y: 330, distance: 157.2
click at [260, 330] on p "+1 (774) 929-0051 meaganebonner@gmail.com" at bounding box center [435, 327] width 507 height 15
drag, startPoint x: 238, startPoint y: 342, endPoint x: 253, endPoint y: 335, distance: 16.9
drag, startPoint x: 258, startPoint y: 328, endPoint x: 180, endPoint y: 328, distance: 77.6
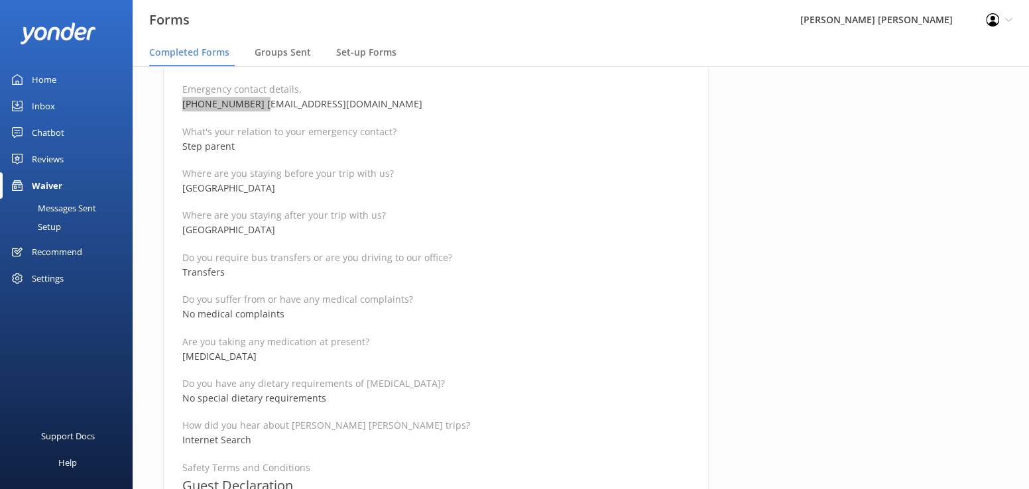
scroll to position [663, 0]
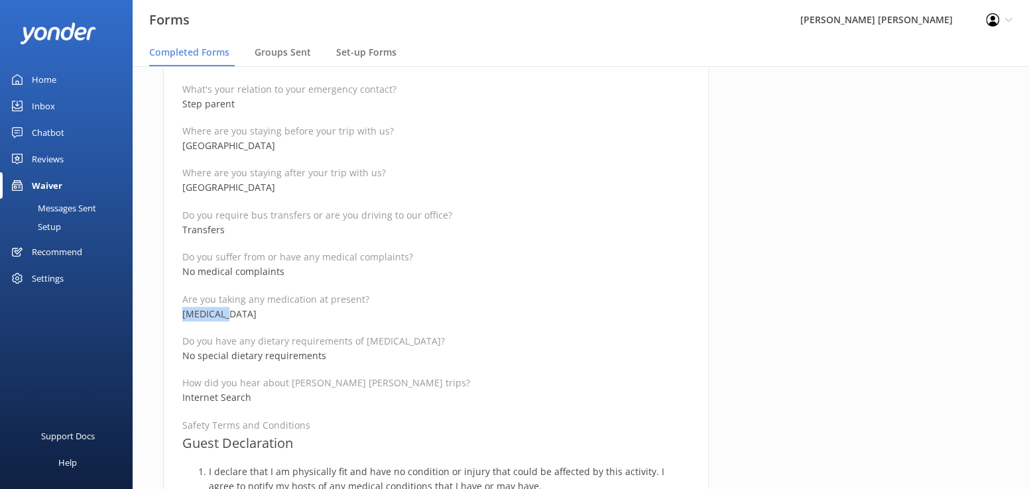
drag, startPoint x: 247, startPoint y: 313, endPoint x: 159, endPoint y: 316, distance: 87.6
click at [159, 316] on div "Medical and Assurance Form Date completed 8th October 2025, 0:12 Full name Jody…" at bounding box center [436, 367] width 580 height 1792
click at [259, 319] on p "Thyroxine" at bounding box center [435, 314] width 507 height 15
drag, startPoint x: 248, startPoint y: 314, endPoint x: 172, endPoint y: 315, distance: 75.6
click at [172, 315] on div "Medical and Assurance Form Date completed 8th October 2025, 0:12 Full name Jody…" at bounding box center [436, 360] width 546 height 1779
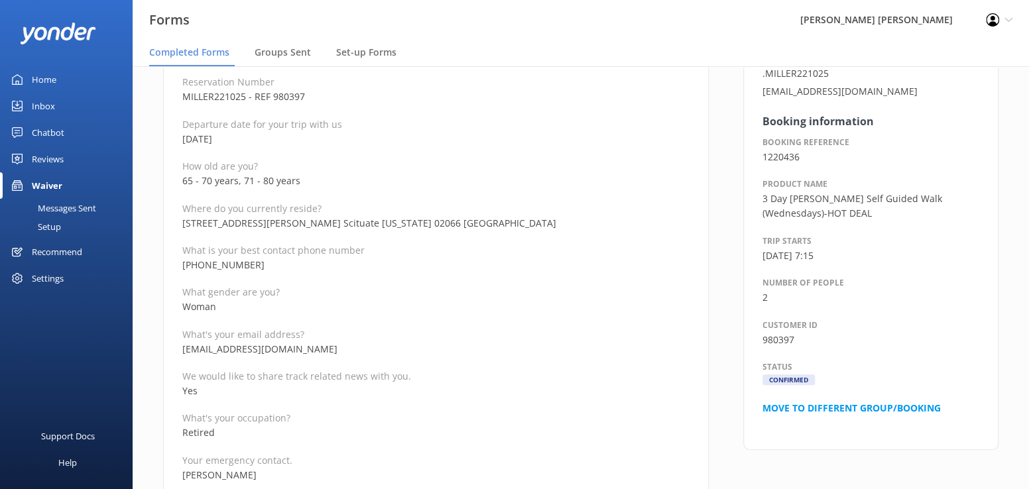
scroll to position [133, 0]
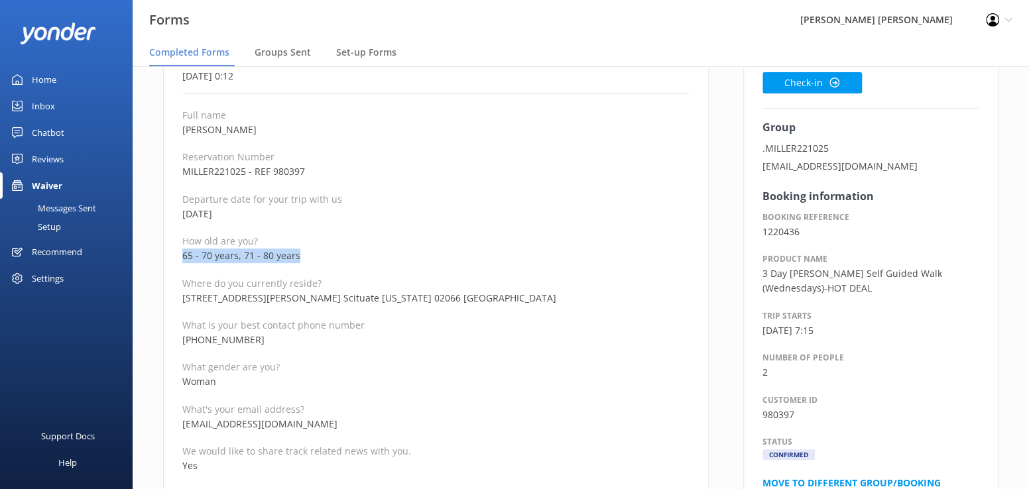
drag, startPoint x: 308, startPoint y: 257, endPoint x: 176, endPoint y: 255, distance: 132.0
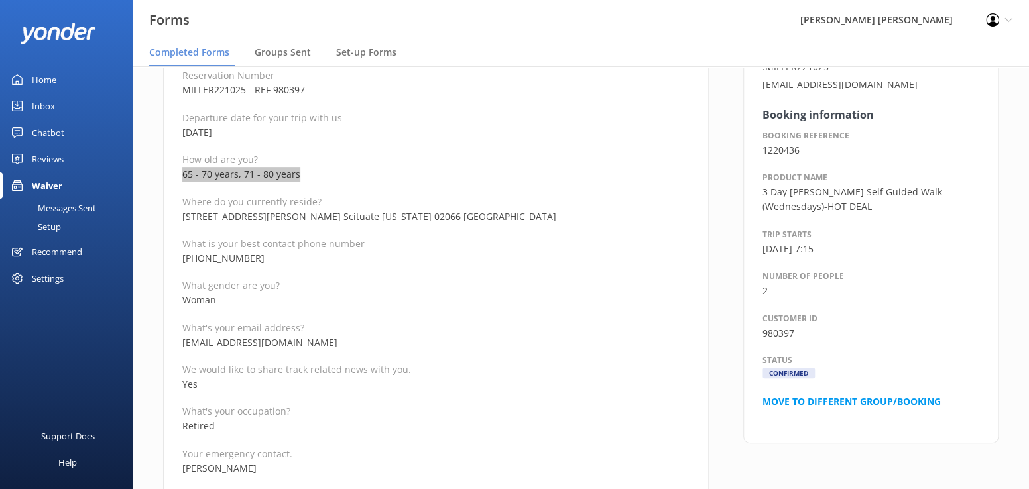
scroll to position [0, 0]
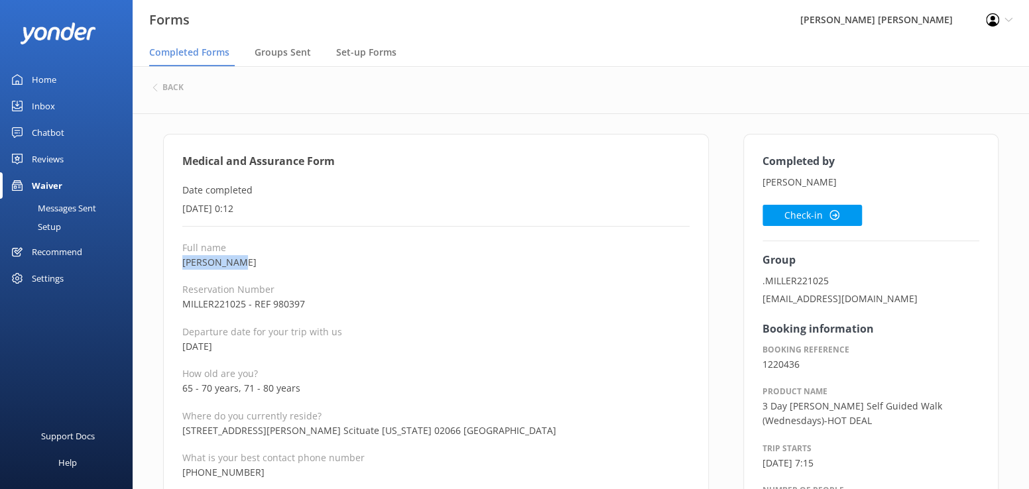
drag, startPoint x: 243, startPoint y: 261, endPoint x: 166, endPoint y: 265, distance: 77.0
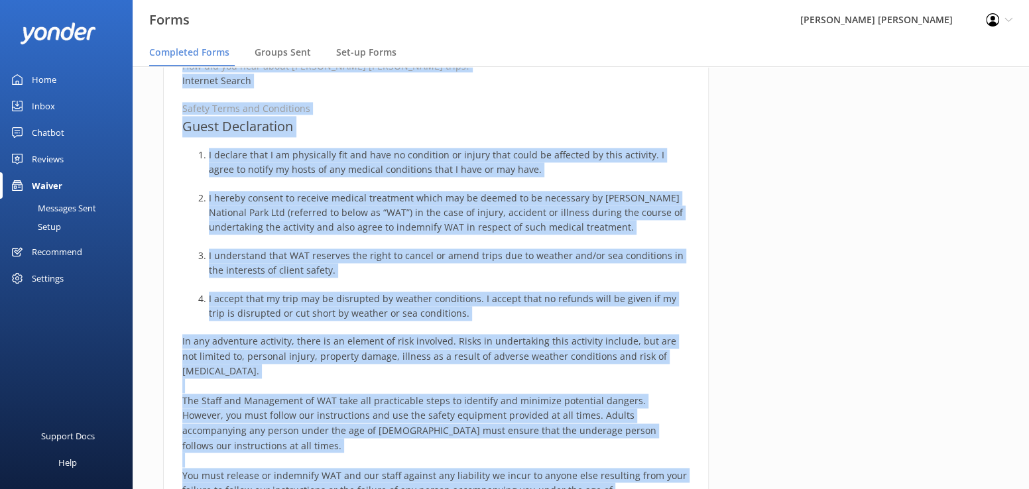
scroll to position [987, 0]
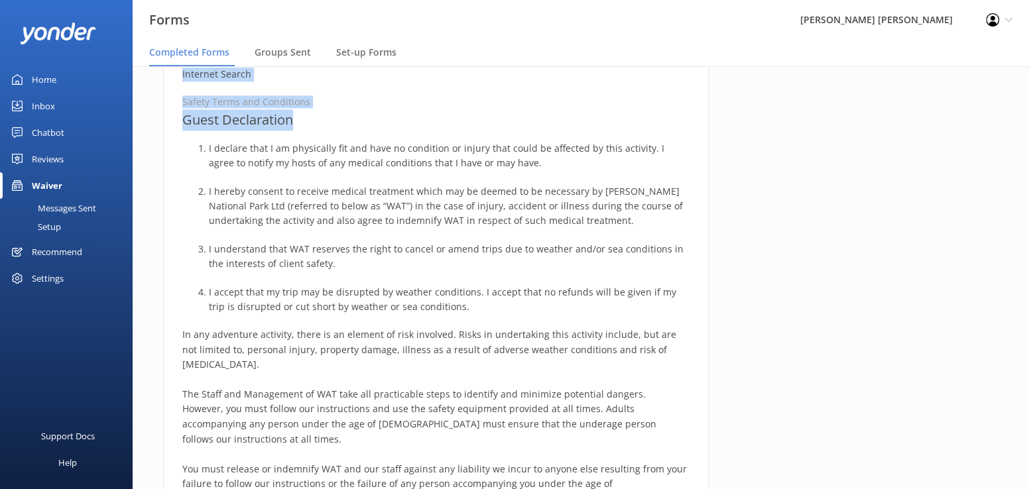
drag, startPoint x: 181, startPoint y: 158, endPoint x: 440, endPoint y: 113, distance: 263.3
click at [440, 113] on div "Medical and Assurance Form Date completed 8th October 2025, 0:12 Full name Jody…" at bounding box center [436, 36] width 546 height 1779
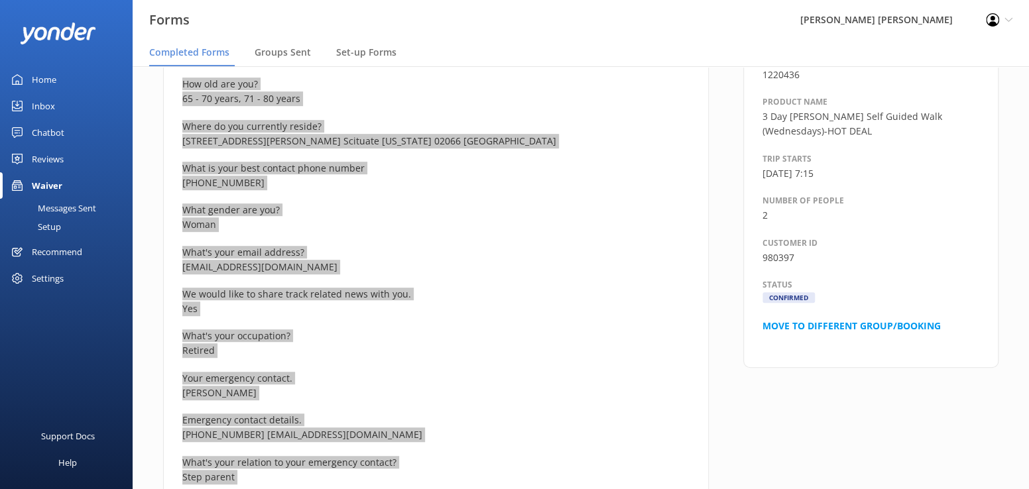
scroll to position [58, 0]
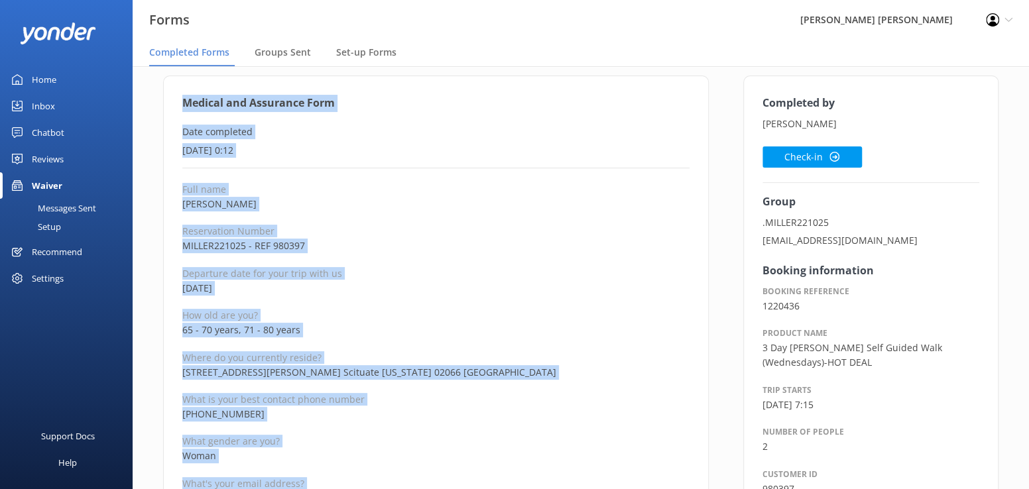
drag, startPoint x: 790, startPoint y: 156, endPoint x: 759, endPoint y: 166, distance: 31.9
click at [790, 156] on button "Check-in" at bounding box center [812, 157] width 99 height 21
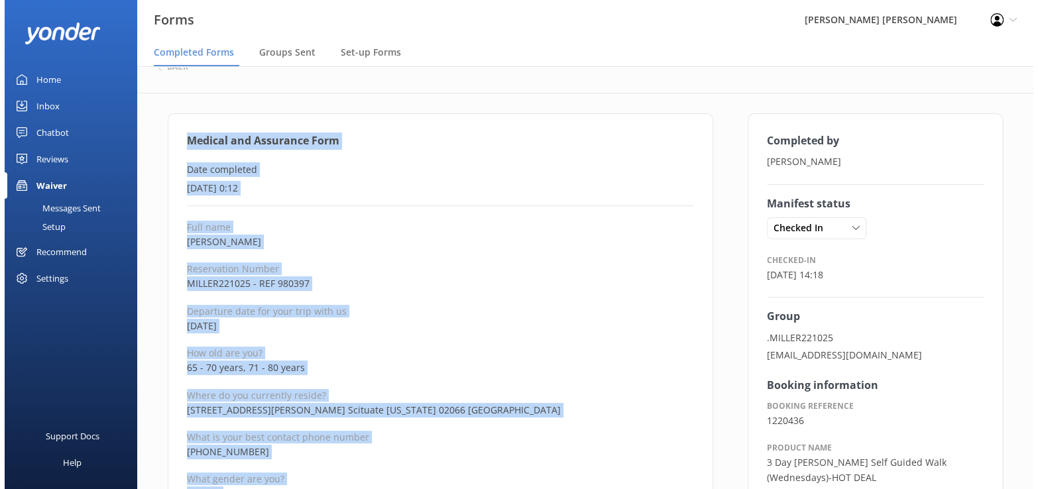
scroll to position [0, 0]
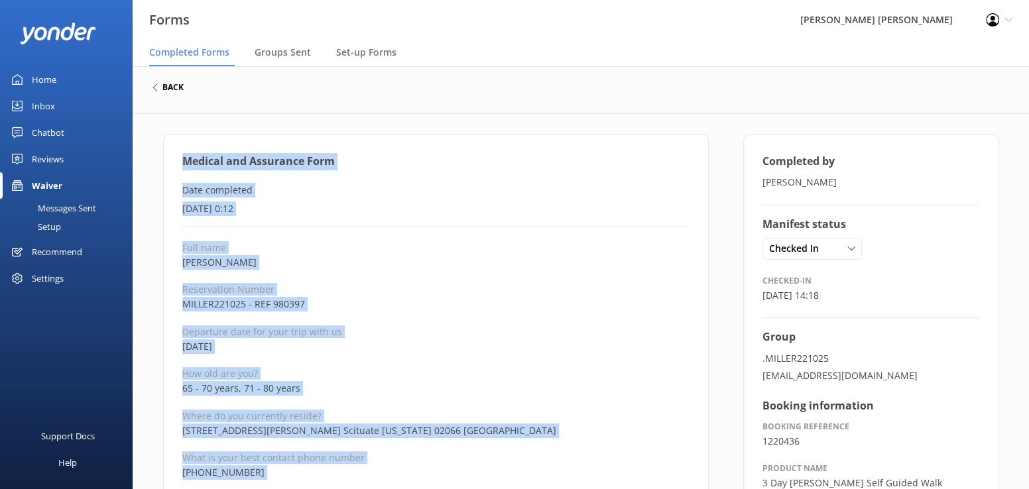
click at [168, 86] on h6 "back" at bounding box center [172, 88] width 21 height 8
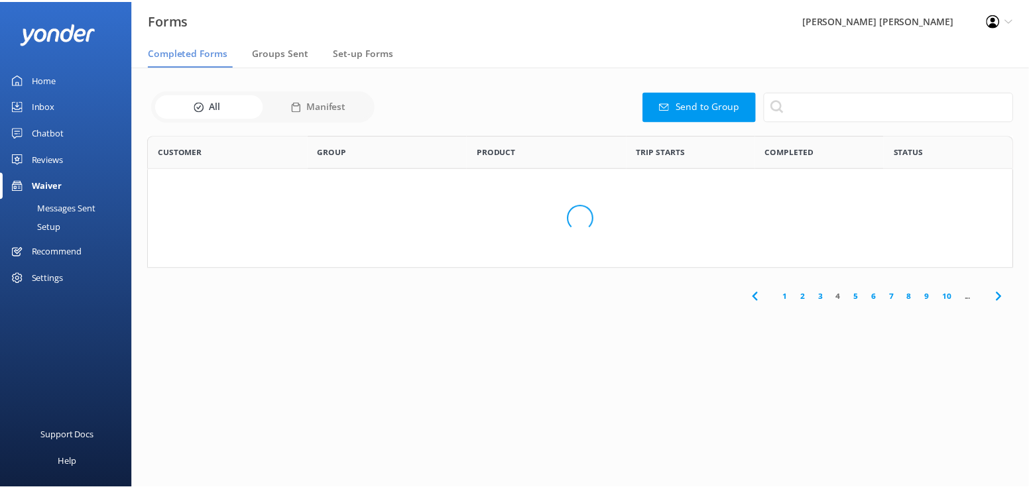
scroll to position [355, 855]
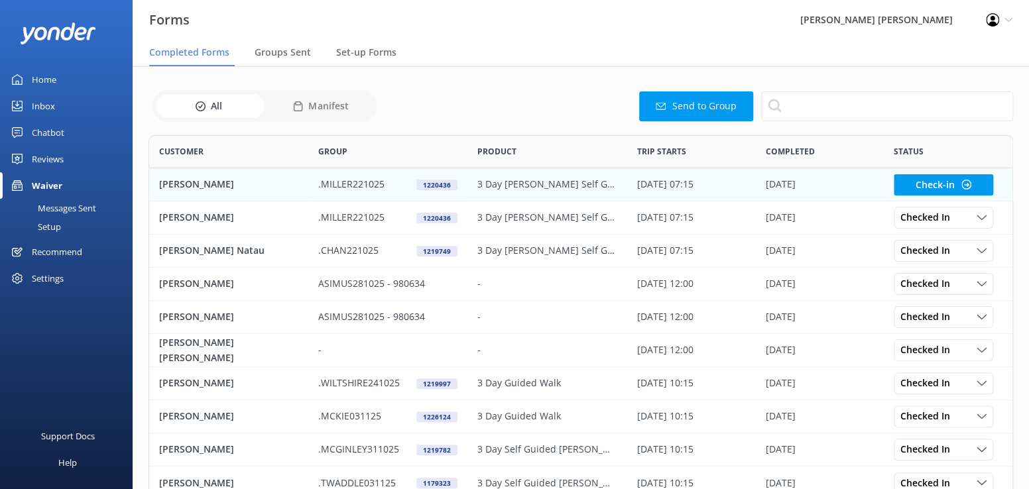
click at [188, 184] on p "[PERSON_NAME]" at bounding box center [196, 184] width 75 height 15
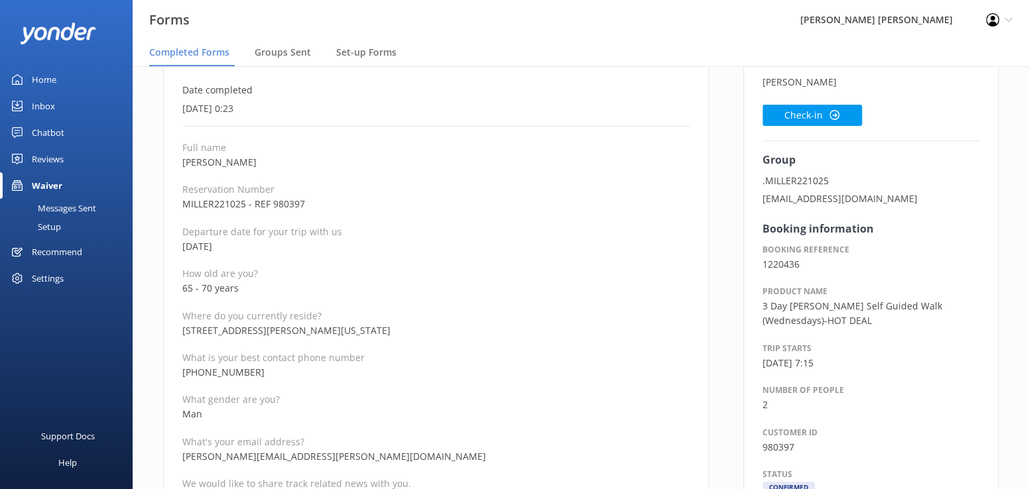
scroll to position [133, 0]
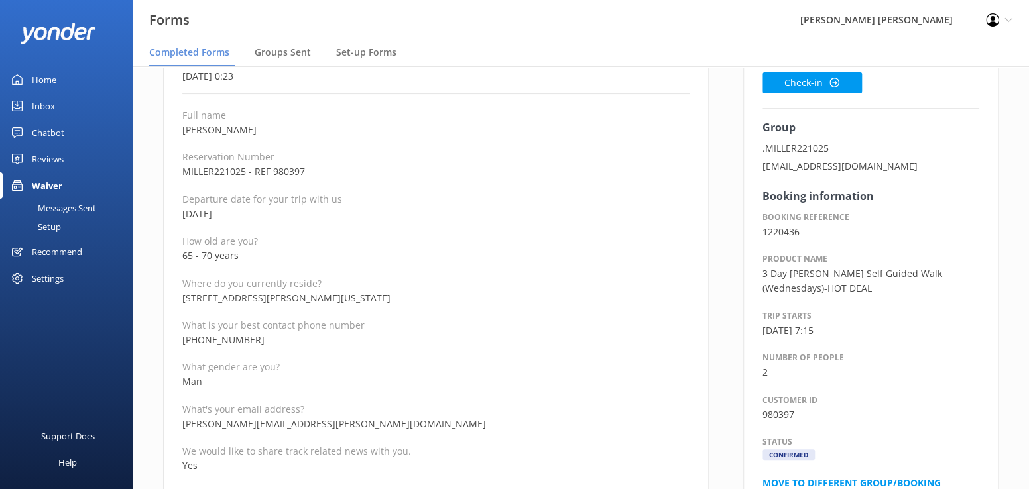
drag, startPoint x: 288, startPoint y: 343, endPoint x: 158, endPoint y: 339, distance: 129.4
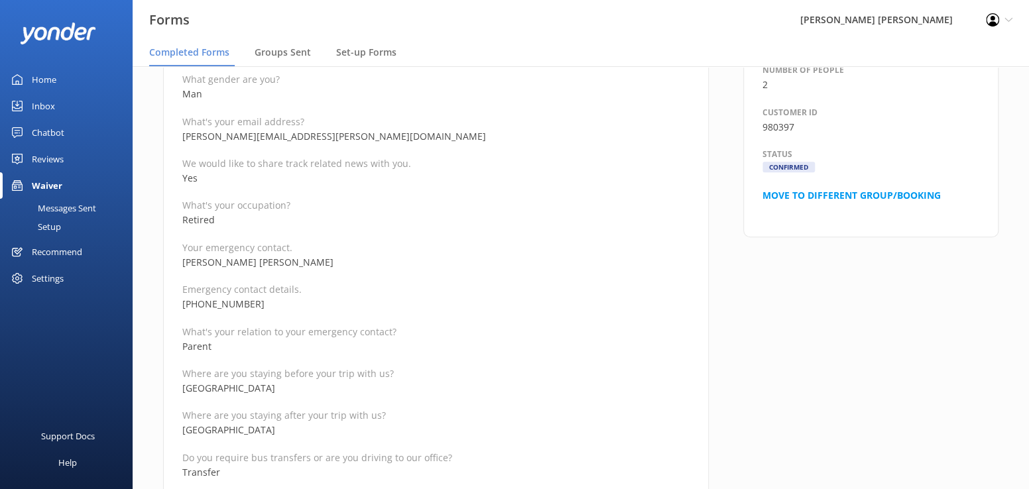
scroll to position [398, 0]
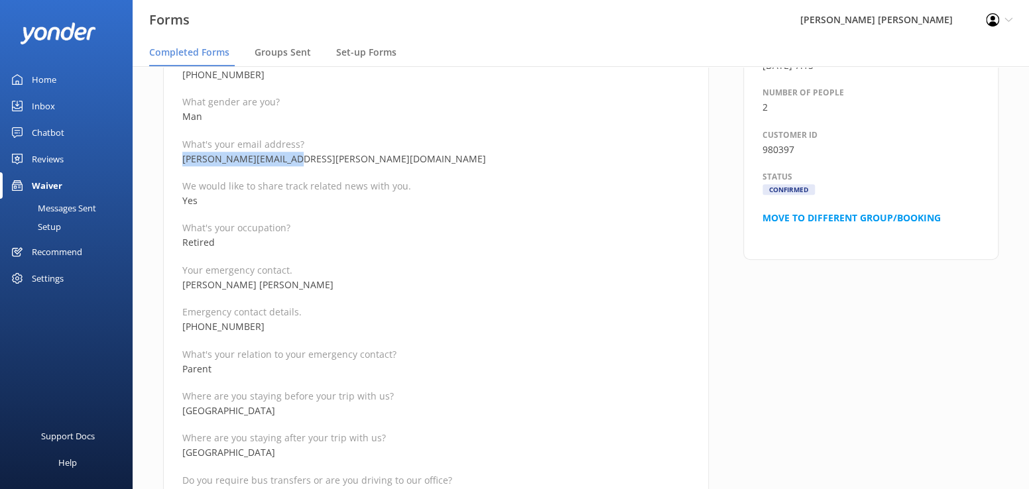
drag, startPoint x: 299, startPoint y: 159, endPoint x: 180, endPoint y: 155, distance: 119.4
drag, startPoint x: 283, startPoint y: 284, endPoint x: 178, endPoint y: 289, distance: 104.9
drag, startPoint x: 271, startPoint y: 326, endPoint x: 172, endPoint y: 322, distance: 99.5
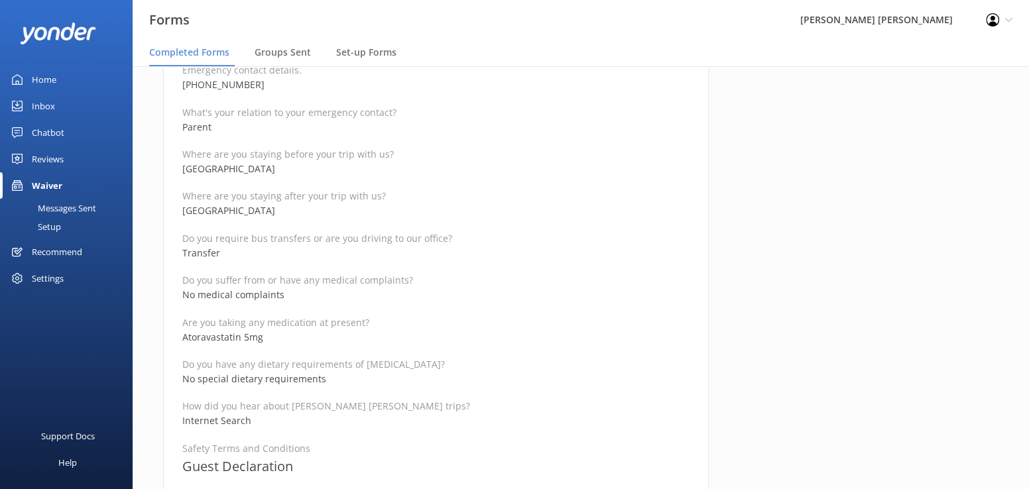
scroll to position [663, 0]
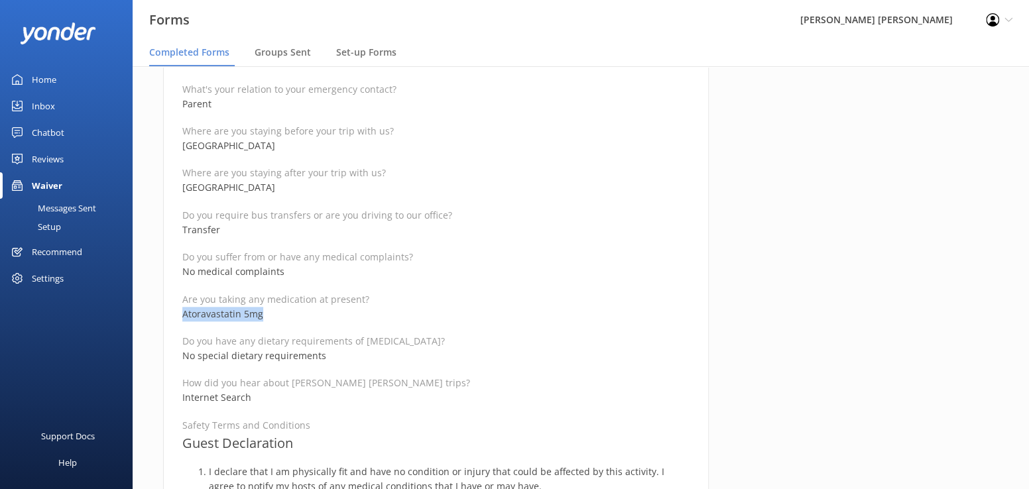
drag, startPoint x: 288, startPoint y: 311, endPoint x: 169, endPoint y: 309, distance: 118.7
click at [169, 309] on div "Medical and Assurance Form Date completed 8th October 2025, 0:23 Full name Pete…" at bounding box center [436, 360] width 546 height 1779
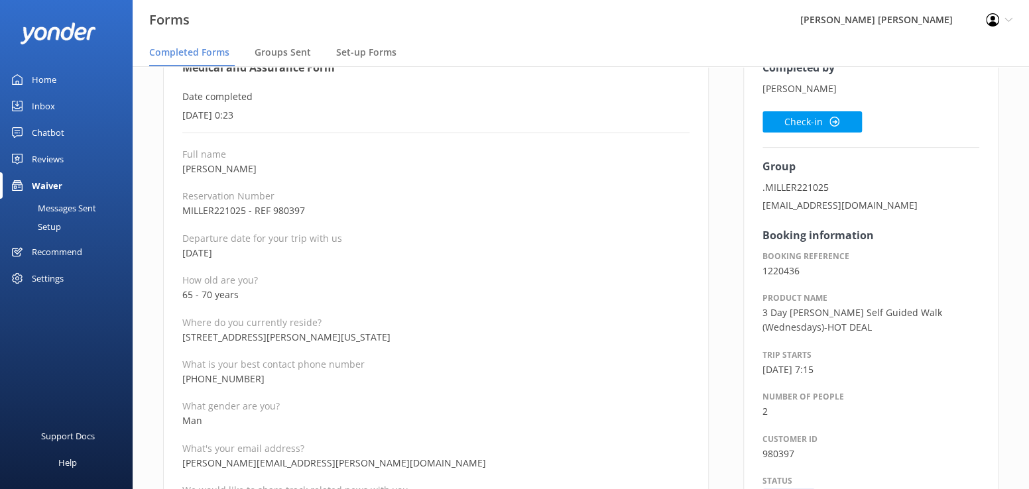
scroll to position [66, 0]
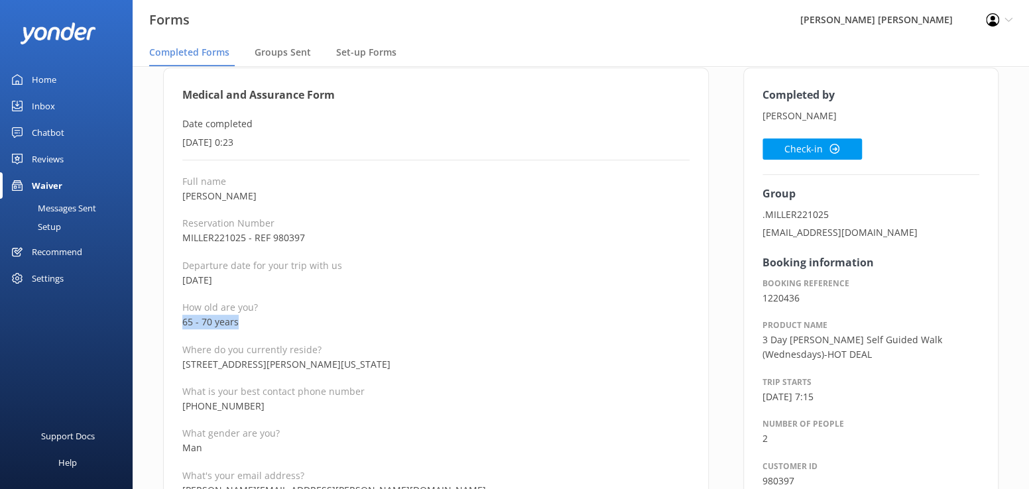
drag, startPoint x: 250, startPoint y: 322, endPoint x: 178, endPoint y: 324, distance: 72.3
drag, startPoint x: 269, startPoint y: 196, endPoint x: 160, endPoint y: 201, distance: 108.8
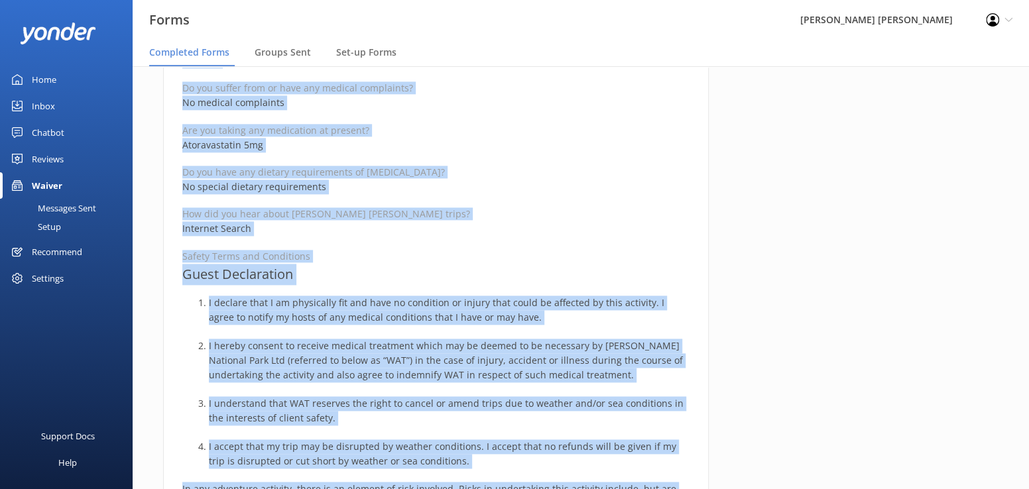
scroll to position [897, 0]
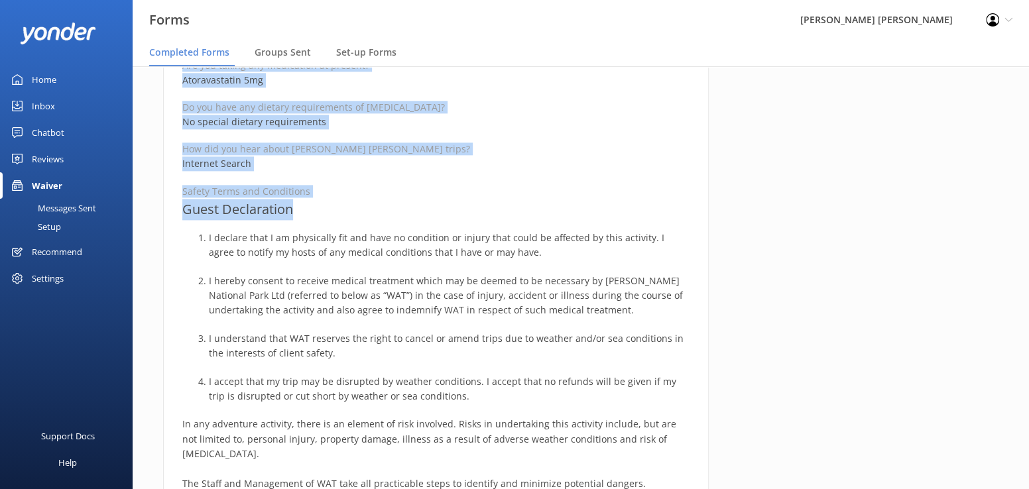
drag, startPoint x: 180, startPoint y: 96, endPoint x: 408, endPoint y: 207, distance: 253.6
click at [408, 207] on div "Medical and Assurance Form Date completed 8th October 2025, 0:23 Full name Pete…" at bounding box center [436, 126] width 546 height 1779
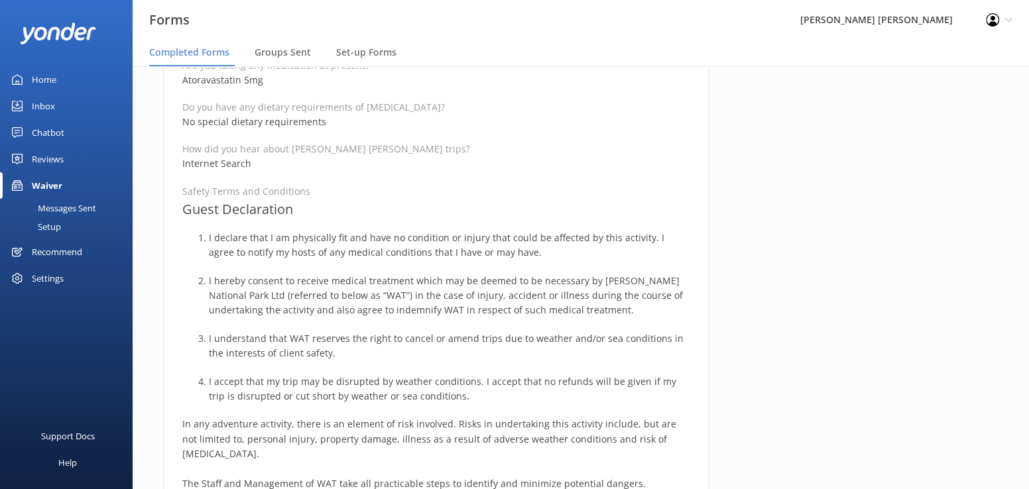
click at [842, 324] on div "Completed by Peter Bonner Check-in Group .MILLER221025 zappamiller@gmail.com Bo…" at bounding box center [871, 133] width 290 height 1792
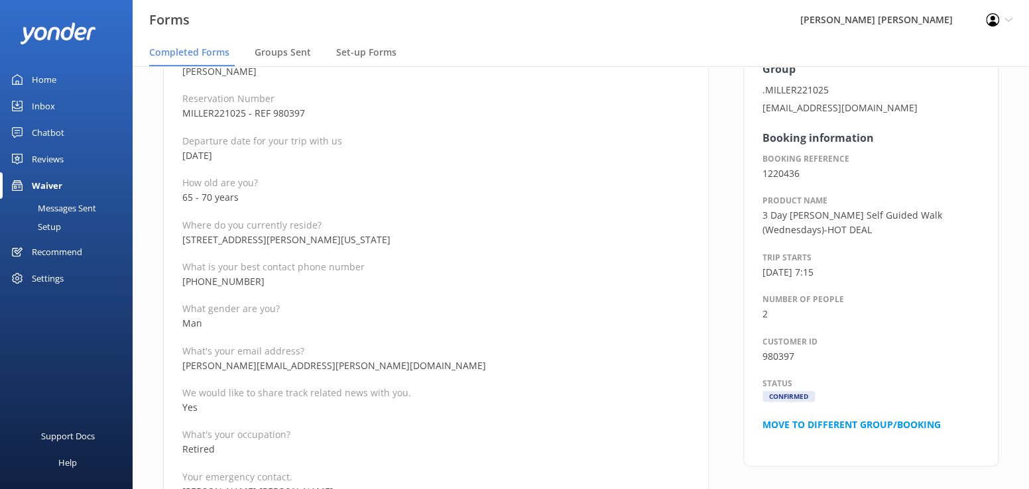
scroll to position [101, 0]
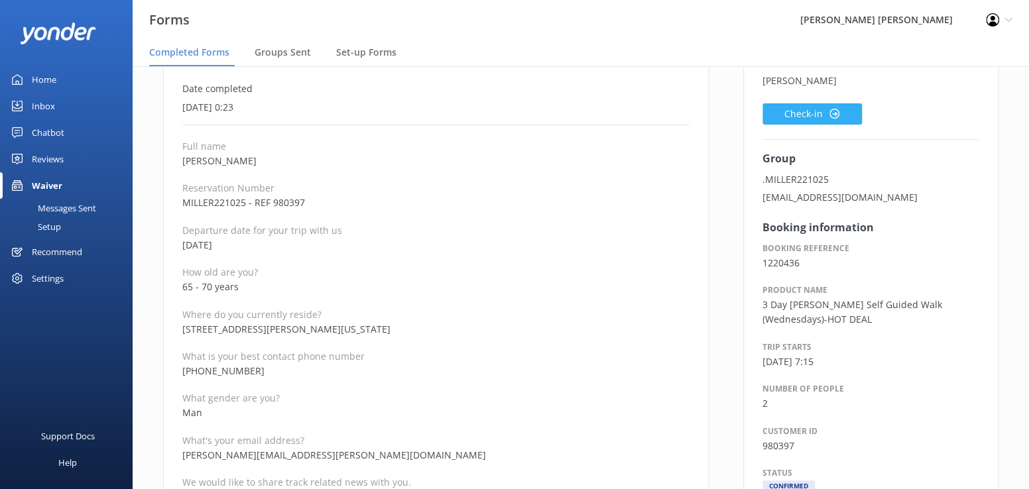
click at [794, 114] on button "Check-in" at bounding box center [812, 113] width 99 height 21
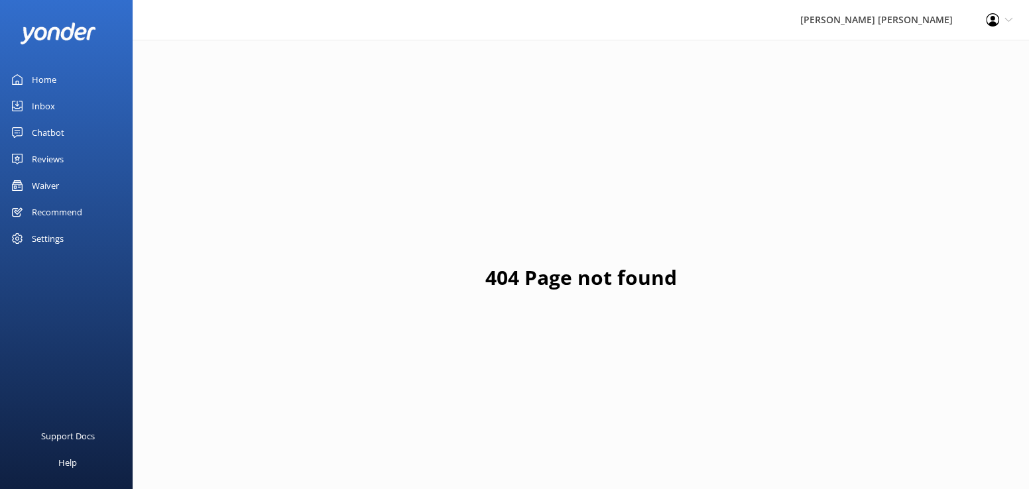
click at [50, 181] on div "Waiver" at bounding box center [45, 185] width 27 height 27
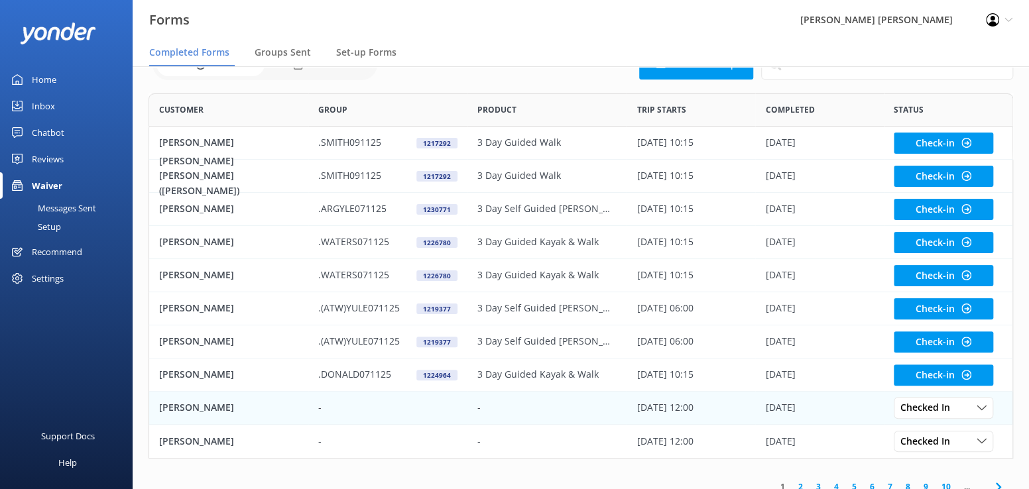
scroll to position [80, 0]
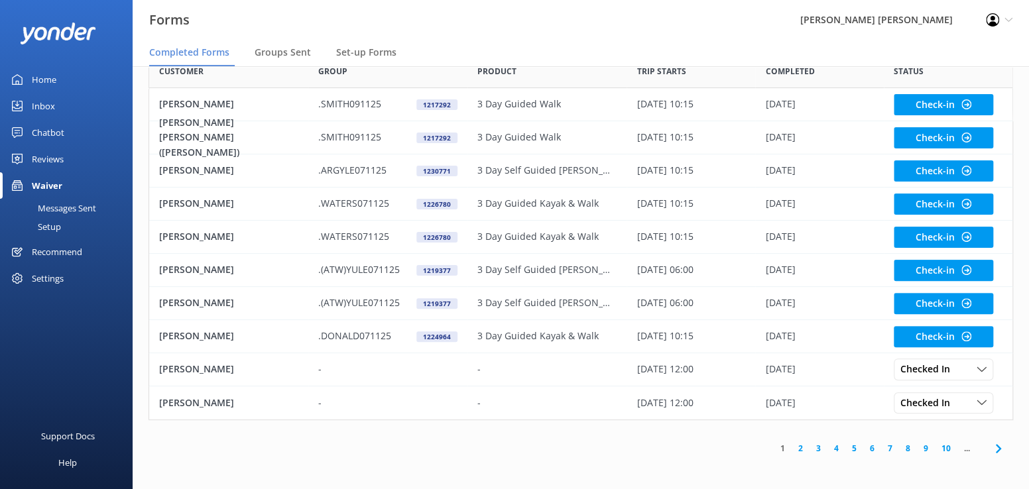
click at [852, 450] on link "5" at bounding box center [854, 448] width 18 height 13
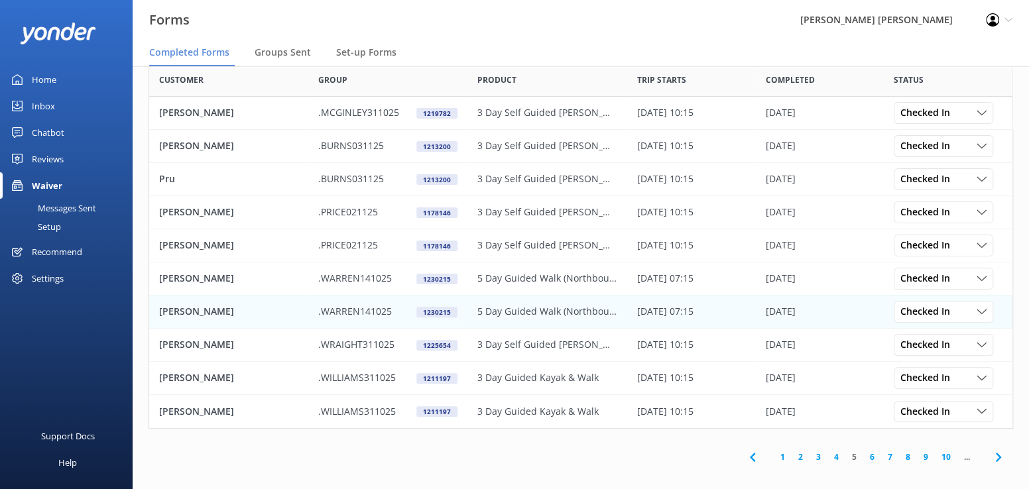
scroll to position [80, 0]
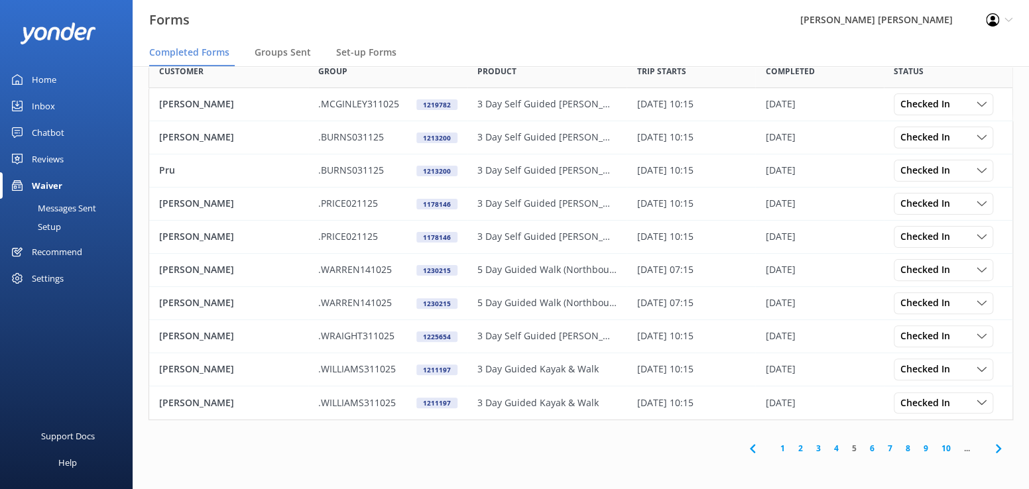
click at [838, 450] on link "4" at bounding box center [837, 448] width 18 height 13
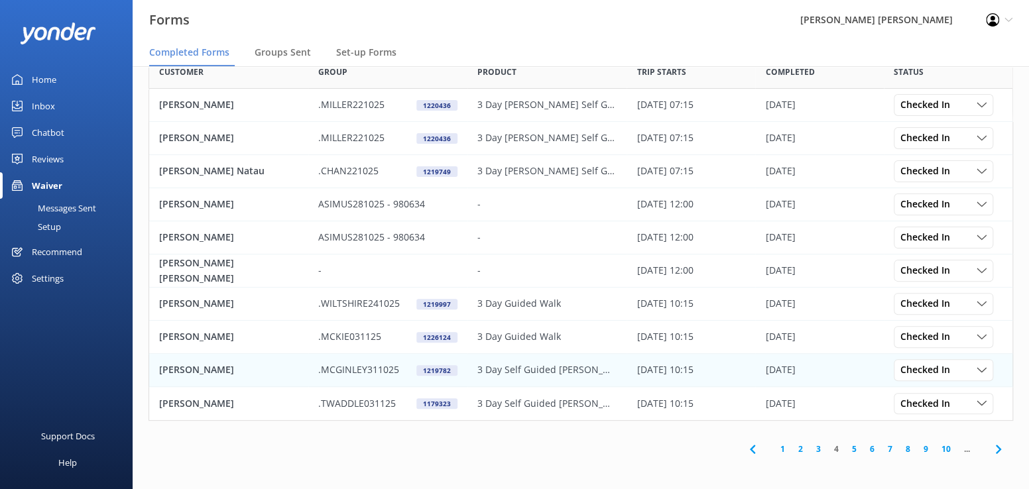
scroll to position [80, 0]
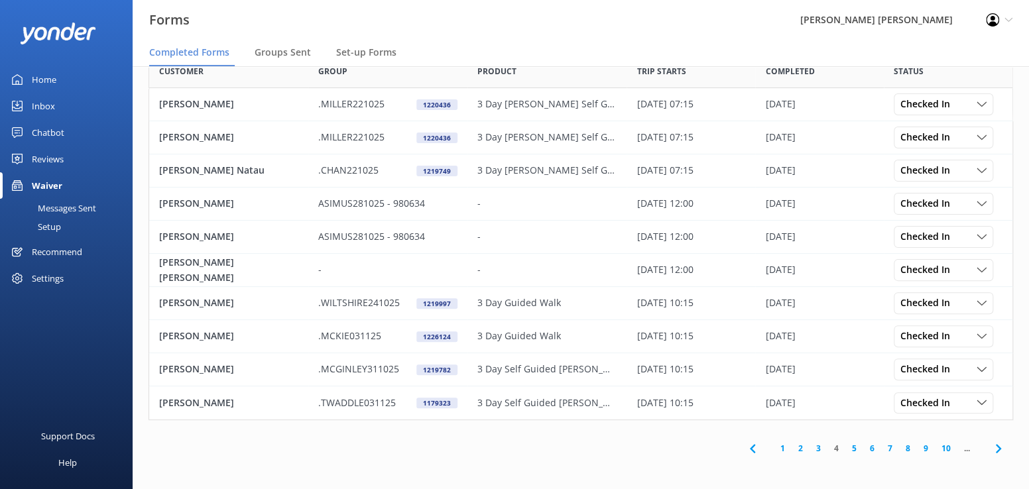
click at [819, 451] on link "3" at bounding box center [819, 448] width 18 height 13
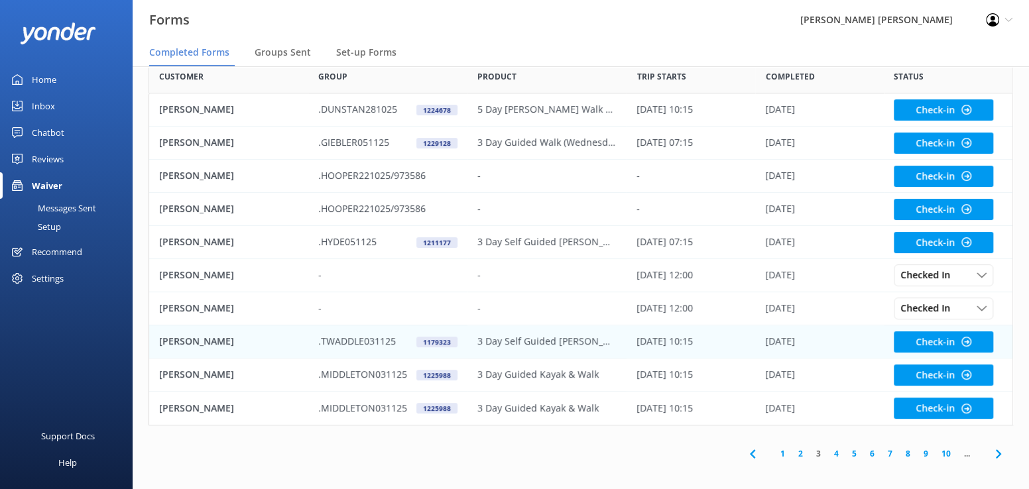
scroll to position [80, 0]
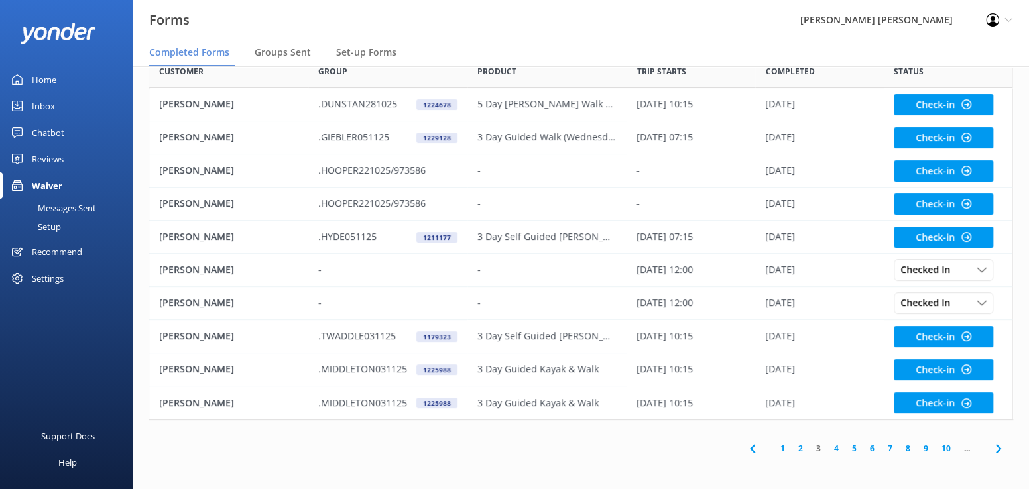
click at [837, 446] on link "4" at bounding box center [837, 448] width 18 height 13
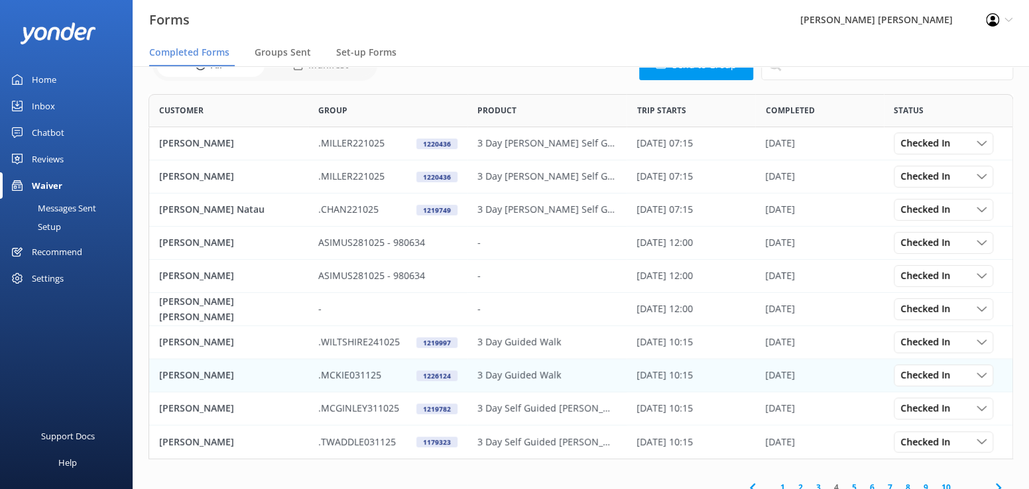
scroll to position [80, 0]
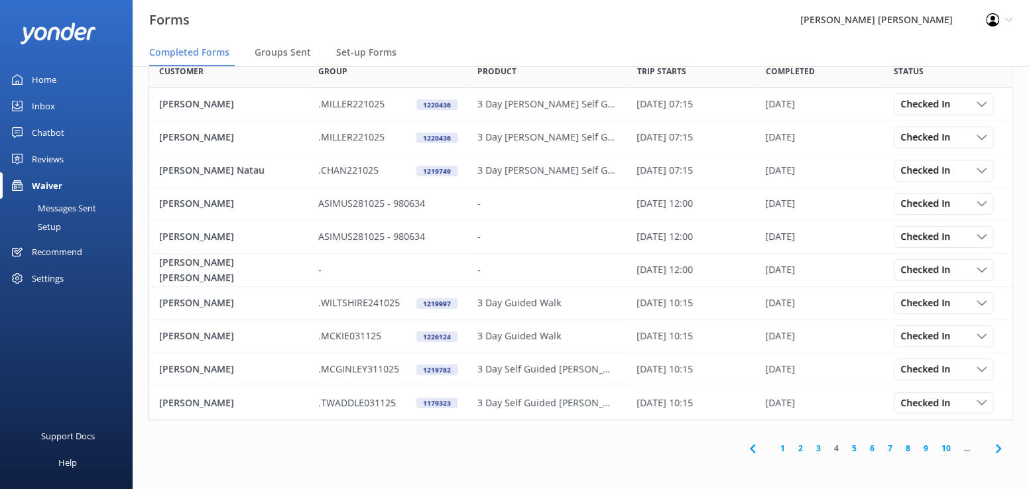
click at [856, 452] on link "5" at bounding box center [854, 448] width 18 height 13
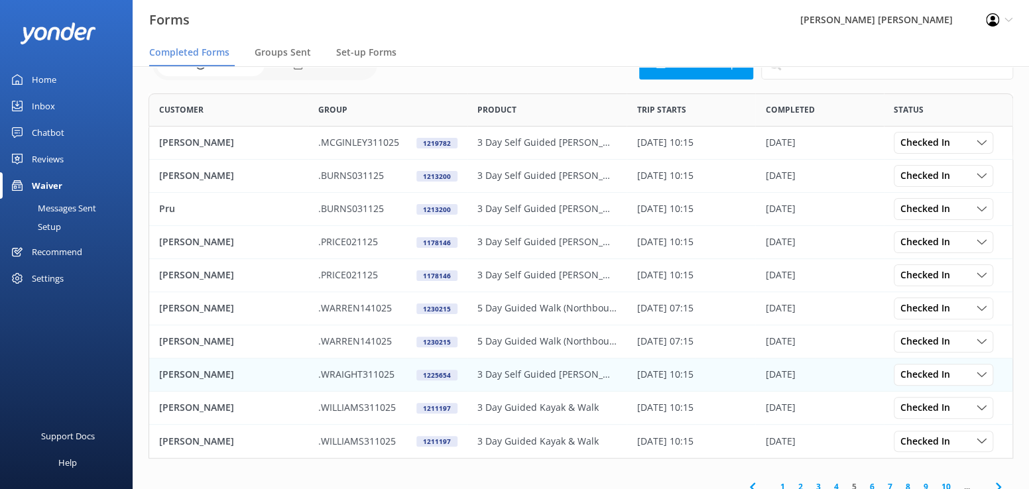
scroll to position [80, 0]
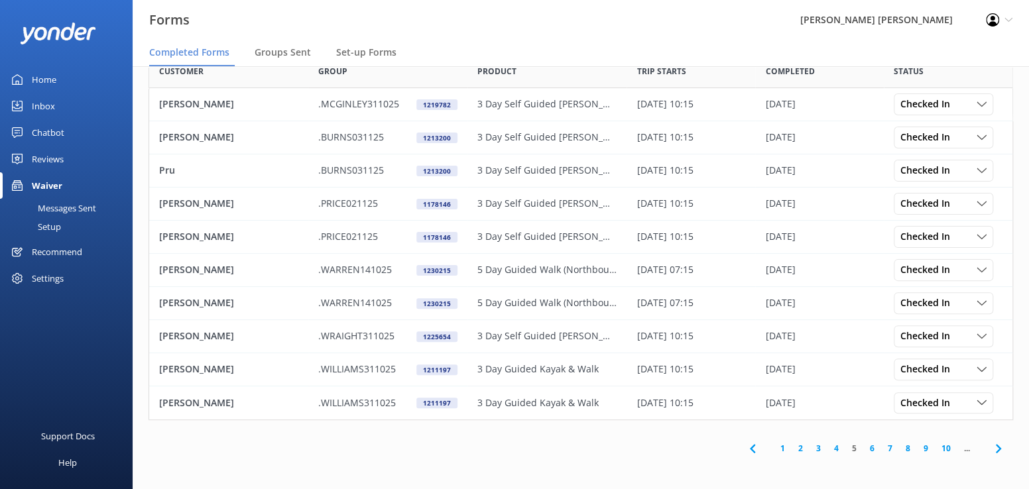
click at [873, 450] on link "6" at bounding box center [872, 448] width 18 height 13
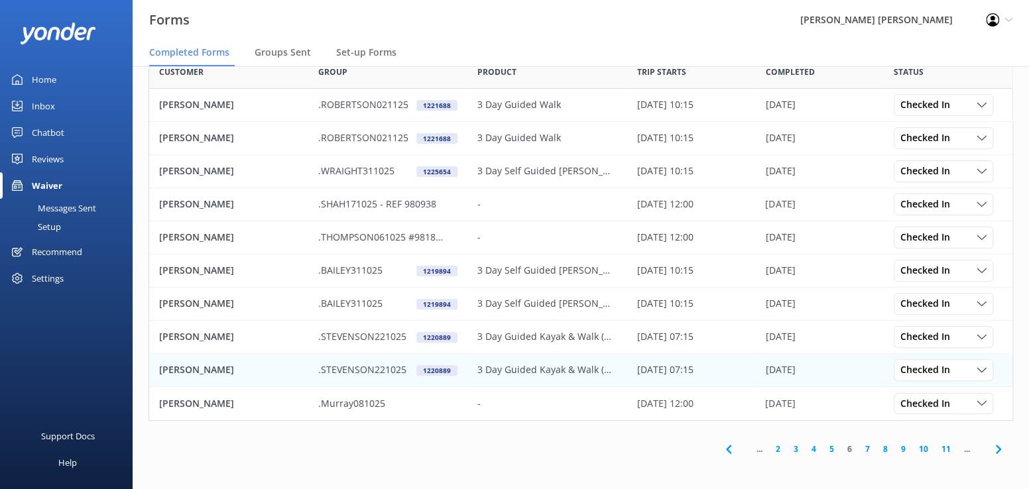
scroll to position [80, 0]
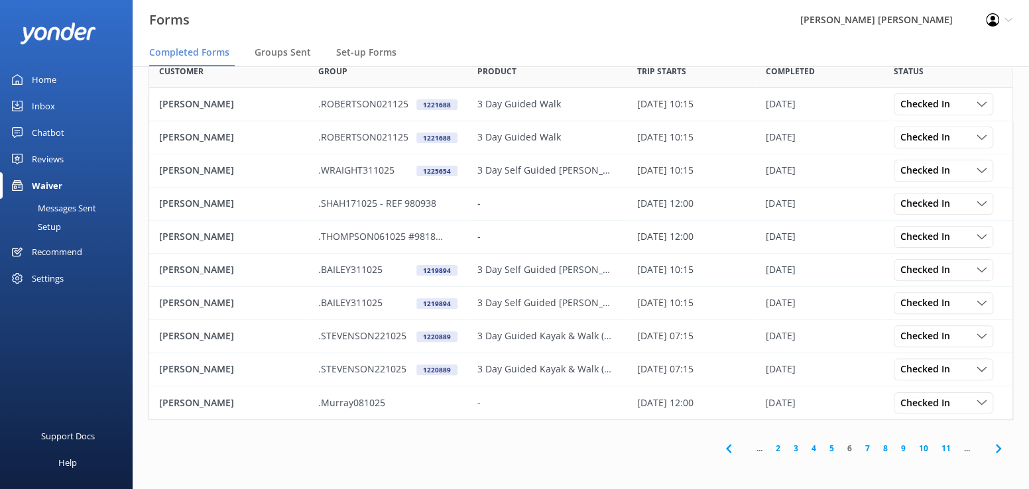
click at [869, 448] on link "7" at bounding box center [868, 448] width 18 height 13
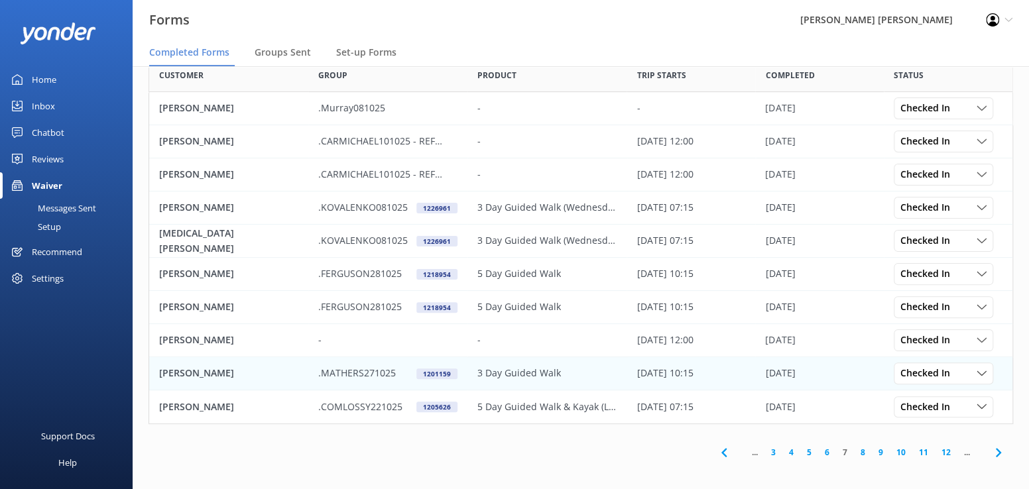
scroll to position [80, 0]
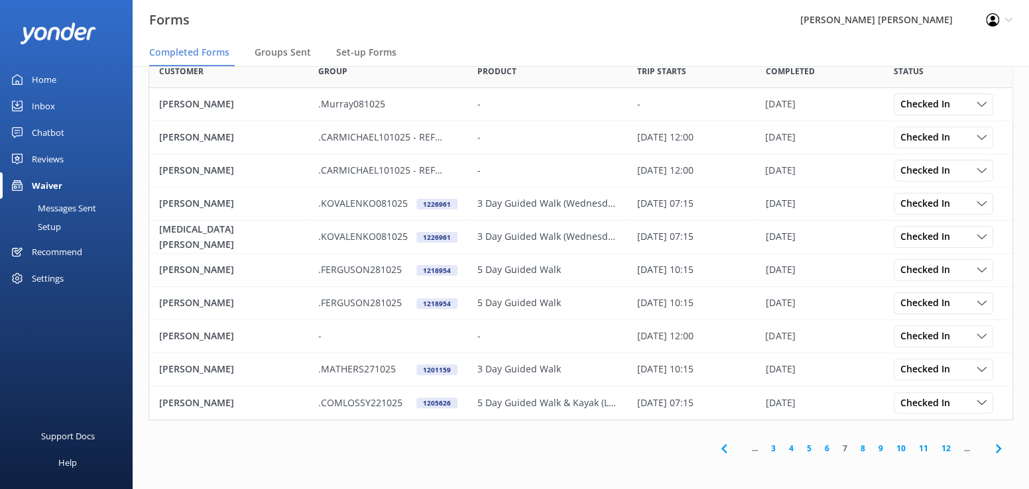
click at [864, 447] on link "8" at bounding box center [863, 448] width 18 height 13
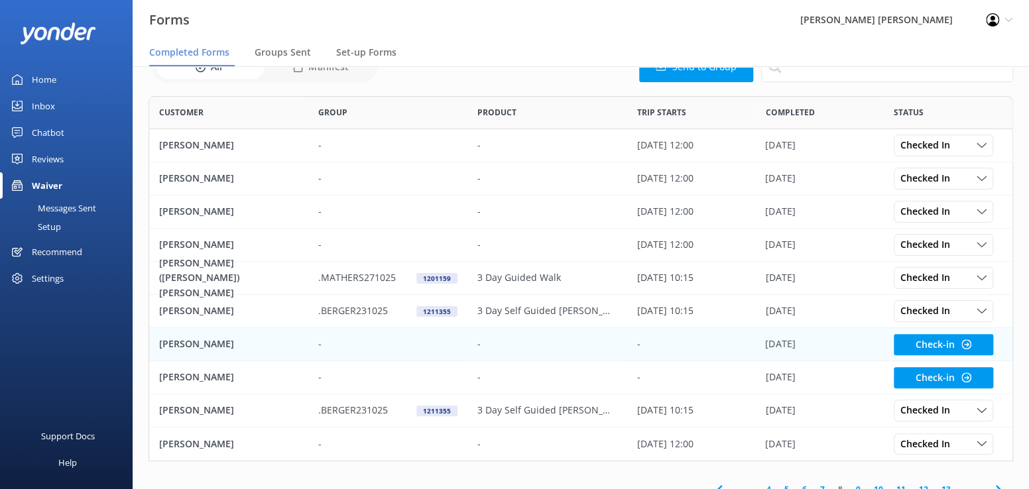
scroll to position [80, 0]
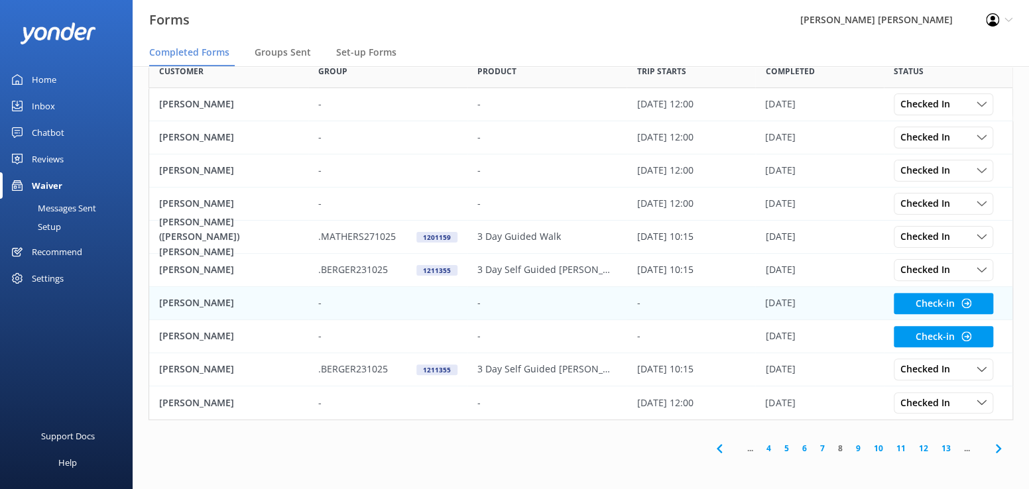
click at [163, 307] on p "Wayman Morris" at bounding box center [196, 303] width 75 height 15
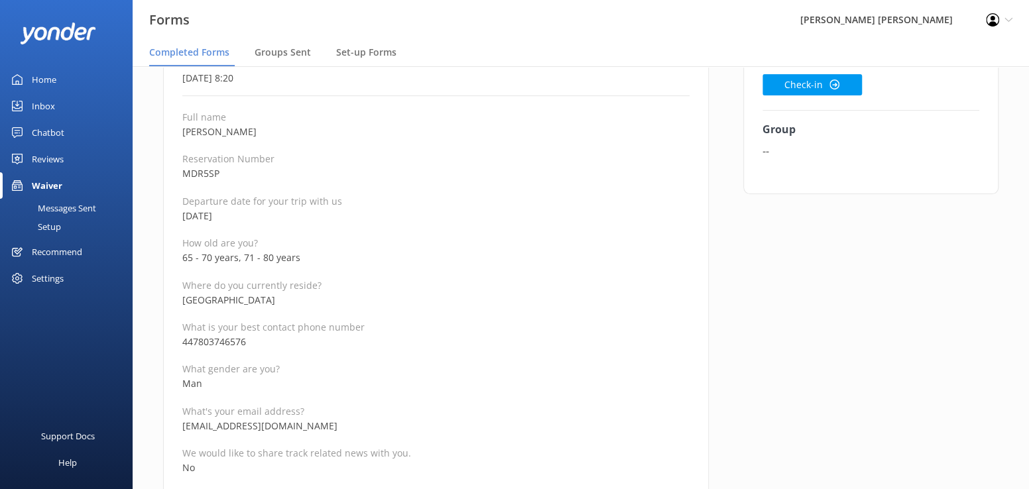
scroll to position [133, 0]
drag, startPoint x: 265, startPoint y: 338, endPoint x: 184, endPoint y: 339, distance: 80.9
click at [184, 339] on p "447803746576" at bounding box center [435, 340] width 507 height 15
copy p "447803746576"
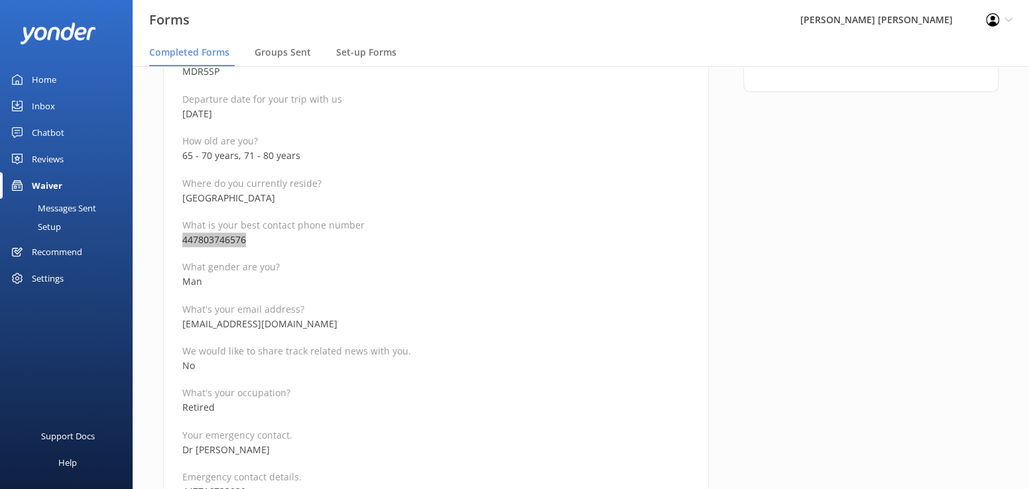
scroll to position [265, 0]
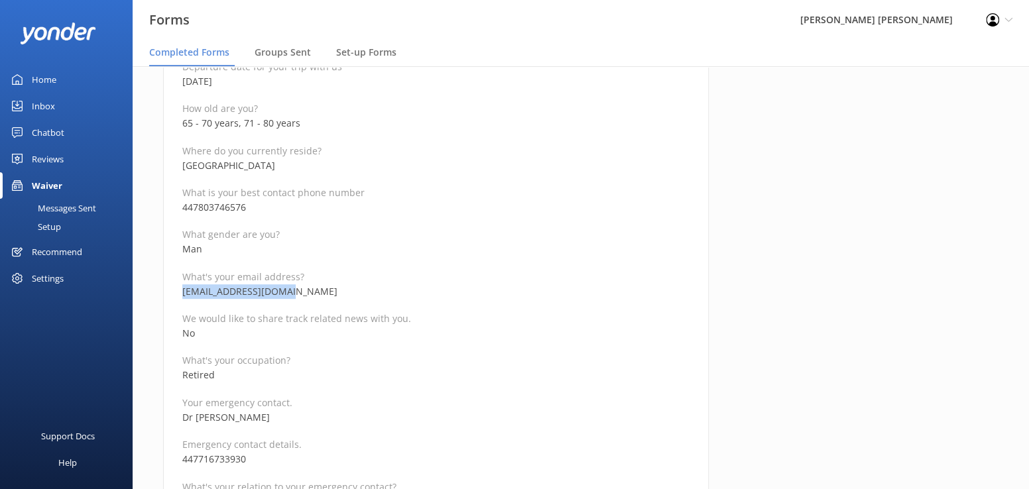
drag, startPoint x: 313, startPoint y: 292, endPoint x: 172, endPoint y: 293, distance: 140.6
copy p "waymanmorris@mail.com"
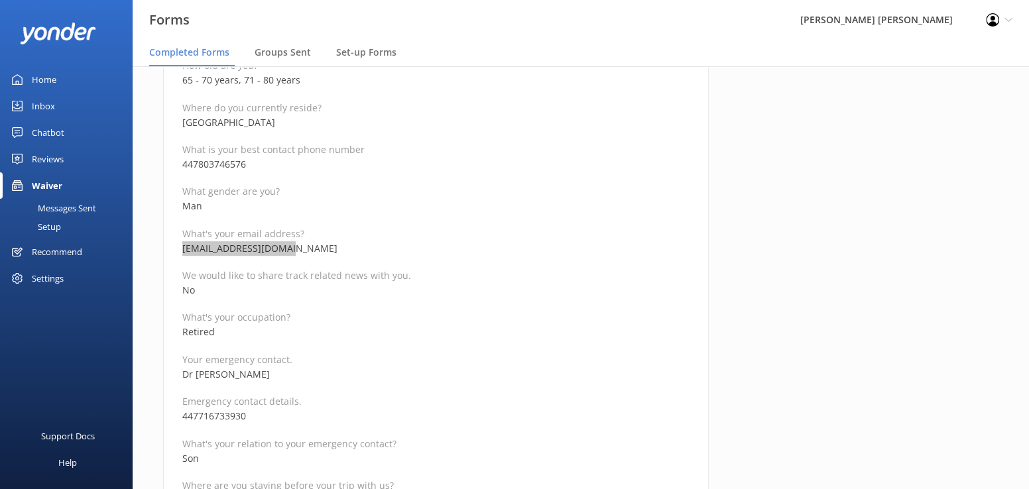
scroll to position [332, 0]
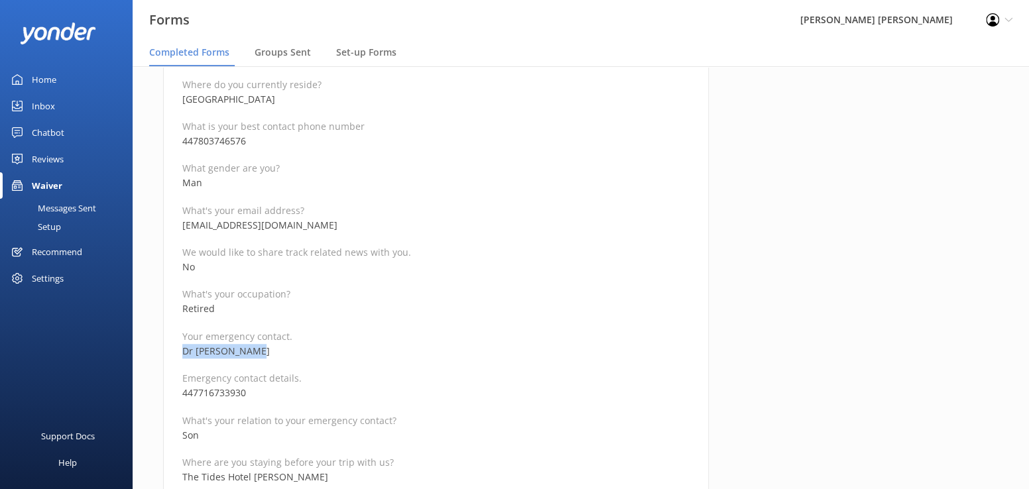
drag, startPoint x: 285, startPoint y: 354, endPoint x: 159, endPoint y: 352, distance: 126.0
copy p "Dr Simon Morris"
drag, startPoint x: 259, startPoint y: 397, endPoint x: 152, endPoint y: 391, distance: 107.5
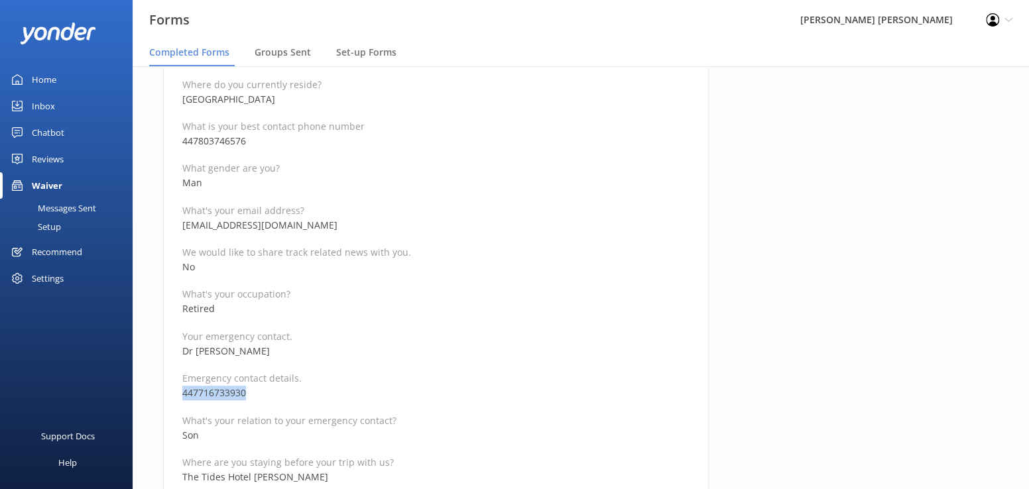
copy p "447716733930"
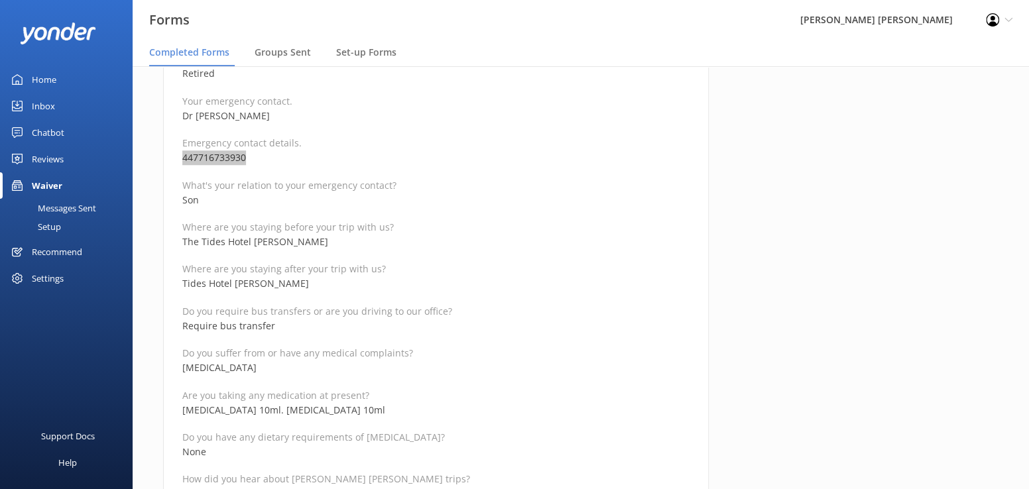
scroll to position [597, 0]
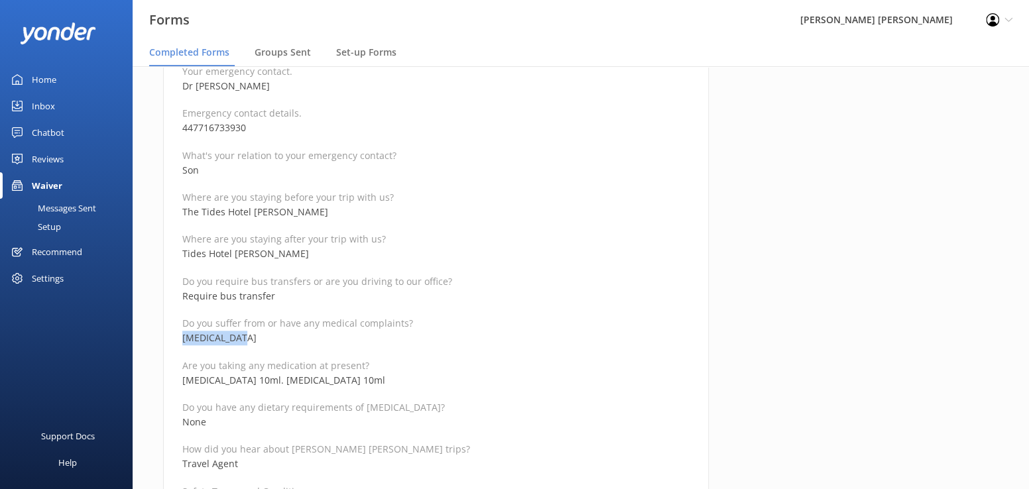
drag, startPoint x: 269, startPoint y: 338, endPoint x: 157, endPoint y: 338, distance: 112.1
click at [157, 338] on div "Medical and Assurance Form Date completed 30th September 2025, 8:20 Full name W…" at bounding box center [436, 433] width 580 height 1792
copy p "Hypertension"
drag, startPoint x: 349, startPoint y: 380, endPoint x: 178, endPoint y: 377, distance: 171.1
click at [181, 382] on div "Medical and Assurance Form Date completed 30th September 2025, 8:20 Full name W…" at bounding box center [436, 426] width 546 height 1779
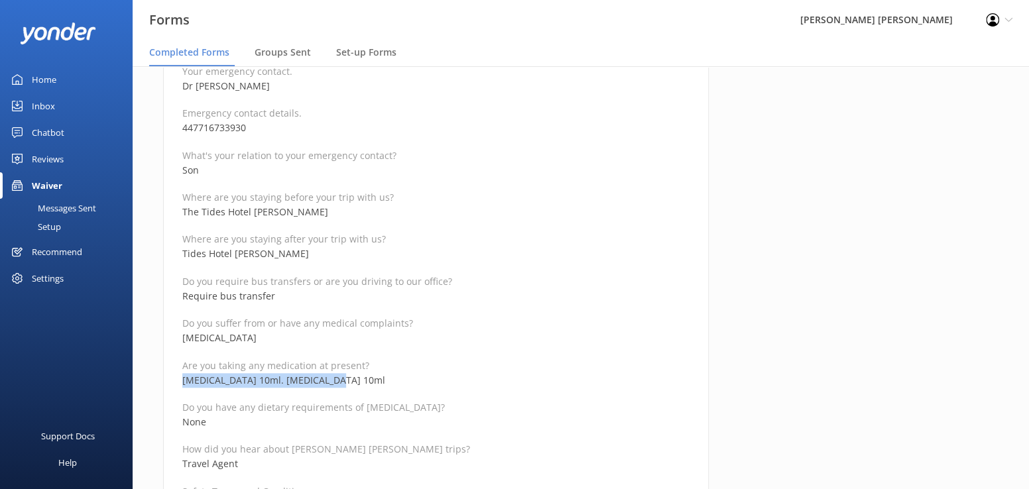
copy p "Indapamide 10ml. Amlodipine 10ml"
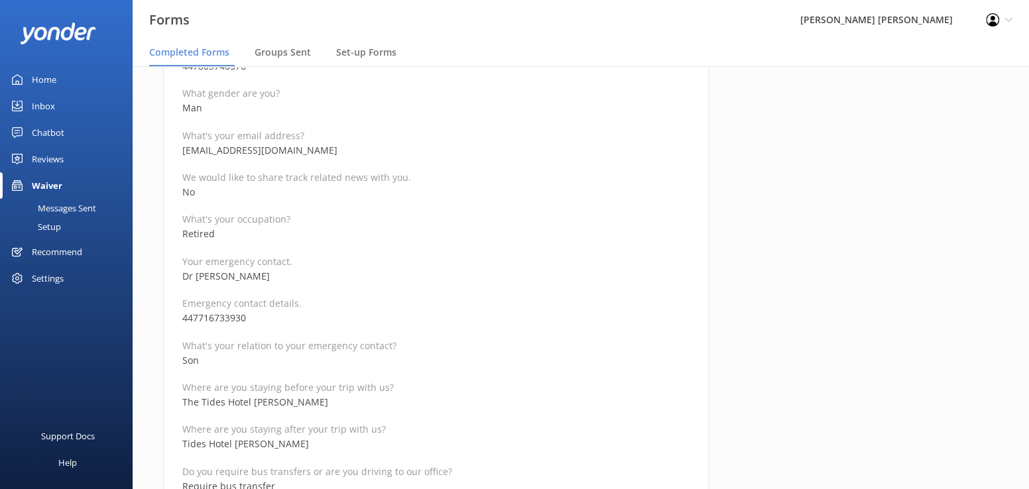
scroll to position [265, 0]
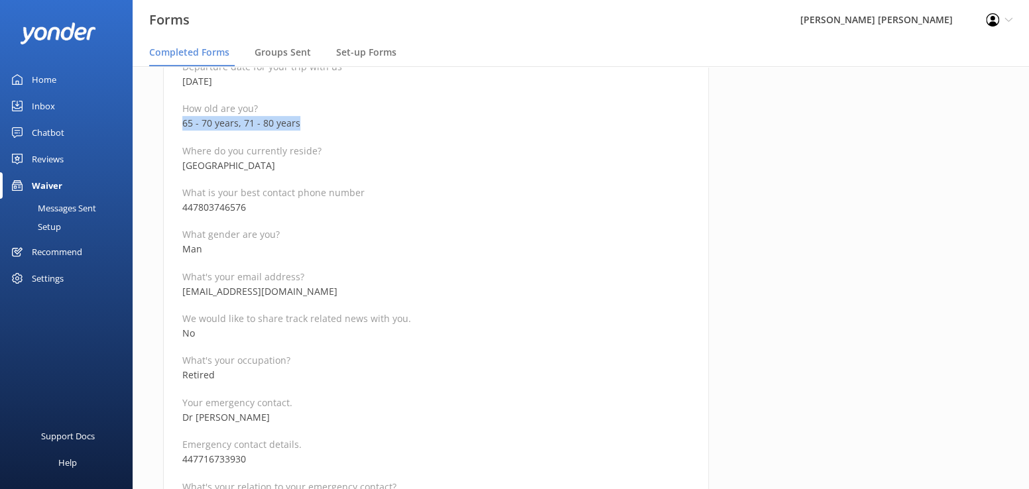
drag, startPoint x: 306, startPoint y: 124, endPoint x: 170, endPoint y: 123, distance: 135.3
copy p "65 - 70 years, 71 - 80 years"
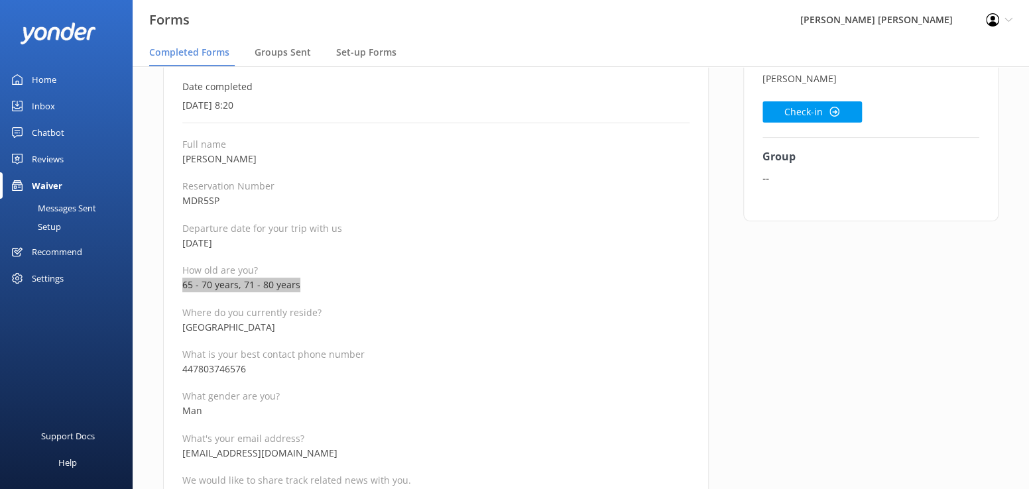
scroll to position [0, 0]
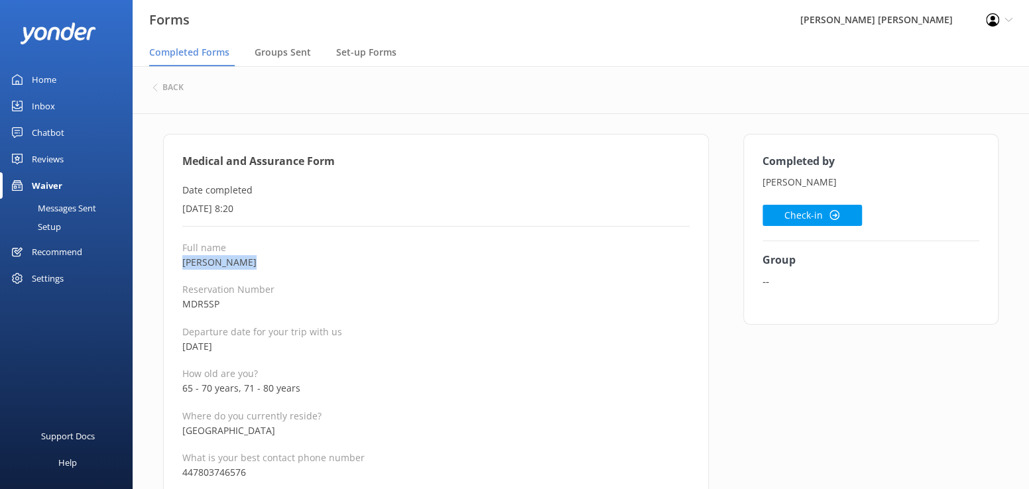
drag, startPoint x: 278, startPoint y: 265, endPoint x: 179, endPoint y: 263, distance: 99.5
copy p "Wayman Morris"
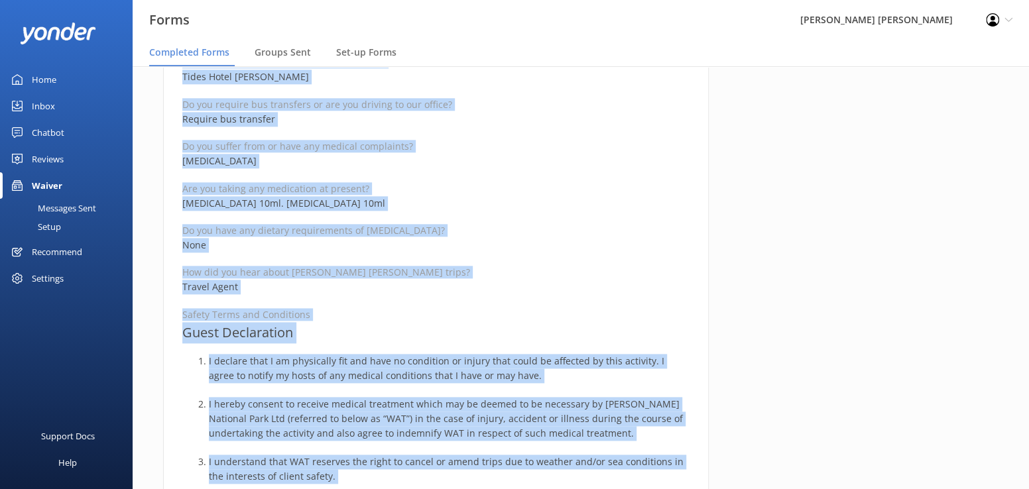
scroll to position [828, 0]
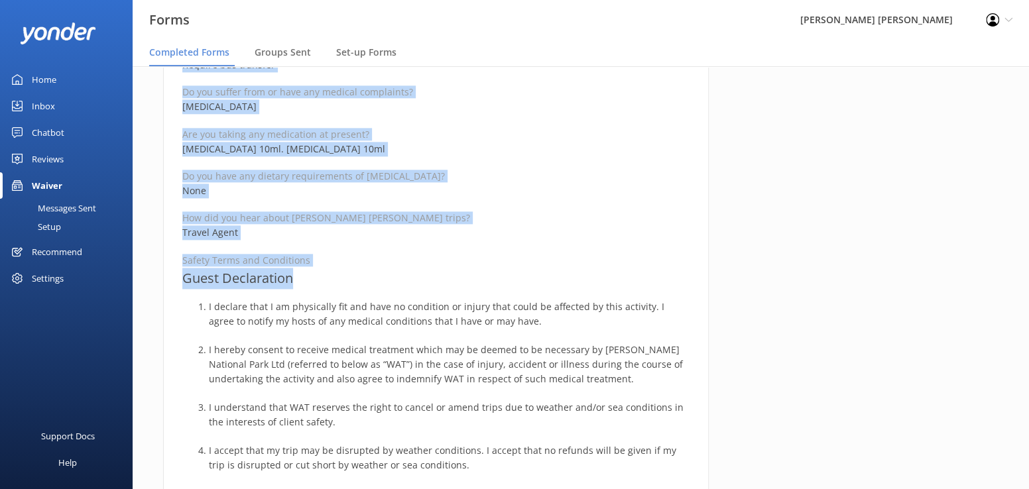
drag, startPoint x: 182, startPoint y: 160, endPoint x: 361, endPoint y: 274, distance: 212.8
click at [361, 274] on div "Medical and Assurance Form Date completed 30th September 2025, 8:20 Full name W…" at bounding box center [436, 195] width 546 height 1779
copy div "Medical and Assurance Form Date completed 30th September 2025, 8:20 Full name W…"
click at [835, 254] on div "Completed by Wayman Morris Check-in Group --" at bounding box center [871, 202] width 290 height 1792
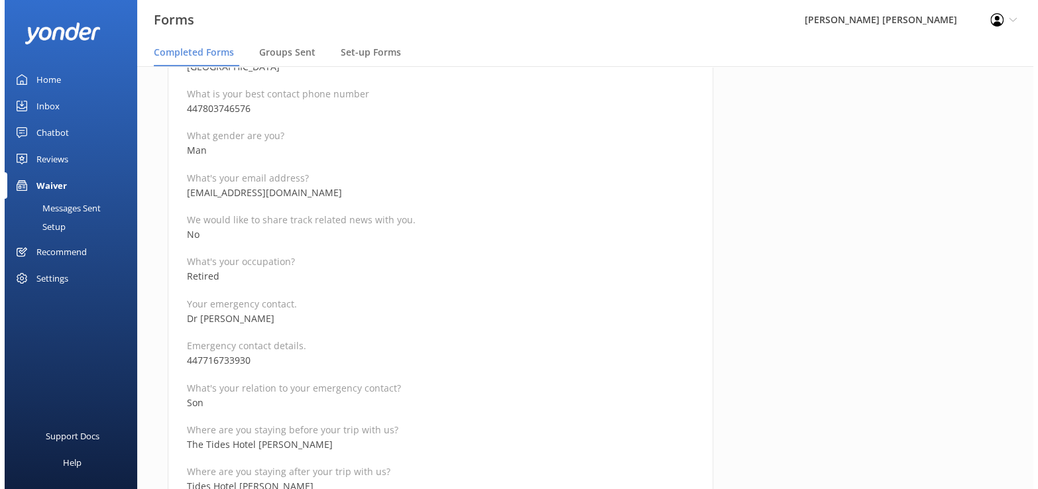
scroll to position [0, 0]
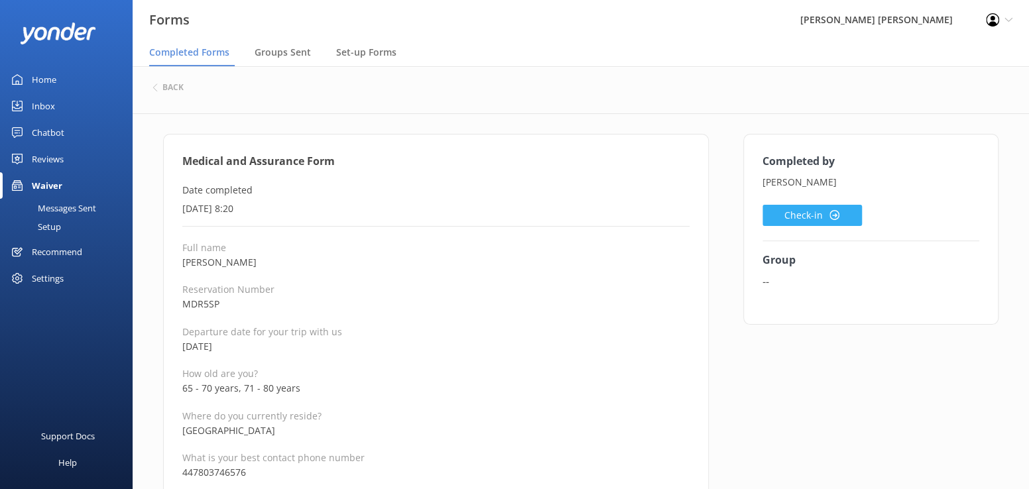
click at [800, 215] on button "Check-in" at bounding box center [812, 215] width 99 height 21
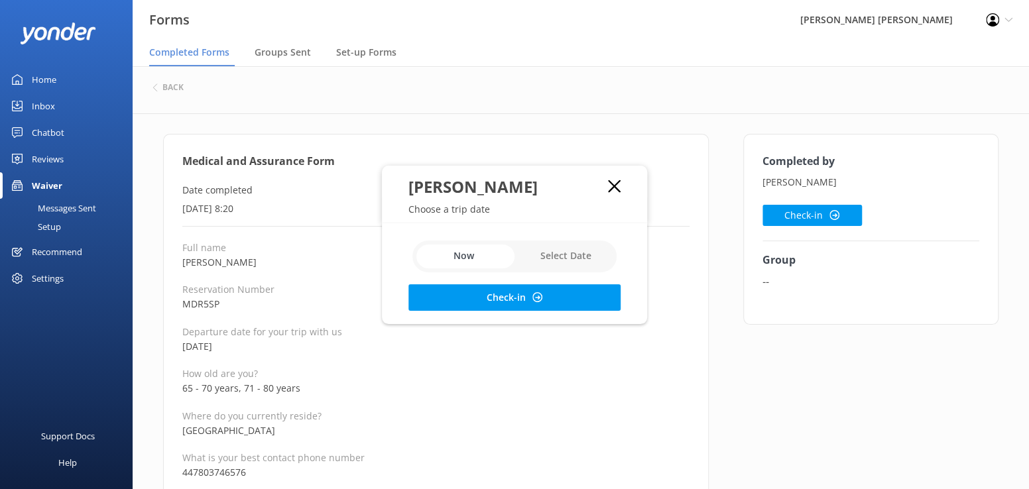
click at [558, 259] on input "checkbox" at bounding box center [514, 257] width 204 height 32
checkbox input "true"
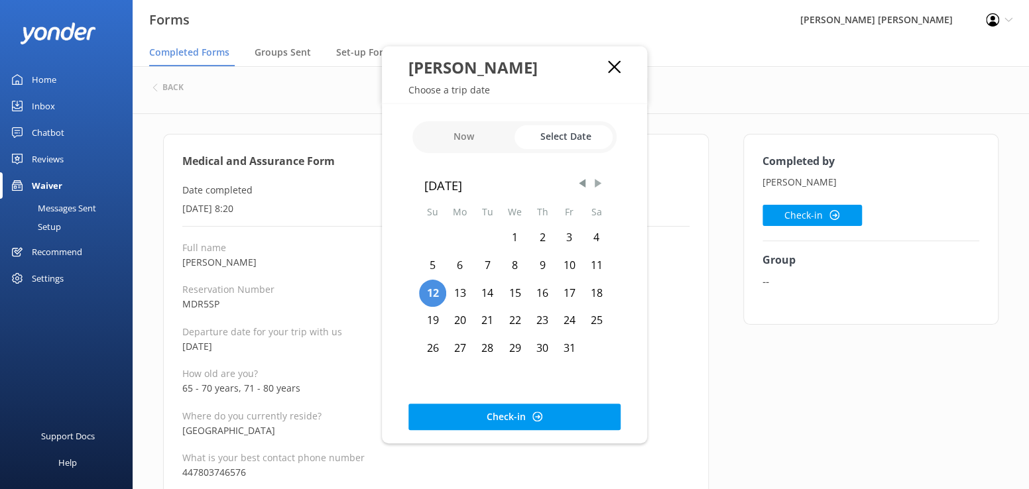
click at [597, 181] on span "Next Month" at bounding box center [597, 183] width 13 height 13
click at [573, 343] on div "28" at bounding box center [569, 349] width 27 height 28
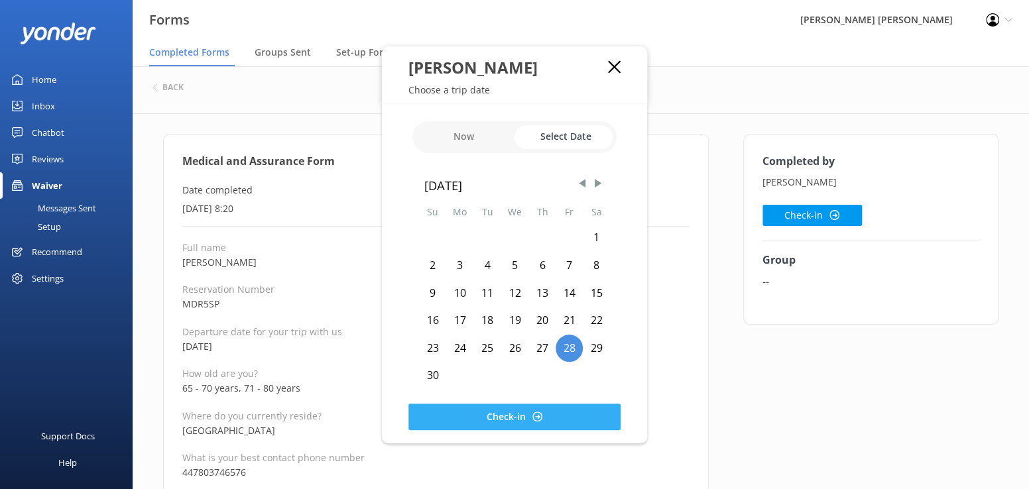
click at [529, 415] on button "Check-in" at bounding box center [514, 417] width 212 height 27
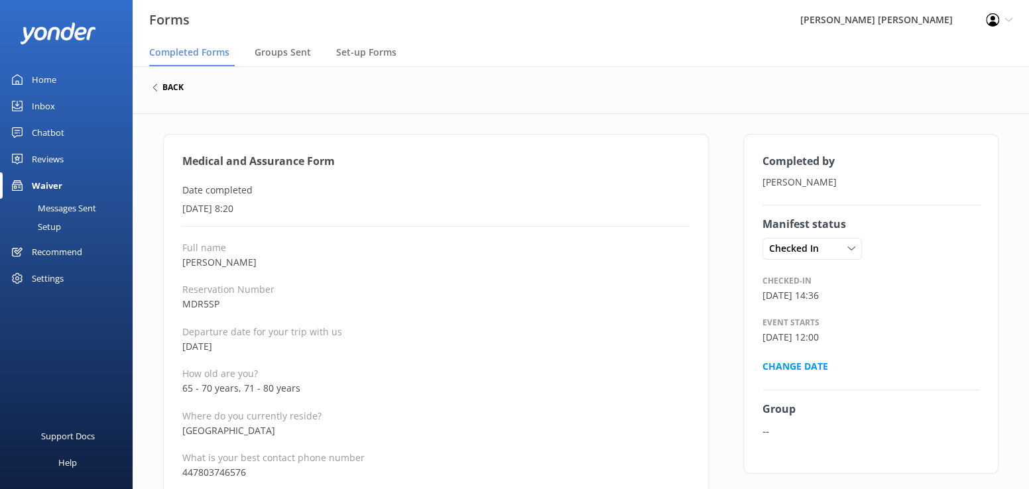
click at [164, 90] on h6 "back" at bounding box center [172, 88] width 21 height 8
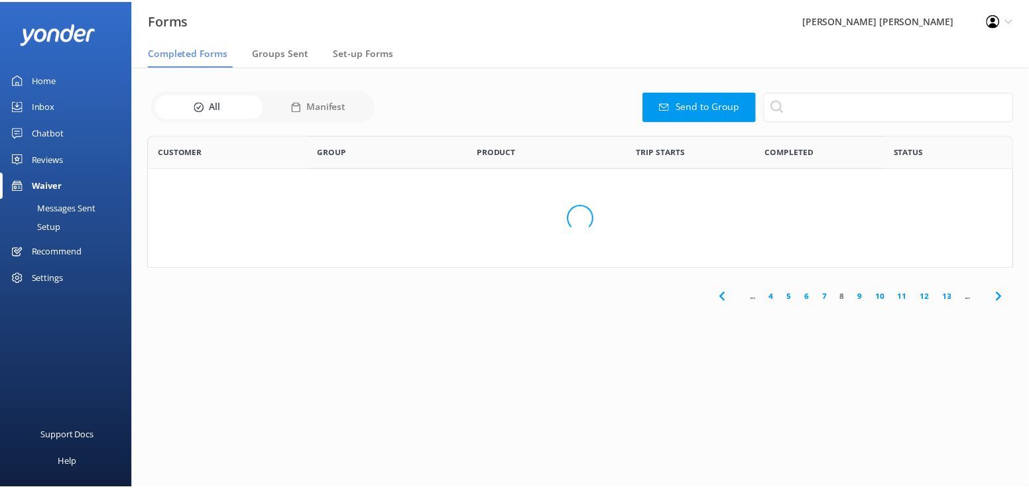
scroll to position [355, 855]
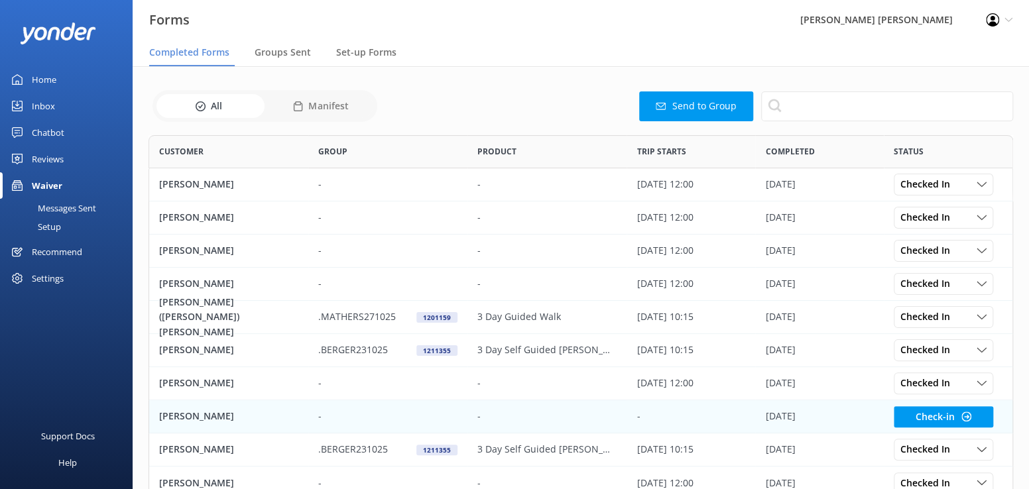
click at [195, 418] on p "Beverley Spicer" at bounding box center [196, 416] width 75 height 15
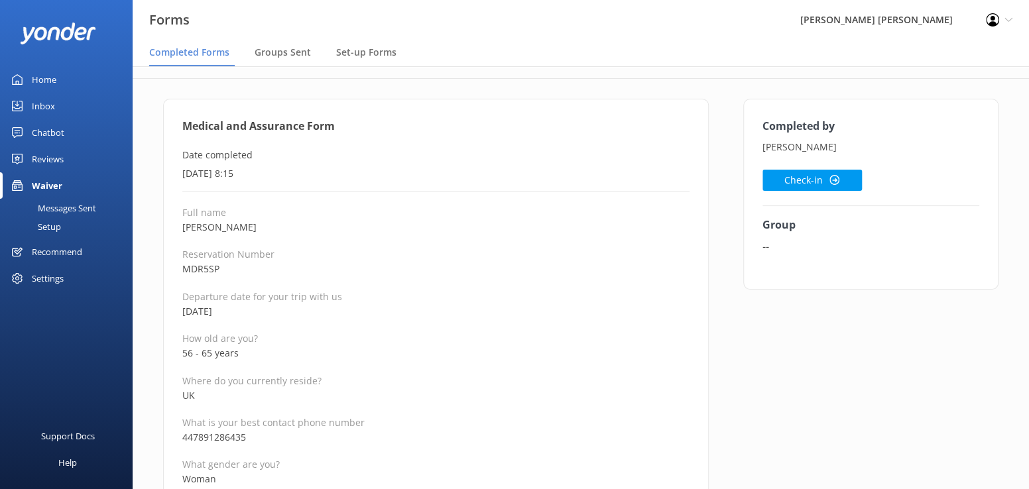
scroll to position [66, 0]
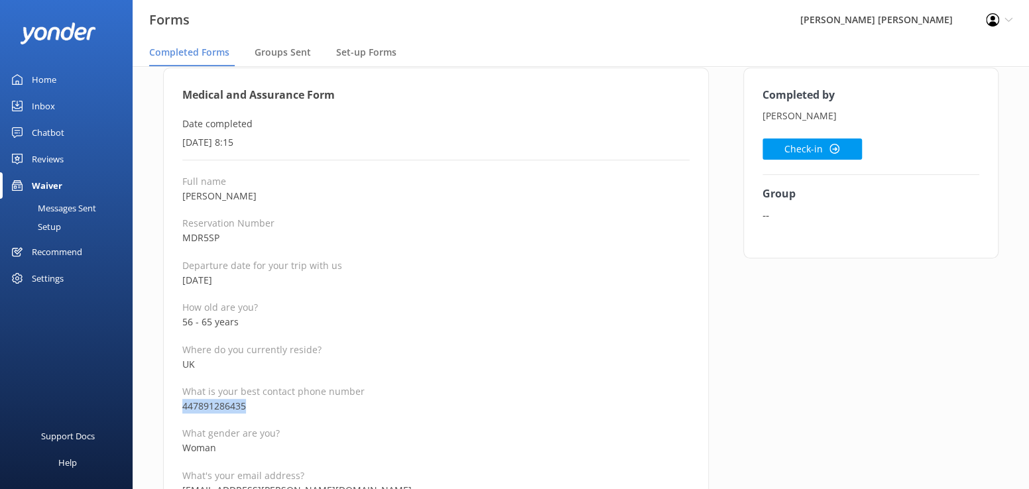
drag, startPoint x: 277, startPoint y: 405, endPoint x: 165, endPoint y: 404, distance: 112.1
copy p "447891286435"
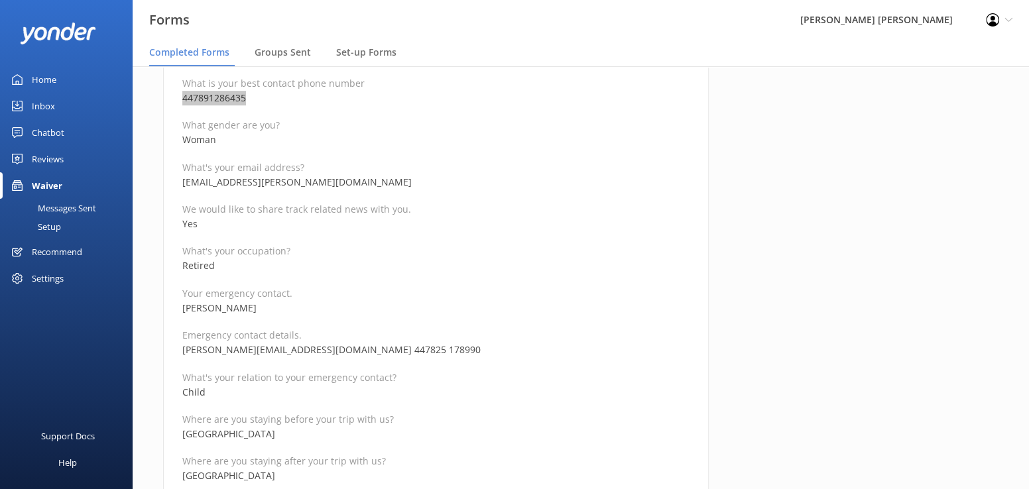
scroll to position [332, 0]
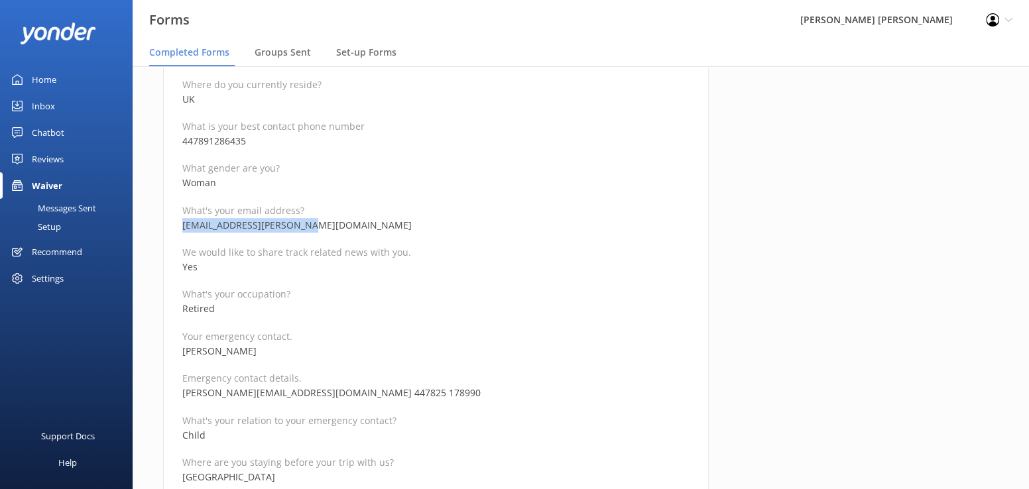
drag, startPoint x: 304, startPoint y: 223, endPoint x: 155, endPoint y: 226, distance: 149.2
drag, startPoint x: 263, startPoint y: 349, endPoint x: 172, endPoint y: 347, distance: 90.9
drag, startPoint x: 401, startPoint y: 396, endPoint x: 312, endPoint y: 397, distance: 89.5
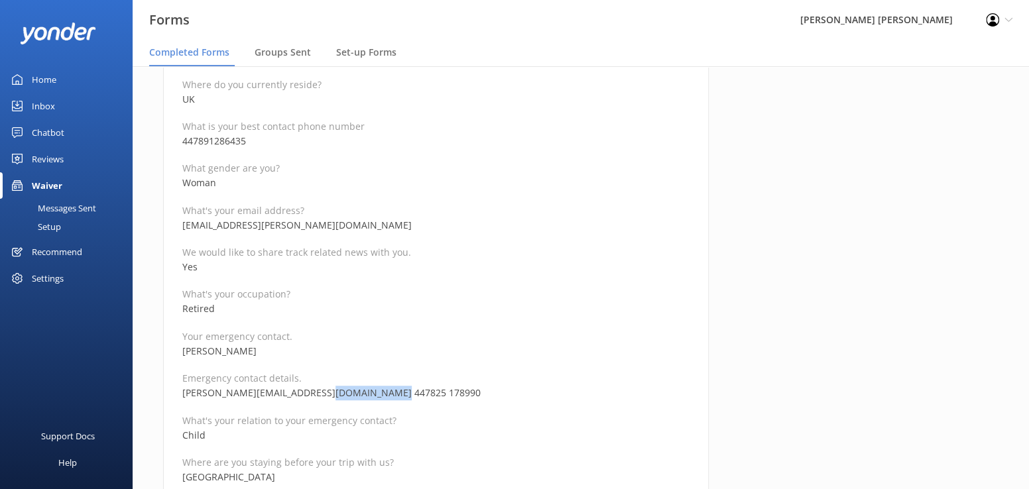
click at [312, 397] on p "Amelia_spicer@hotmail.co.uk 447825 178990" at bounding box center [435, 393] width 507 height 15
drag, startPoint x: 289, startPoint y: 407, endPoint x: 298, endPoint y: 400, distance: 10.9
drag, startPoint x: 308, startPoint y: 392, endPoint x: 151, endPoint y: 389, distance: 157.2
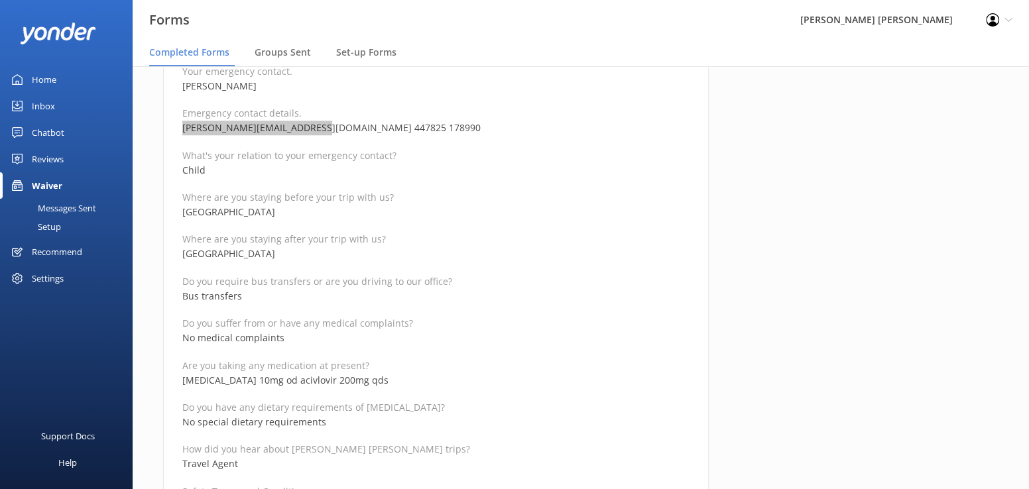
scroll to position [663, 0]
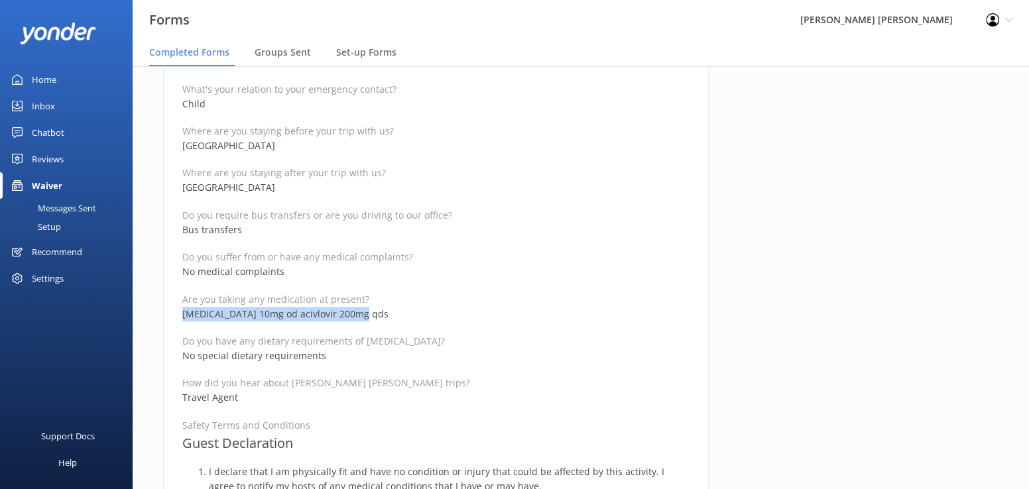
drag, startPoint x: 370, startPoint y: 310, endPoint x: 161, endPoint y: 313, distance: 208.9
click at [161, 313] on div "Medical and Assurance Form Date completed 30th September 2025, 8:15 Full name B…" at bounding box center [436, 367] width 580 height 1792
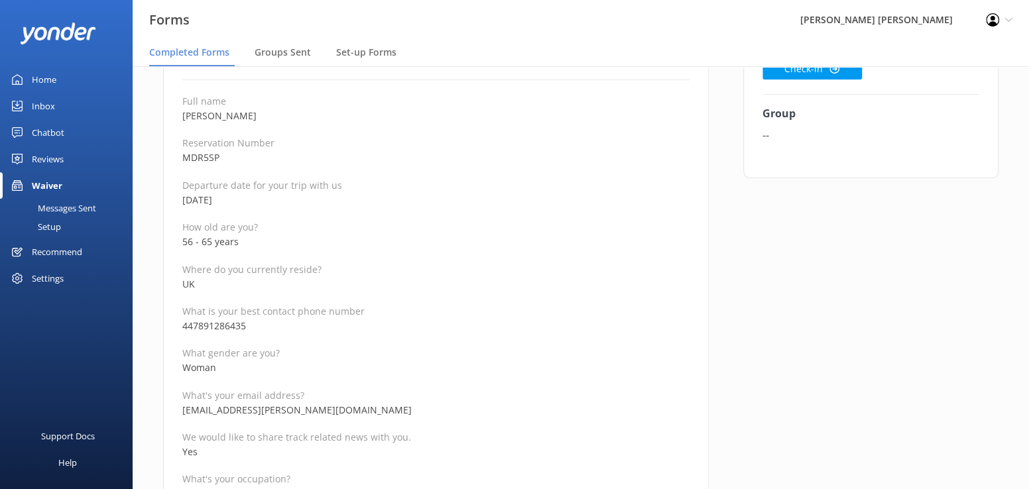
scroll to position [133, 0]
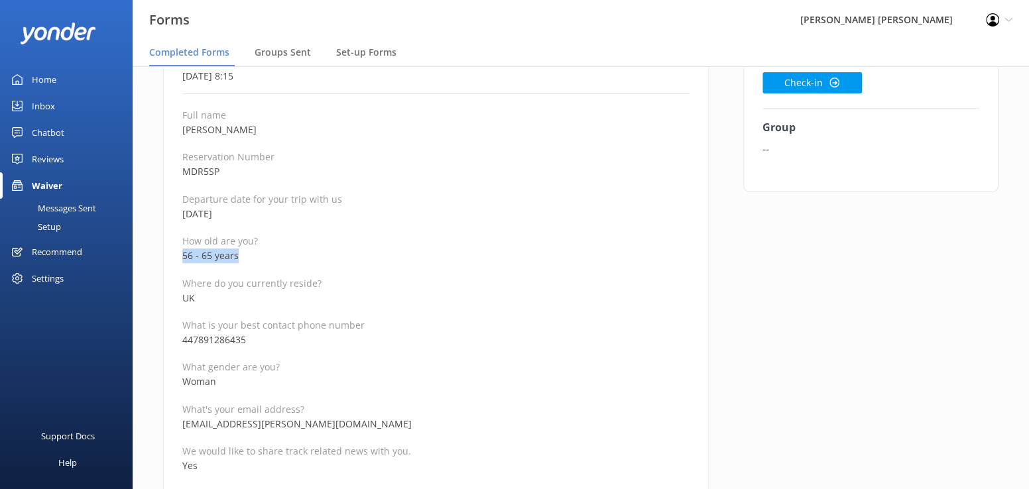
drag, startPoint x: 259, startPoint y: 256, endPoint x: 172, endPoint y: 253, distance: 86.9
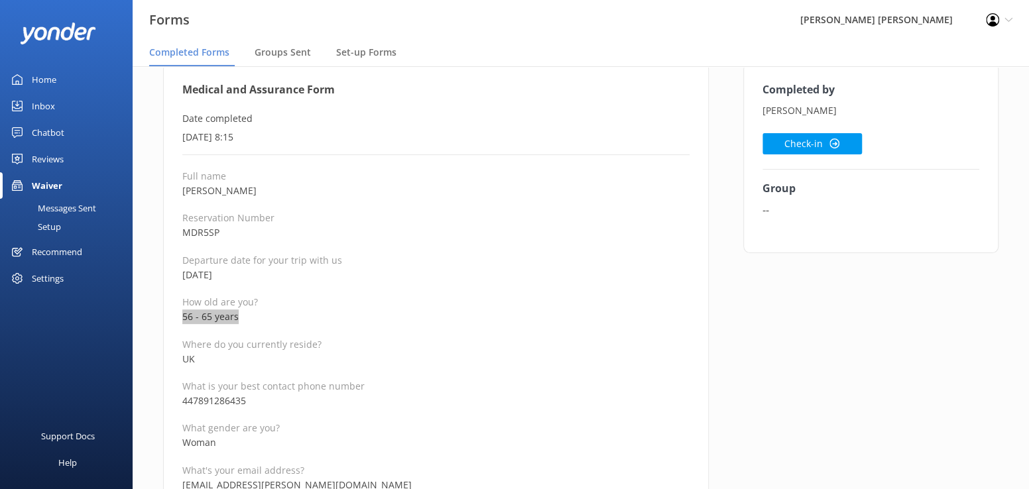
scroll to position [0, 0]
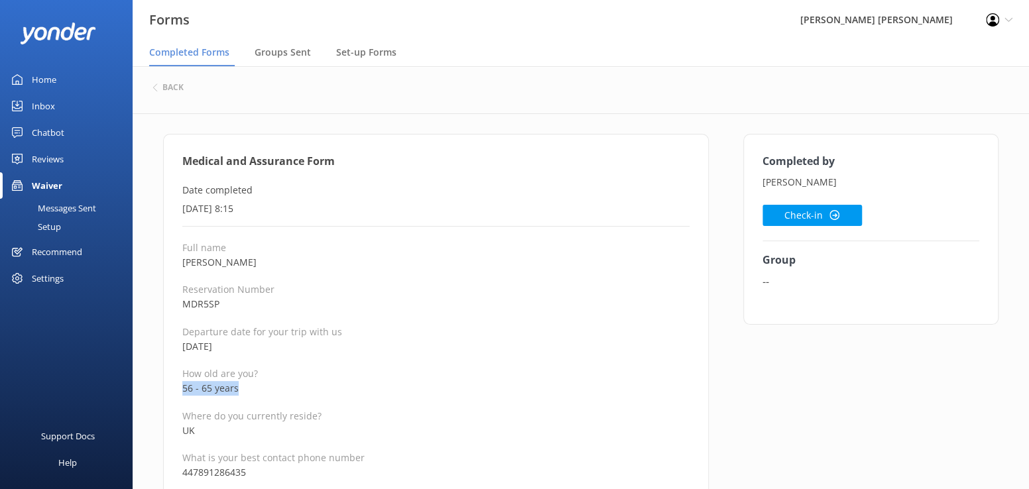
drag, startPoint x: 265, startPoint y: 261, endPoint x: 170, endPoint y: 269, distance: 95.2
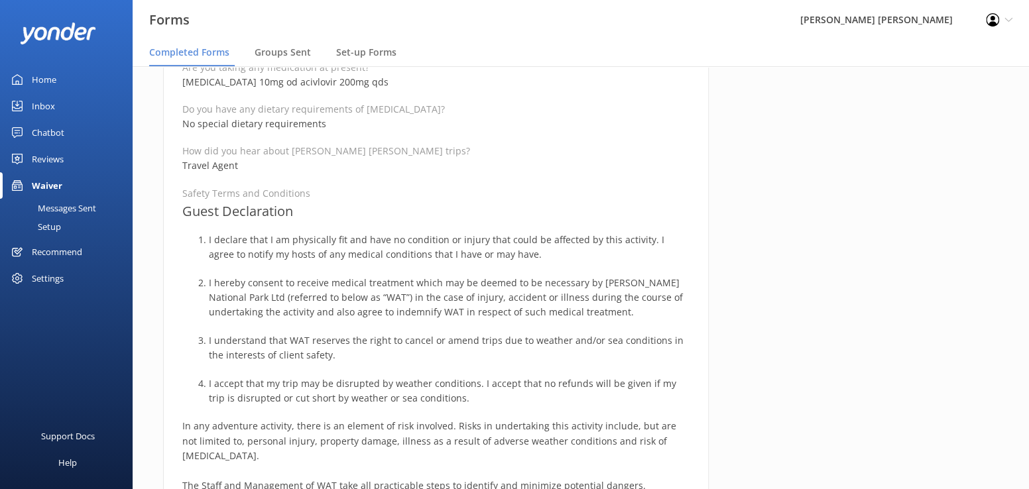
scroll to position [699, 0]
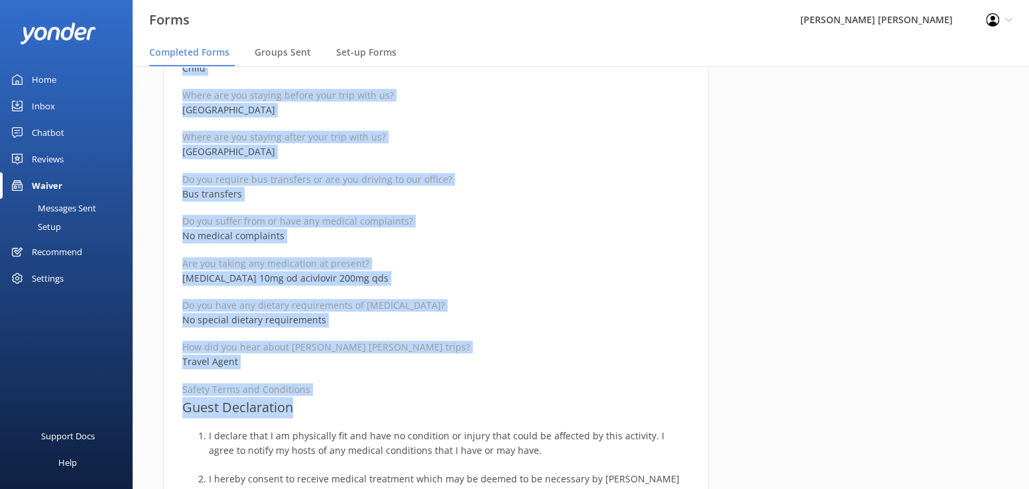
drag, startPoint x: 179, startPoint y: 156, endPoint x: 393, endPoint y: 404, distance: 327.2
click at [393, 404] on div "Medical and Assurance Form Date completed 30th September 2025, 8:15 Full name B…" at bounding box center [436, 324] width 546 height 1779
drag, startPoint x: 860, startPoint y: 237, endPoint x: 833, endPoint y: 282, distance: 52.9
click at [860, 237] on div "Completed by Beverley Spicer Check-in Group --" at bounding box center [871, 331] width 290 height 1792
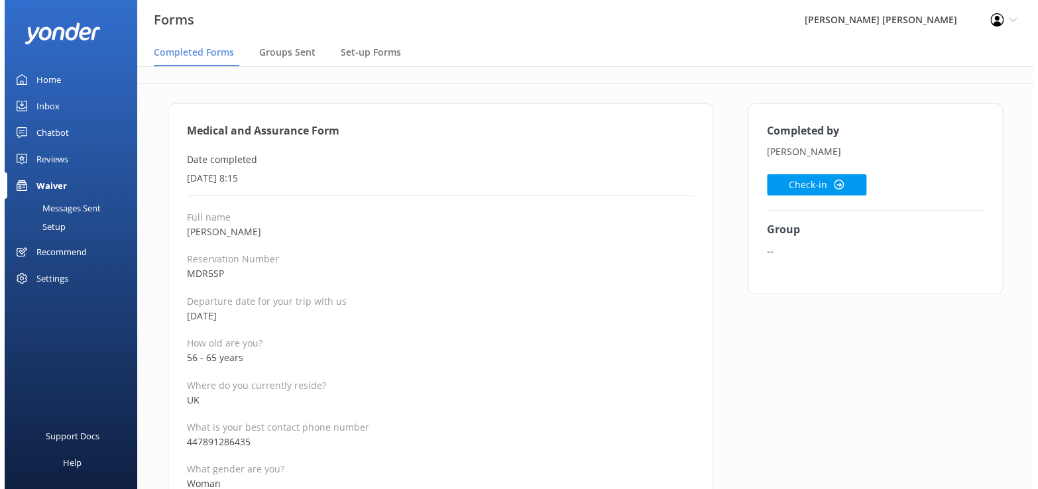
scroll to position [0, 0]
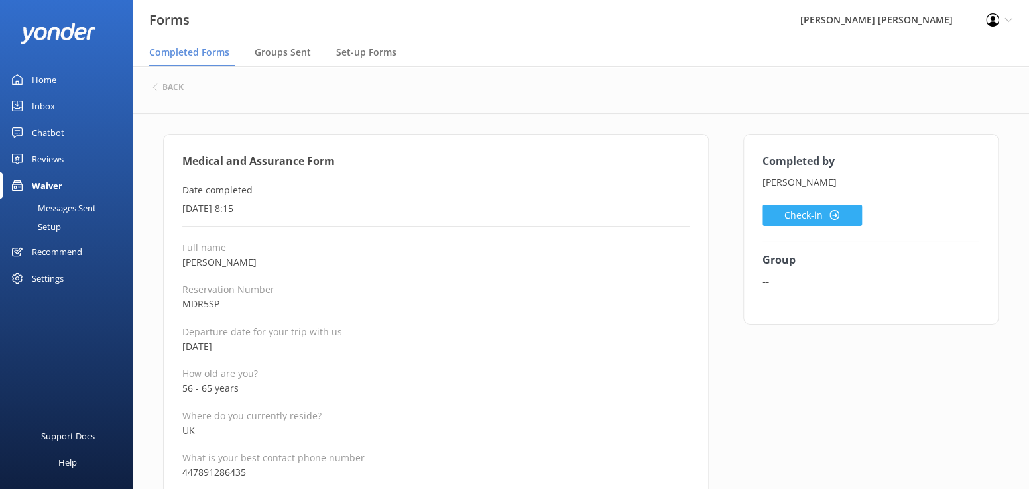
click at [790, 206] on button "Check-in" at bounding box center [812, 215] width 99 height 21
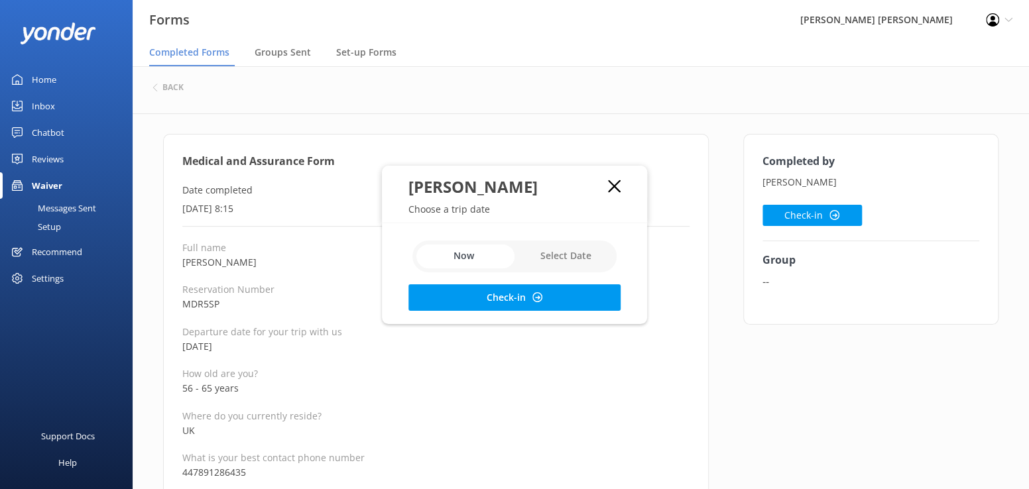
click at [556, 257] on input "checkbox" at bounding box center [514, 257] width 204 height 32
checkbox input "true"
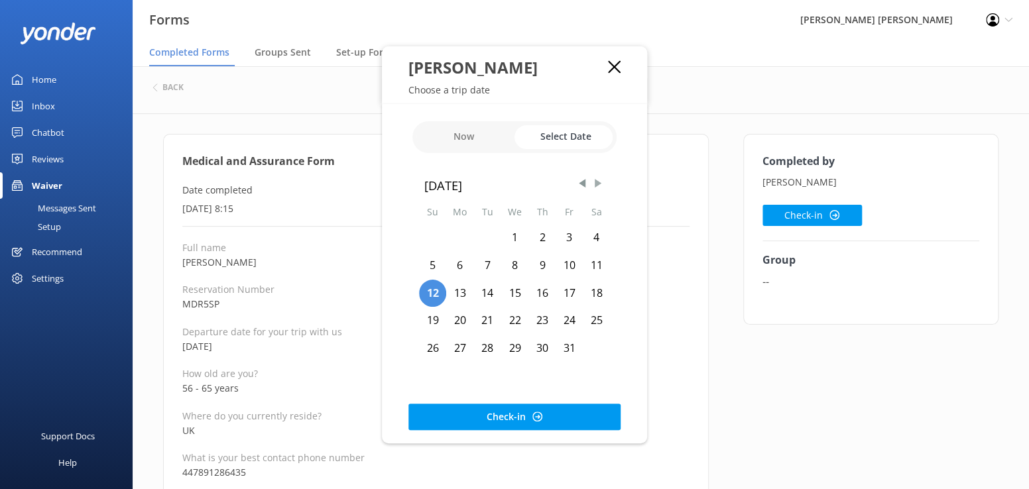
click at [600, 184] on span "Next Month" at bounding box center [597, 183] width 13 height 13
click at [565, 348] on div "28" at bounding box center [569, 349] width 27 height 28
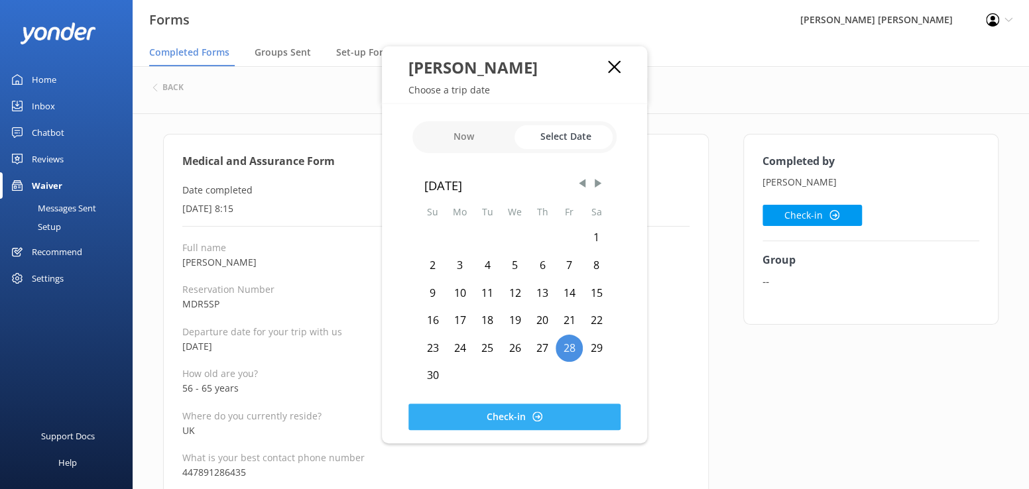
click at [528, 414] on button "Check-in" at bounding box center [514, 417] width 212 height 27
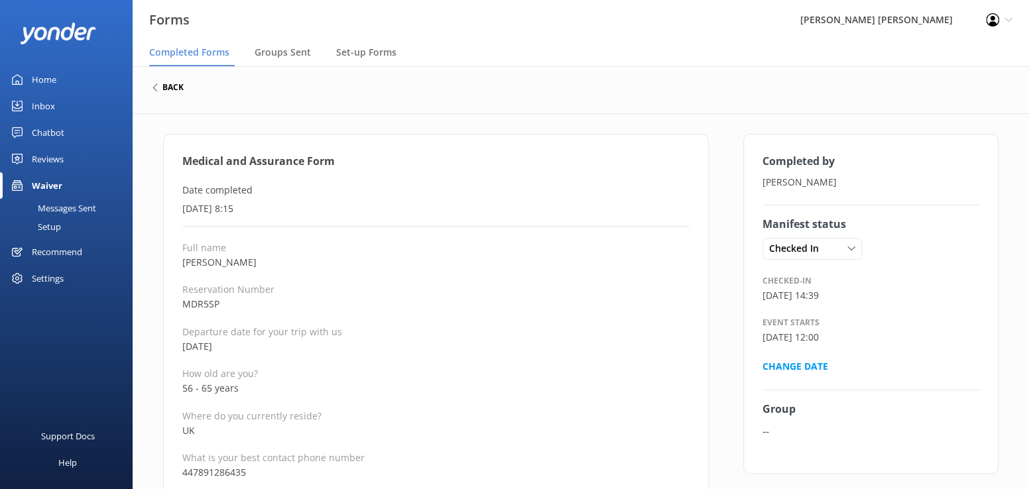
click at [166, 86] on h6 "back" at bounding box center [172, 88] width 21 height 8
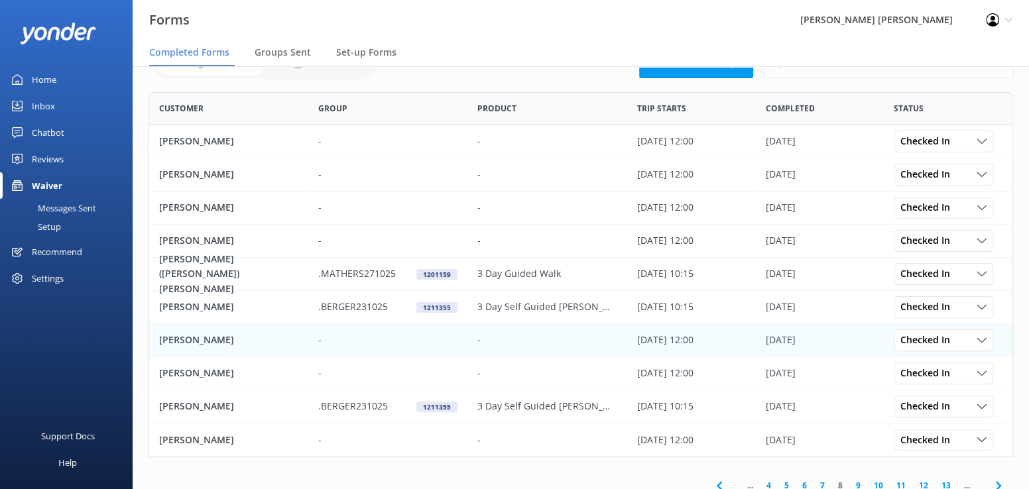
scroll to position [80, 0]
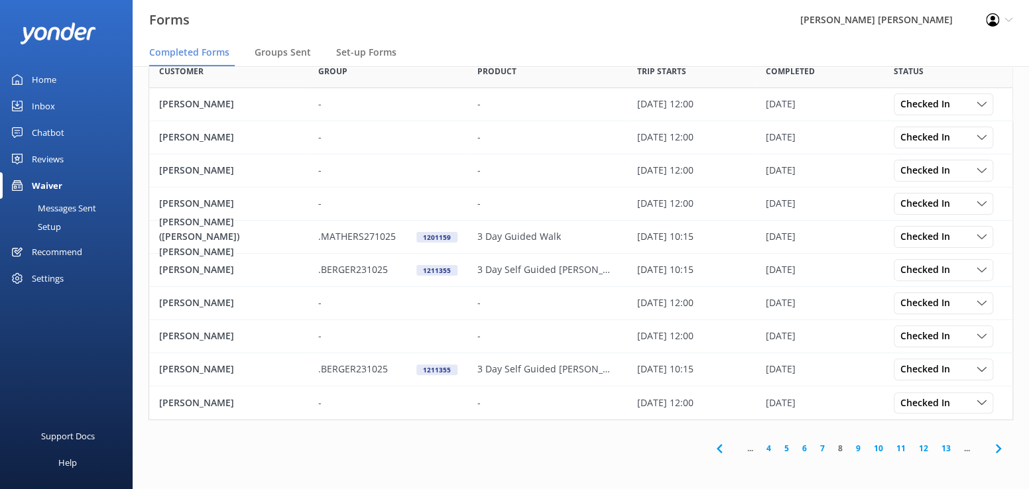
click at [854, 449] on link "9" at bounding box center [858, 448] width 18 height 13
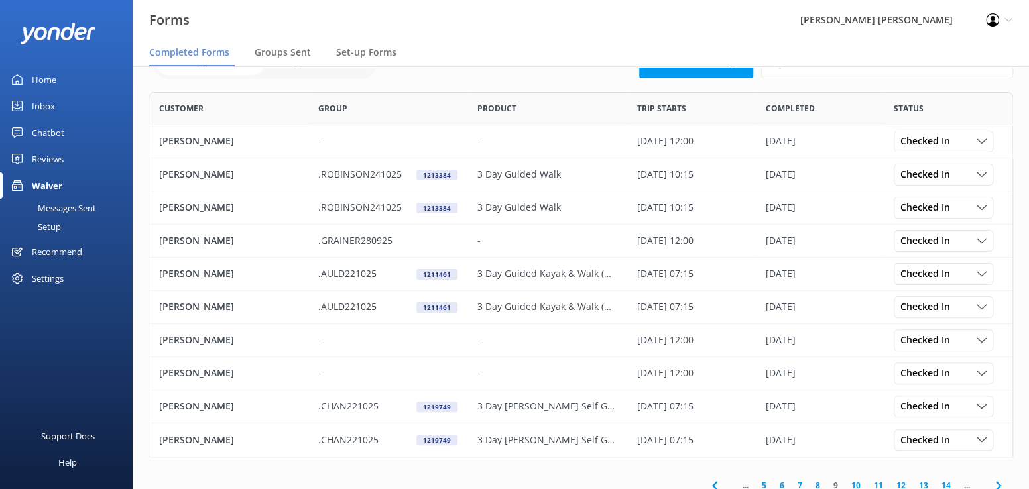
scroll to position [80, 0]
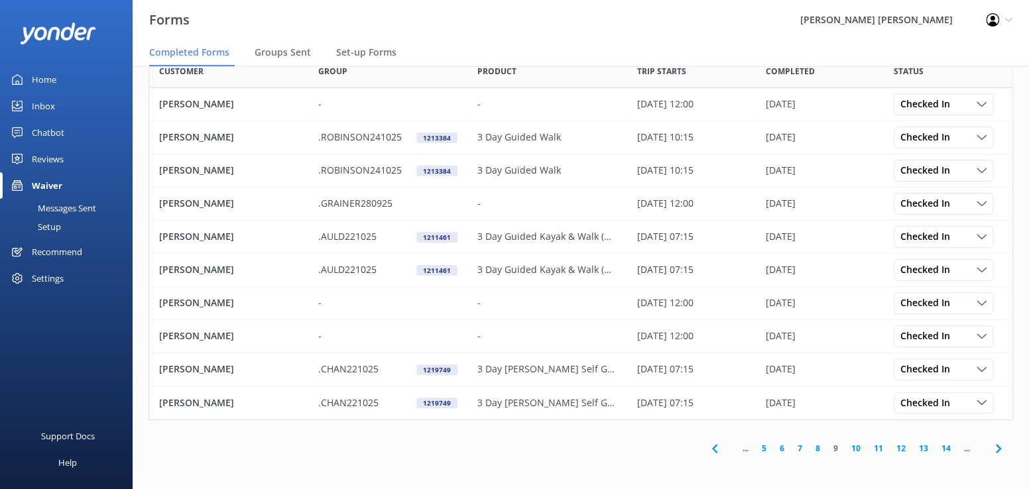
click at [855, 447] on link "10" at bounding box center [856, 448] width 23 height 13
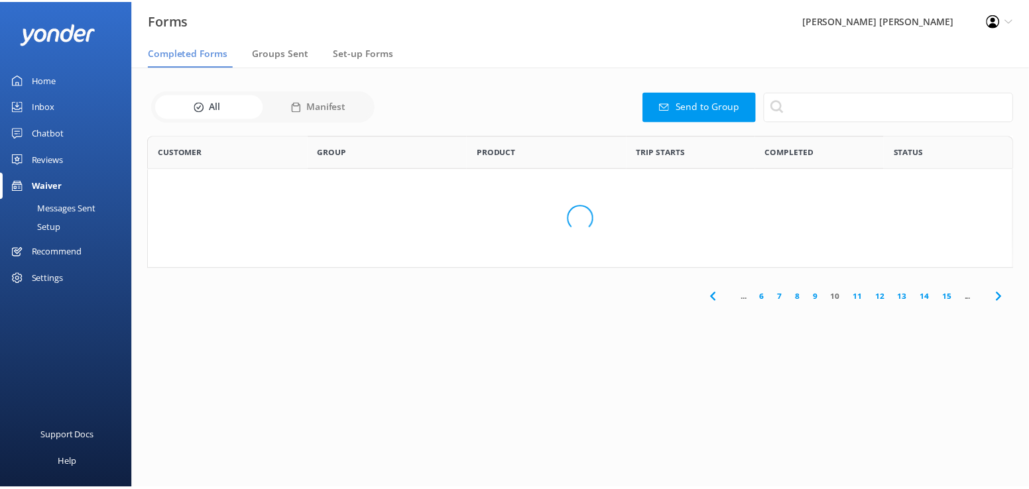
scroll to position [355, 855]
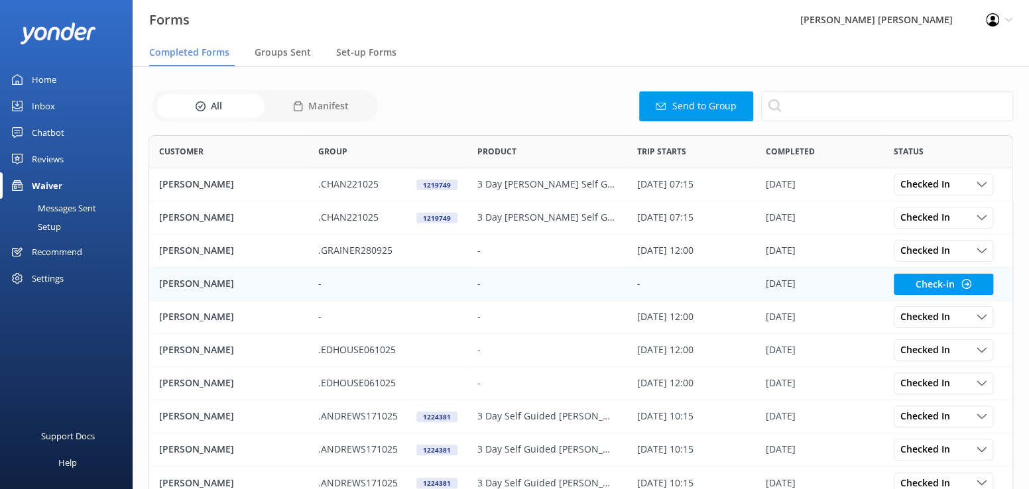
click at [171, 283] on p "Sarah Morris" at bounding box center [196, 284] width 75 height 15
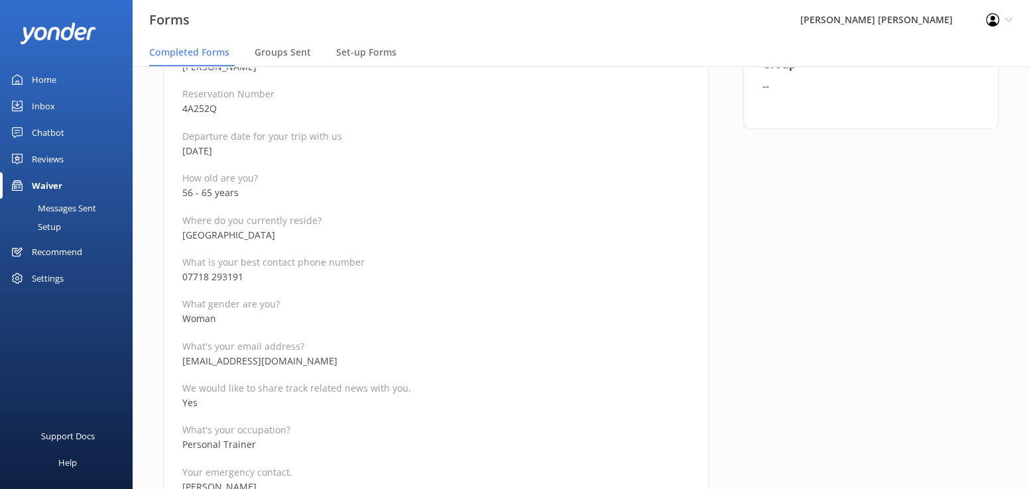
scroll to position [199, 0]
drag, startPoint x: 249, startPoint y: 273, endPoint x: 189, endPoint y: 277, distance: 59.9
click at [189, 277] on p "07718 293191" at bounding box center [435, 274] width 507 height 15
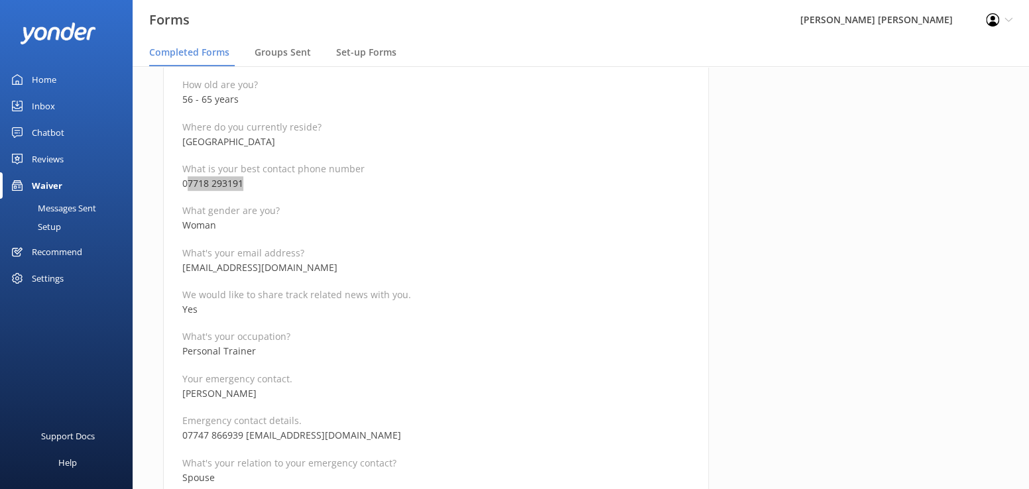
scroll to position [265, 0]
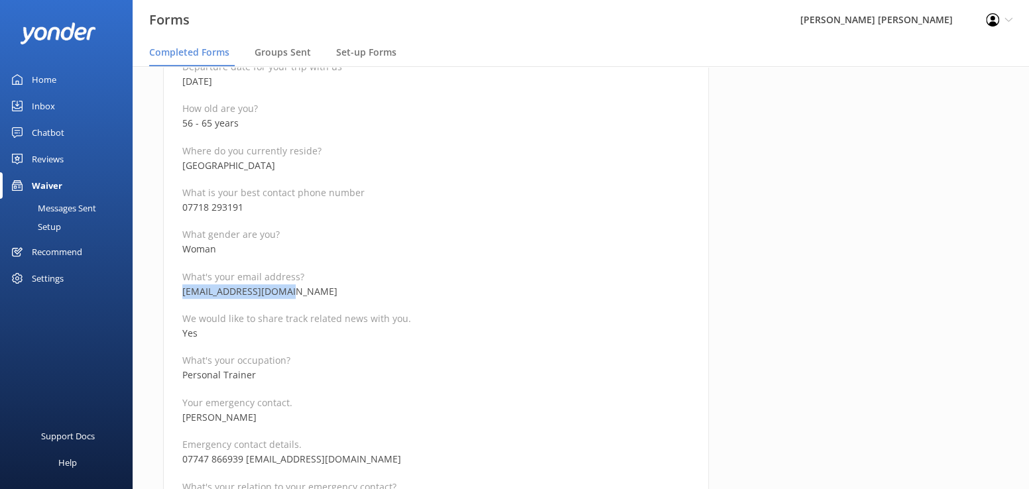
drag, startPoint x: 309, startPoint y: 288, endPoint x: 178, endPoint y: 289, distance: 131.3
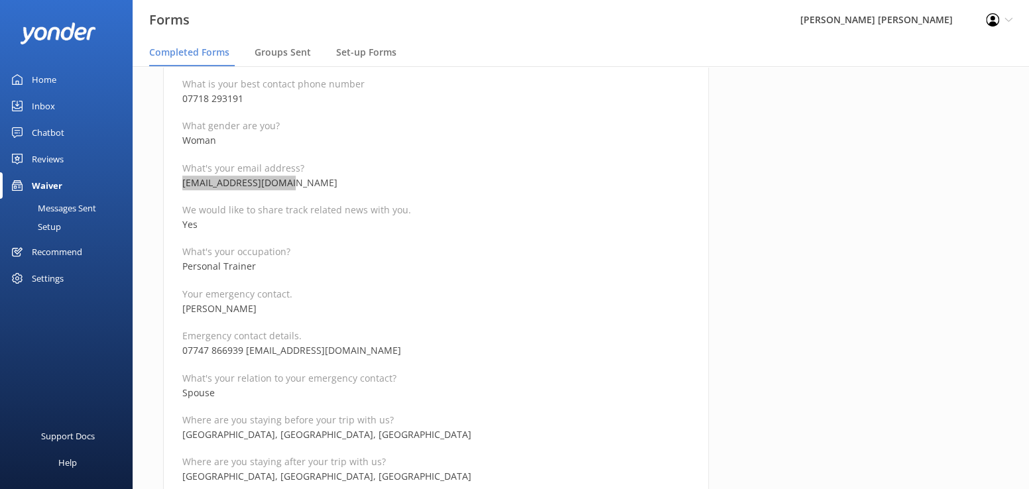
scroll to position [398, 0]
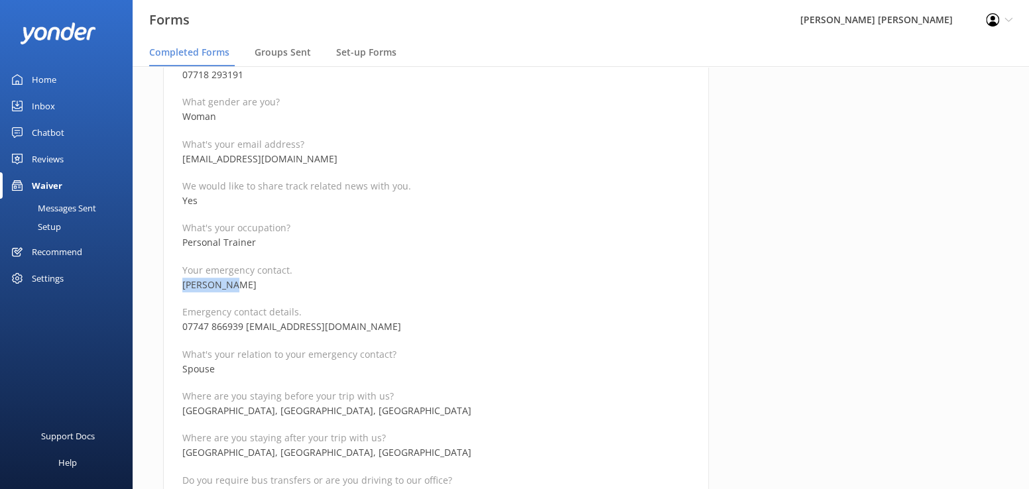
drag, startPoint x: 241, startPoint y: 283, endPoint x: 160, endPoint y: 279, distance: 81.0
drag, startPoint x: 371, startPoint y: 328, endPoint x: 247, endPoint y: 320, distance: 124.3
click at [247, 320] on p "07747 866939 kalypso97@btinternet.com" at bounding box center [435, 327] width 507 height 15
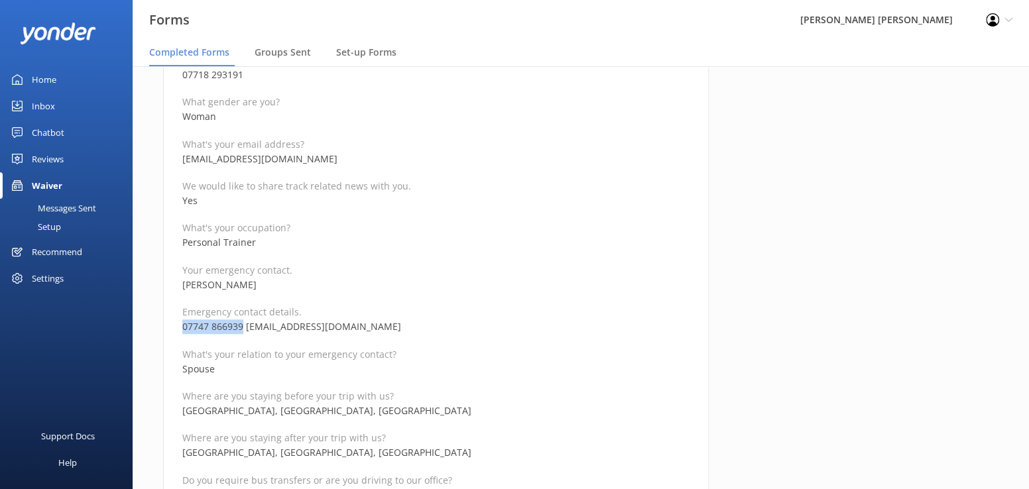
drag, startPoint x: 241, startPoint y: 326, endPoint x: 175, endPoint y: 324, distance: 66.4
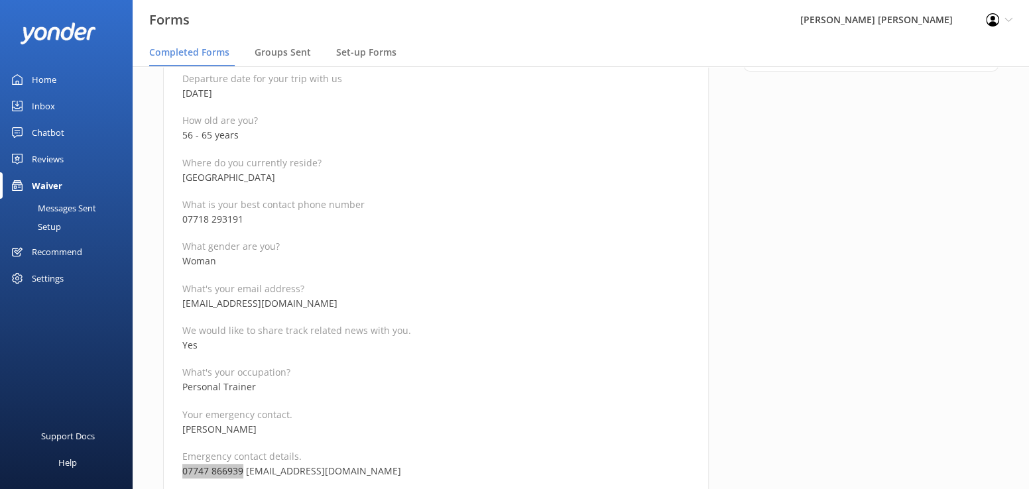
scroll to position [66, 0]
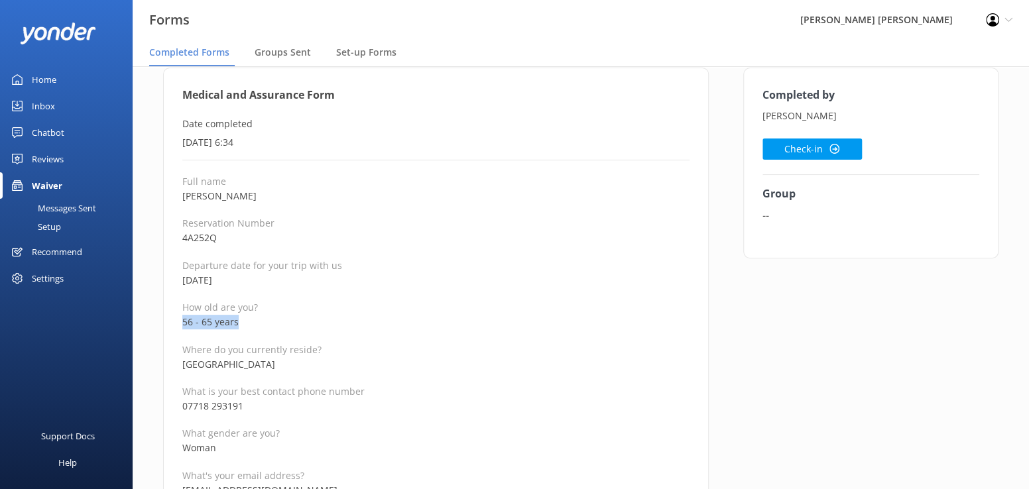
drag, startPoint x: 259, startPoint y: 324, endPoint x: 176, endPoint y: 324, distance: 82.2
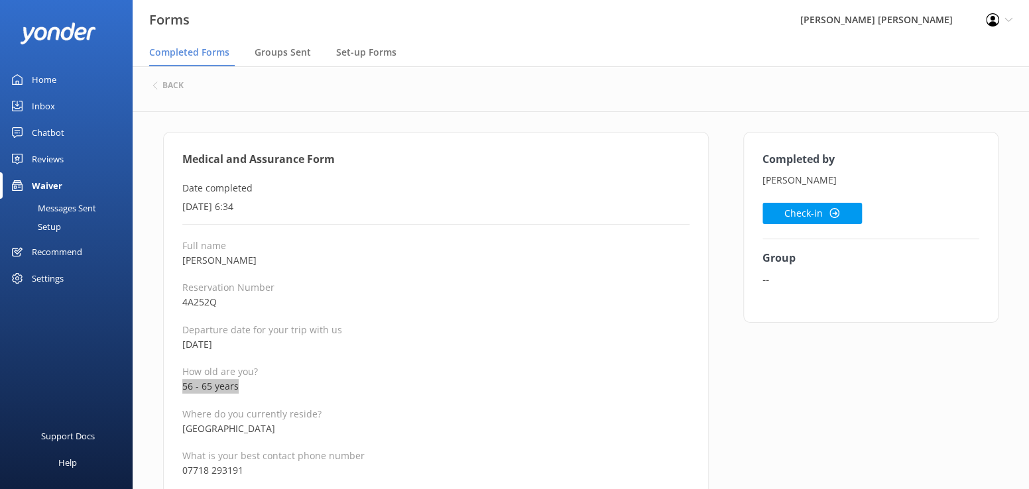
scroll to position [0, 0]
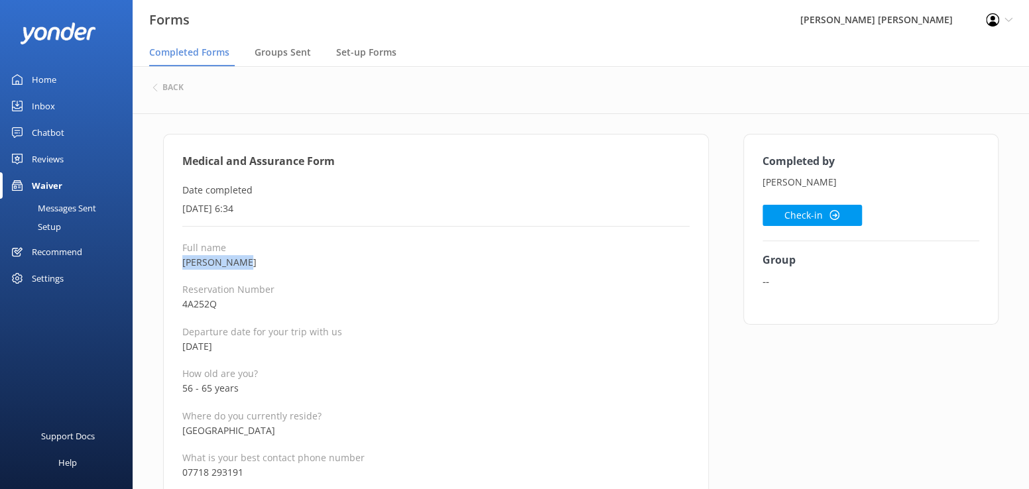
drag, startPoint x: 252, startPoint y: 259, endPoint x: 179, endPoint y: 263, distance: 73.0
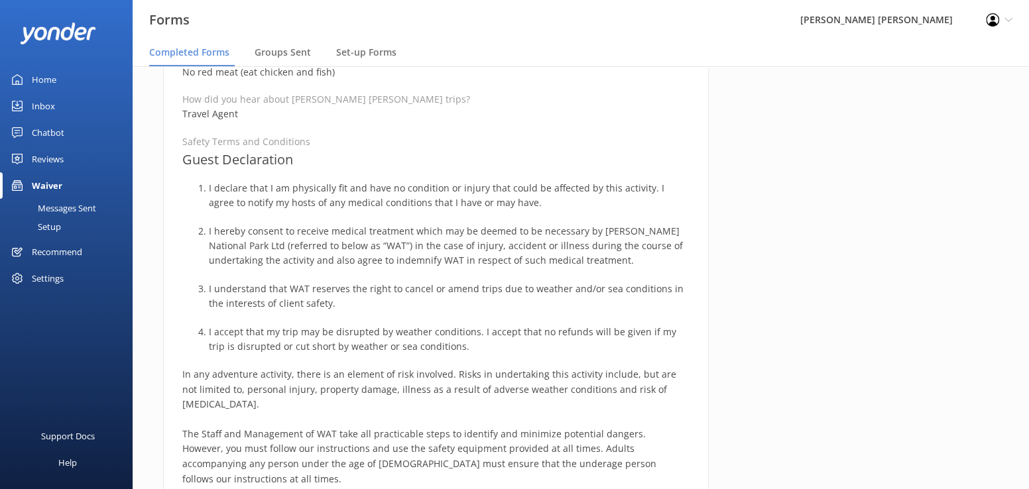
scroll to position [849, 0]
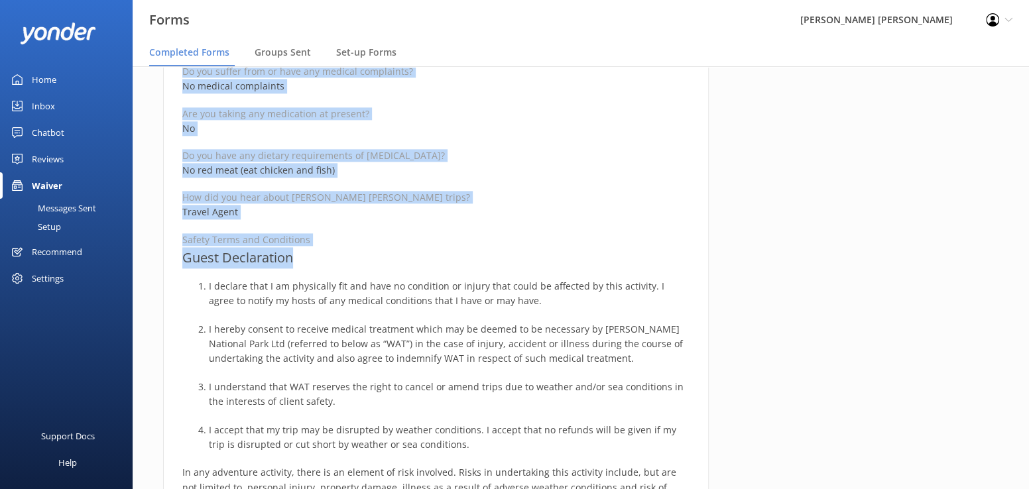
drag, startPoint x: 175, startPoint y: 158, endPoint x: 455, endPoint y: 247, distance: 293.6
click at [455, 247] on div "Medical and Assurance Form Date completed 24th September 2025, 6:34 Full name S…" at bounding box center [436, 174] width 546 height 1779
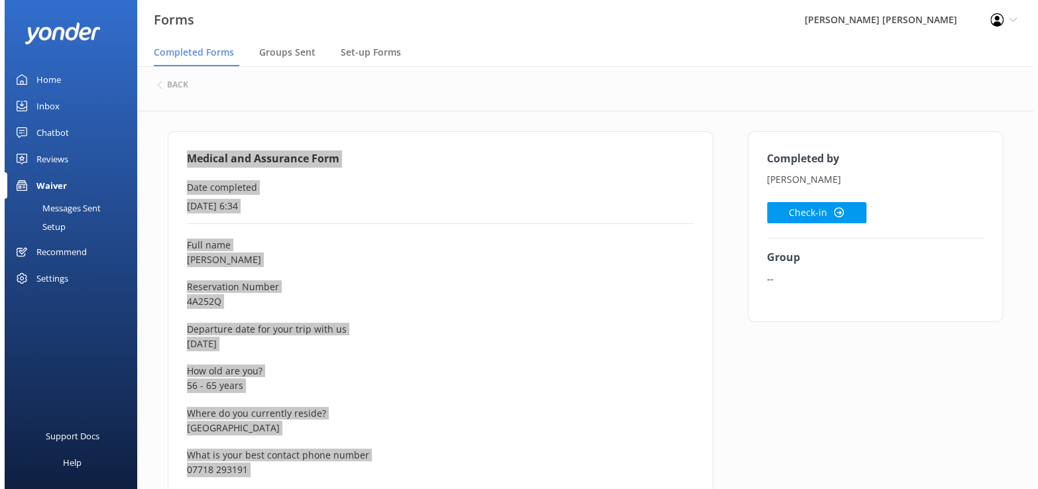
scroll to position [0, 0]
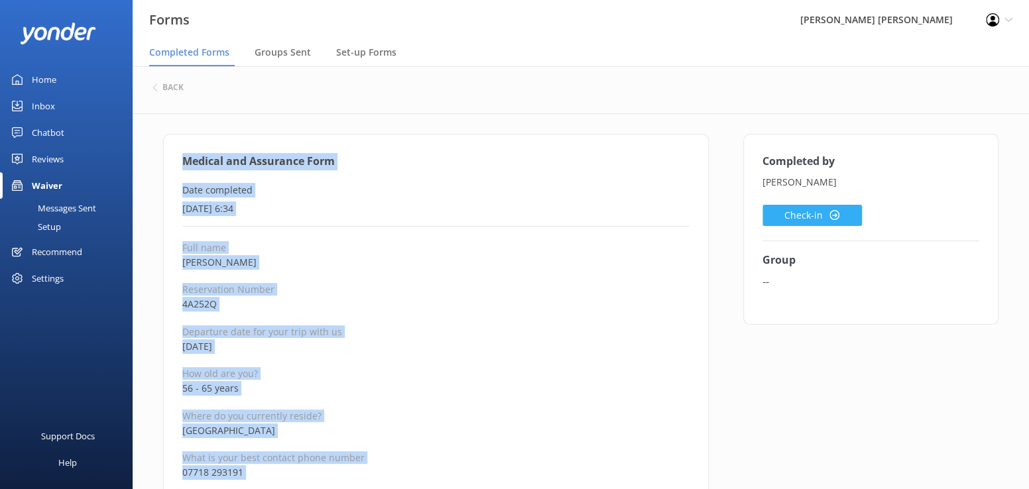
click at [782, 214] on button "Check-in" at bounding box center [812, 215] width 99 height 21
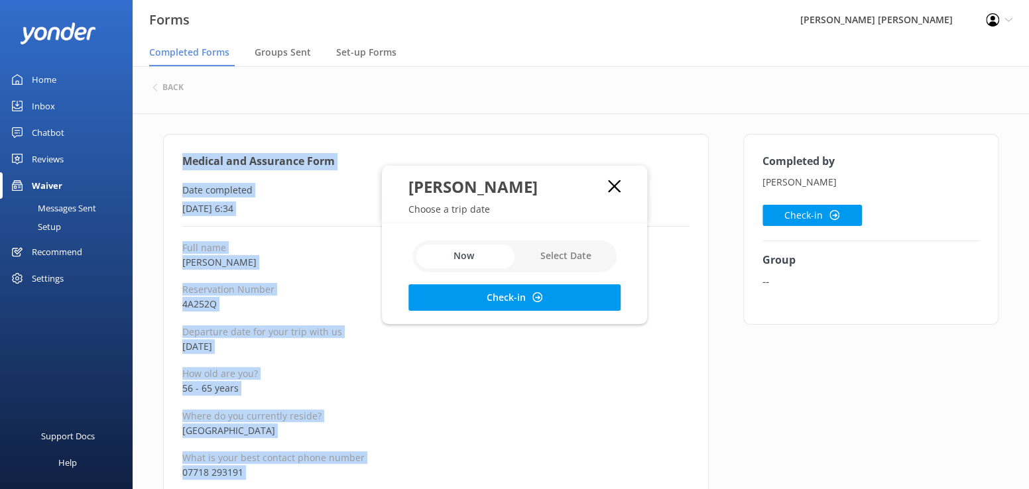
click at [570, 257] on input "checkbox" at bounding box center [514, 257] width 204 height 32
checkbox input "true"
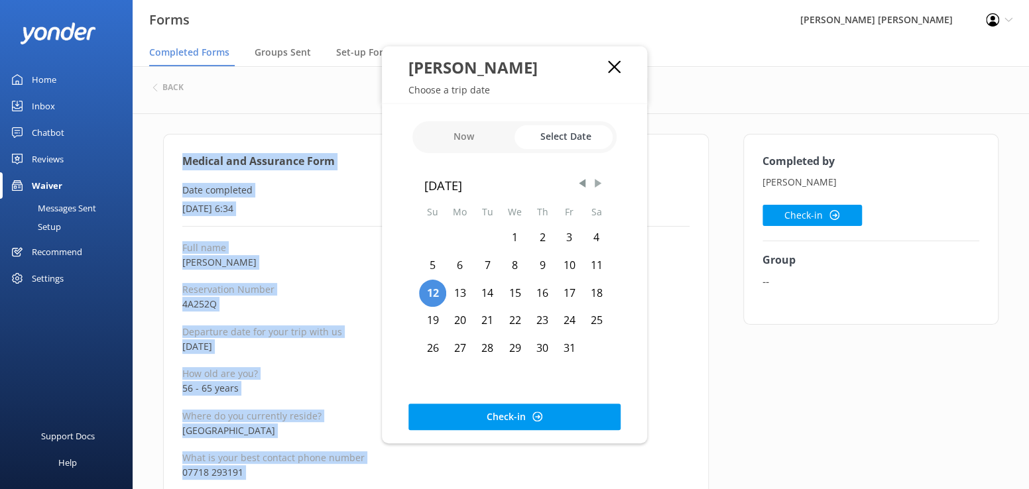
click at [595, 182] on span "Next Month" at bounding box center [597, 183] width 13 height 13
click at [516, 266] on div "5" at bounding box center [515, 266] width 28 height 28
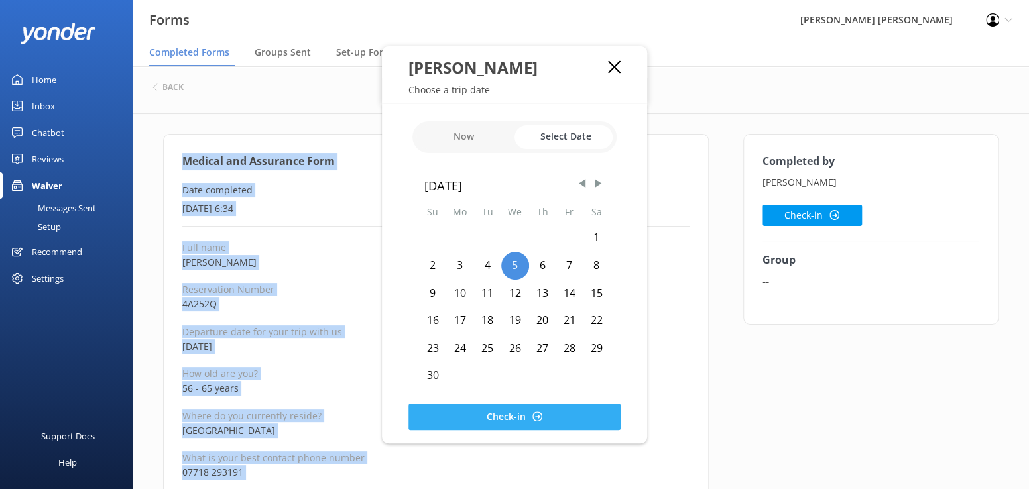
click at [505, 414] on button "Check-in" at bounding box center [514, 417] width 212 height 27
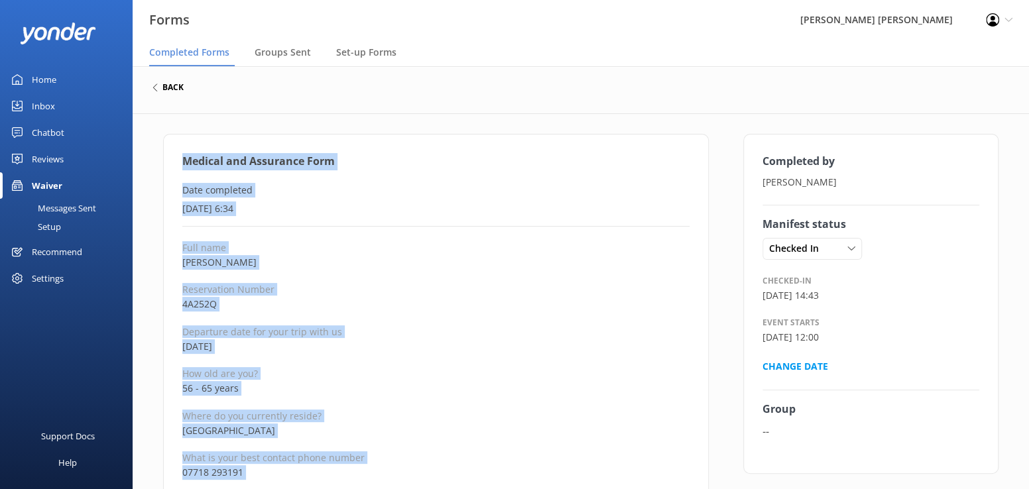
click at [163, 88] on h6 "back" at bounding box center [172, 88] width 21 height 8
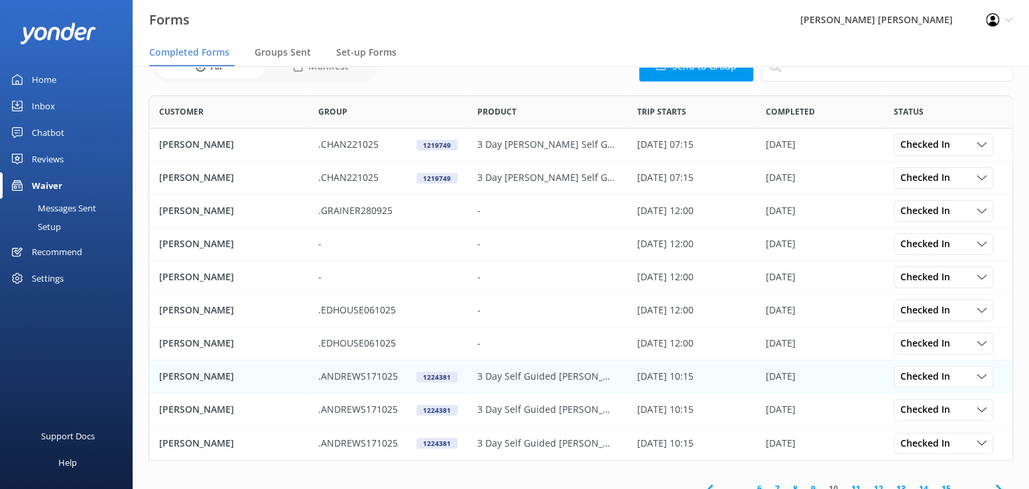
scroll to position [80, 0]
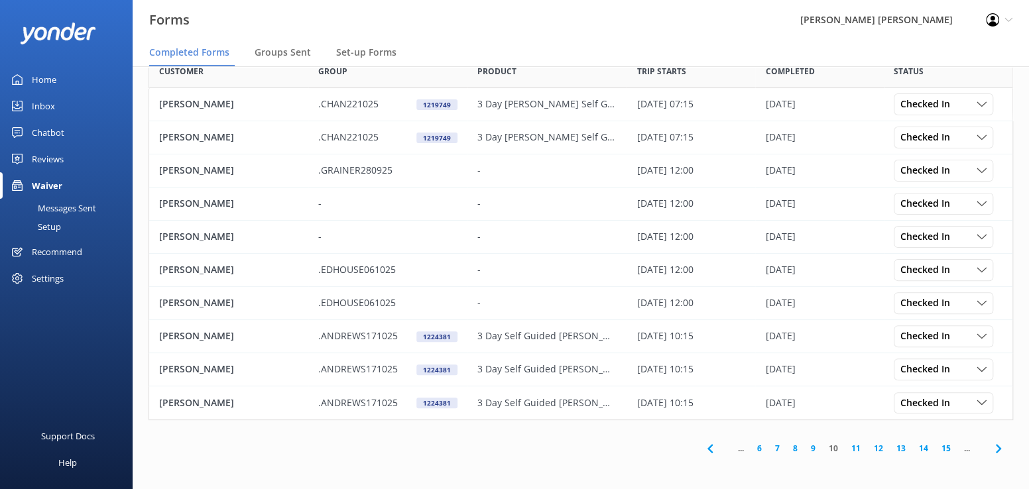
click at [856, 446] on link "11" at bounding box center [856, 448] width 23 height 13
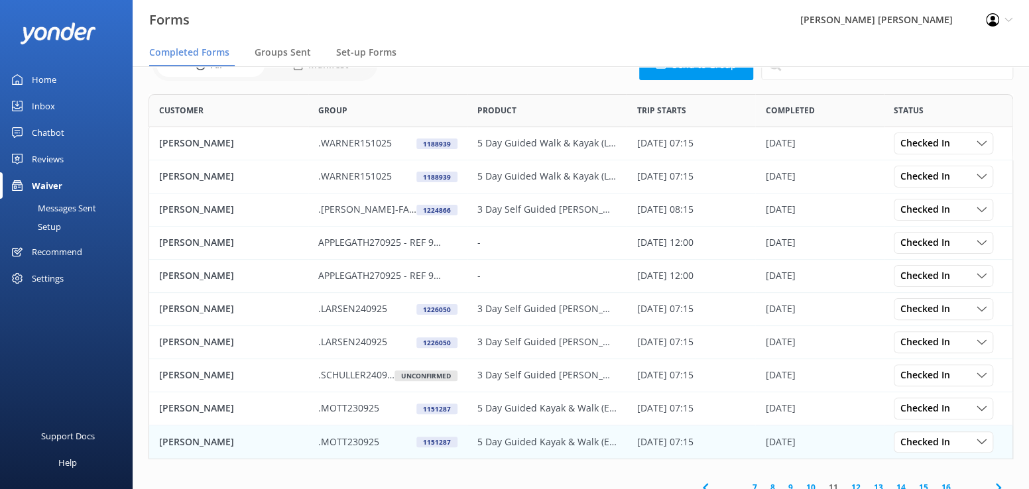
scroll to position [80, 0]
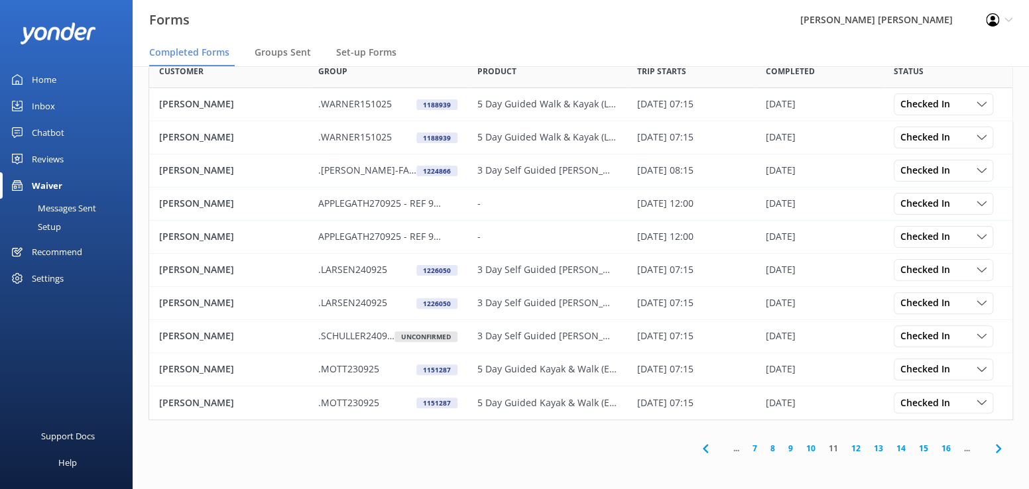
click at [754, 446] on link "7" at bounding box center [755, 448] width 18 height 13
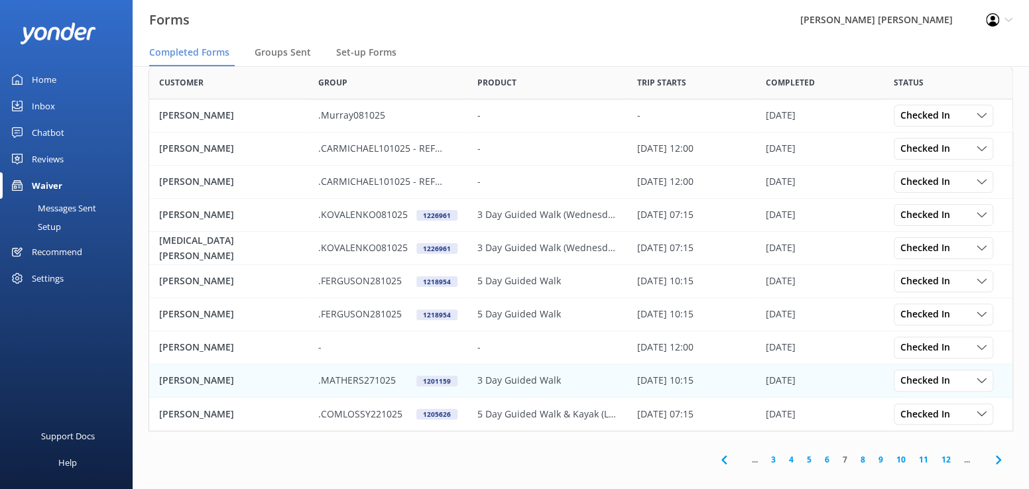
scroll to position [80, 0]
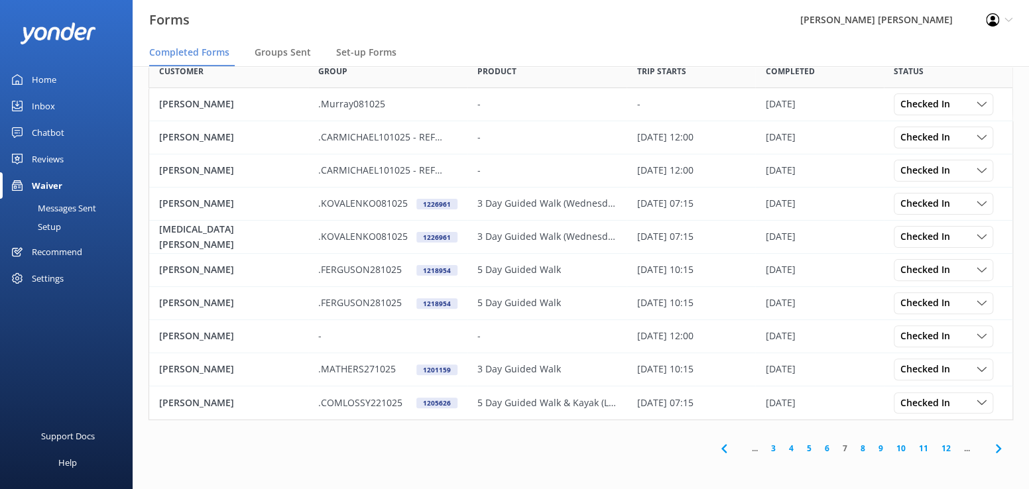
click at [823, 447] on link "6" at bounding box center [827, 448] width 18 height 13
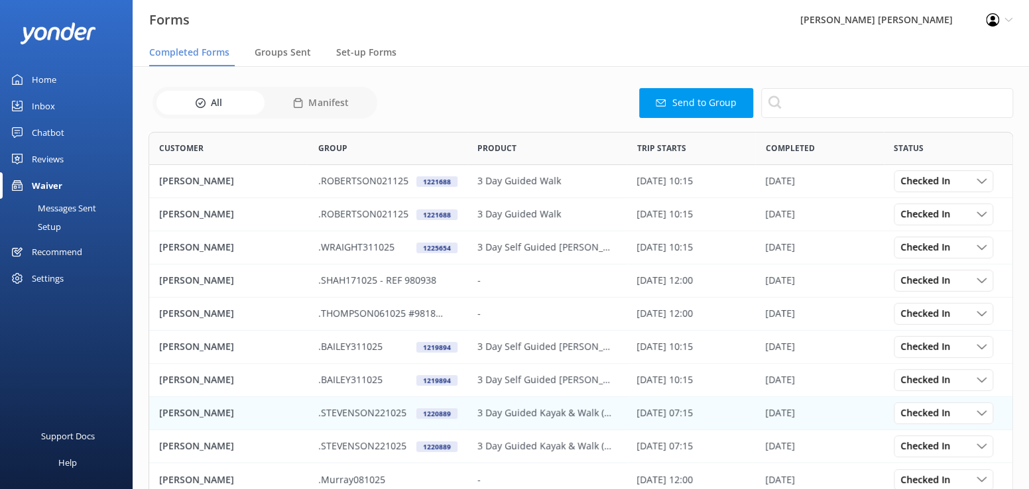
scroll to position [80, 0]
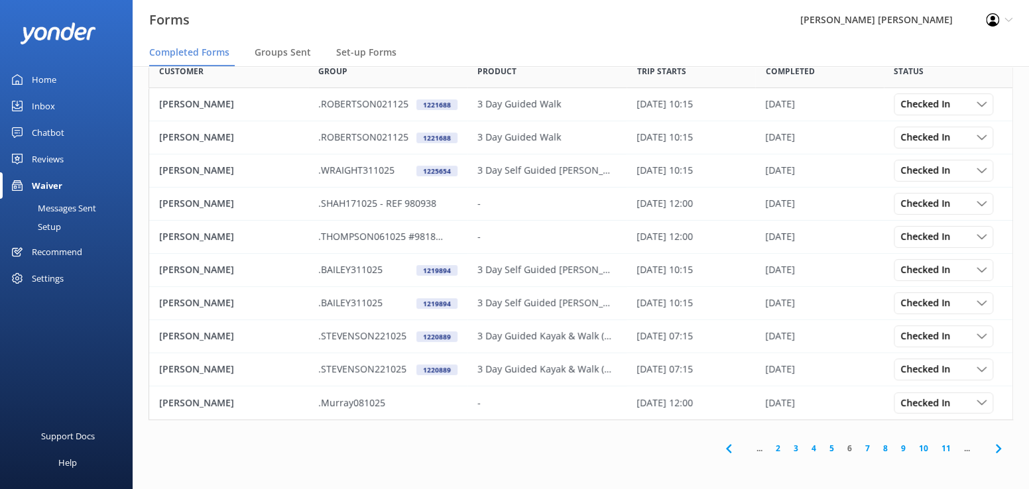
click at [830, 449] on link "5" at bounding box center [832, 448] width 18 height 13
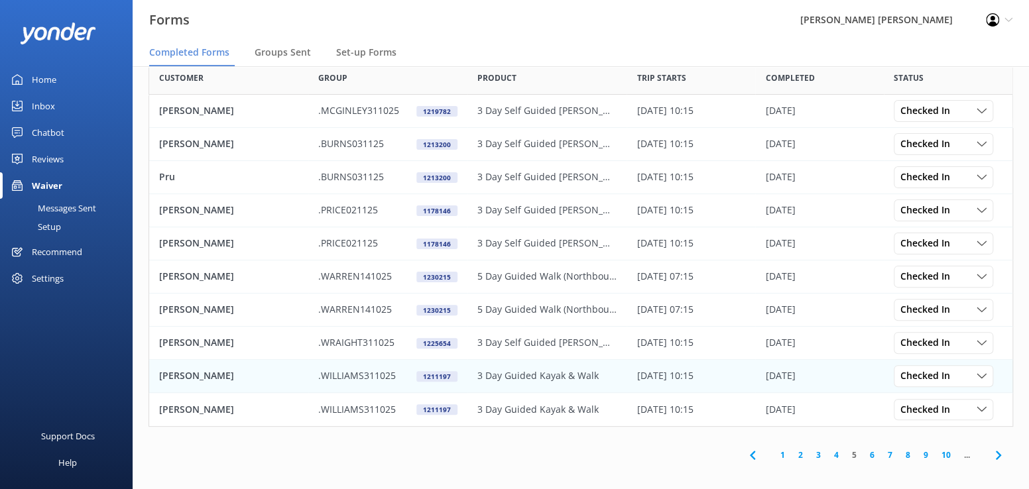
scroll to position [80, 0]
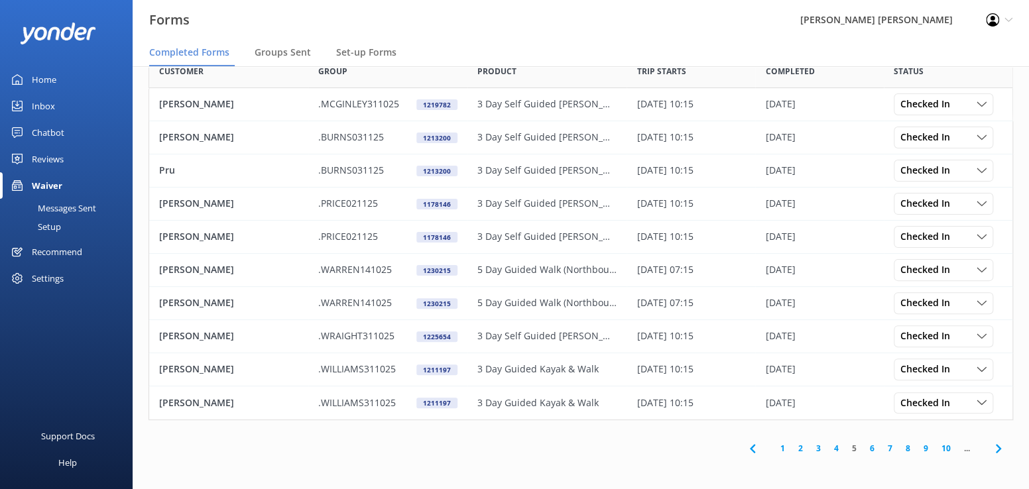
click at [833, 446] on link "4" at bounding box center [837, 448] width 18 height 13
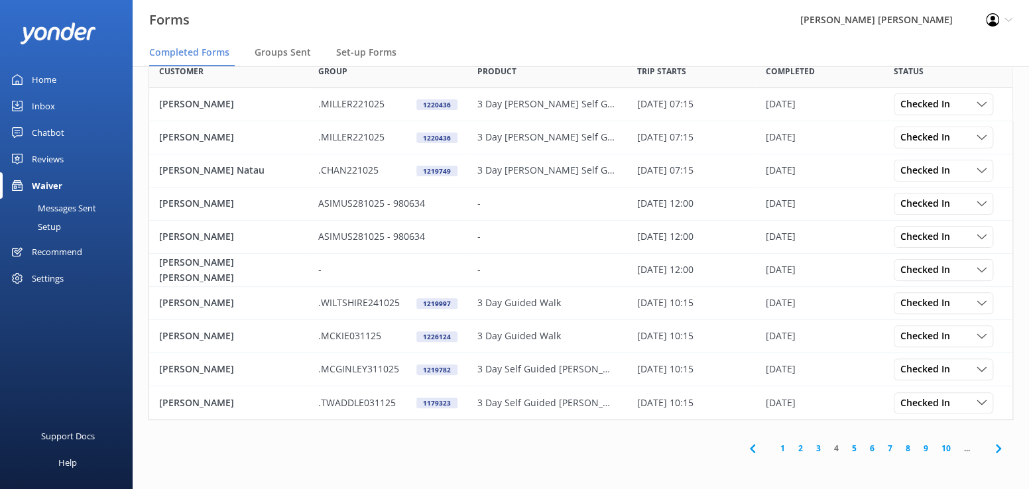
click at [821, 450] on link "3" at bounding box center [819, 448] width 18 height 13
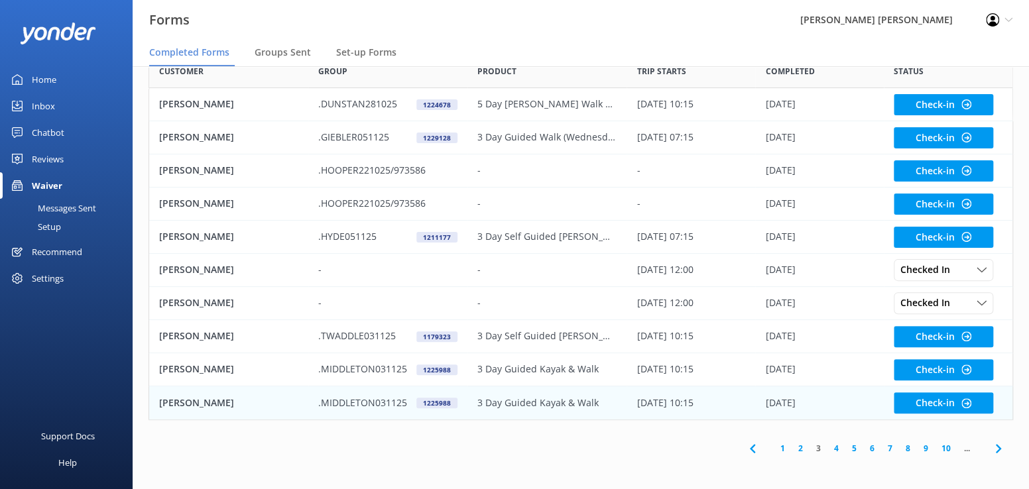
click at [175, 404] on p "[PERSON_NAME]" at bounding box center [196, 403] width 75 height 15
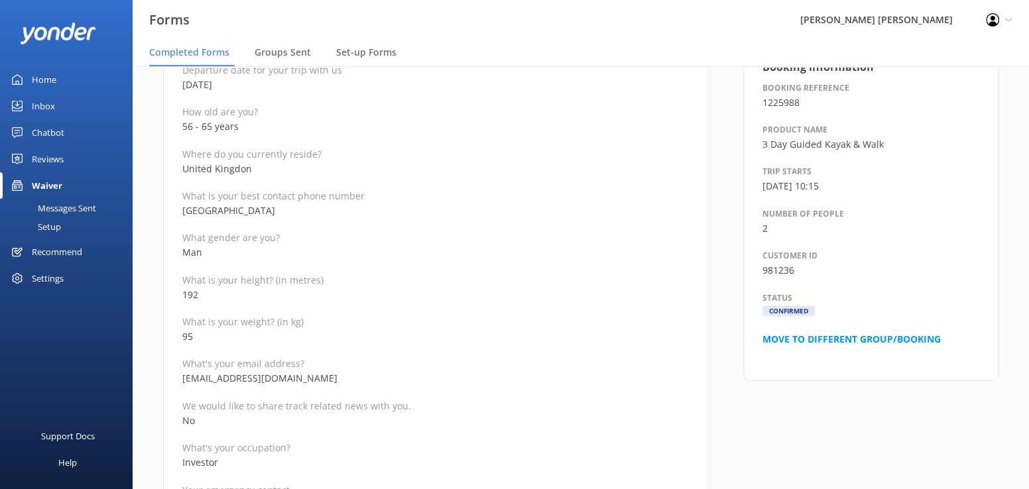
scroll to position [265, 0]
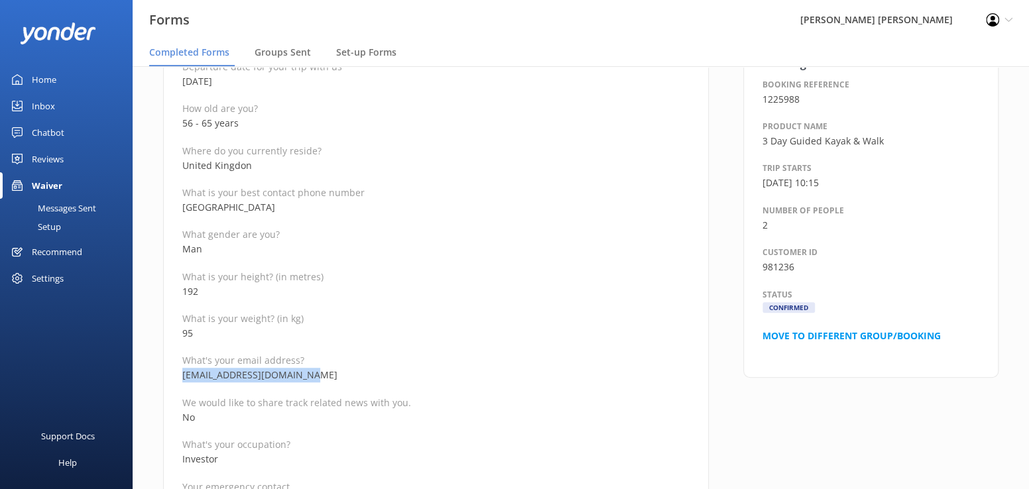
drag, startPoint x: 320, startPoint y: 371, endPoint x: 172, endPoint y: 369, distance: 147.9
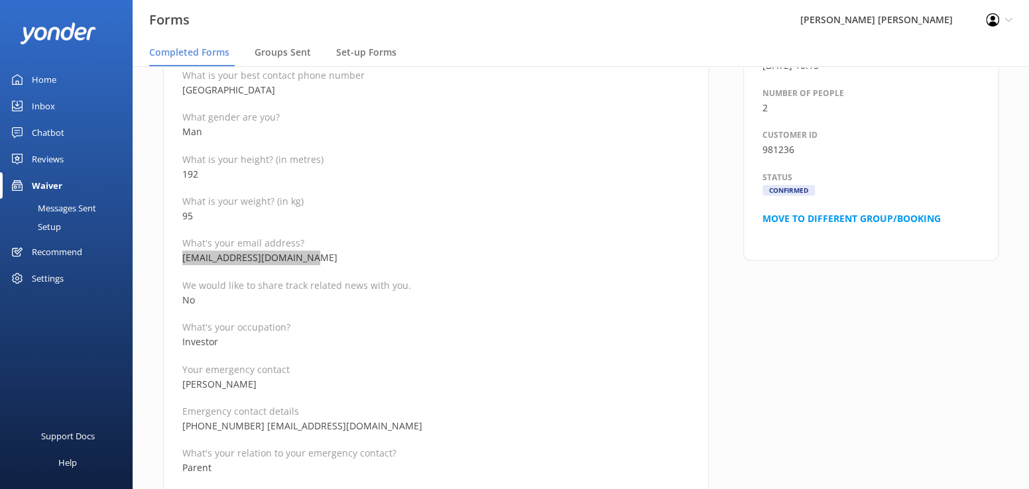
scroll to position [398, 0]
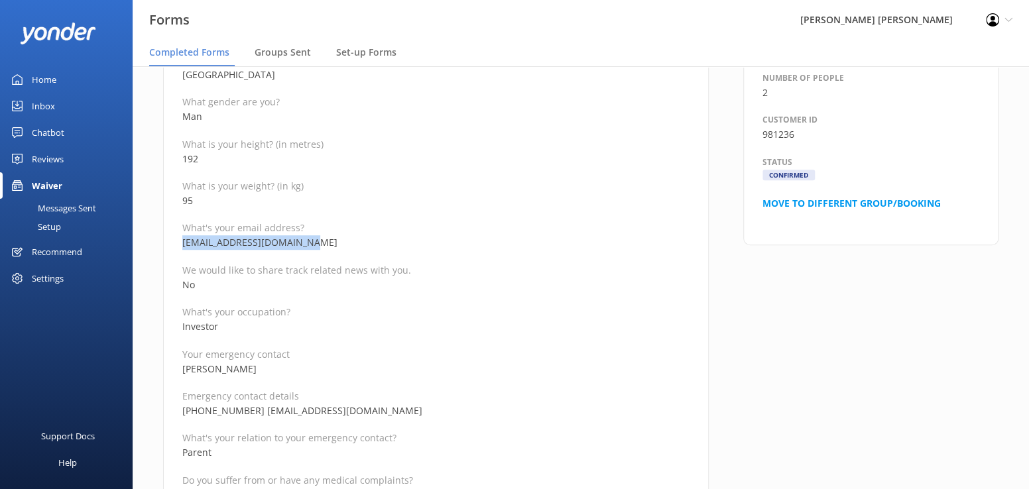
drag, startPoint x: 282, startPoint y: 368, endPoint x: 178, endPoint y: 371, distance: 104.2
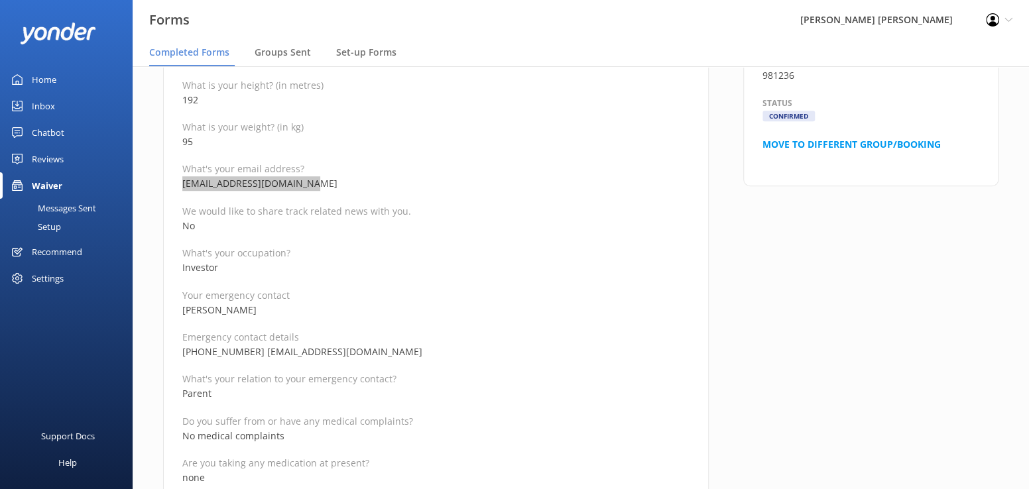
scroll to position [464, 0]
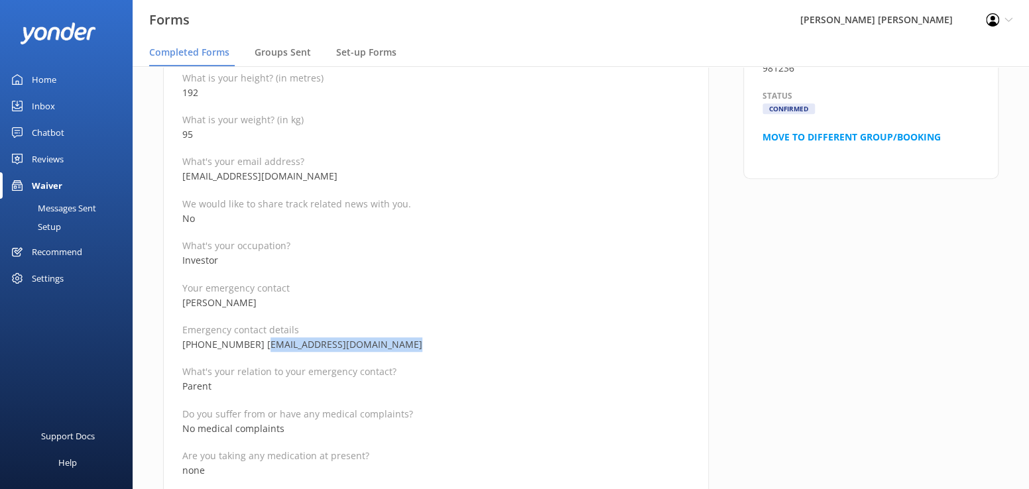
drag, startPoint x: 392, startPoint y: 344, endPoint x: 261, endPoint y: 346, distance: 131.3
click at [261, 346] on p "+44 7827 019380 ali.middleton@hotmail.co.uk" at bounding box center [435, 345] width 507 height 15
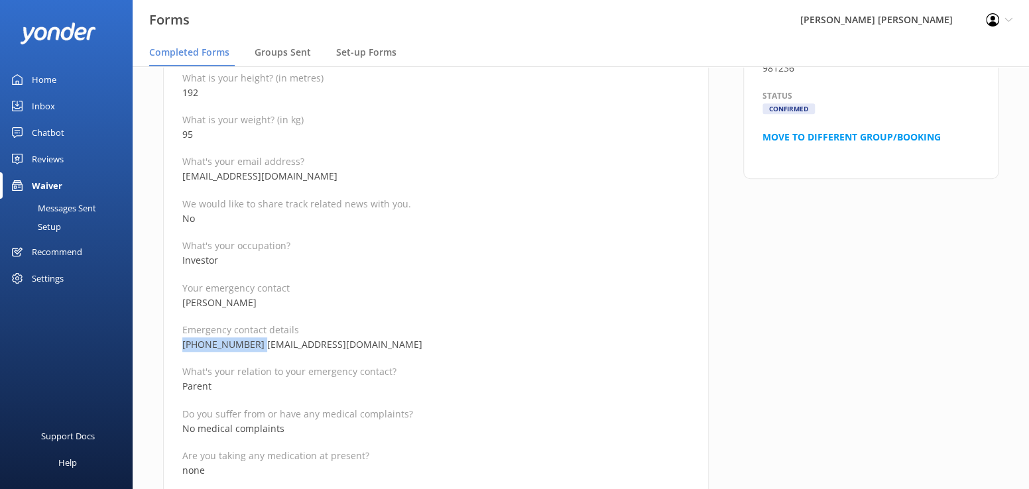
drag, startPoint x: 257, startPoint y: 343, endPoint x: 180, endPoint y: 341, distance: 76.3
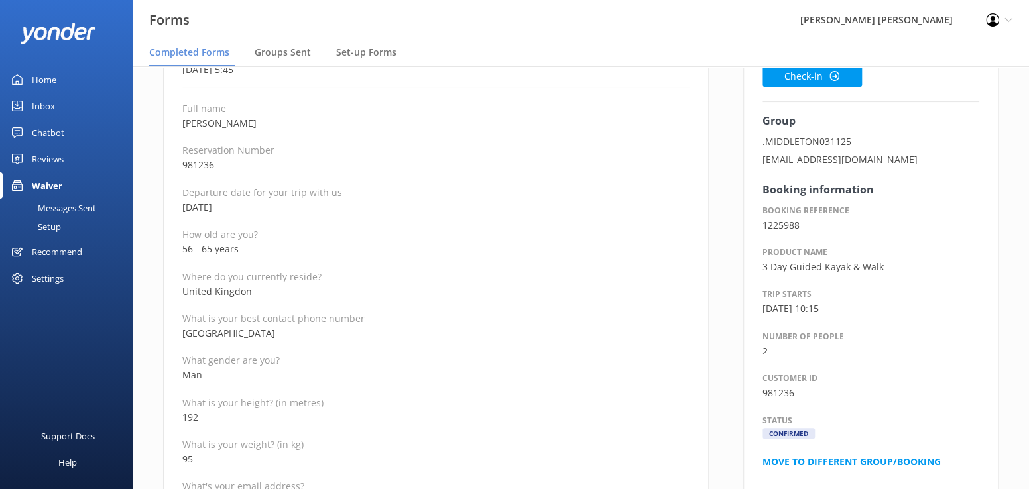
scroll to position [133, 0]
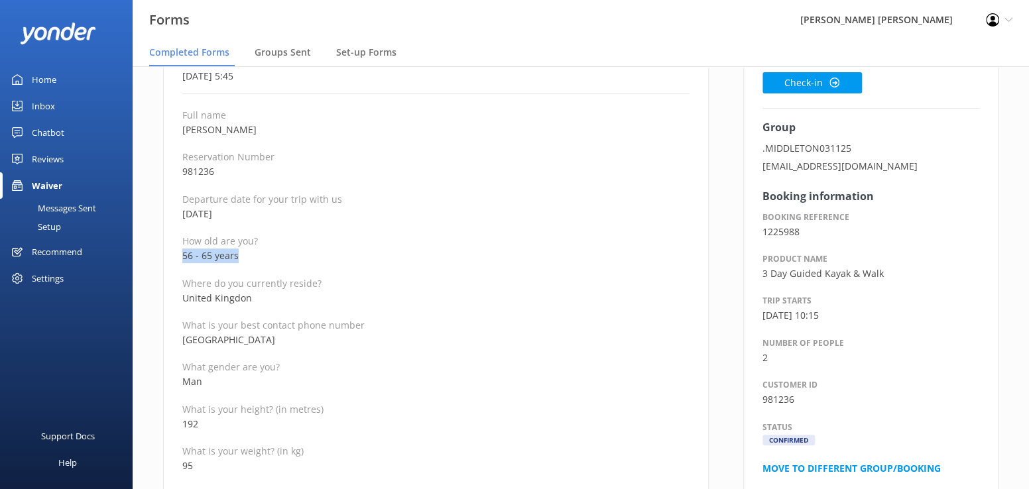
drag, startPoint x: 262, startPoint y: 255, endPoint x: 176, endPoint y: 253, distance: 86.2
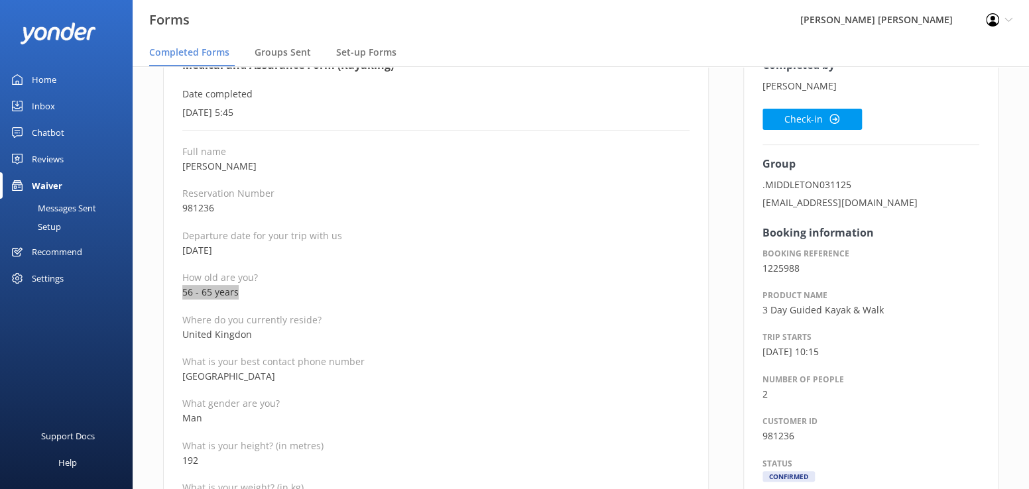
scroll to position [0, 0]
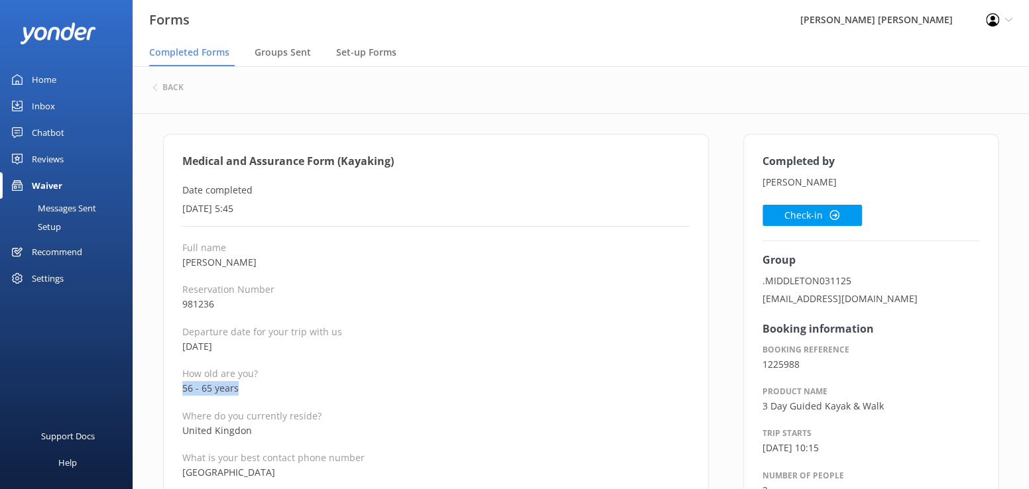
drag, startPoint x: 269, startPoint y: 263, endPoint x: 180, endPoint y: 269, distance: 88.4
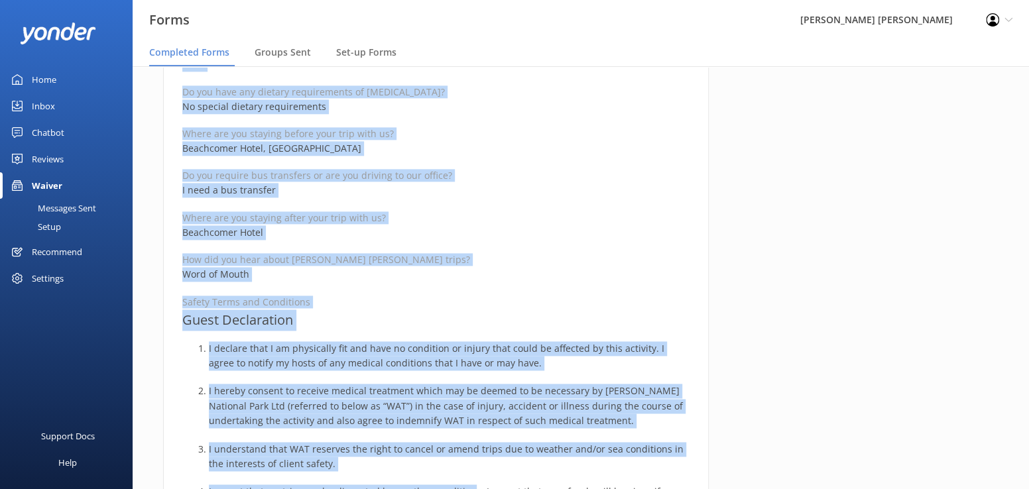
scroll to position [935, 0]
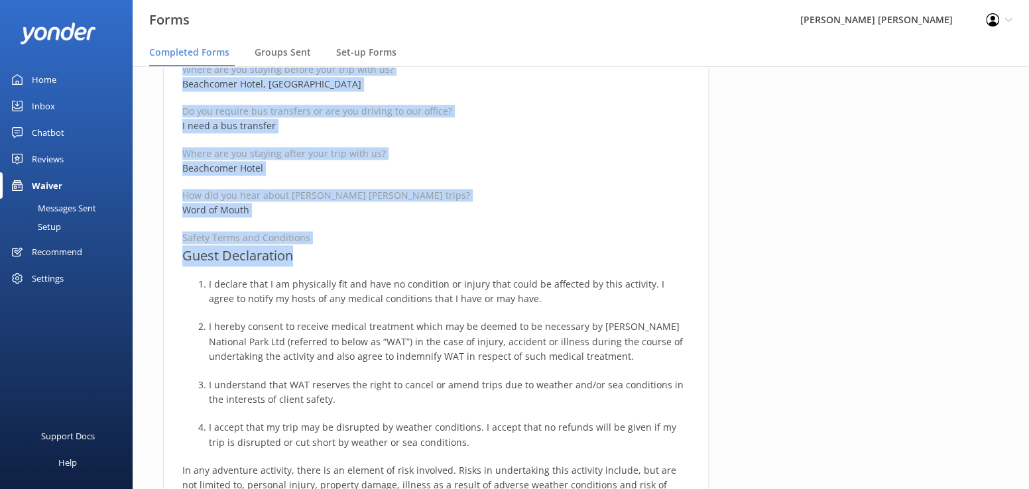
drag, startPoint x: 180, startPoint y: 162, endPoint x: 464, endPoint y: 251, distance: 297.4
click at [464, 251] on div "Medical and Assurance Form (Kayaking) Date completed 8th October 2025, 5:45 Ful…" at bounding box center [436, 130] width 546 height 1863
drag, startPoint x: 872, startPoint y: 154, endPoint x: 859, endPoint y: 208, distance: 55.8
click at [871, 156] on div "Completed by Shaun Middleton Check-in Group .MIDDLETON031125 sns.middleton@outl…" at bounding box center [871, 137] width 290 height 1876
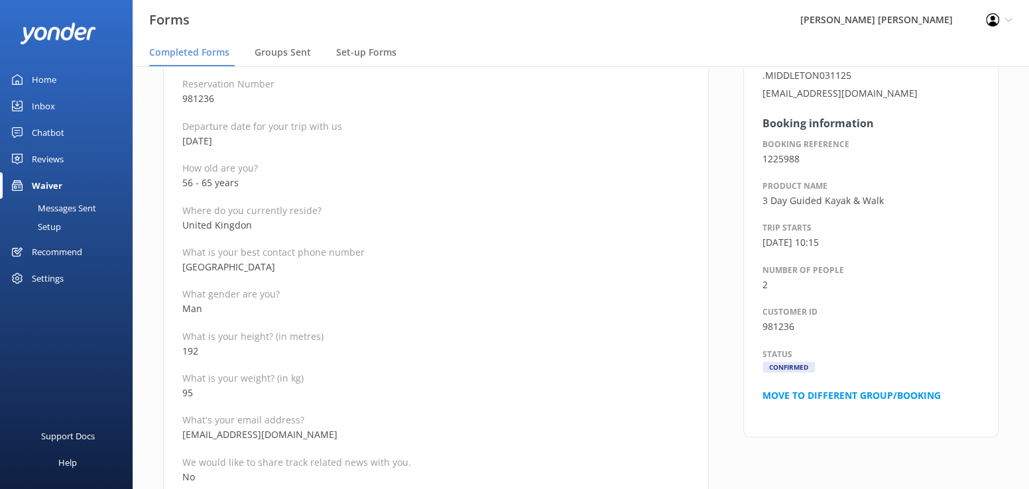
scroll to position [0, 0]
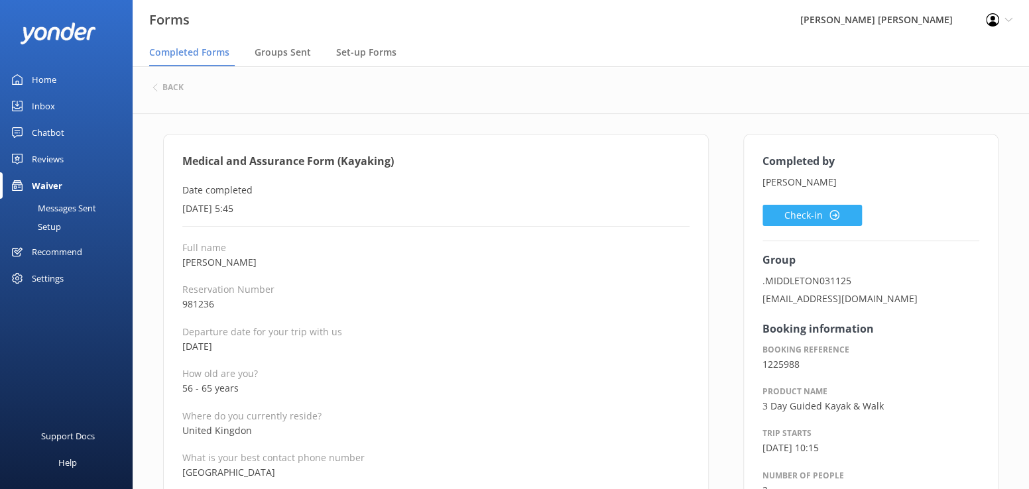
click at [802, 208] on button "Check-in" at bounding box center [812, 215] width 99 height 21
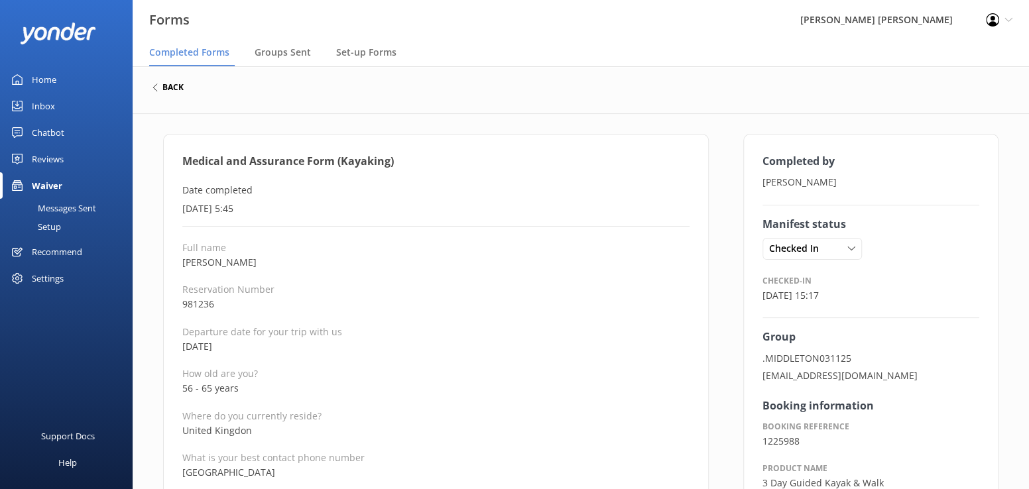
click at [160, 90] on div "back" at bounding box center [168, 88] width 31 height 8
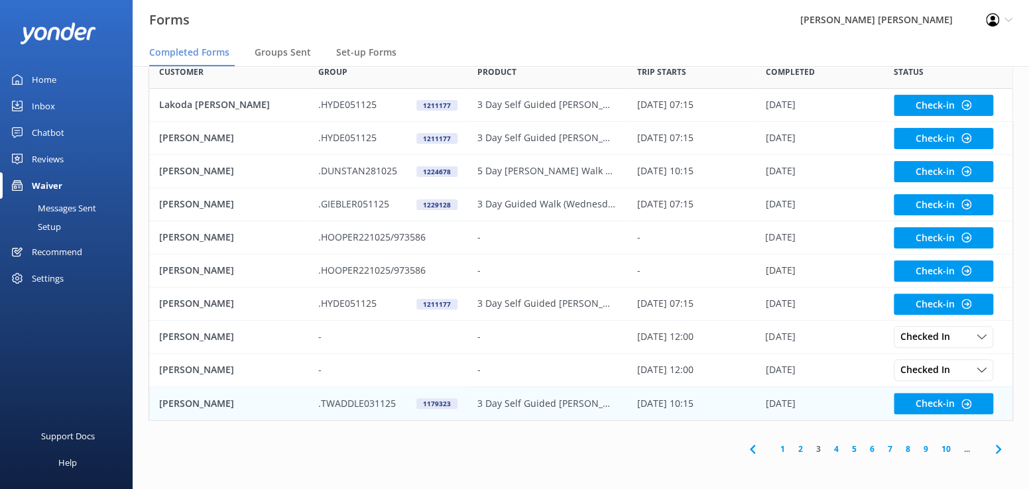
scroll to position [80, 0]
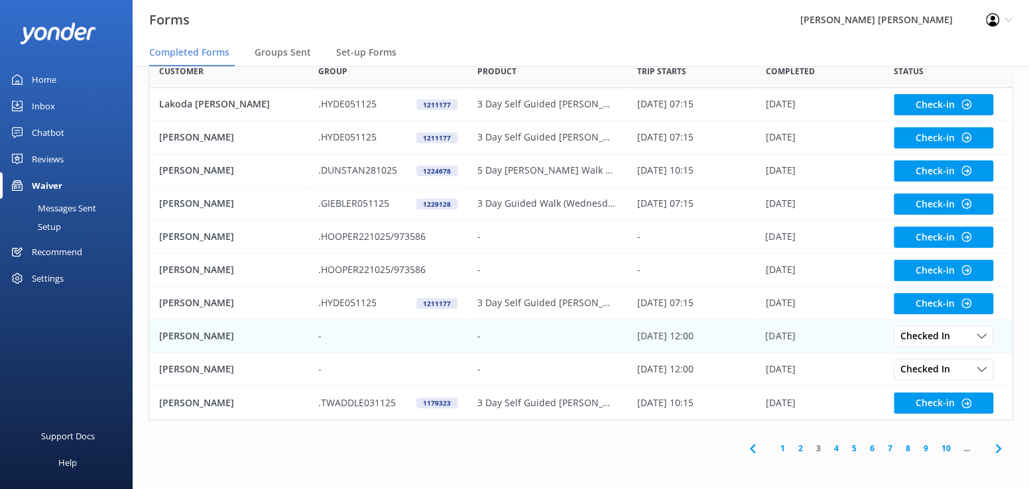
click at [189, 339] on p "[PERSON_NAME]" at bounding box center [196, 336] width 75 height 15
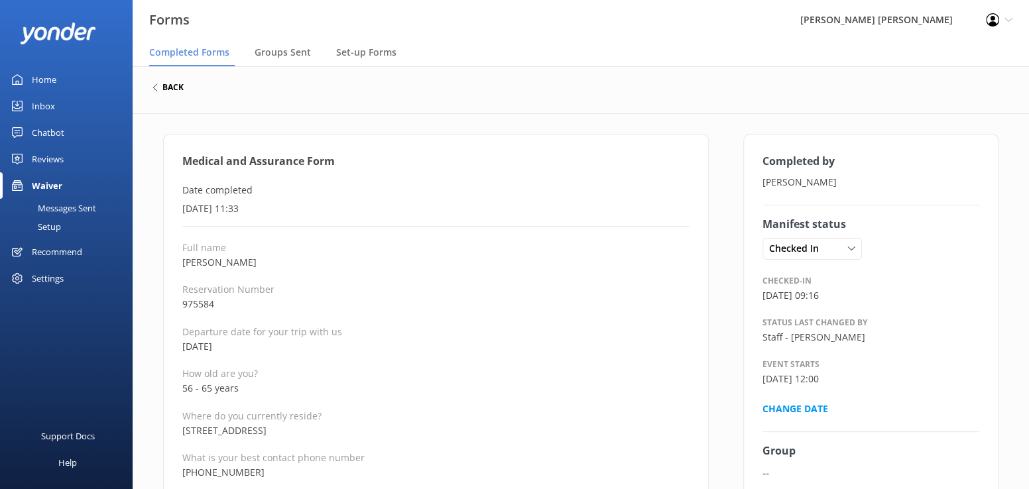
click at [163, 84] on h6 "back" at bounding box center [172, 88] width 21 height 8
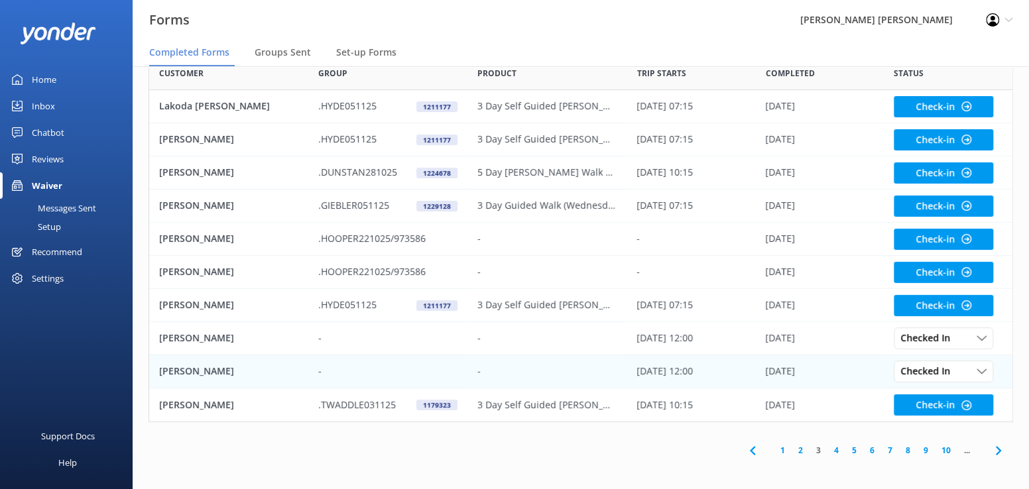
scroll to position [80, 0]
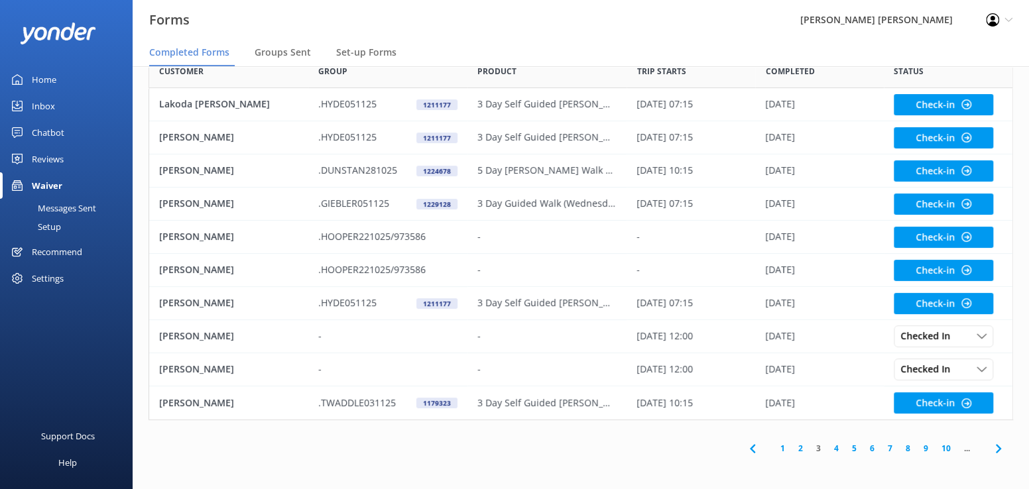
click at [835, 450] on link "4" at bounding box center [837, 448] width 18 height 13
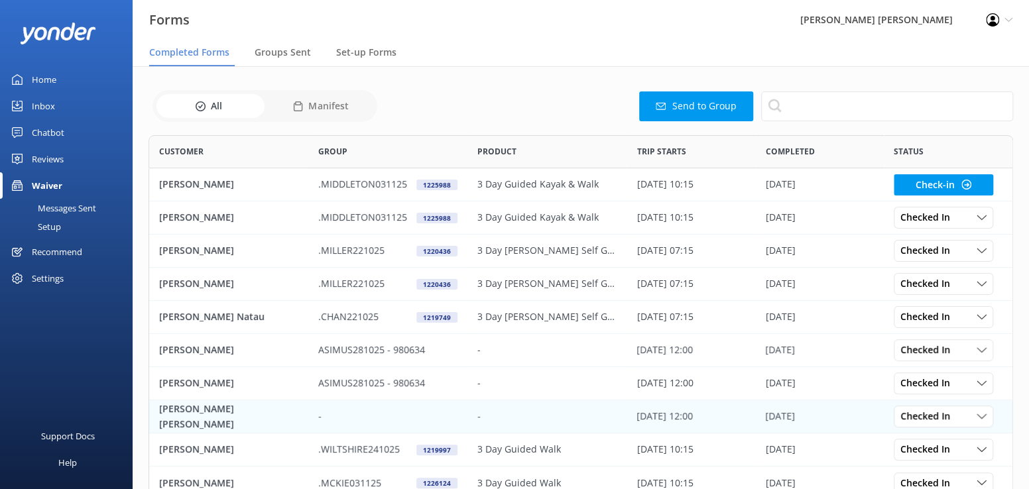
scroll to position [355, 855]
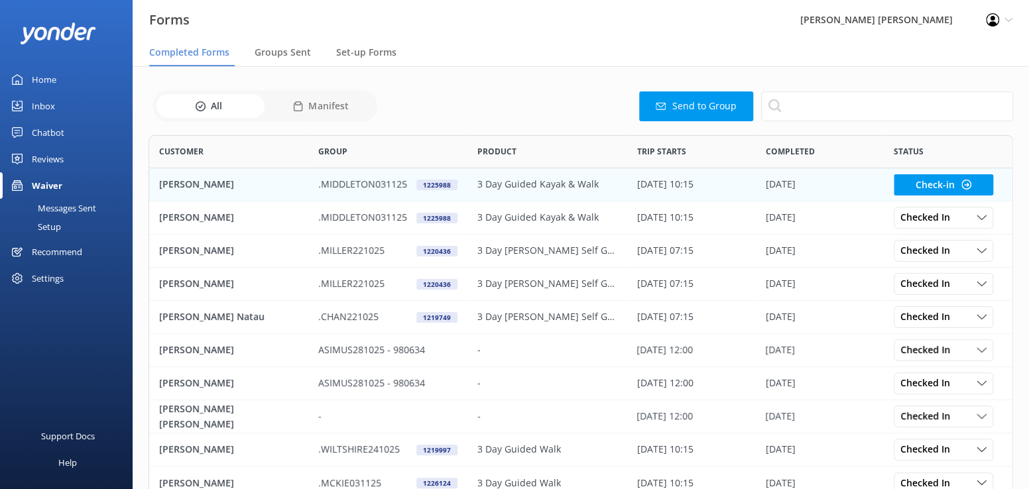
drag, startPoint x: 166, startPoint y: 183, endPoint x: 28, endPoint y: 159, distance: 140.0
click at [162, 182] on p "[PERSON_NAME]" at bounding box center [196, 184] width 75 height 15
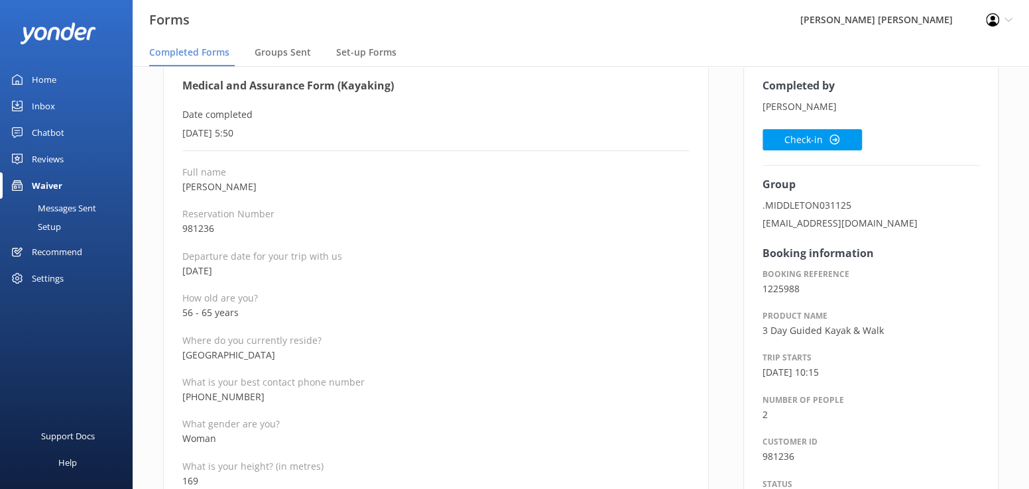
scroll to position [133, 0]
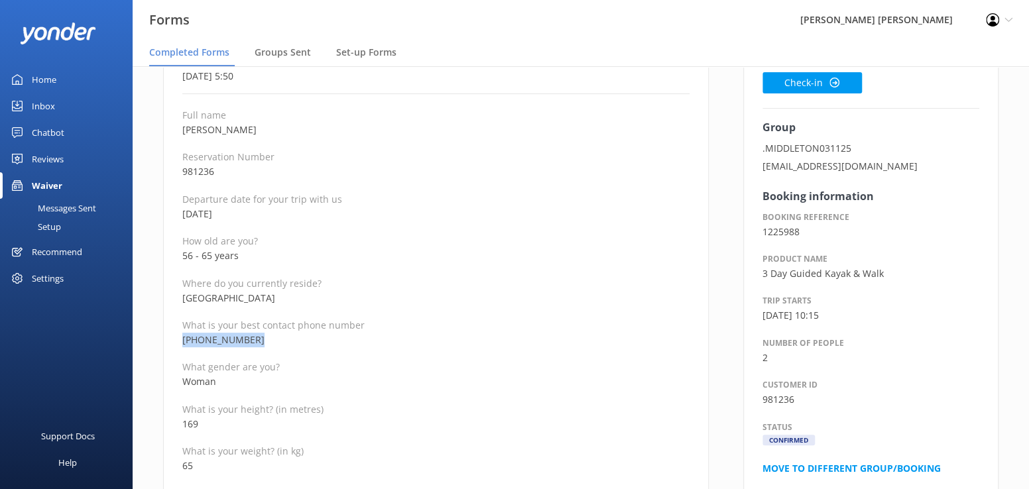
drag, startPoint x: 265, startPoint y: 340, endPoint x: 160, endPoint y: 341, distance: 104.1
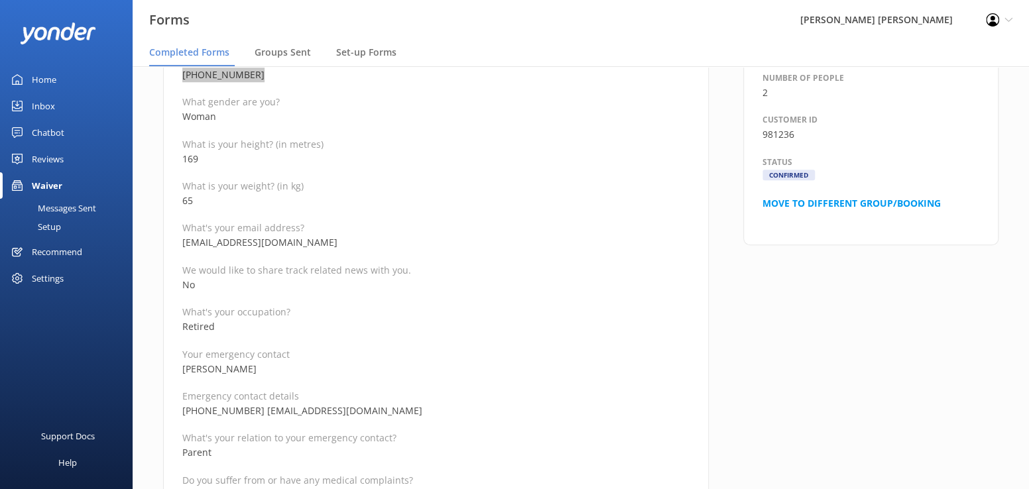
scroll to position [332, 0]
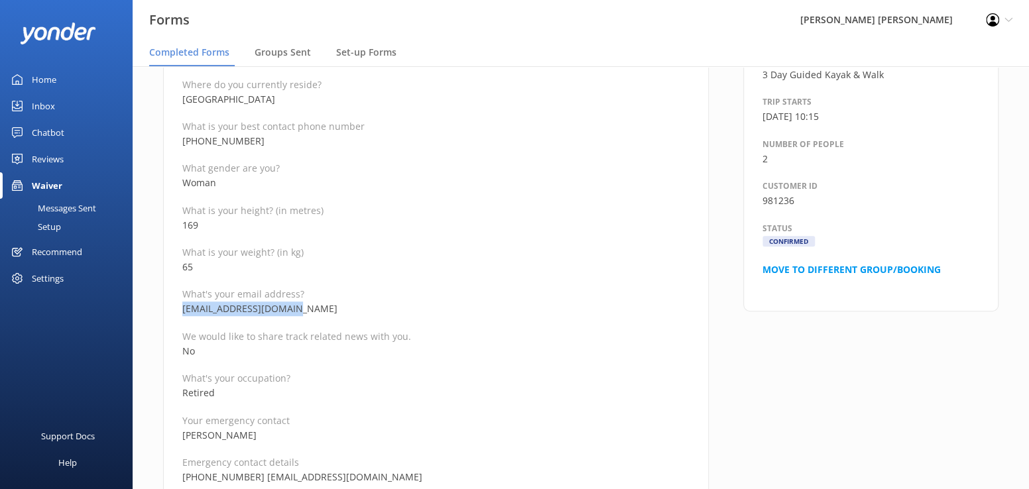
drag, startPoint x: 314, startPoint y: 304, endPoint x: 178, endPoint y: 306, distance: 135.9
drag, startPoint x: 274, startPoint y: 439, endPoint x: 178, endPoint y: 431, distance: 95.8
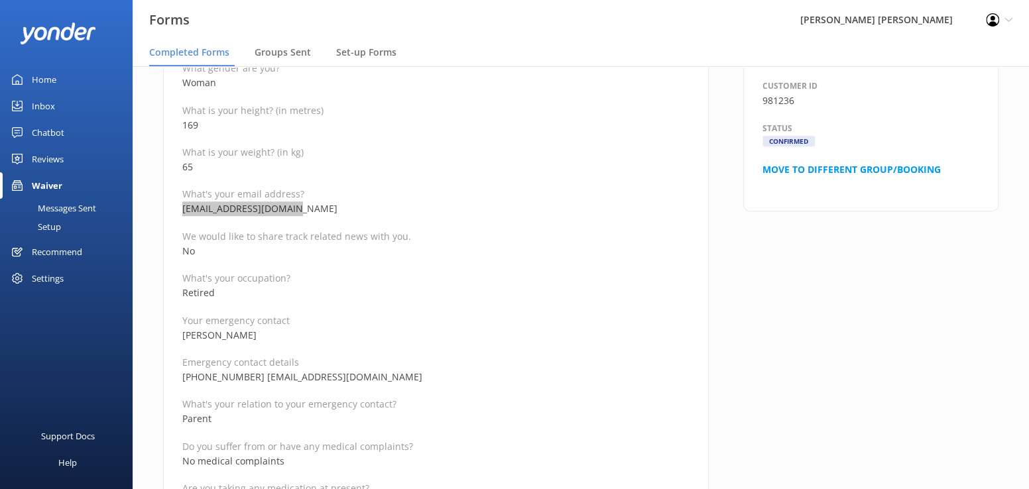
scroll to position [464, 0]
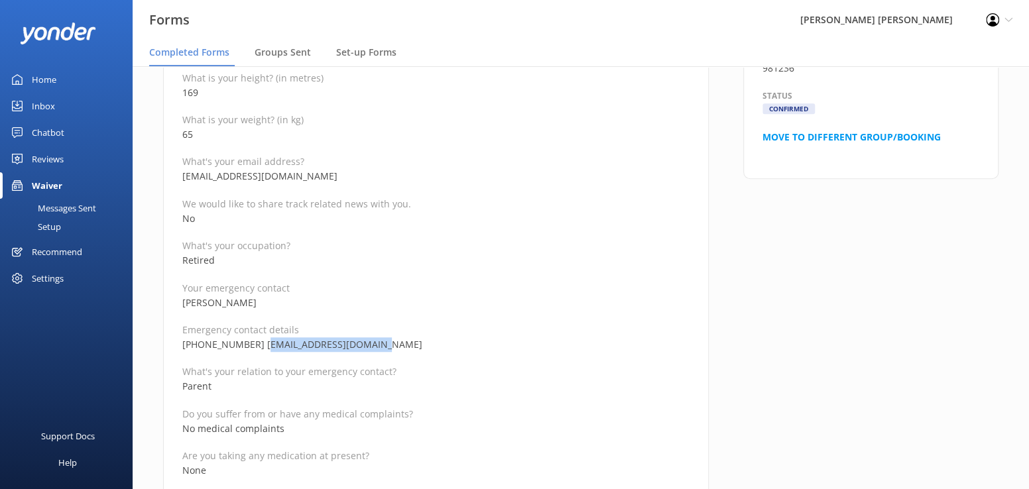
drag, startPoint x: 384, startPoint y: 344, endPoint x: 259, endPoint y: 345, distance: 124.7
click at [259, 345] on p "+44 7775 432267 middletonjsm@gmail.com" at bounding box center [435, 345] width 507 height 15
drag, startPoint x: 255, startPoint y: 341, endPoint x: 177, endPoint y: 339, distance: 78.3
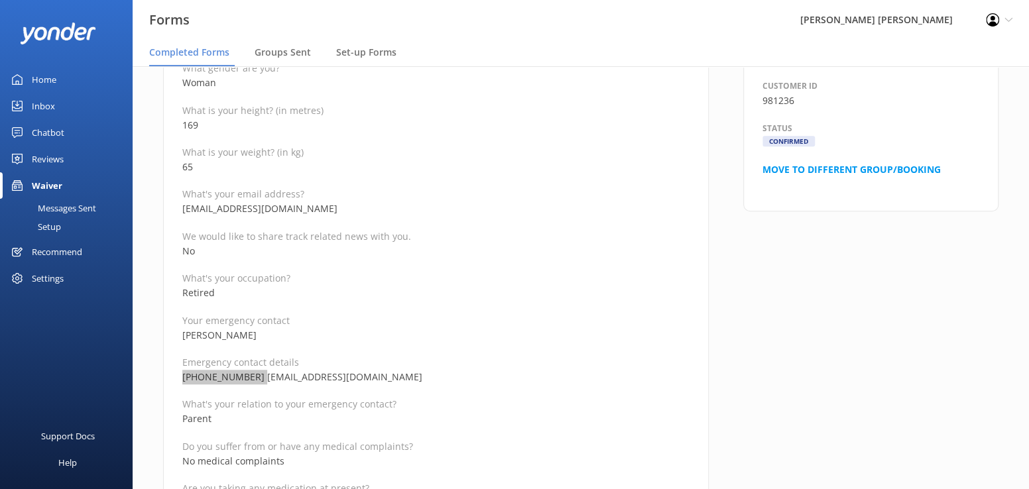
scroll to position [199, 0]
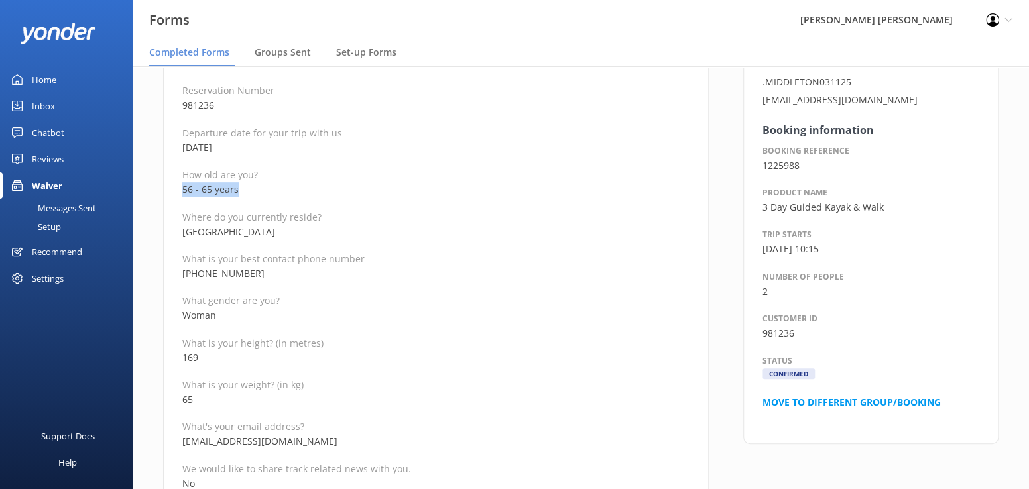
drag, startPoint x: 217, startPoint y: 191, endPoint x: 172, endPoint y: 189, distance: 45.8
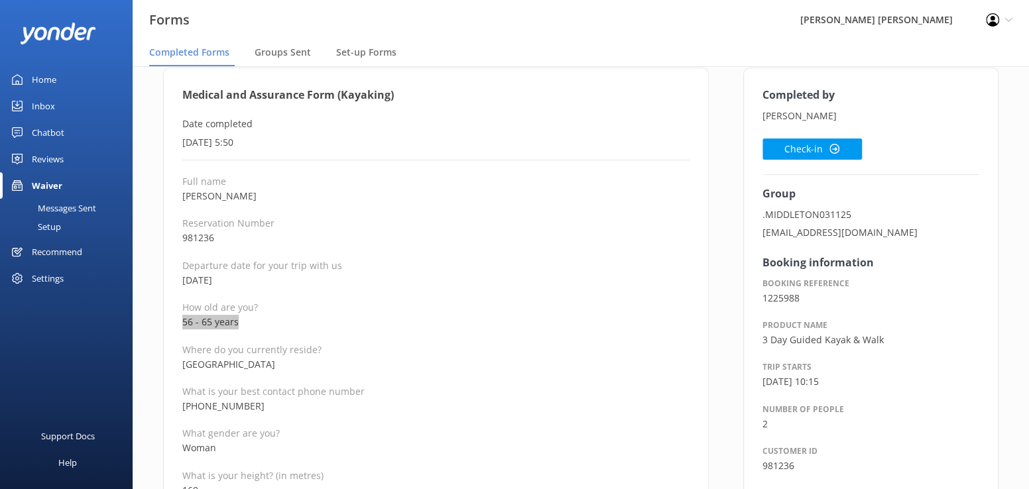
scroll to position [66, 0]
drag, startPoint x: 275, startPoint y: 200, endPoint x: 175, endPoint y: 197, distance: 99.5
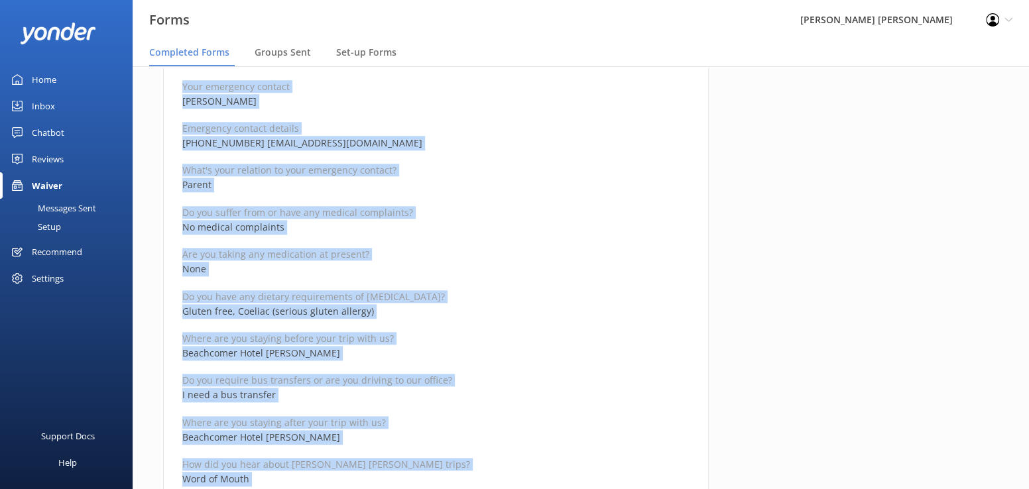
scroll to position [830, 0]
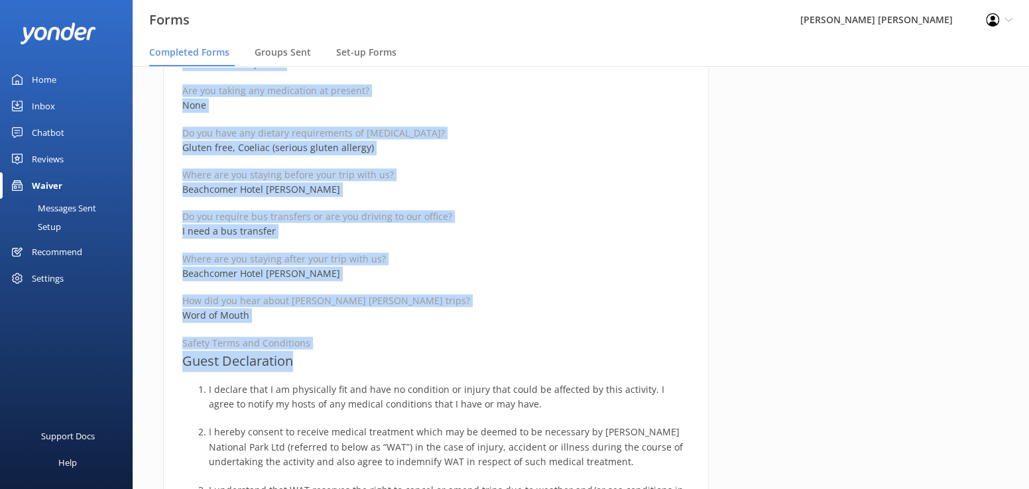
drag, startPoint x: 179, startPoint y: 97, endPoint x: 387, endPoint y: 367, distance: 340.9
click at [387, 367] on div "Medical and Assurance Form (Kayaking) Date completed 8th October 2025, 5:50 Ful…" at bounding box center [436, 235] width 546 height 1863
click at [871, 332] on div "Completed by Laura Middleton Check-in Group .MIDDLETON031125 sns.middleton@outl…" at bounding box center [871, 242] width 290 height 1876
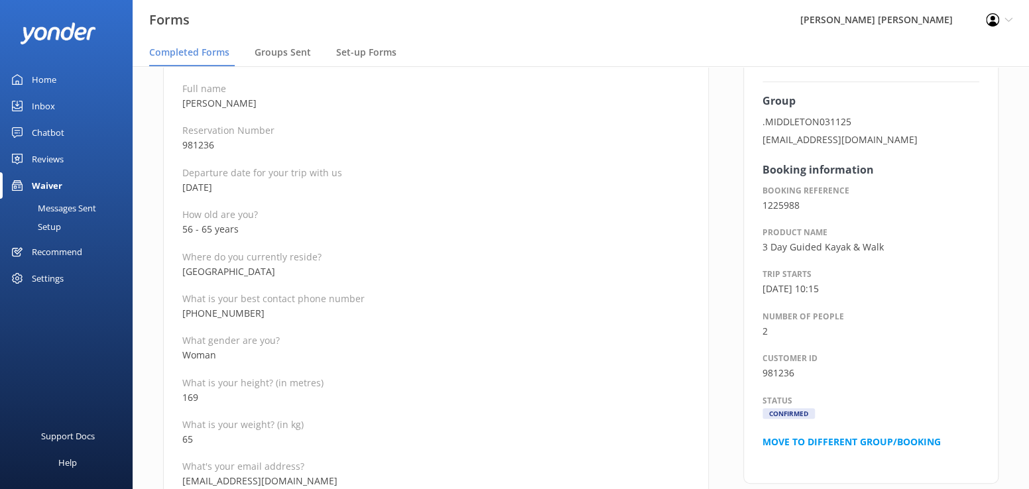
scroll to position [34, 0]
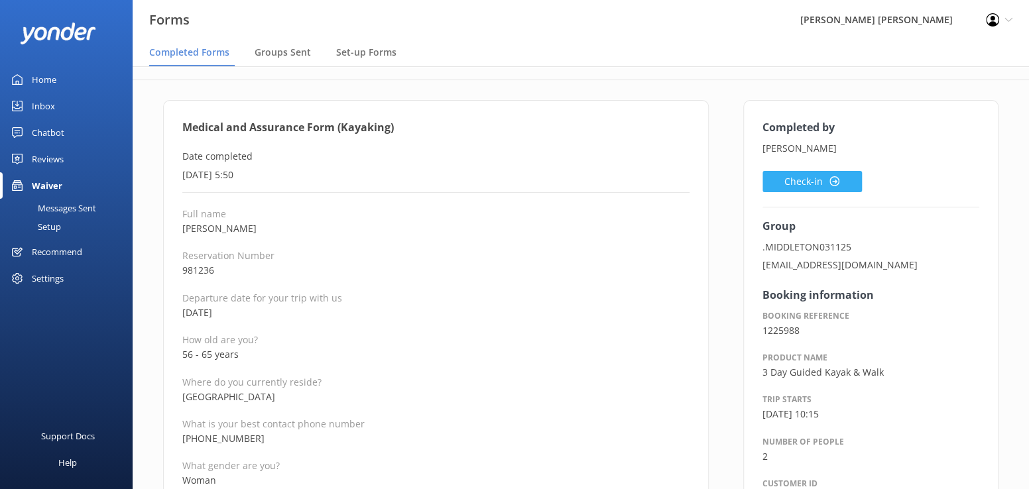
drag, startPoint x: 797, startPoint y: 181, endPoint x: 774, endPoint y: 189, distance: 24.5
click at [796, 181] on button "Check-in" at bounding box center [812, 181] width 99 height 21
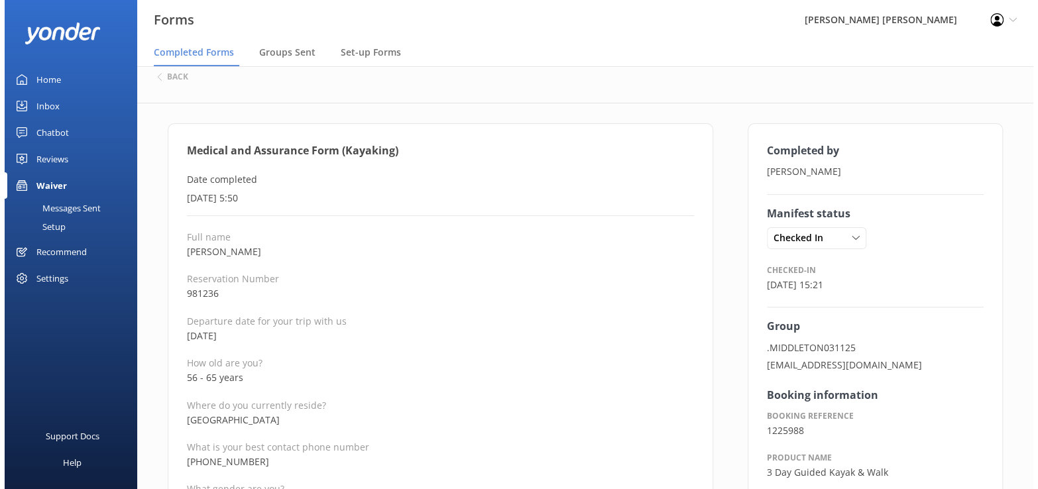
scroll to position [0, 0]
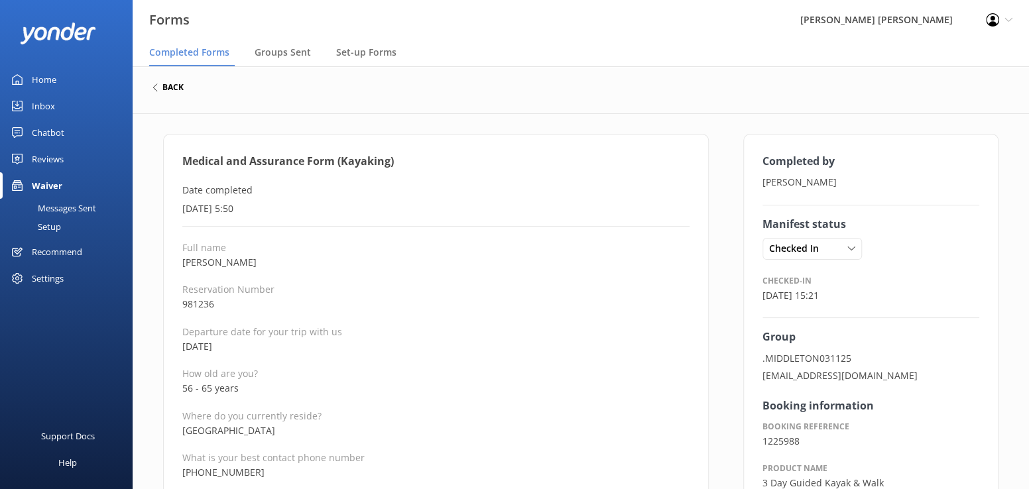
click at [164, 88] on h6 "back" at bounding box center [172, 88] width 21 height 8
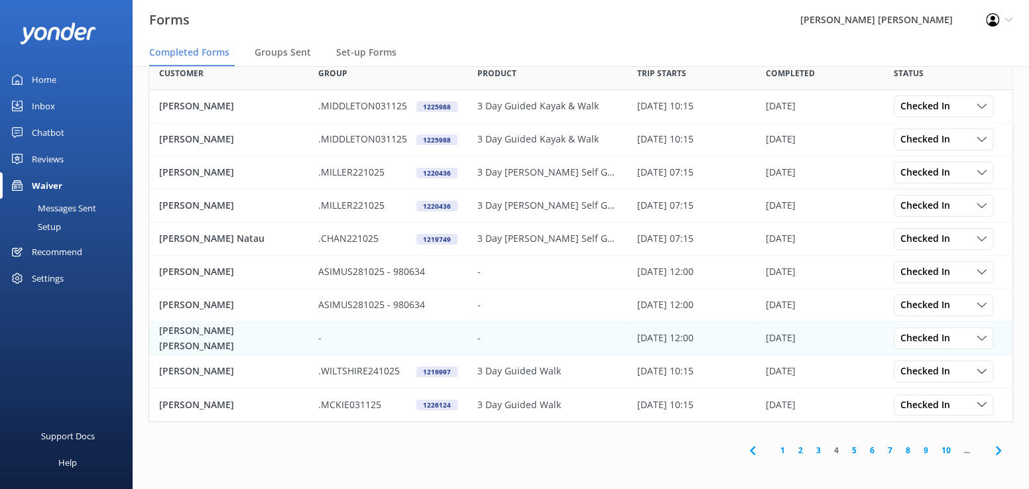
scroll to position [80, 0]
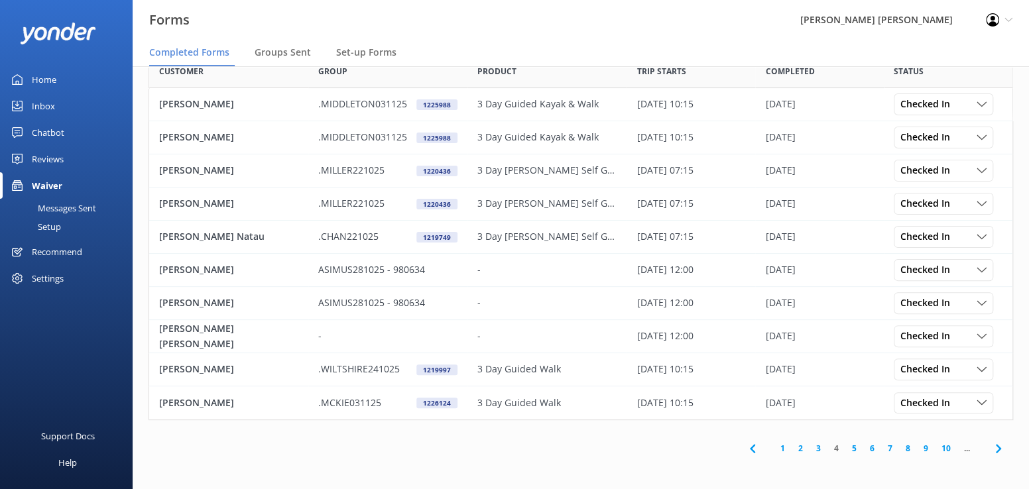
click at [821, 445] on link "3" at bounding box center [819, 448] width 18 height 13
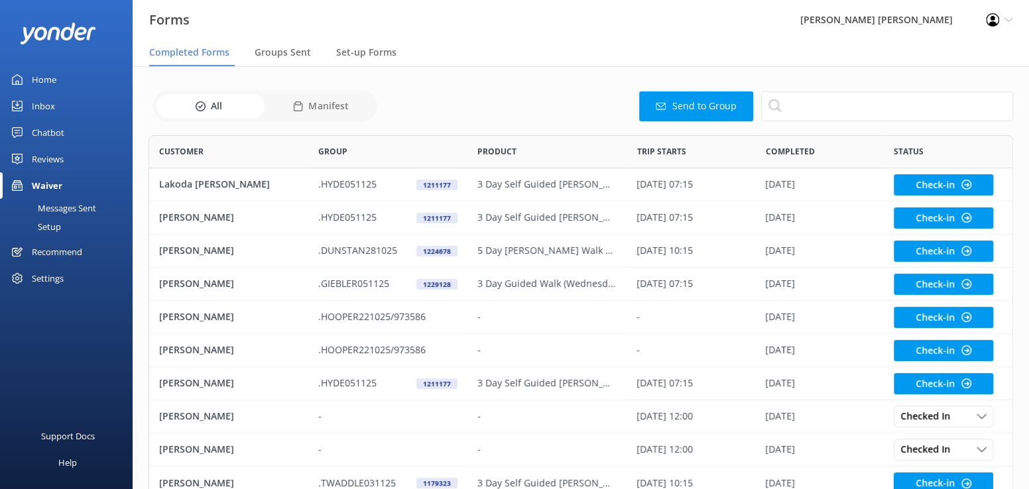
scroll to position [355, 855]
